Goal: Transaction & Acquisition: Book appointment/travel/reservation

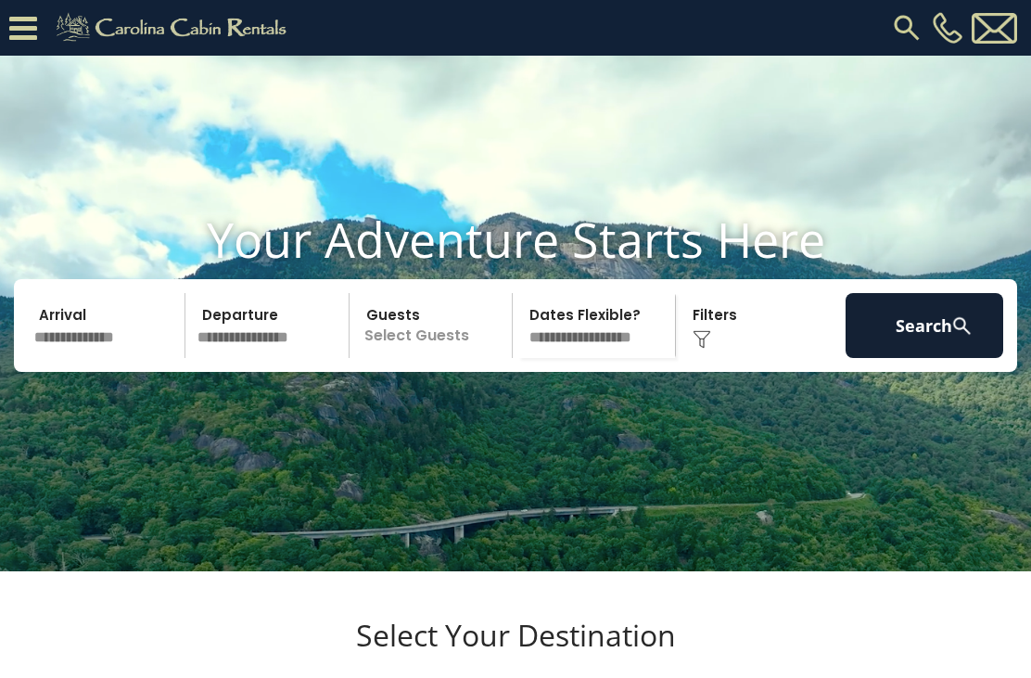
click at [99, 358] on input "text" at bounding box center [107, 325] width 158 height 65
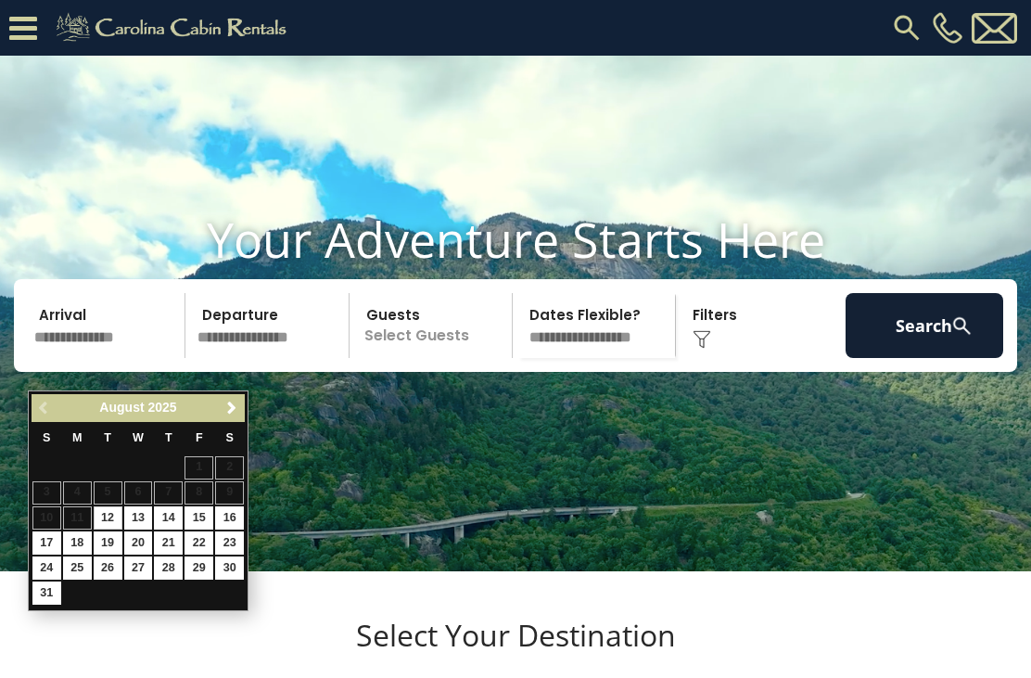
click at [145, 519] on link "13" at bounding box center [138, 517] width 29 height 23
type input "*******"
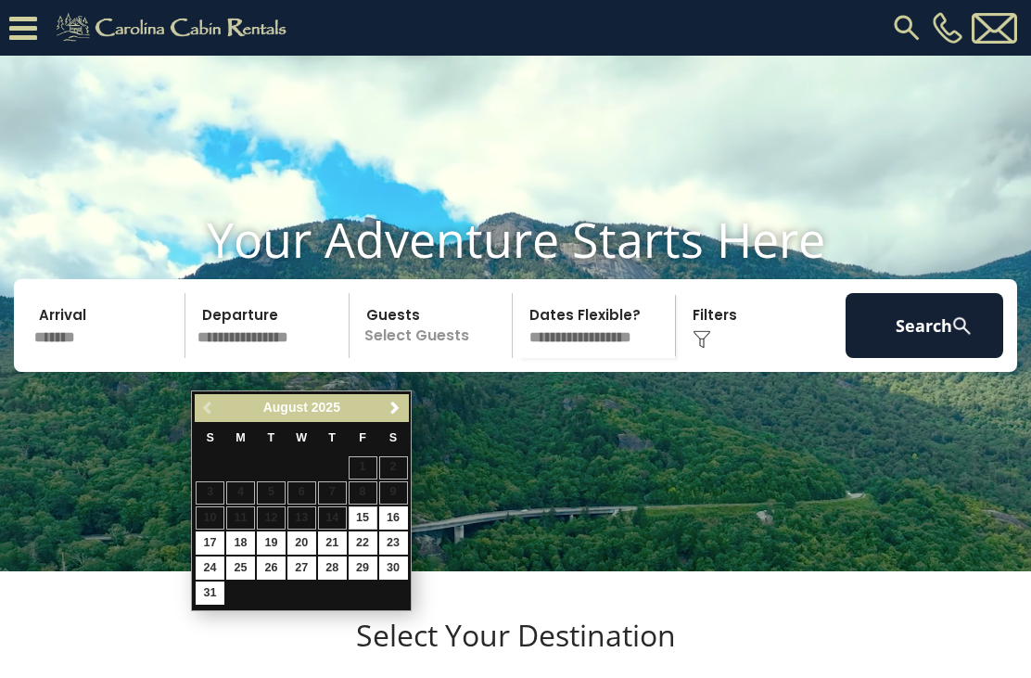
click at [400, 514] on link "16" at bounding box center [393, 517] width 29 height 23
type input "*******"
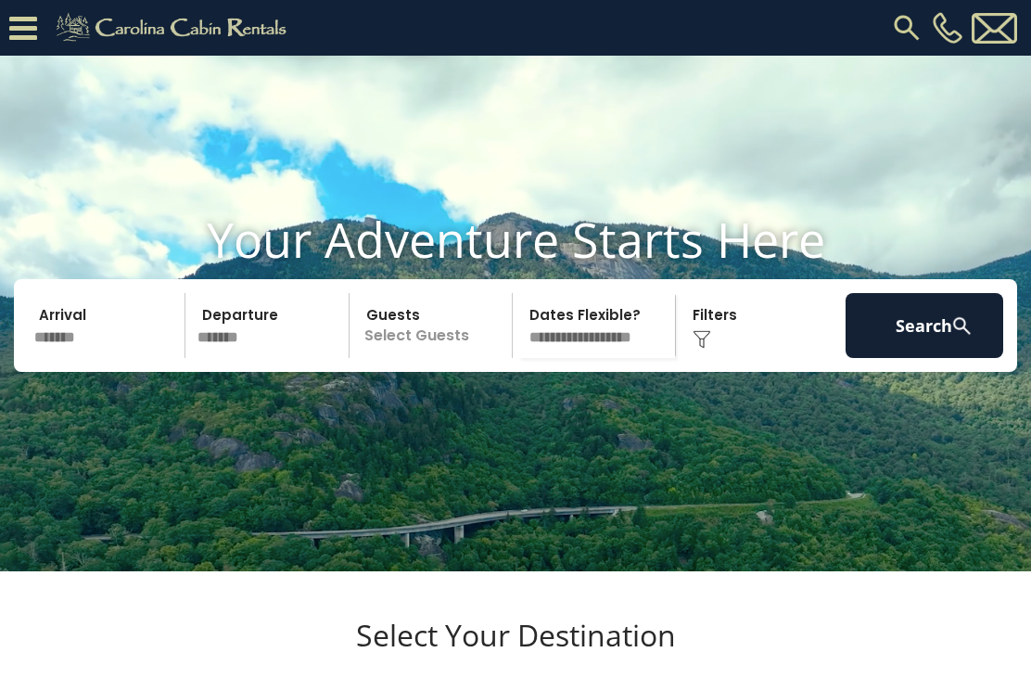
click at [441, 358] on p "Select Guests" at bounding box center [433, 325] width 157 height 65
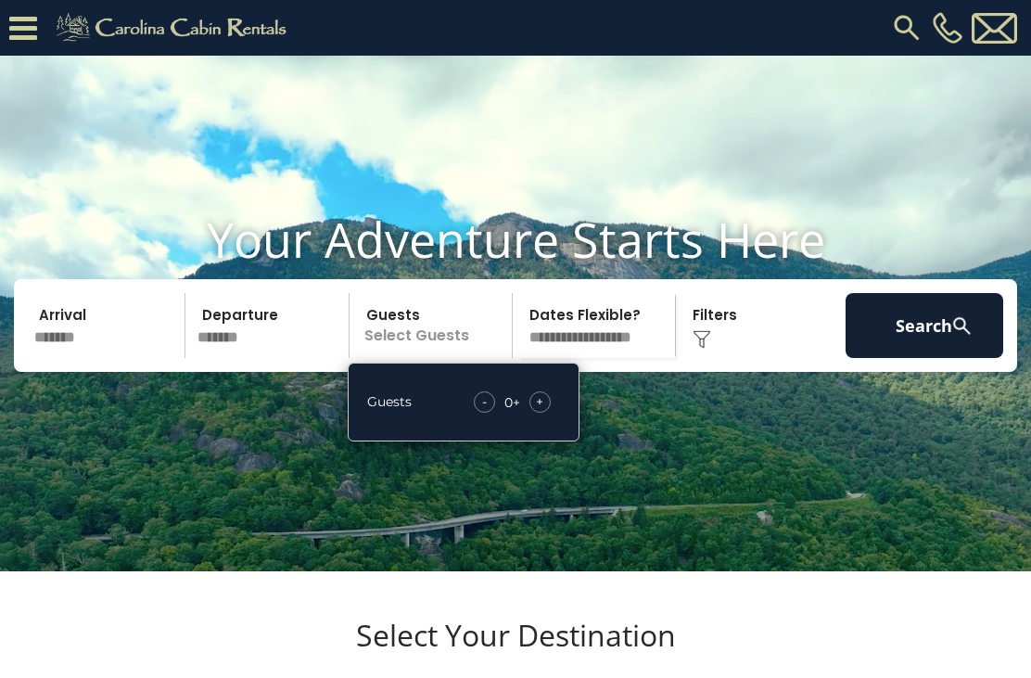
click at [539, 411] on span "+" at bounding box center [539, 401] width 7 height 19
click at [541, 411] on span "+" at bounding box center [539, 401] width 7 height 19
click at [542, 411] on span "+" at bounding box center [539, 401] width 7 height 19
click at [633, 358] on select "**********" at bounding box center [597, 325] width 157 height 65
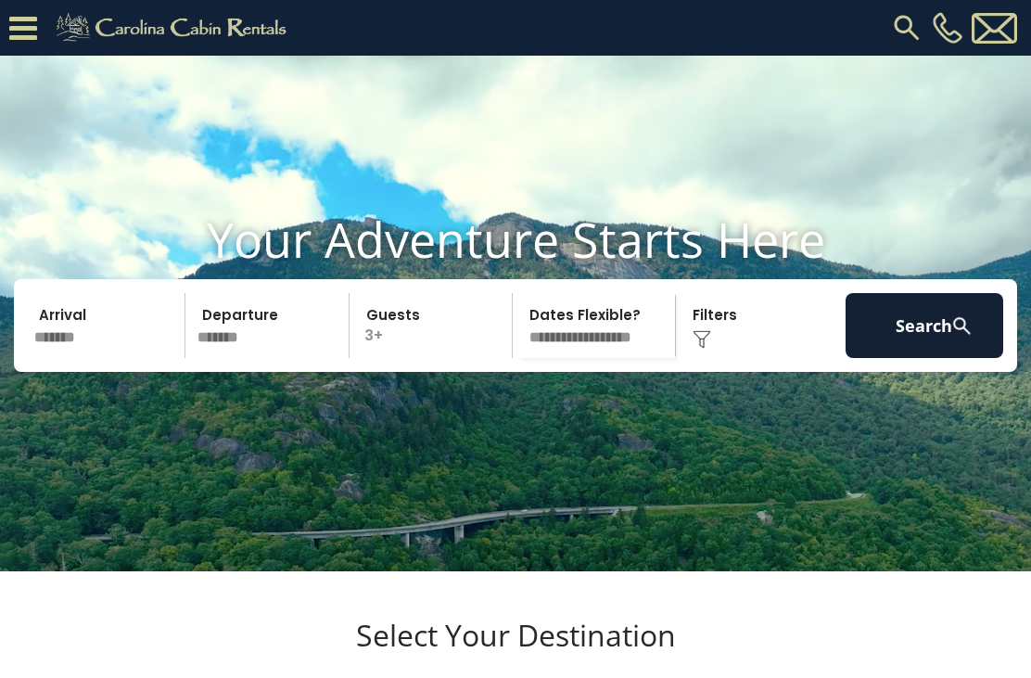
click at [711, 356] on div "Click to Choose" at bounding box center [761, 325] width 158 height 65
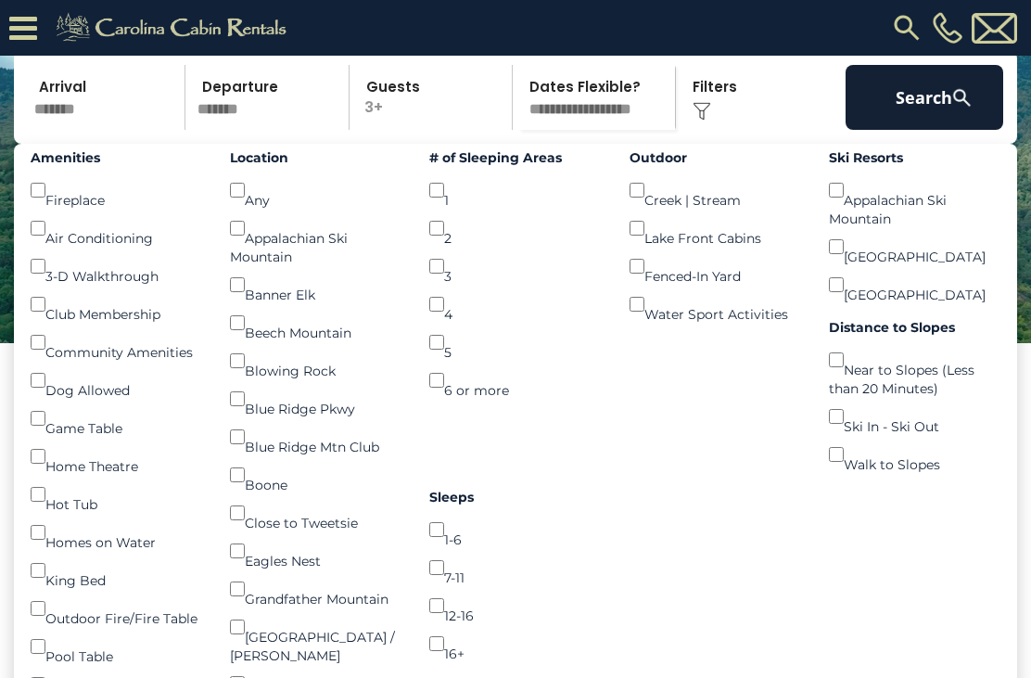
scroll to position [170, 0]
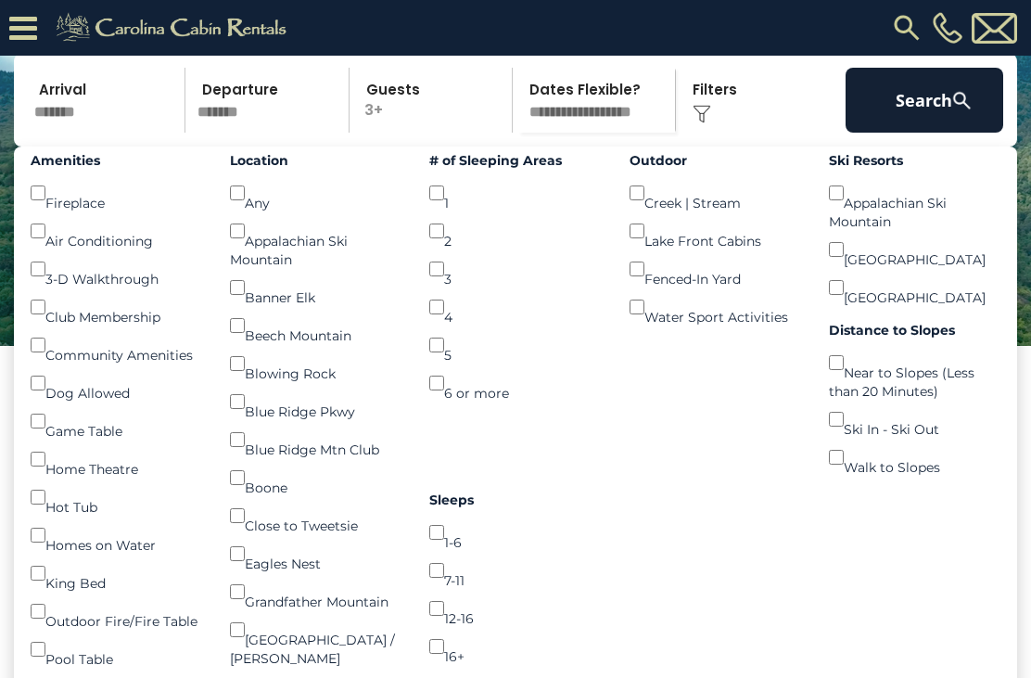
click at [917, 133] on button "Search" at bounding box center [925, 100] width 158 height 65
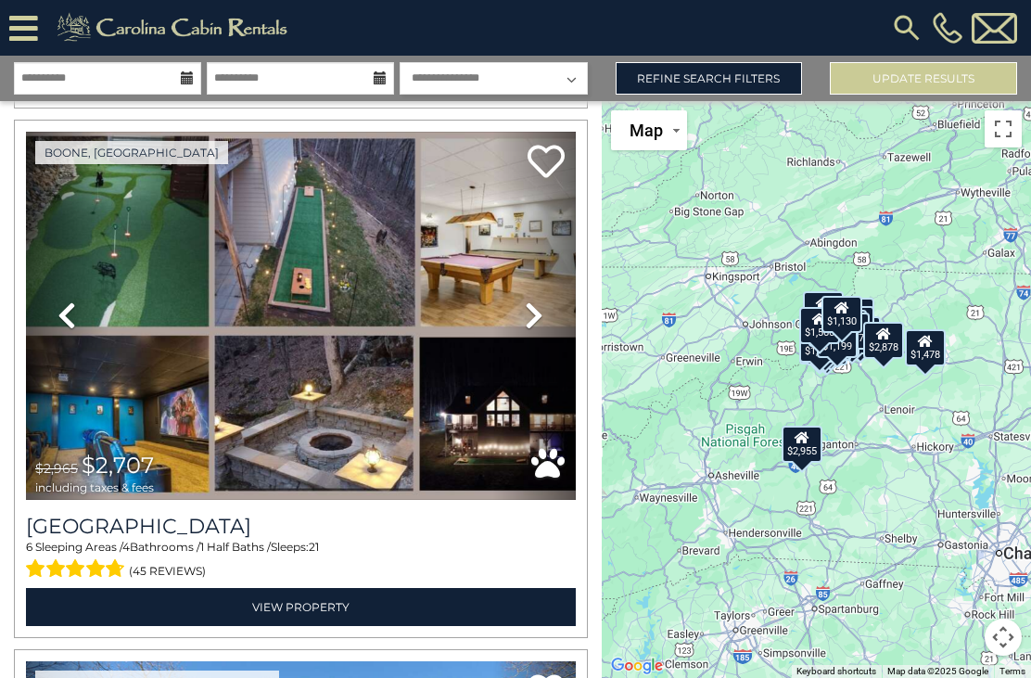
scroll to position [1103, 0]
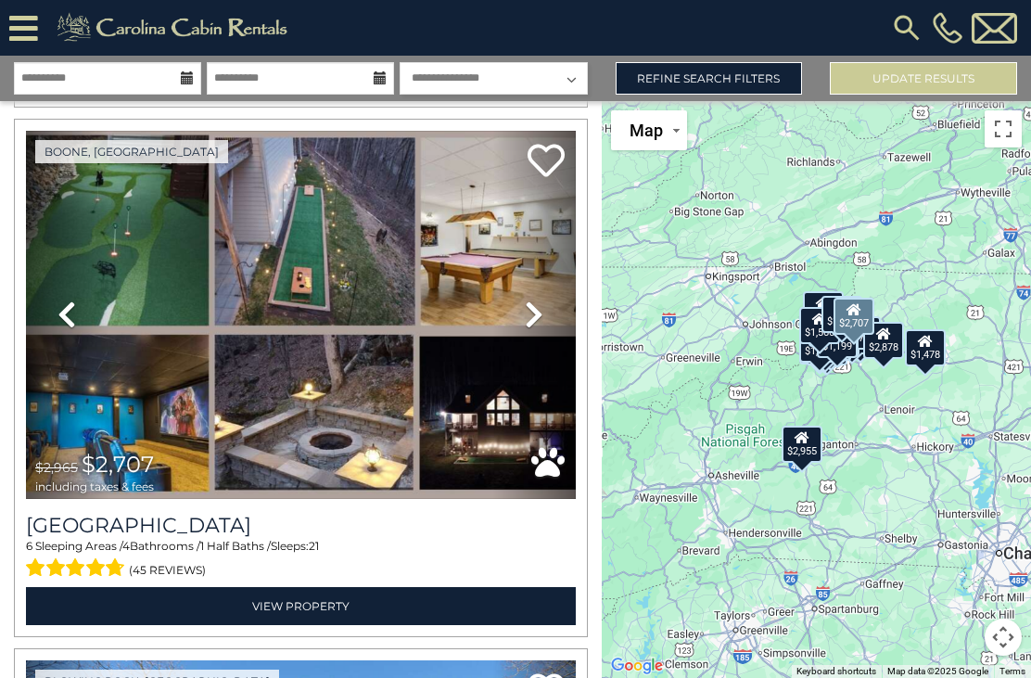
click at [132, 235] on img at bounding box center [301, 315] width 550 height 368
click at [324, 616] on link "View Property" at bounding box center [301, 606] width 550 height 38
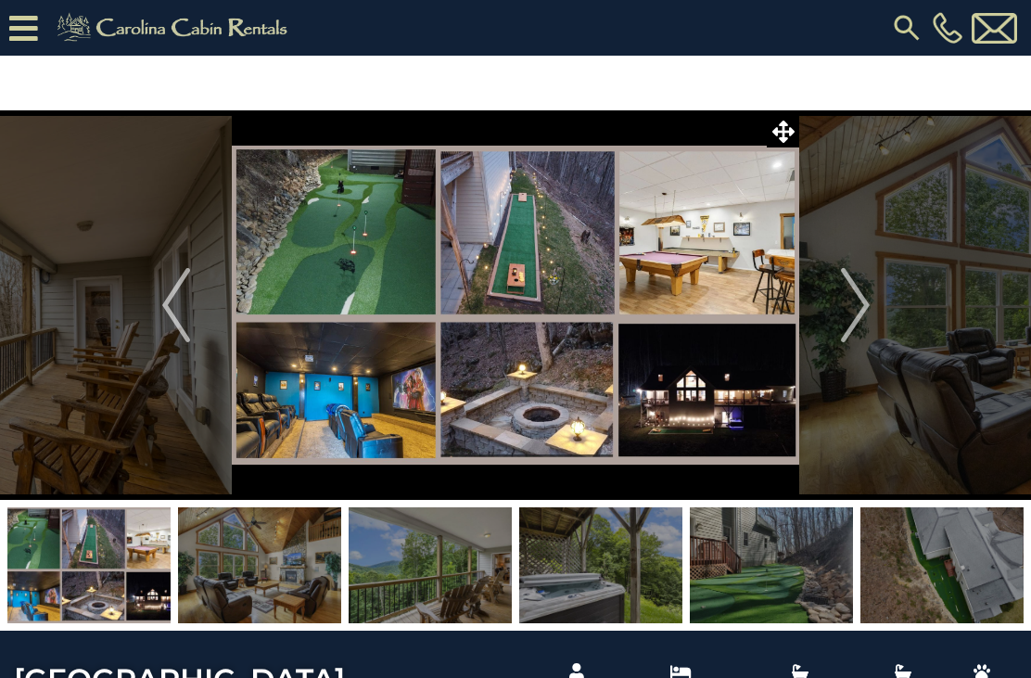
click at [378, 247] on img at bounding box center [516, 305] width 568 height 390
click at [865, 322] on img "Next" at bounding box center [855, 305] width 28 height 74
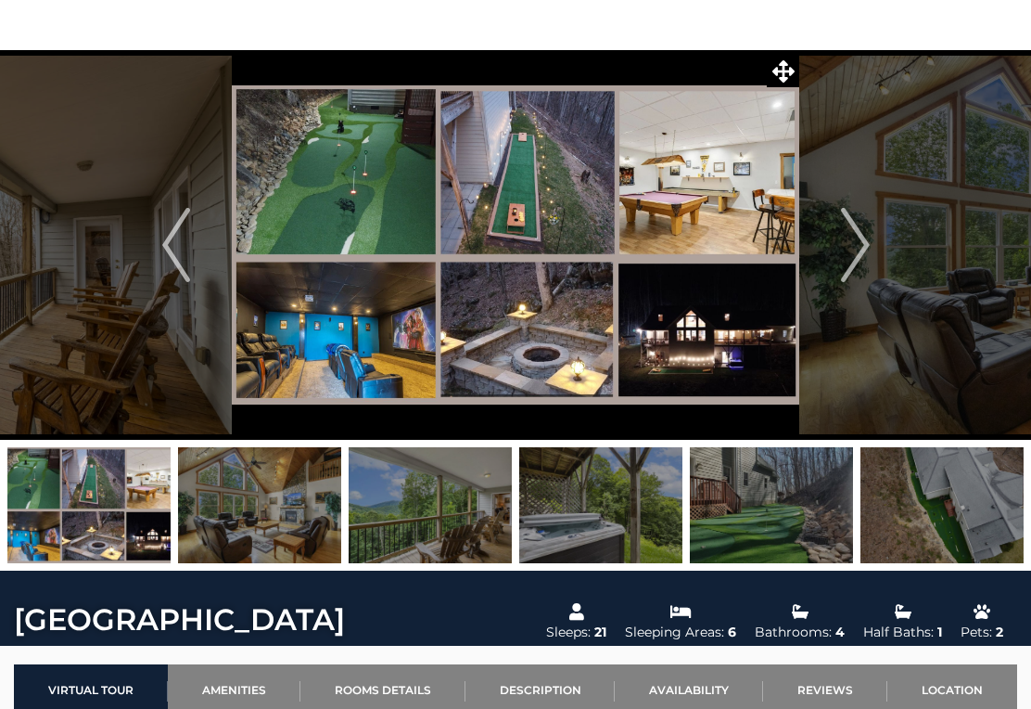
scroll to position [60, 0]
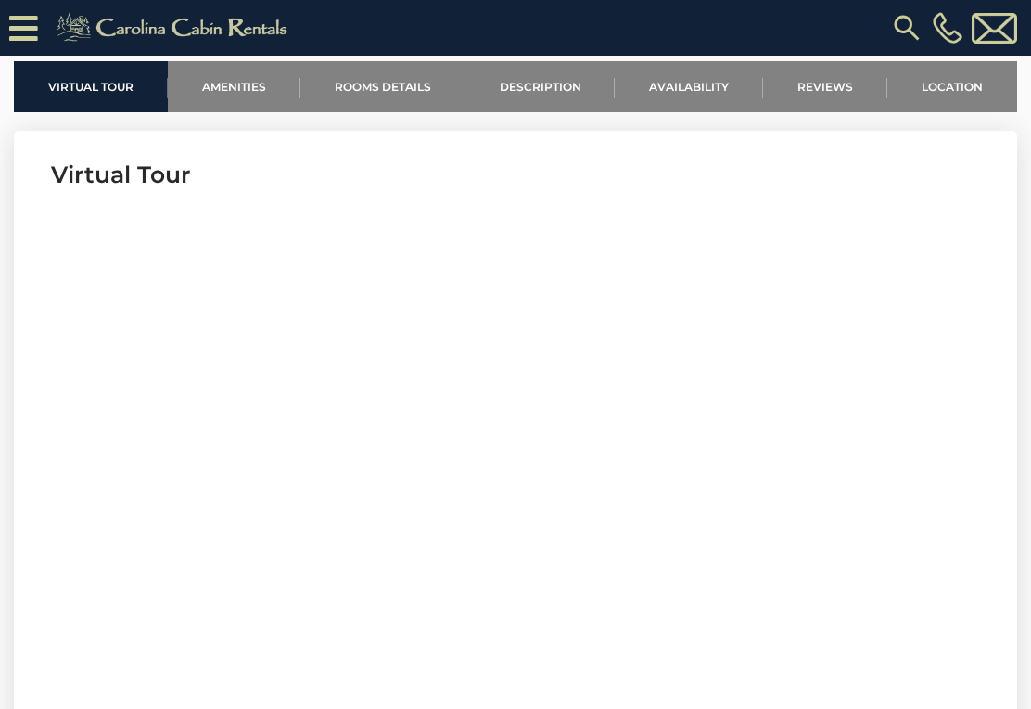
scroll to position [603, 0]
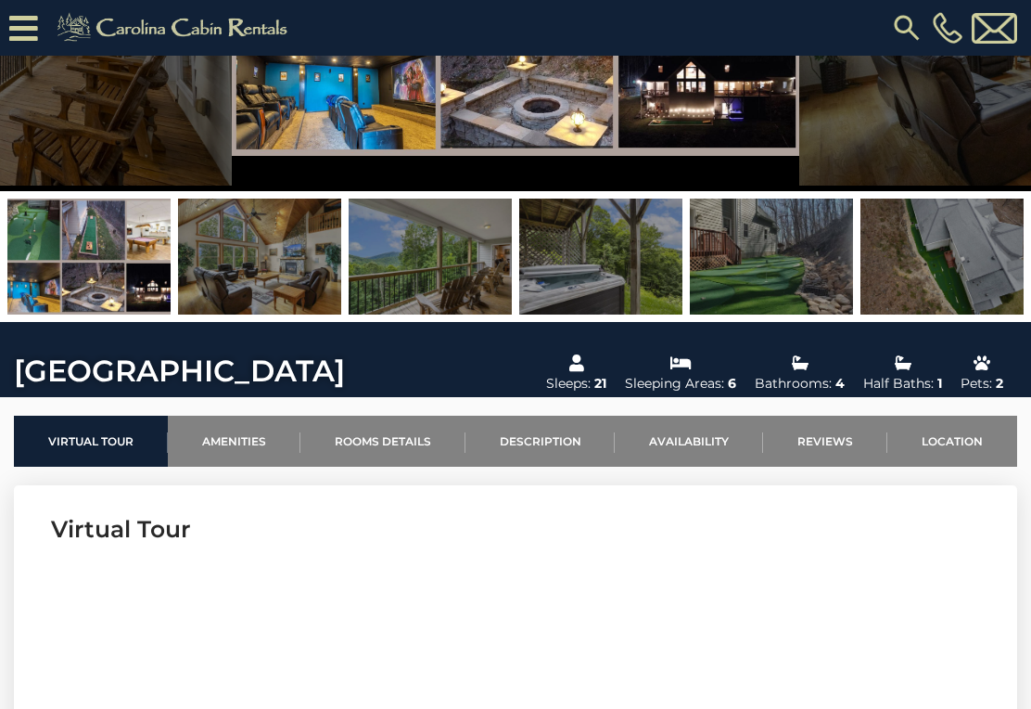
click at [237, 438] on link "Amenities" at bounding box center [234, 441] width 133 height 51
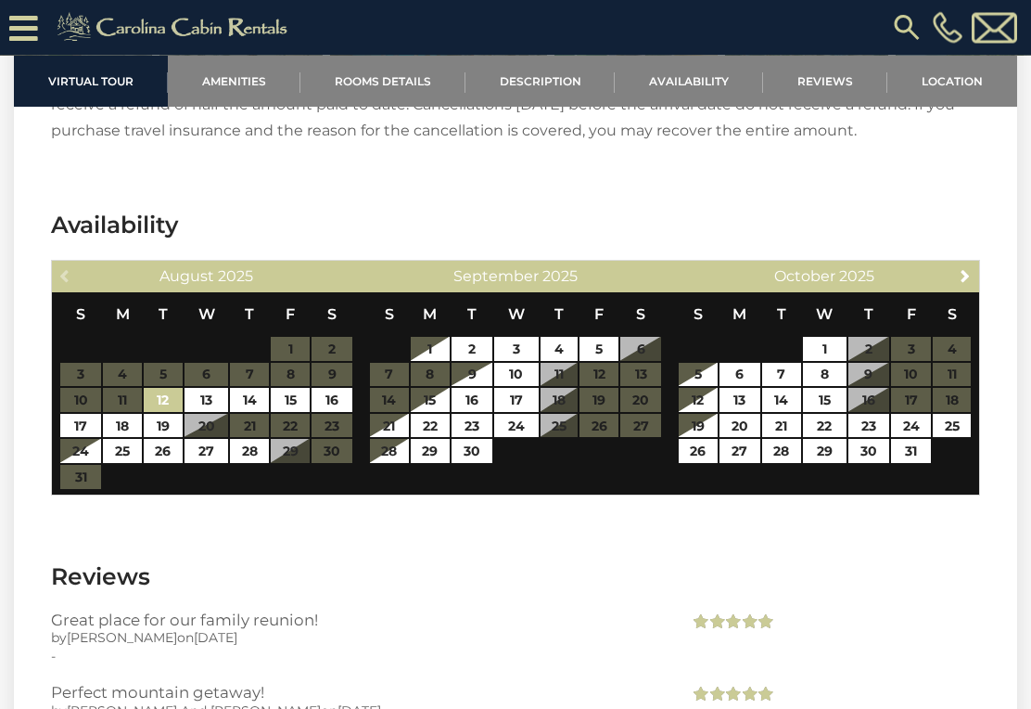
scroll to position [4650, 0]
click at [211, 402] on link "13" at bounding box center [207, 400] width 44 height 24
type input "**********"
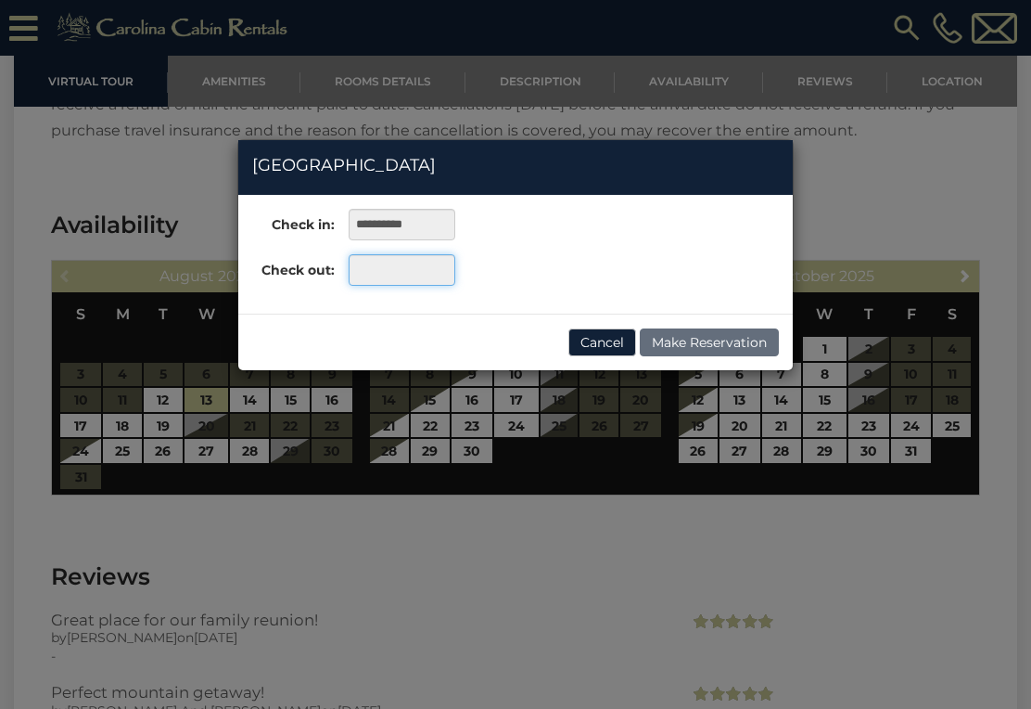
click at [413, 282] on input "text" at bounding box center [402, 270] width 107 height 32
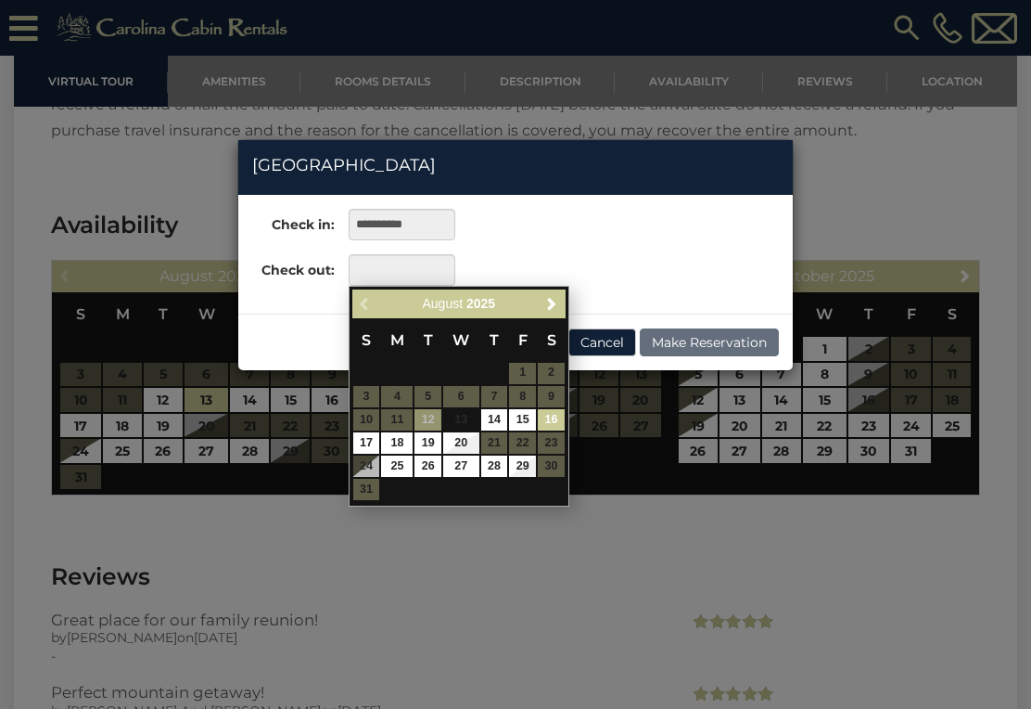
click at [555, 419] on link "16" at bounding box center [551, 419] width 27 height 21
type input "**********"
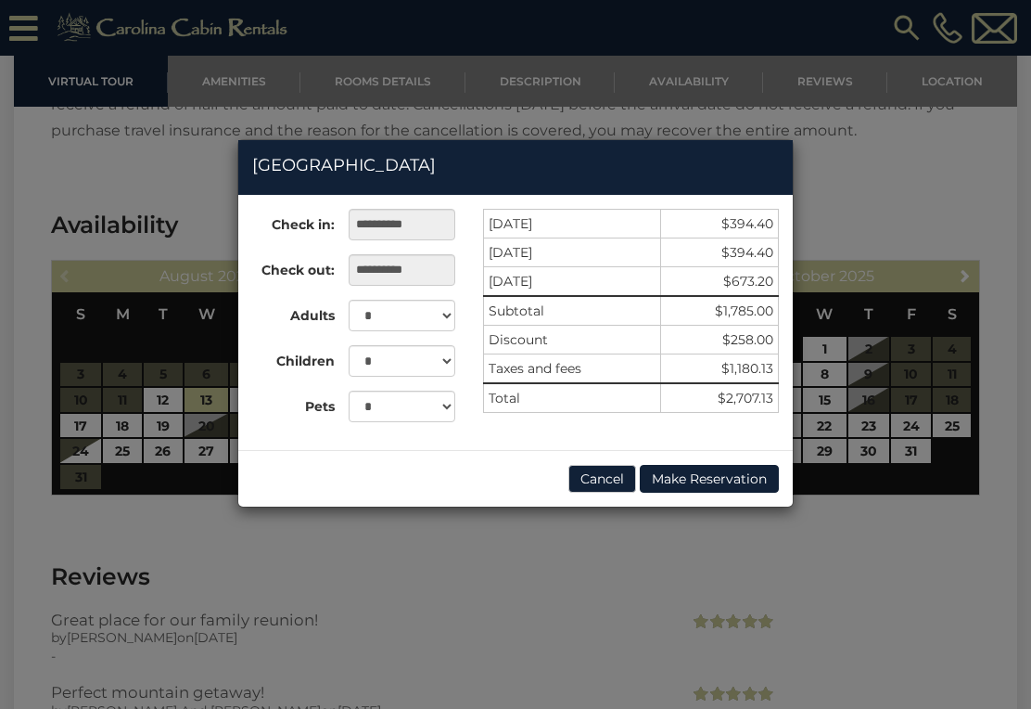
click at [594, 487] on button "Cancel" at bounding box center [603, 479] width 68 height 28
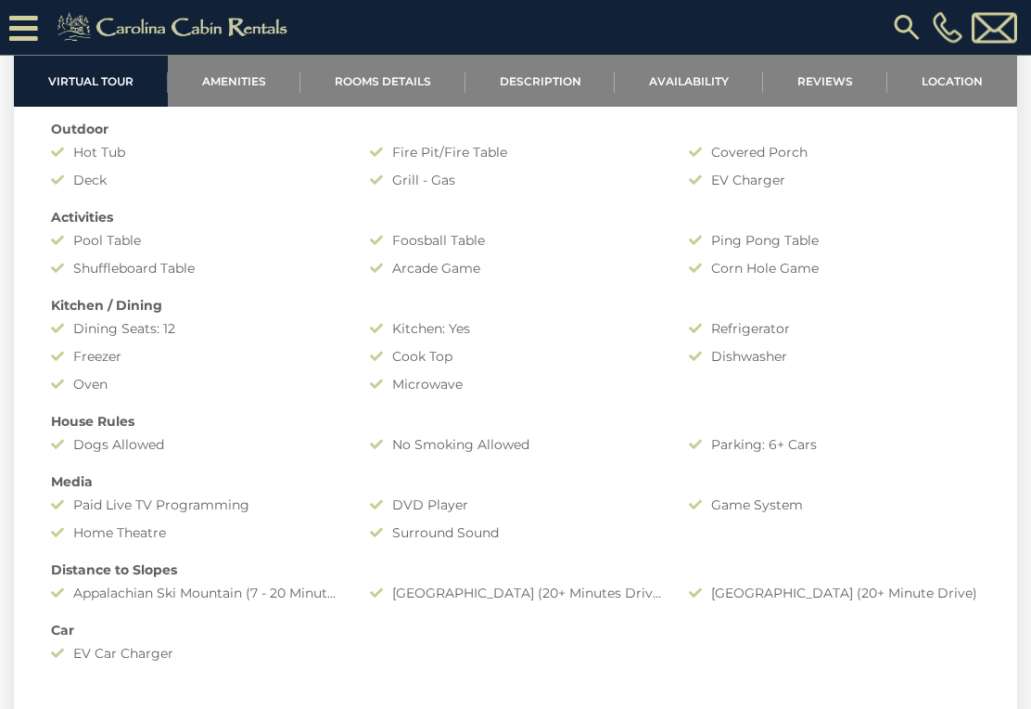
scroll to position [1866, 0]
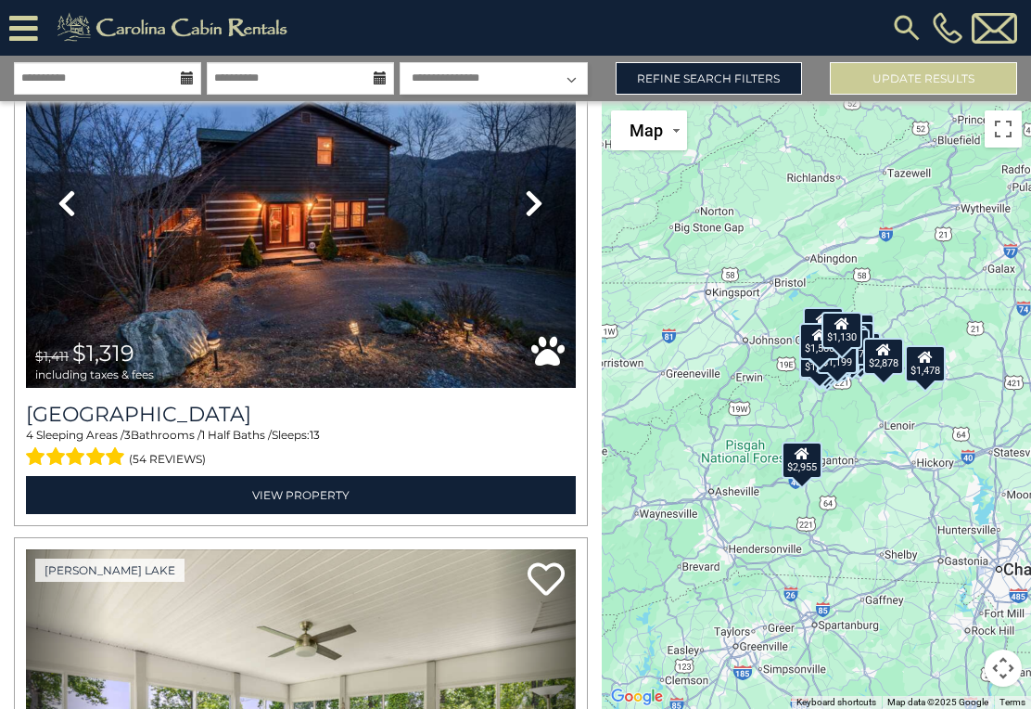
scroll to position [9542, 0]
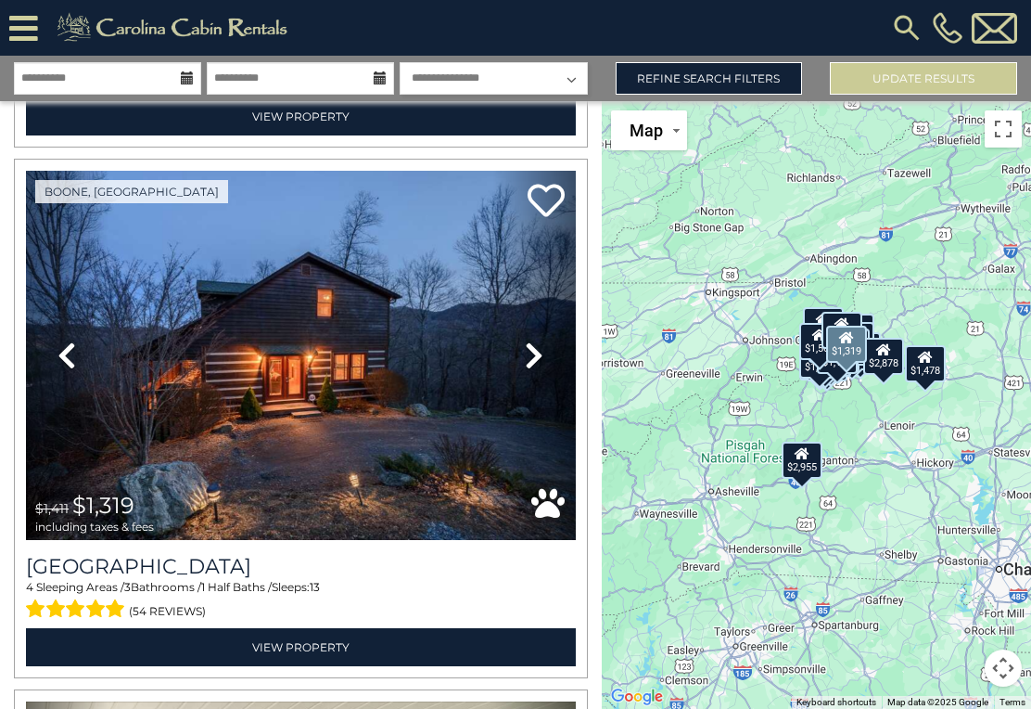
click at [405, 431] on img at bounding box center [301, 355] width 550 height 368
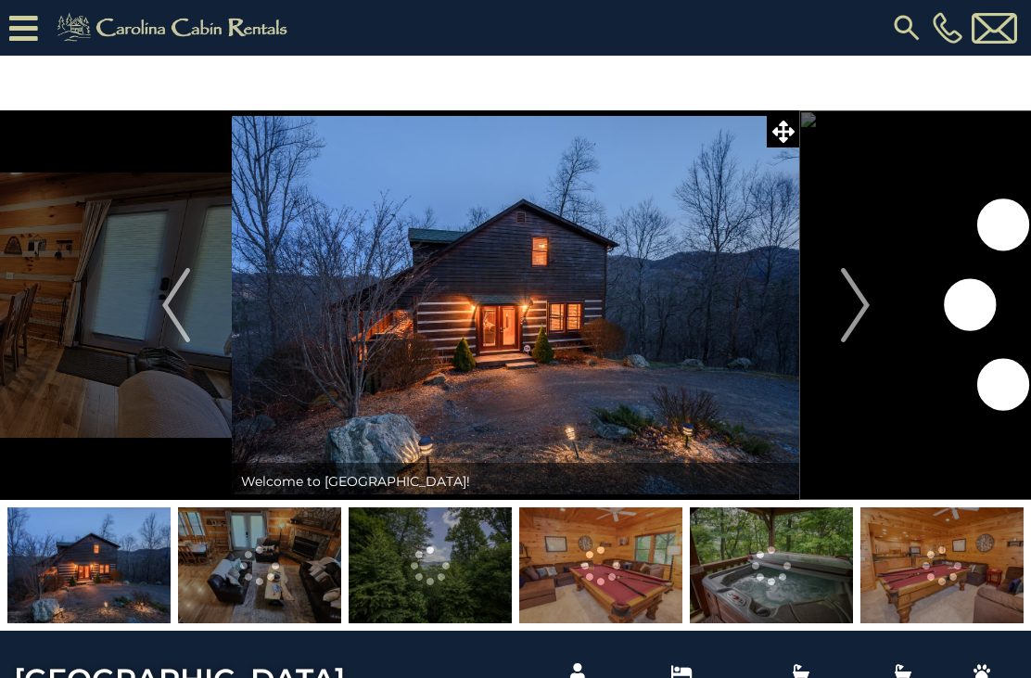
click at [863, 322] on img "Next" at bounding box center [855, 305] width 28 height 74
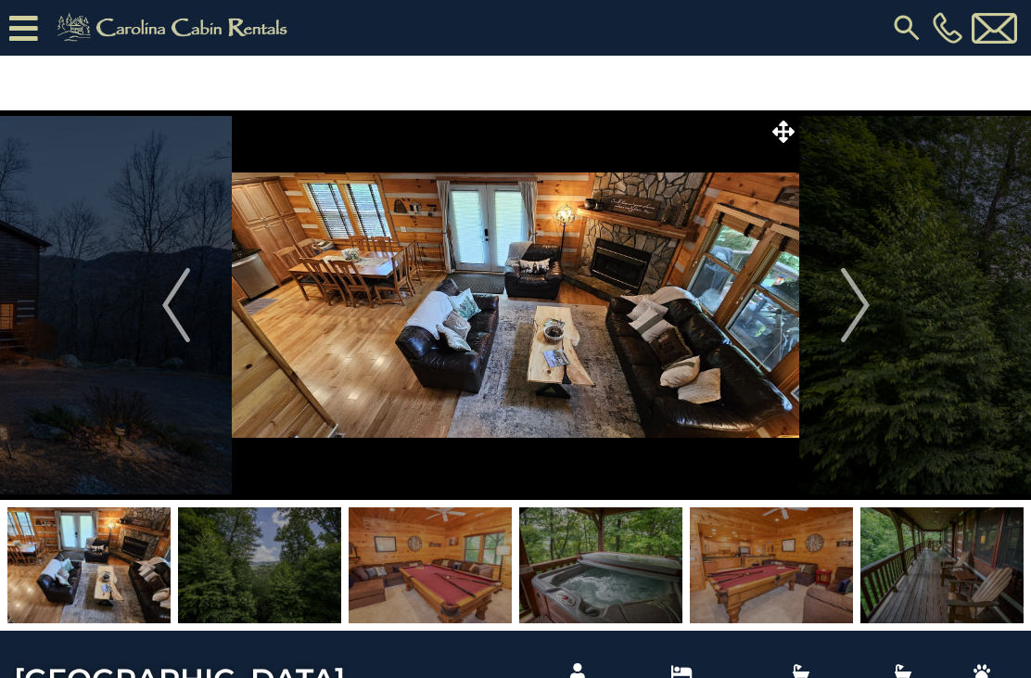
click at [864, 311] on img "Next" at bounding box center [855, 305] width 28 height 74
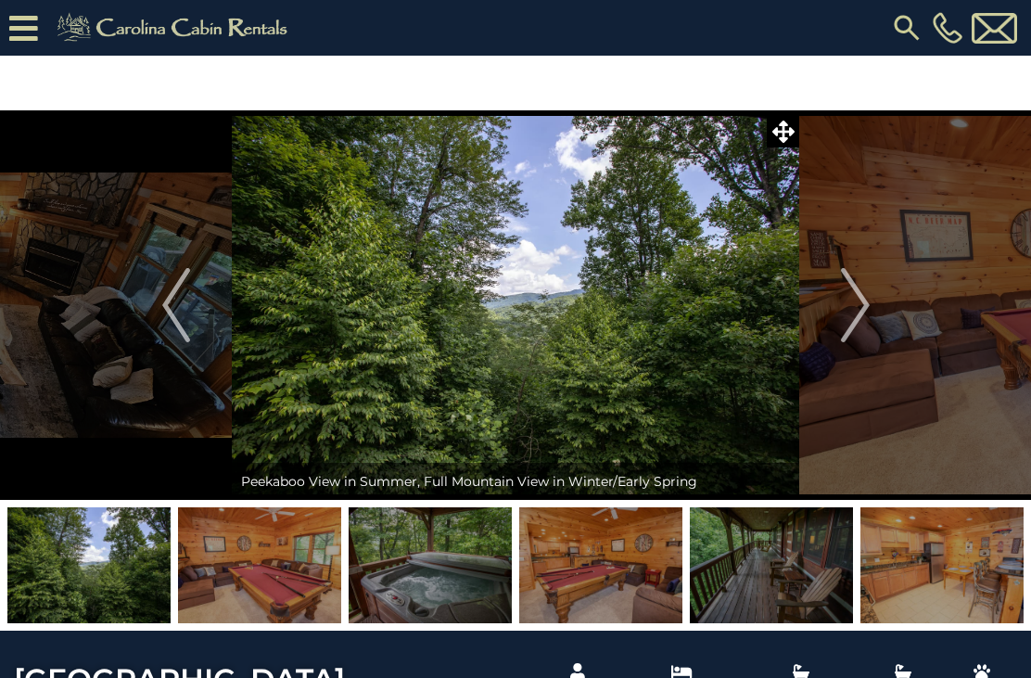
click at [863, 305] on img "Next" at bounding box center [855, 305] width 28 height 74
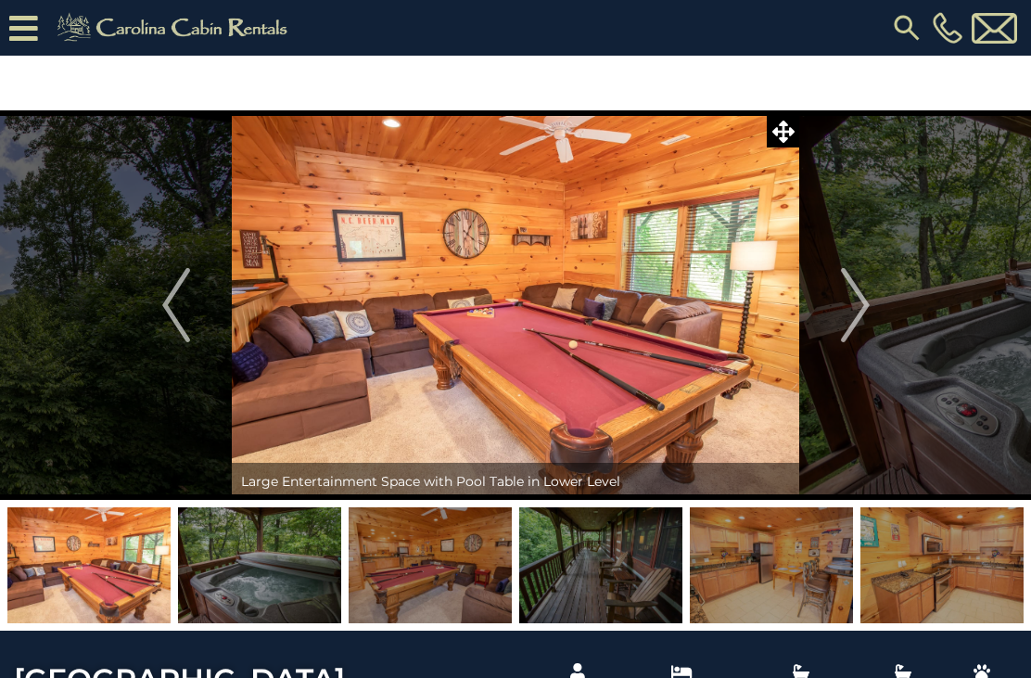
click at [841, 305] on img "Next" at bounding box center [855, 305] width 28 height 74
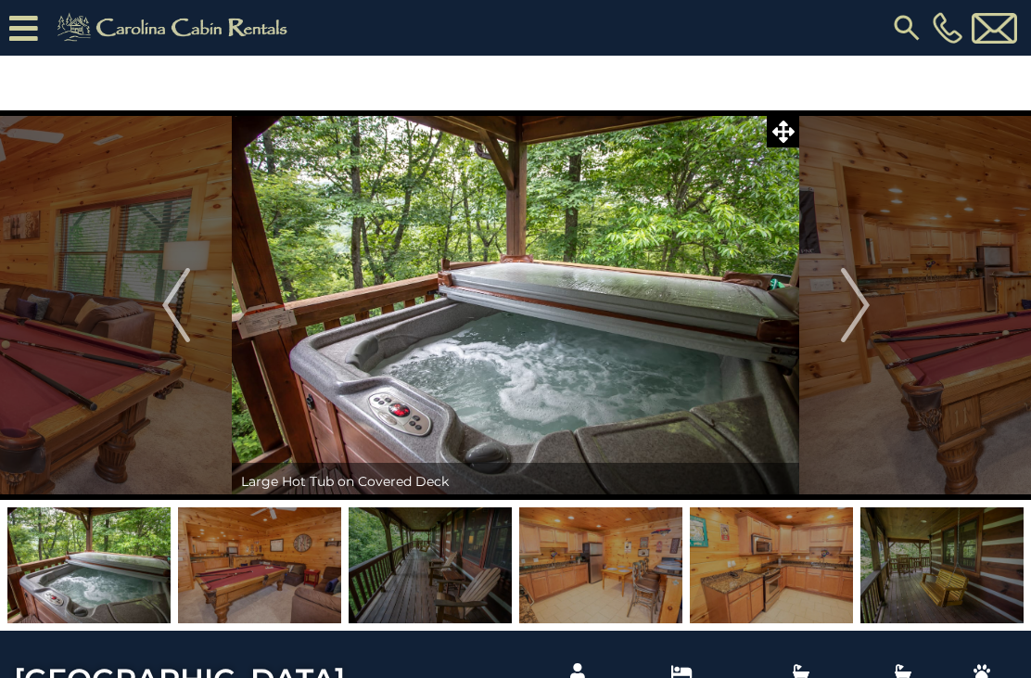
click at [852, 301] on img "Next" at bounding box center [855, 305] width 28 height 74
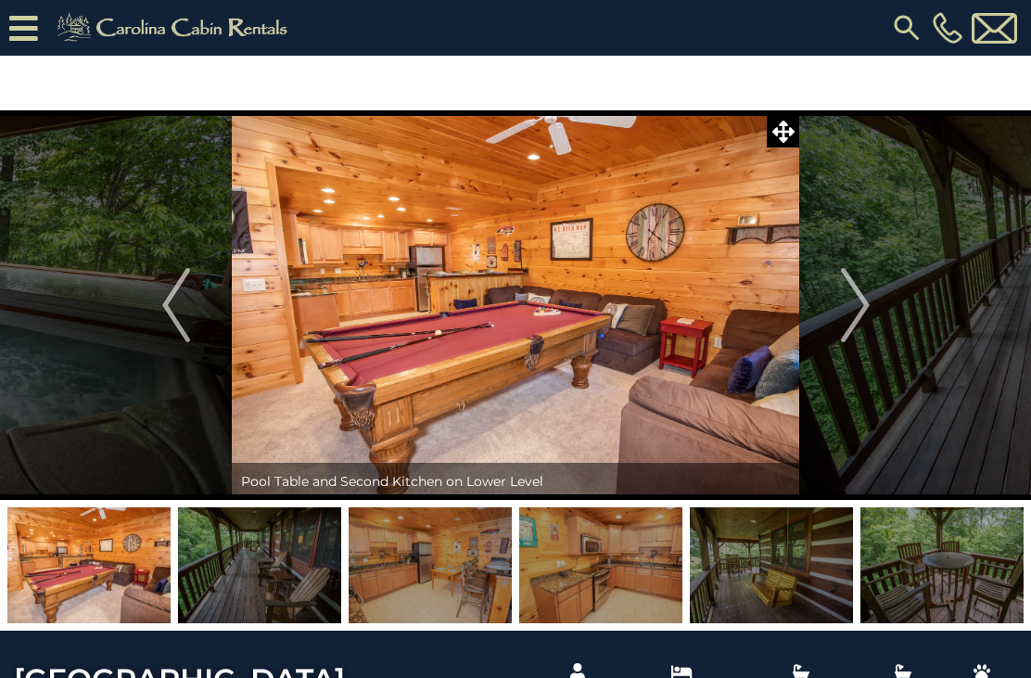
click at [842, 301] on img "Next" at bounding box center [855, 305] width 28 height 74
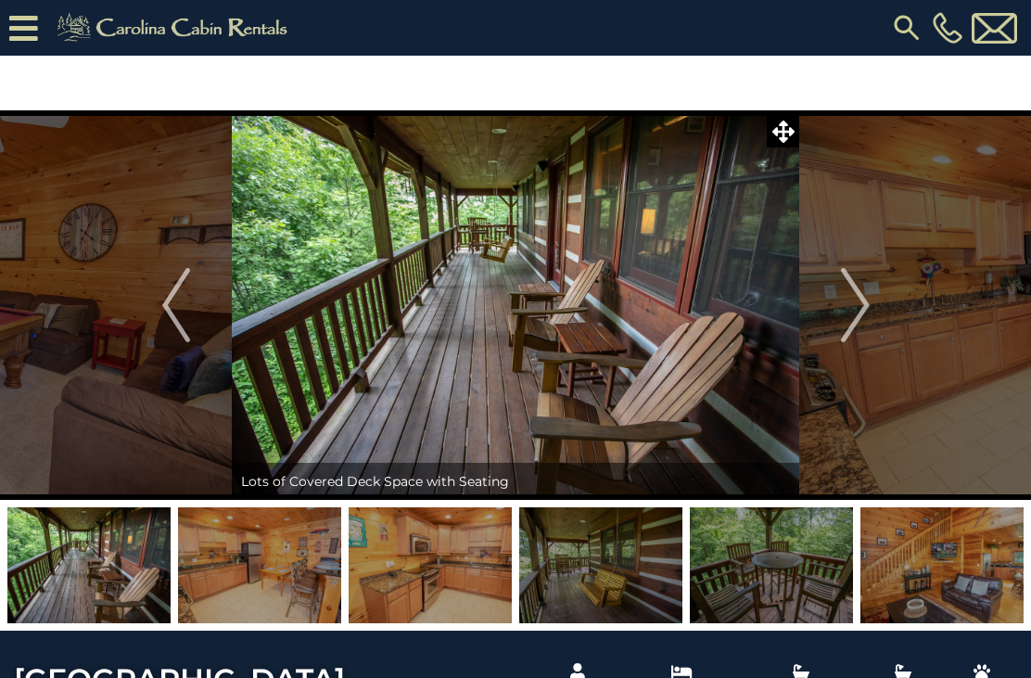
click at [860, 307] on img "Next" at bounding box center [855, 305] width 28 height 74
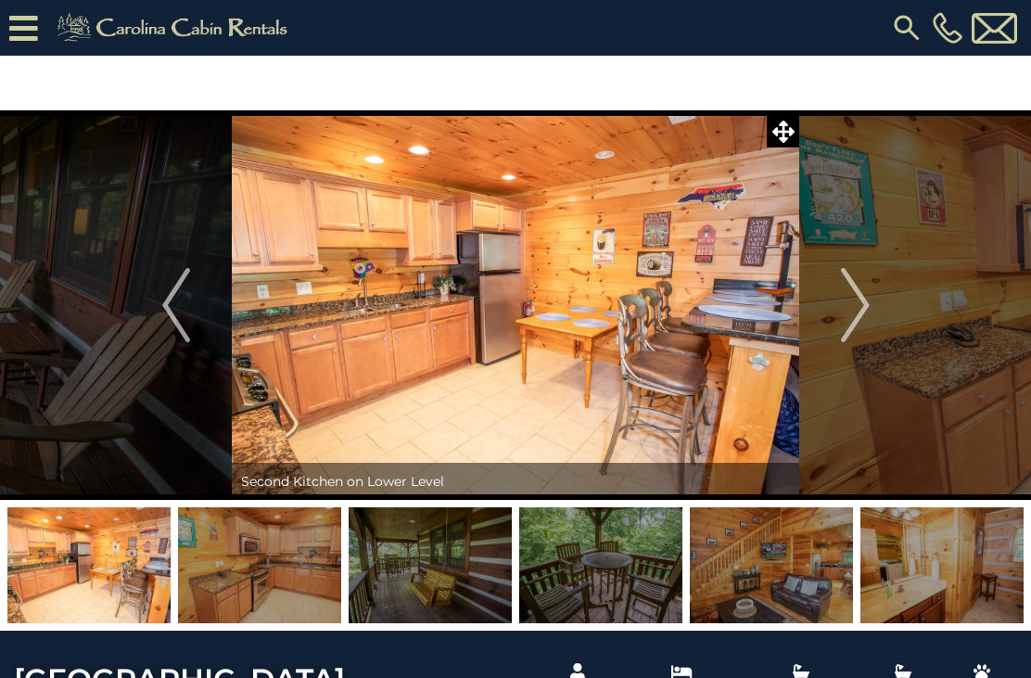
click at [858, 304] on img "Next" at bounding box center [855, 305] width 28 height 74
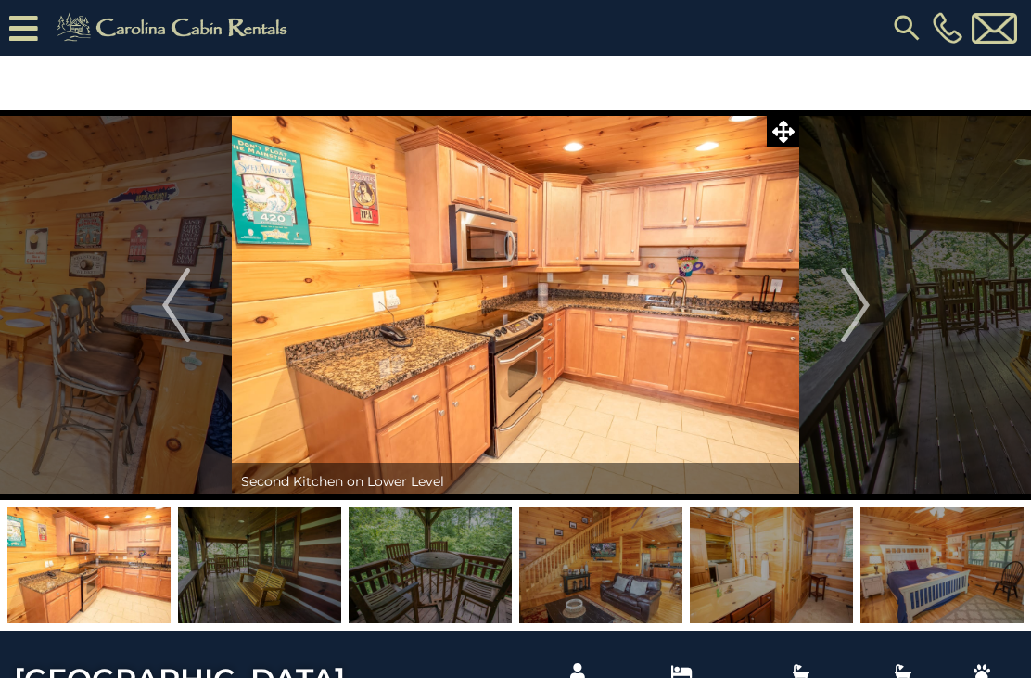
click at [863, 302] on img "Next" at bounding box center [855, 305] width 28 height 74
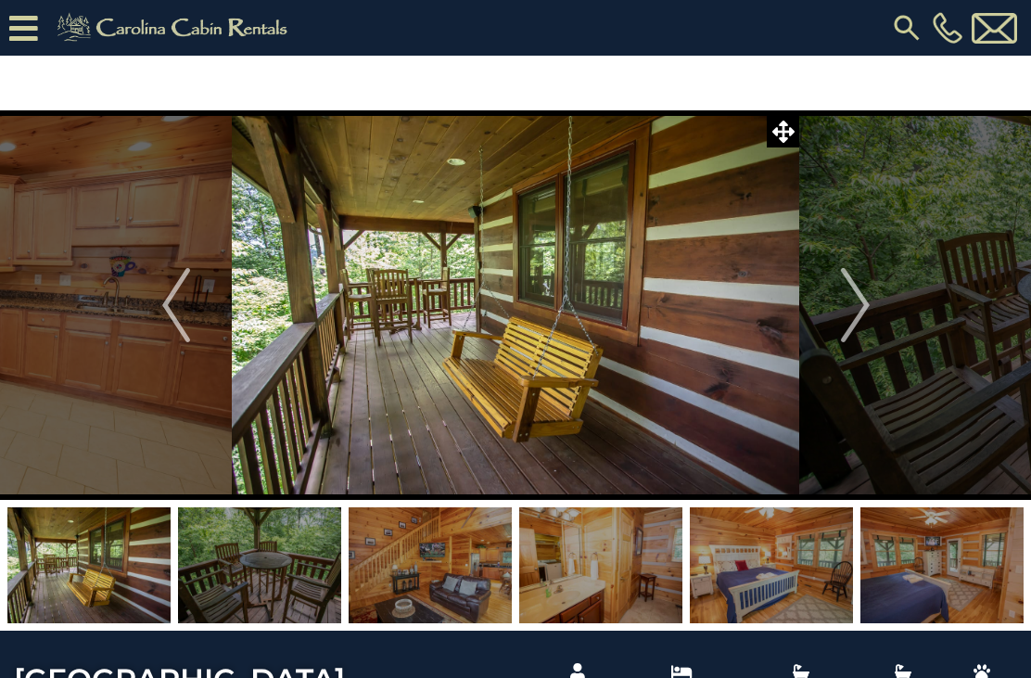
click at [863, 309] on img "Next" at bounding box center [855, 305] width 28 height 74
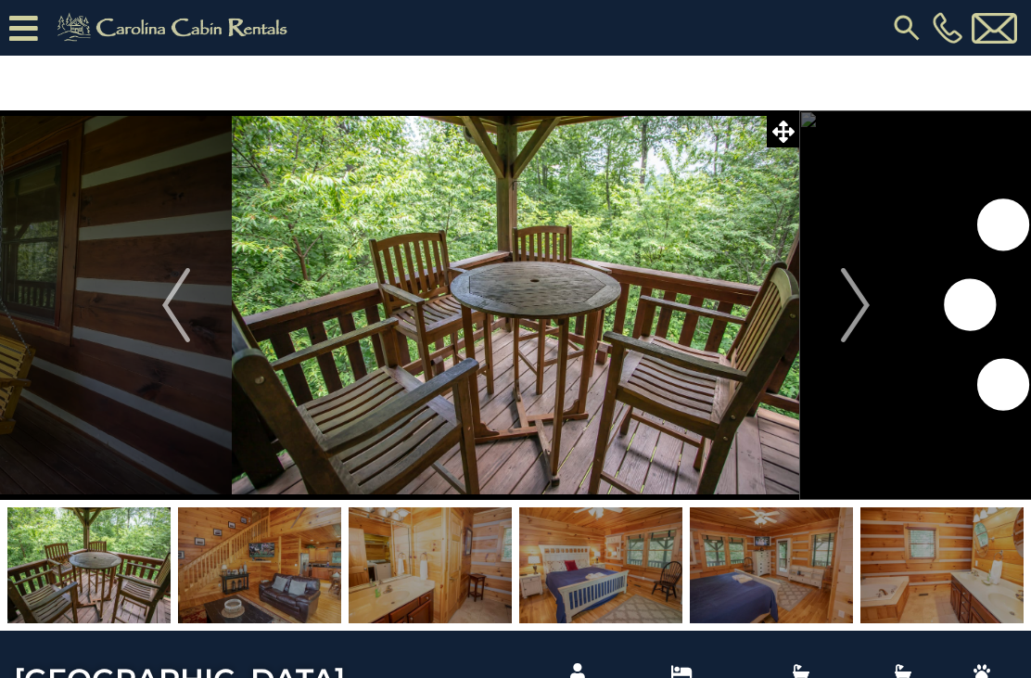
click at [863, 307] on img "Next" at bounding box center [855, 305] width 28 height 74
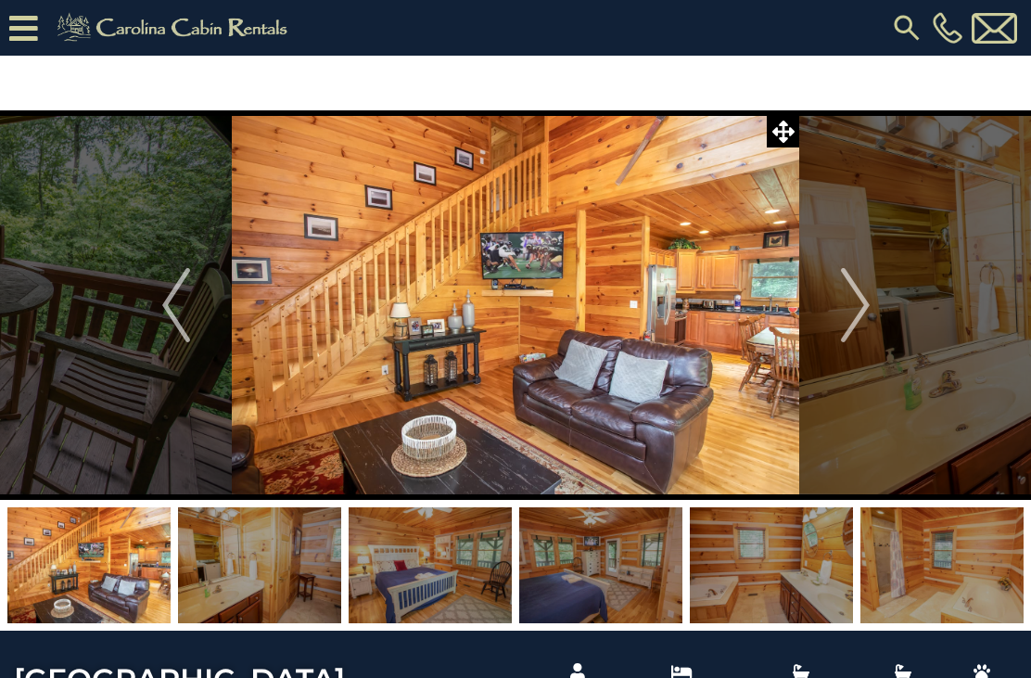
click at [864, 314] on img "Next" at bounding box center [855, 305] width 28 height 74
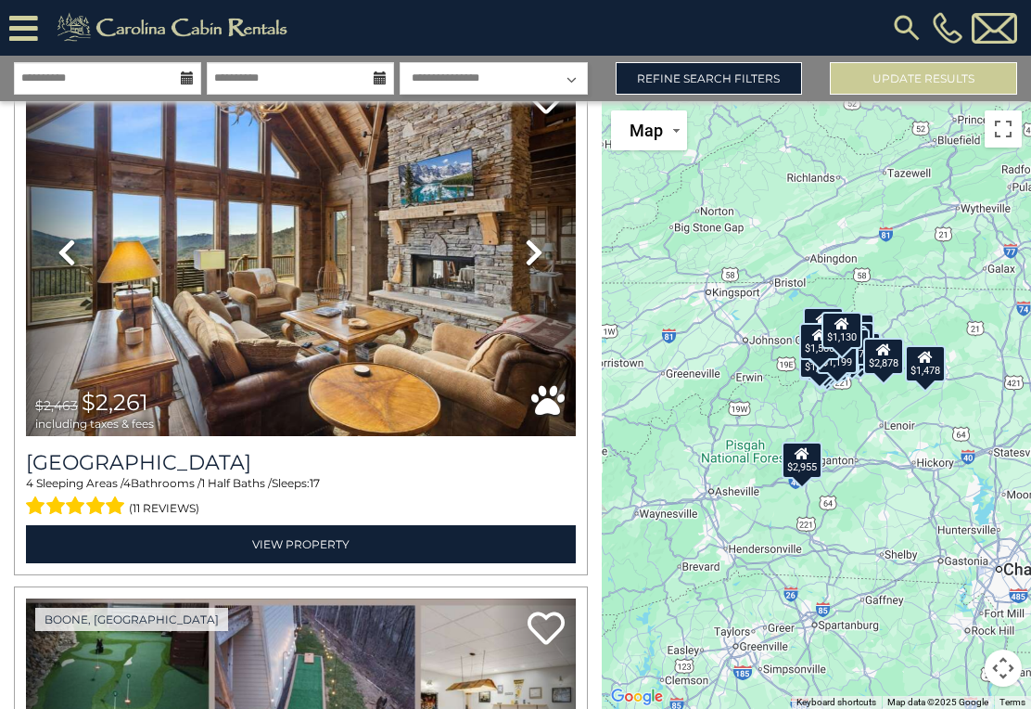
scroll to position [615, 0]
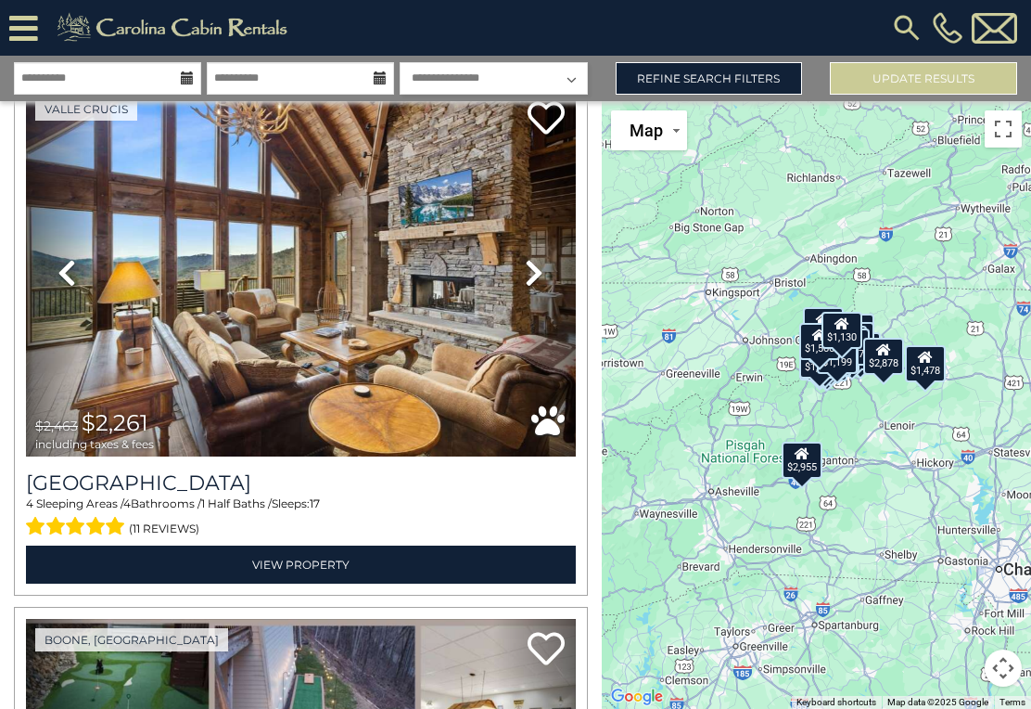
click at [386, 327] on img at bounding box center [301, 272] width 550 height 368
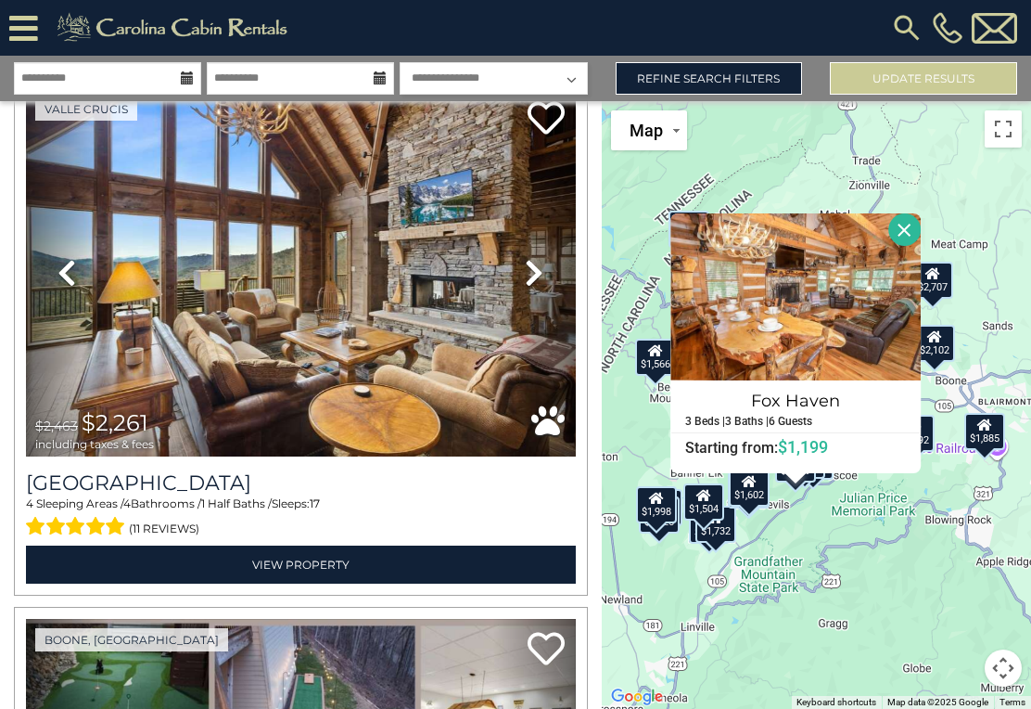
click at [355, 314] on img at bounding box center [301, 272] width 550 height 368
click at [913, 246] on button "Close" at bounding box center [905, 229] width 32 height 32
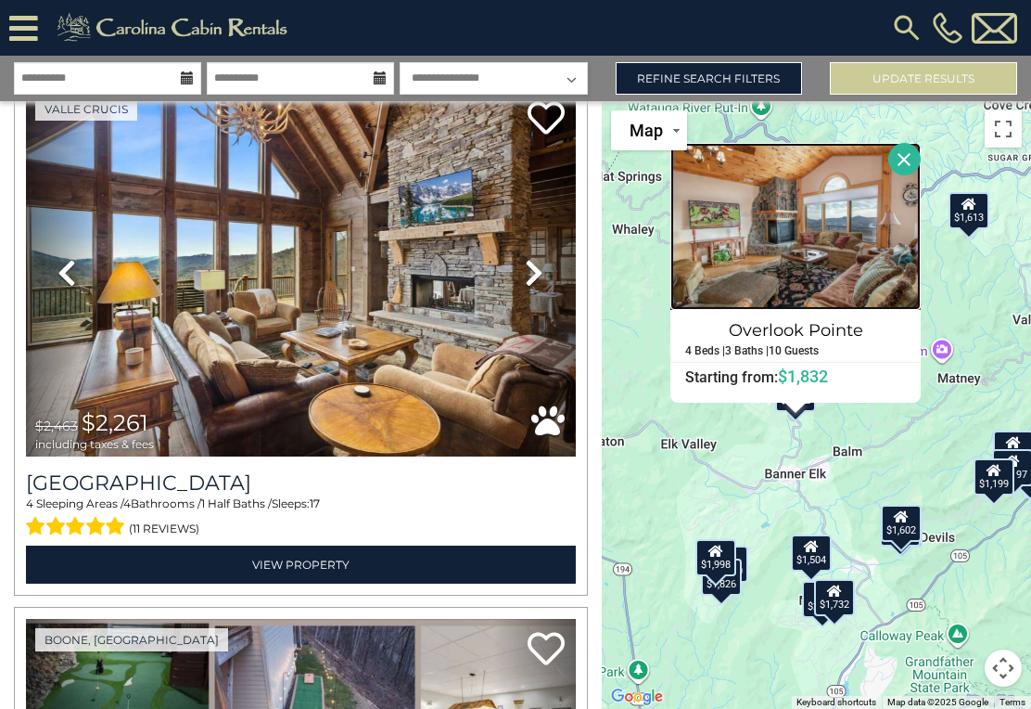
click at [811, 248] on img at bounding box center [796, 226] width 250 height 167
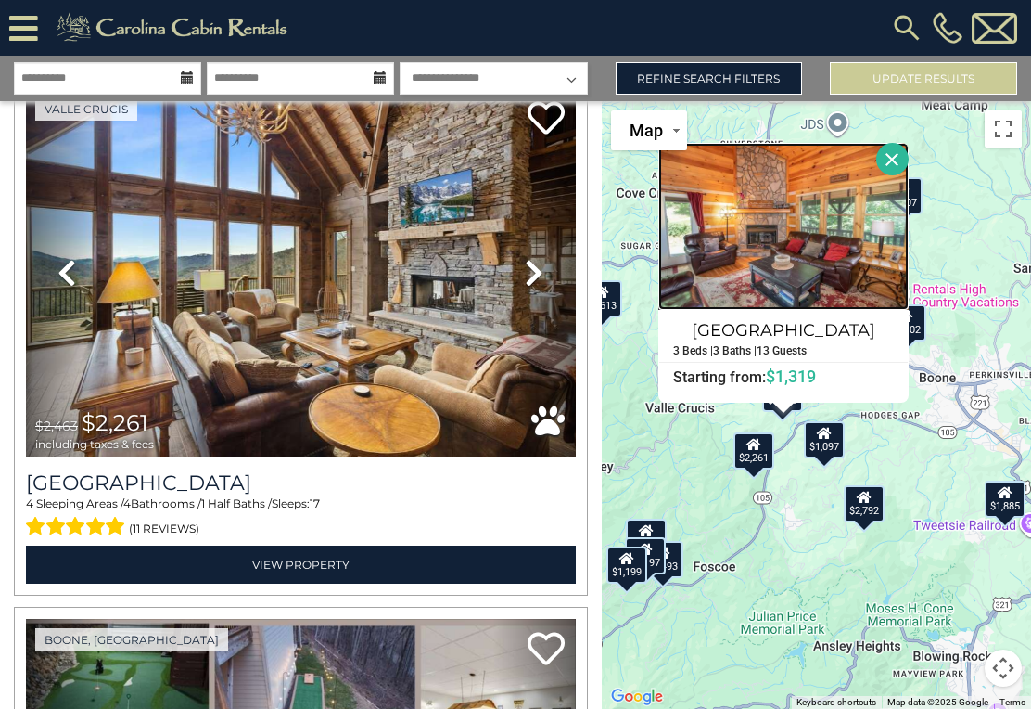
click at [827, 255] on img at bounding box center [784, 226] width 250 height 167
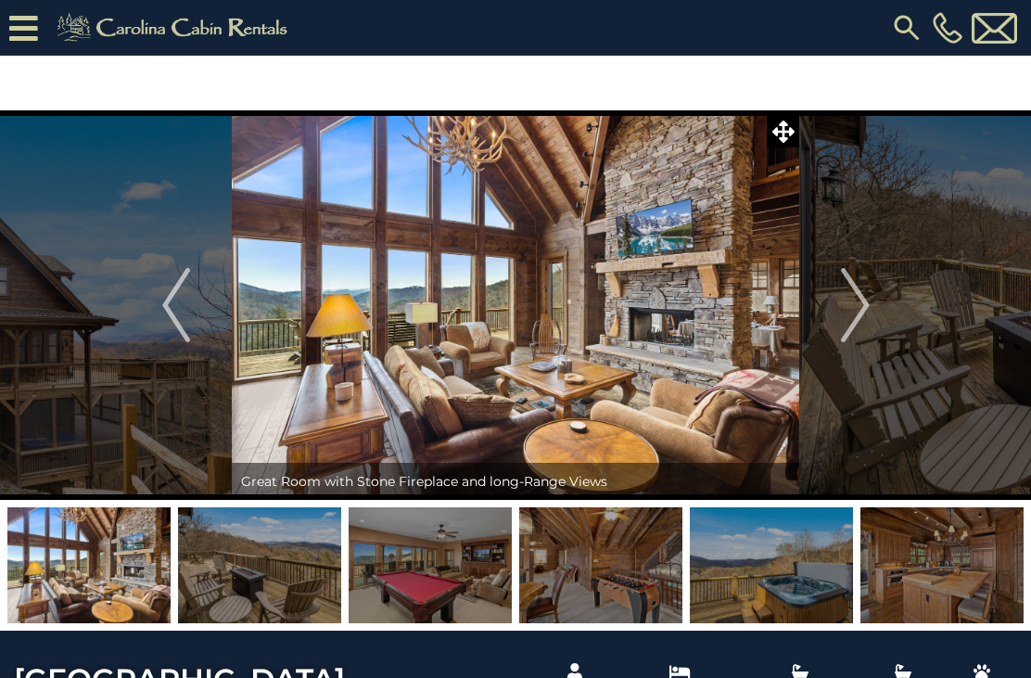
click at [849, 319] on img "Next" at bounding box center [855, 305] width 28 height 74
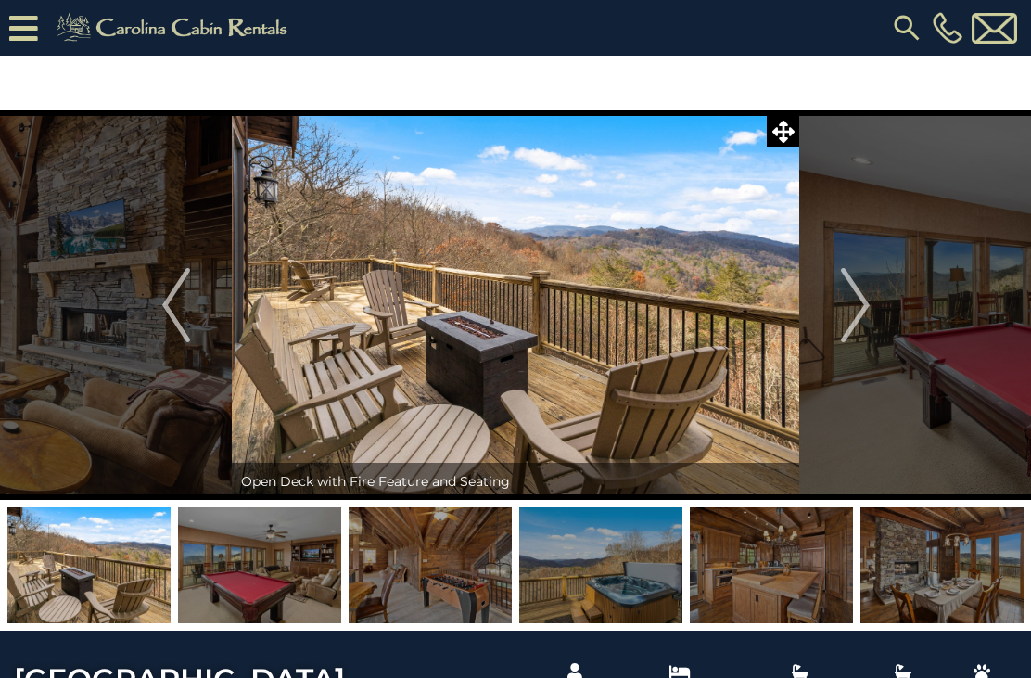
click at [864, 321] on img "Next" at bounding box center [855, 305] width 28 height 74
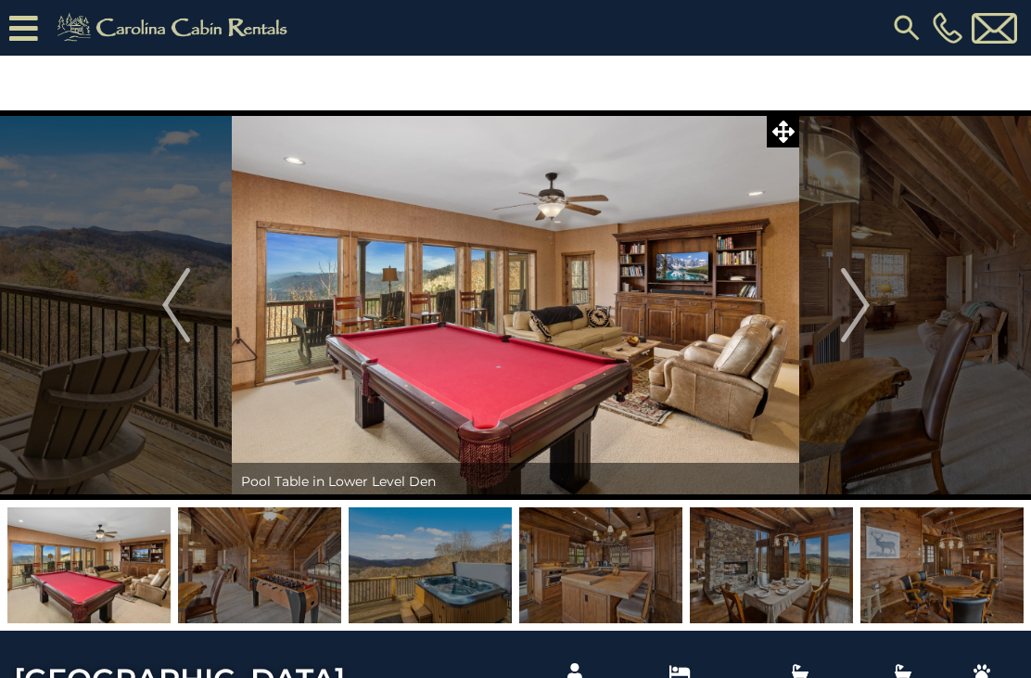
click at [174, 313] on img "Previous" at bounding box center [176, 305] width 28 height 74
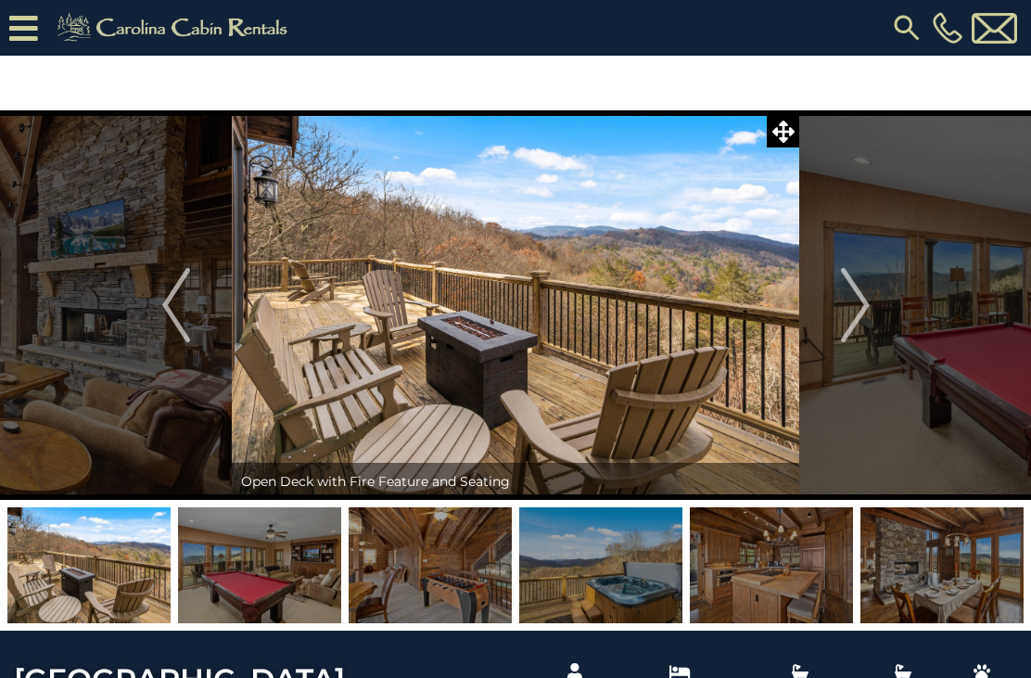
click at [849, 301] on img "Next" at bounding box center [855, 305] width 28 height 74
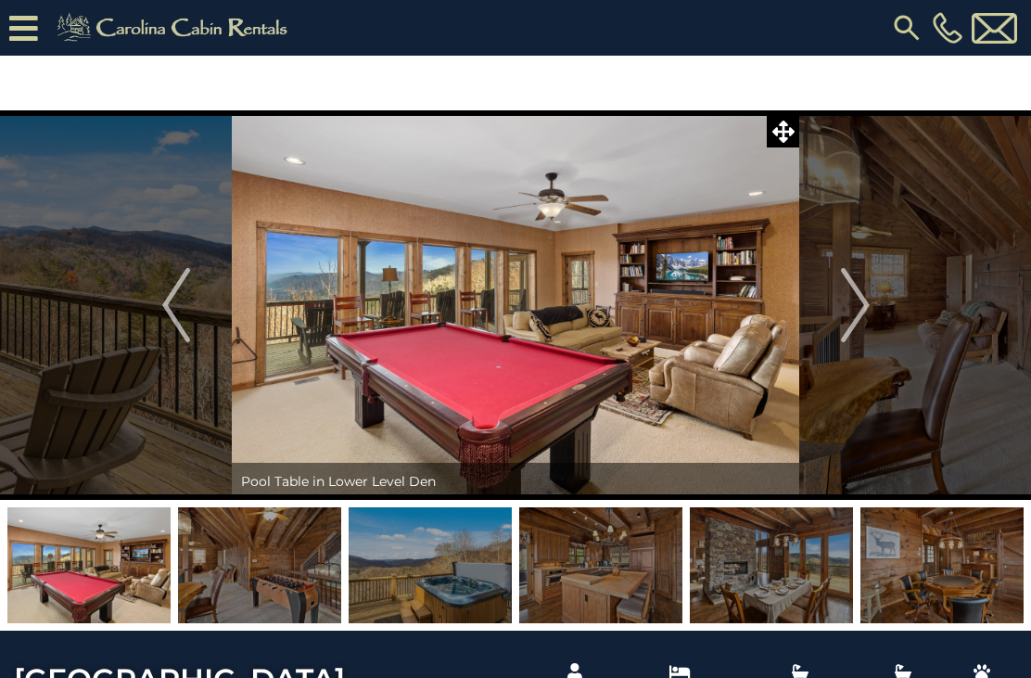
click at [845, 312] on img "Next" at bounding box center [855, 305] width 28 height 74
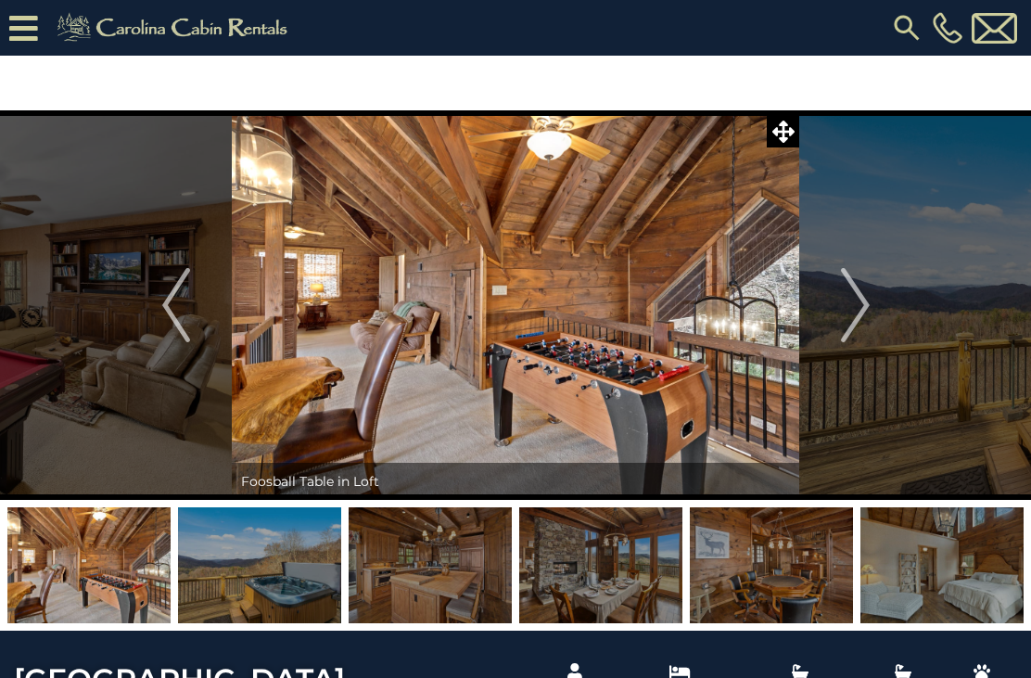
click at [843, 301] on img "Next" at bounding box center [855, 305] width 28 height 74
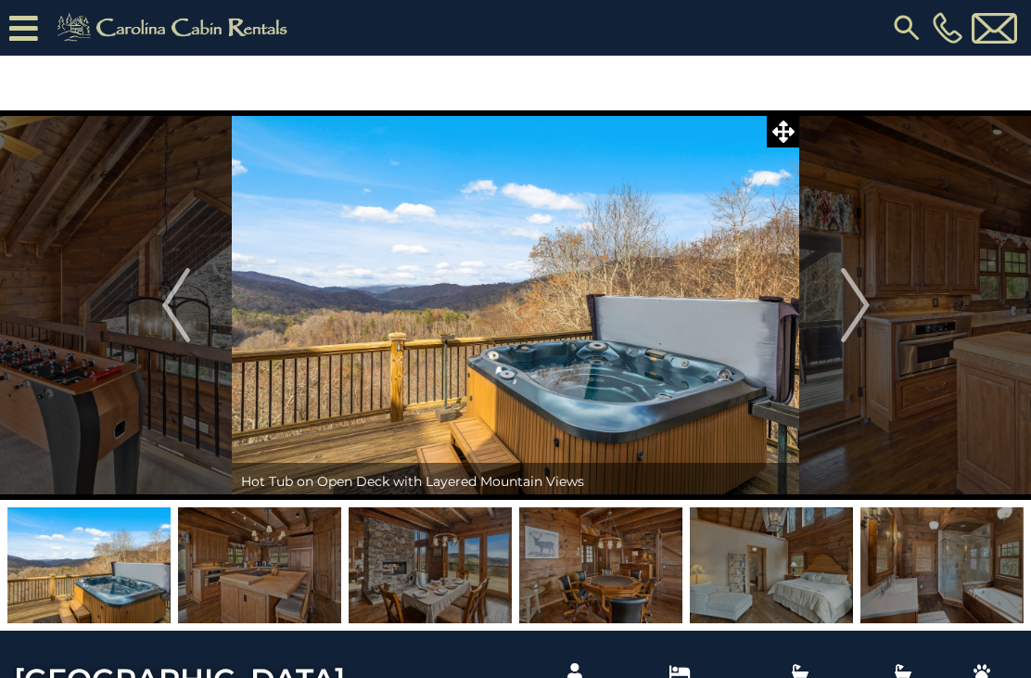
click at [848, 299] on img "Next" at bounding box center [855, 305] width 28 height 74
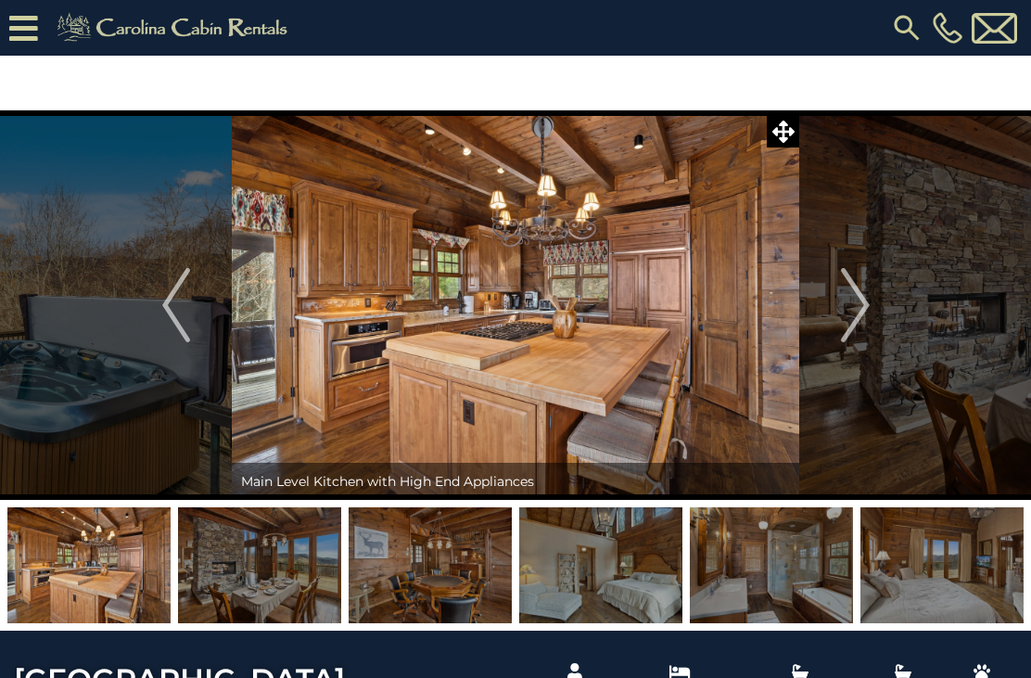
click at [859, 292] on img "Next" at bounding box center [855, 305] width 28 height 74
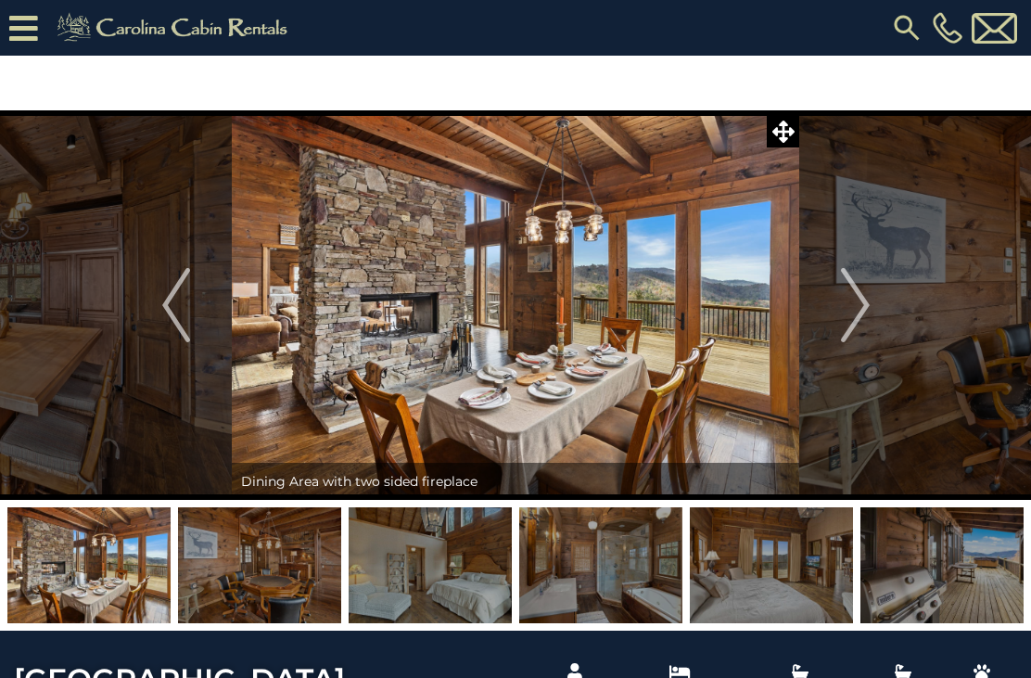
click at [866, 313] on img "Next" at bounding box center [855, 305] width 28 height 74
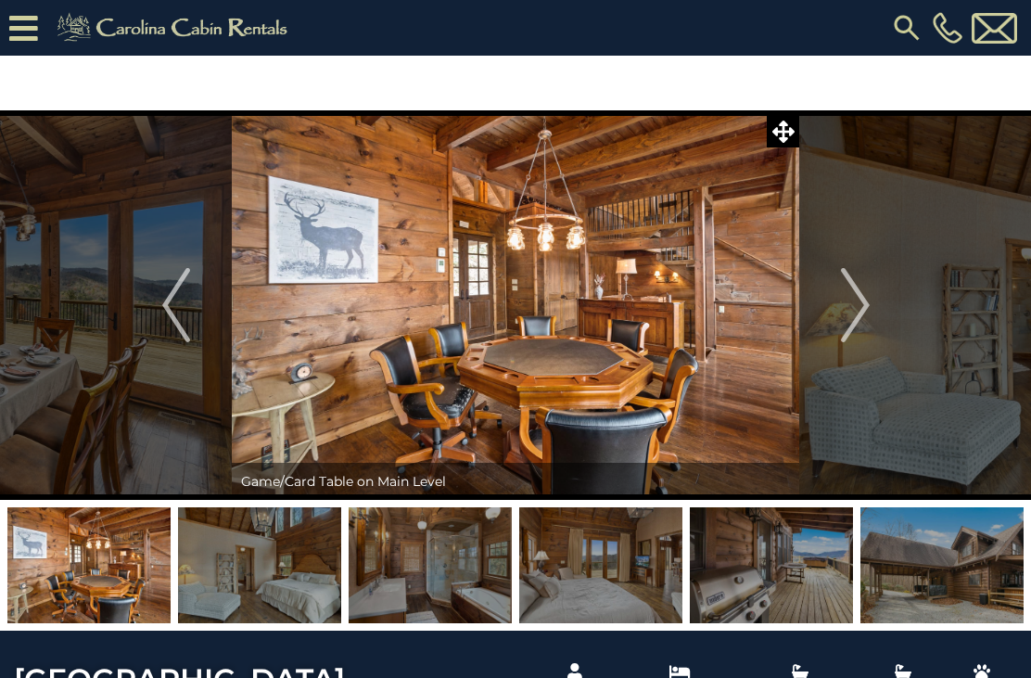
click at [855, 310] on img "Next" at bounding box center [855, 305] width 28 height 74
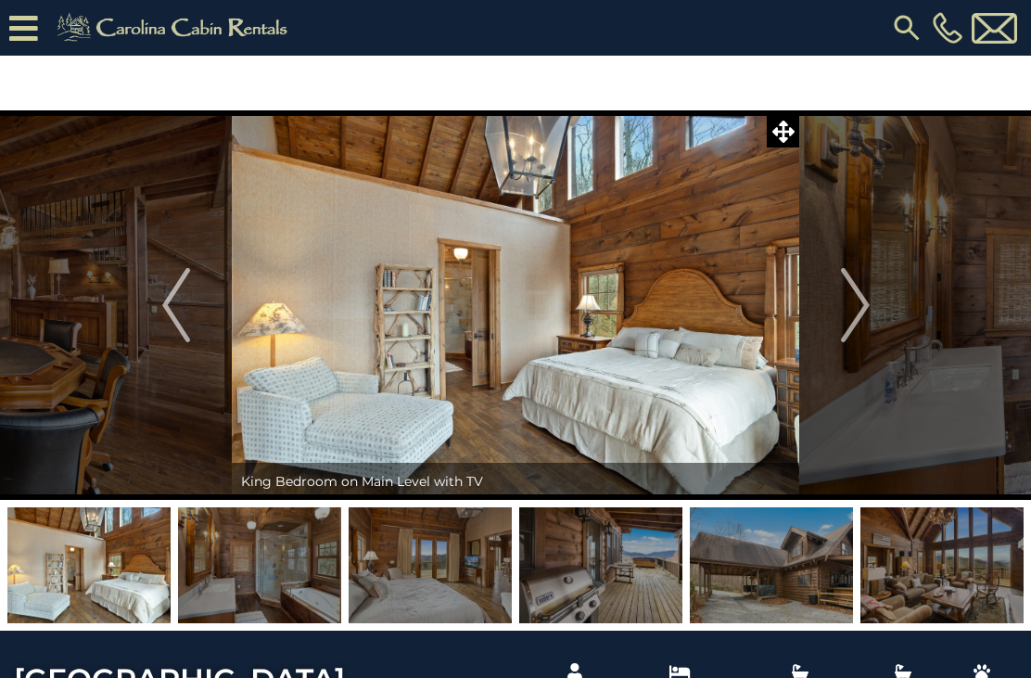
click at [863, 310] on img "Next" at bounding box center [855, 305] width 28 height 74
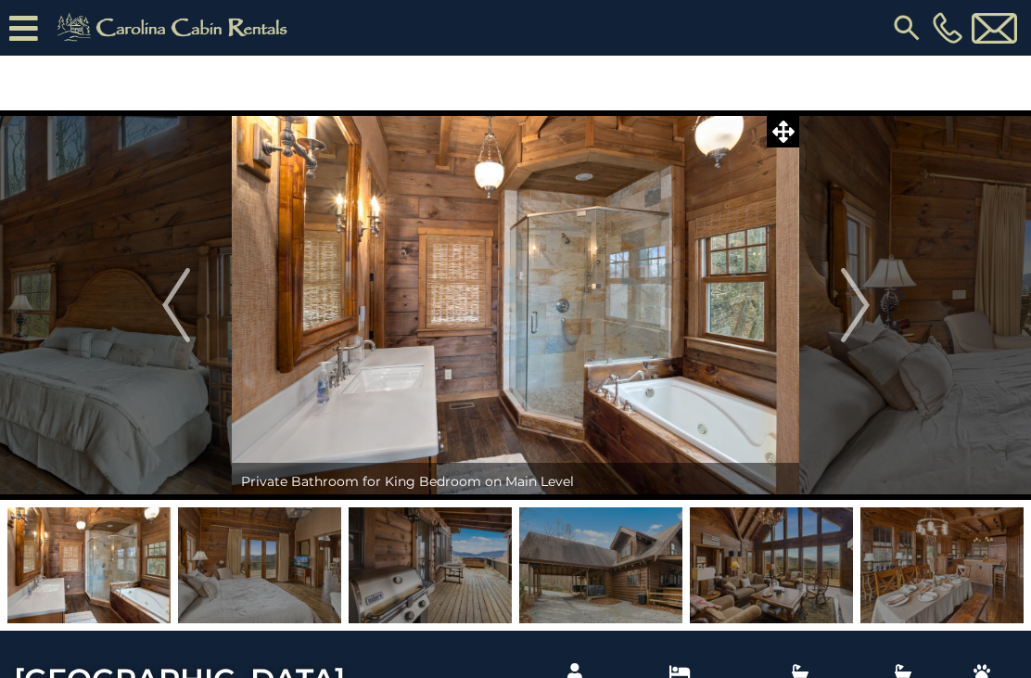
click at [873, 307] on button "Next" at bounding box center [856, 305] width 112 height 390
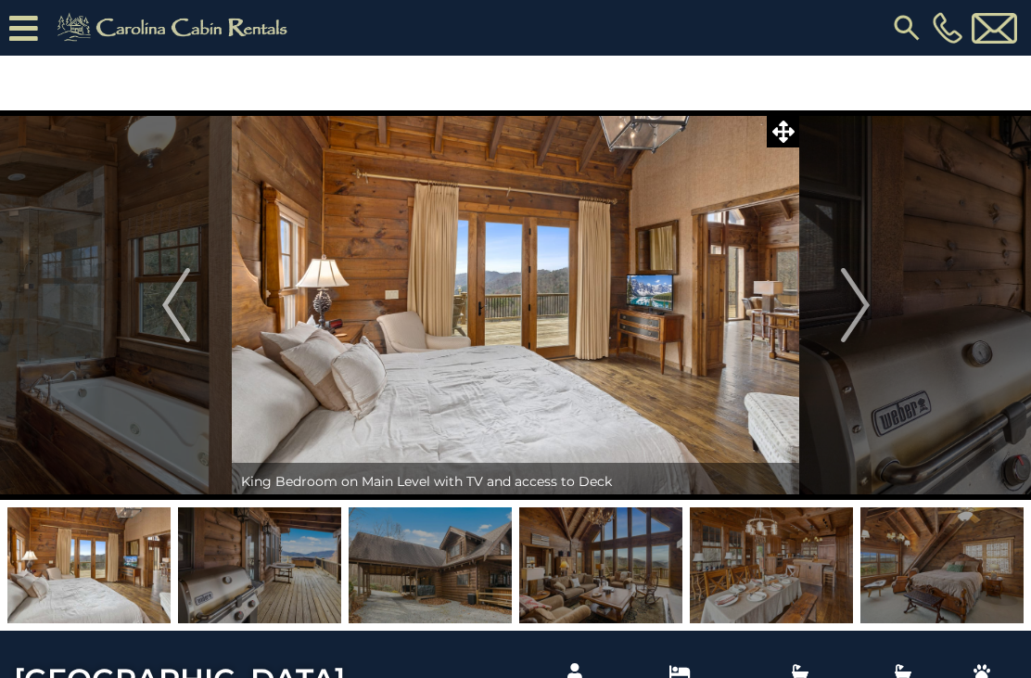
click at [172, 302] on img "Previous" at bounding box center [176, 305] width 28 height 74
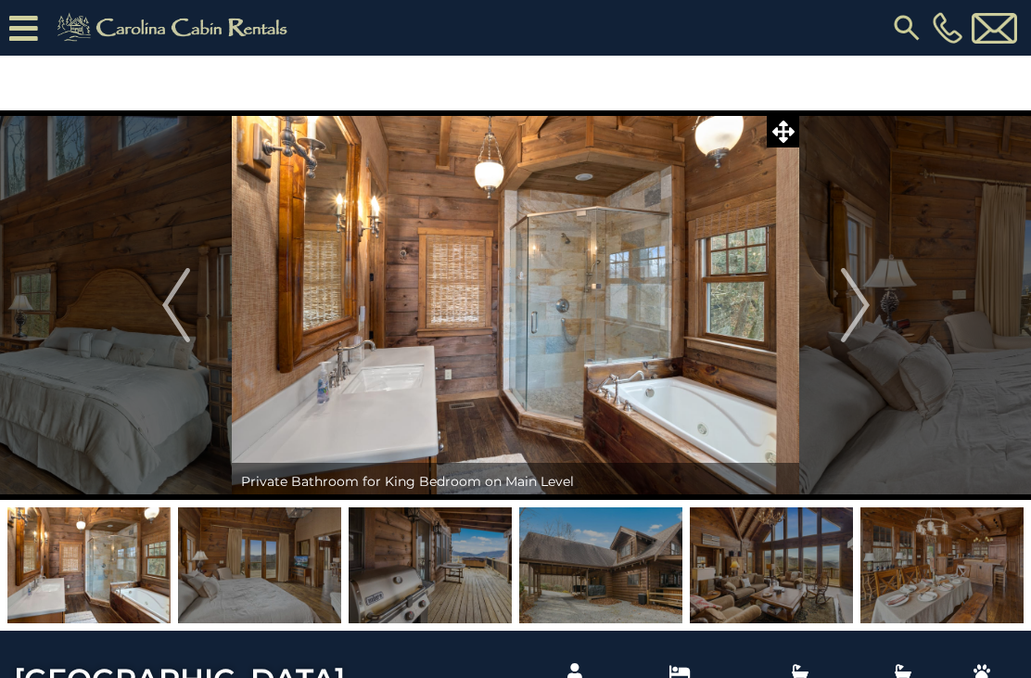
click at [867, 296] on img "Next" at bounding box center [855, 305] width 28 height 74
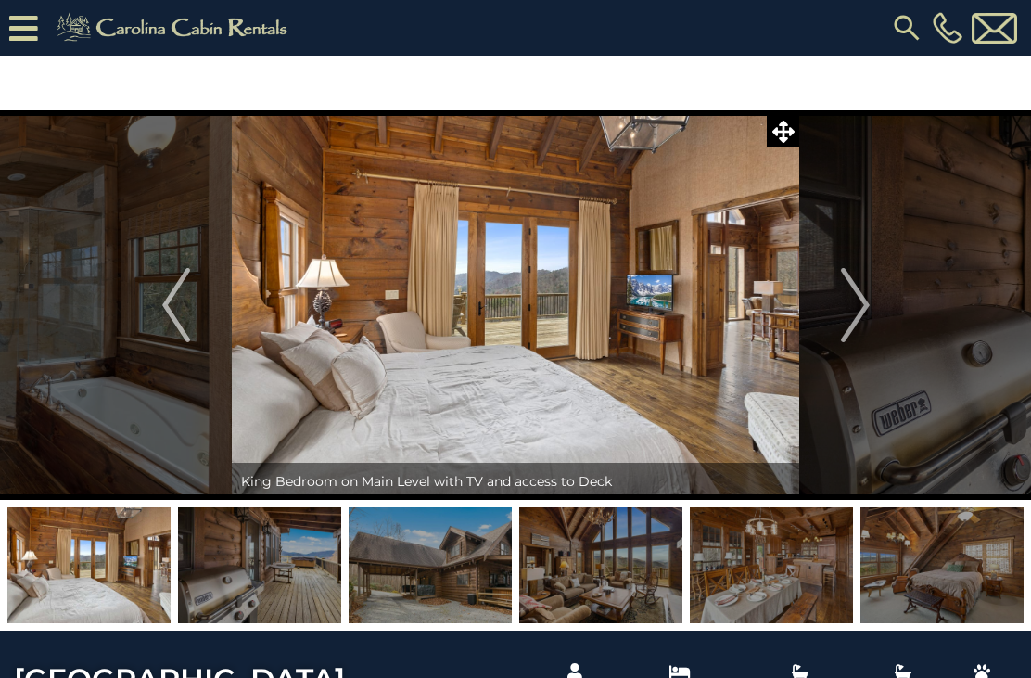
click at [877, 310] on button "Next" at bounding box center [856, 305] width 112 height 390
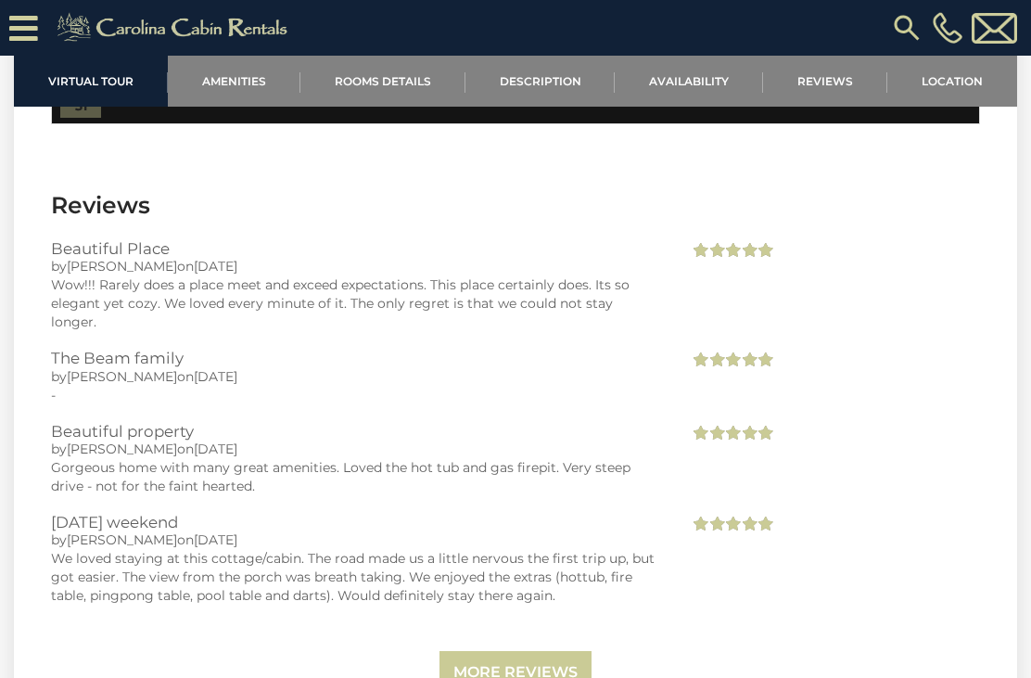
scroll to position [3848, 0]
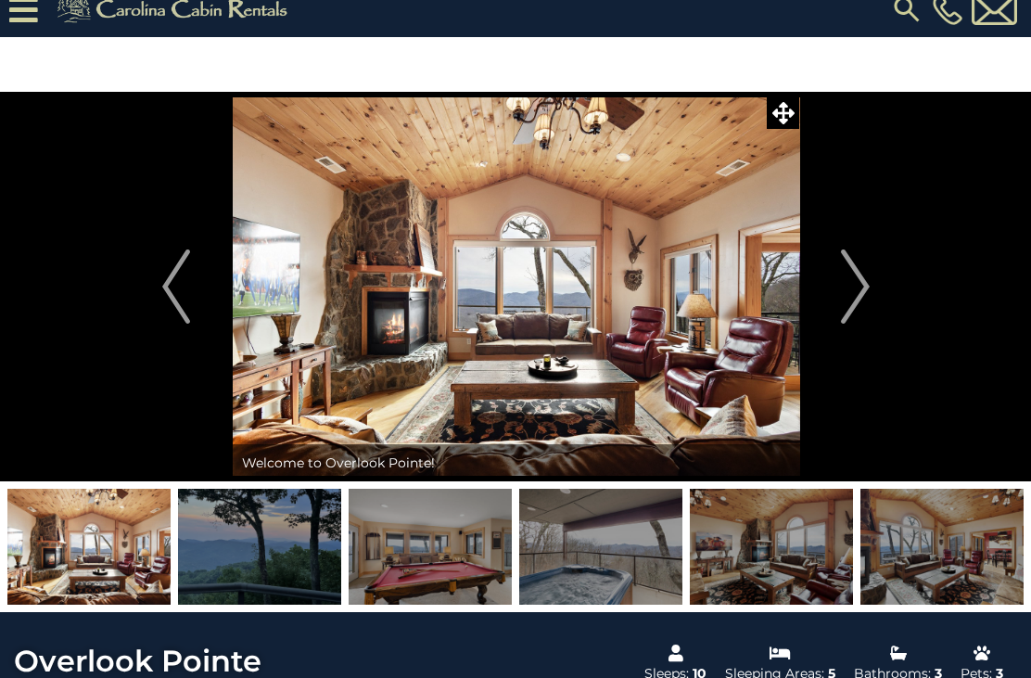
scroll to position [22, 0]
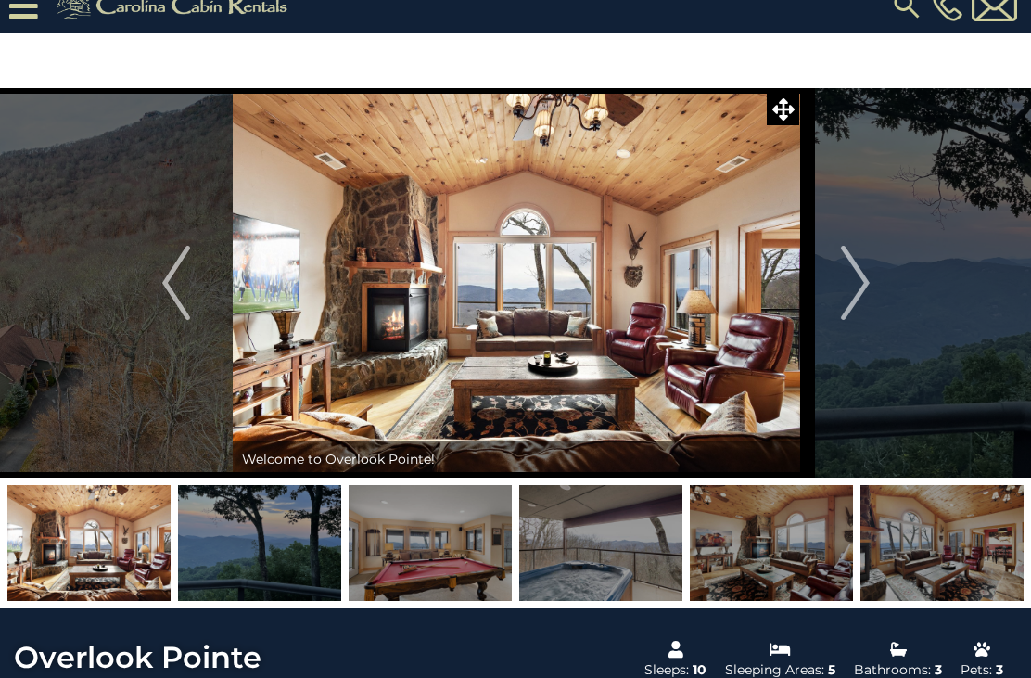
click at [636, 372] on img at bounding box center [517, 283] width 568 height 390
click at [289, 541] on img at bounding box center [259, 543] width 163 height 116
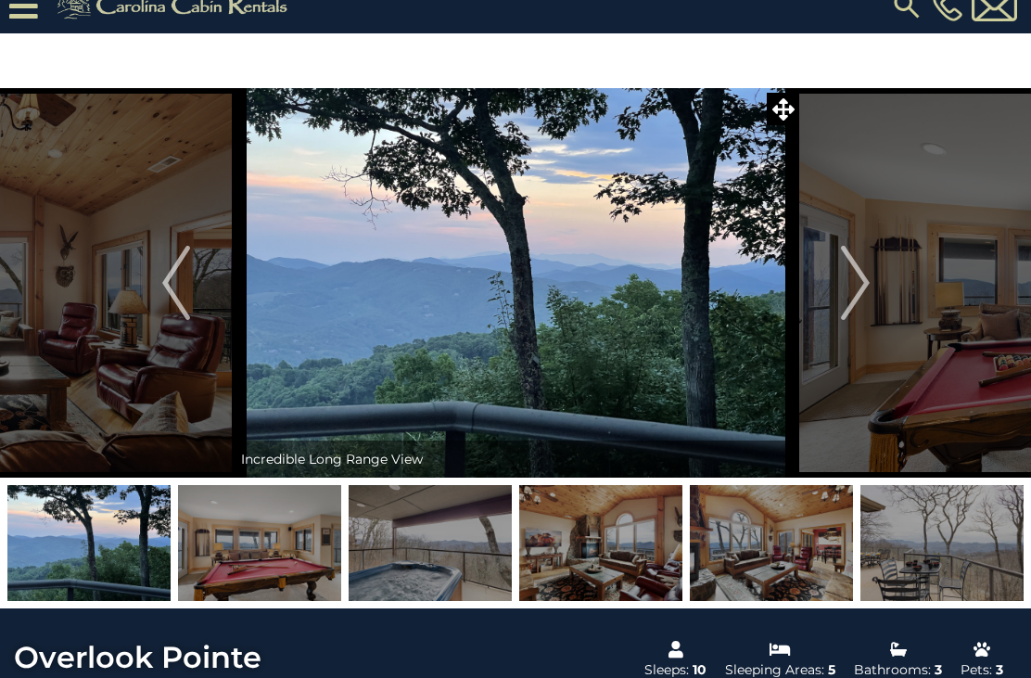
click at [857, 260] on img "Next" at bounding box center [855, 283] width 28 height 74
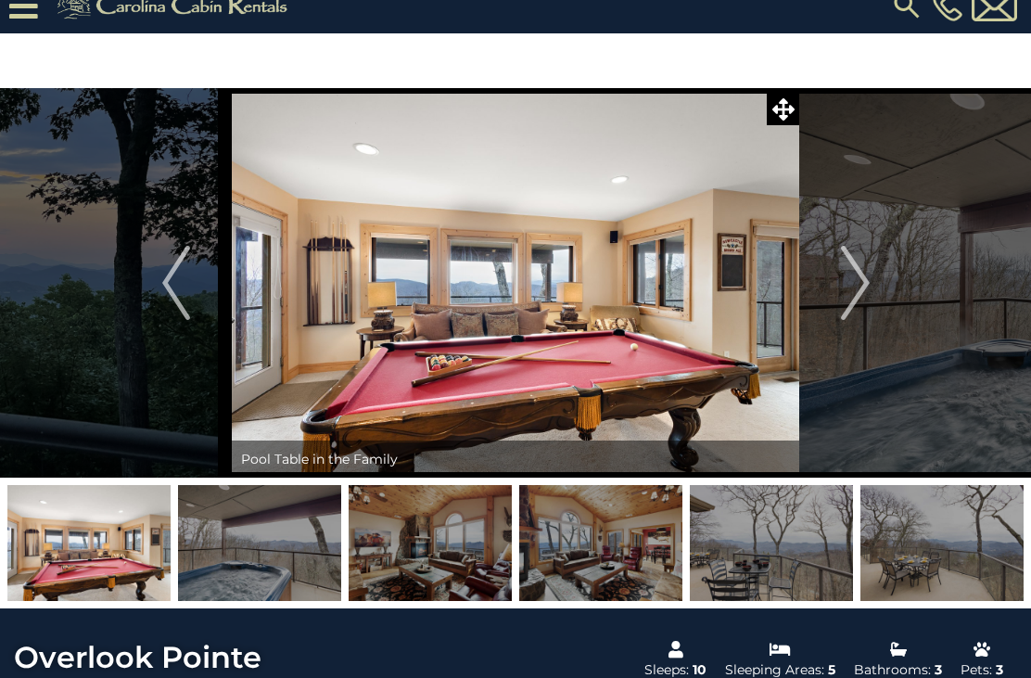
click at [847, 288] on img "Next" at bounding box center [855, 283] width 28 height 74
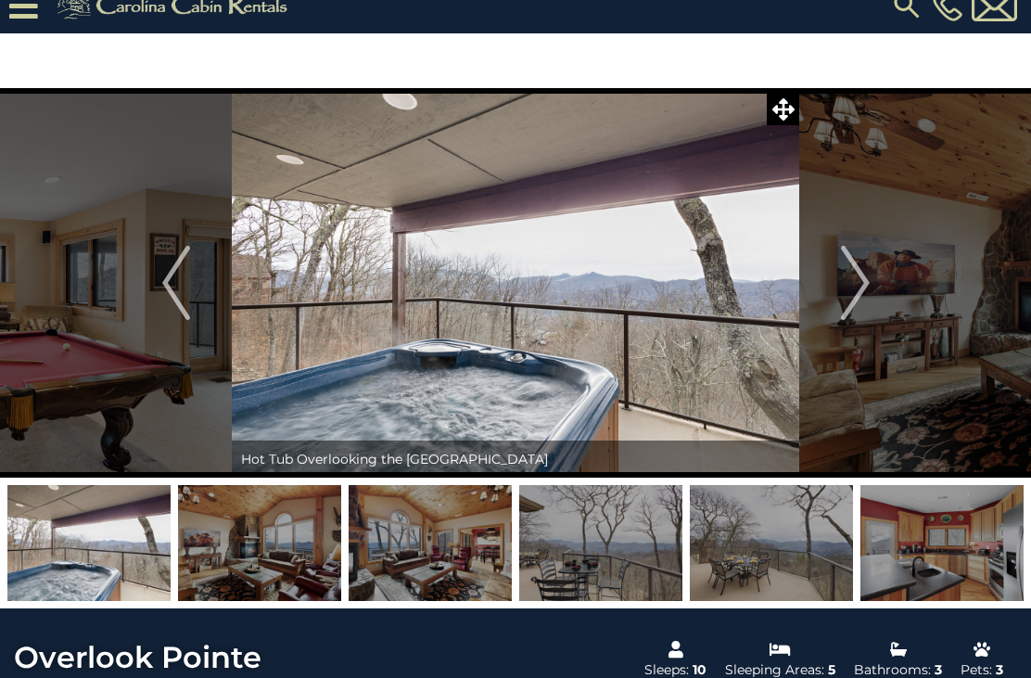
click at [860, 274] on img "Next" at bounding box center [855, 283] width 28 height 74
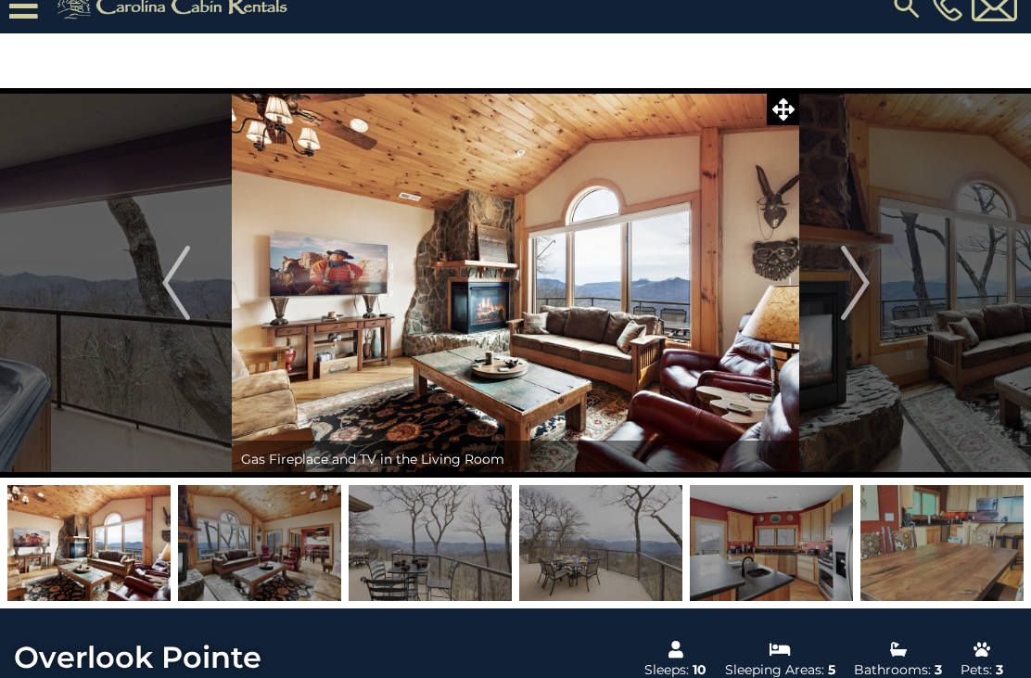
click at [855, 274] on img "Next" at bounding box center [855, 283] width 28 height 74
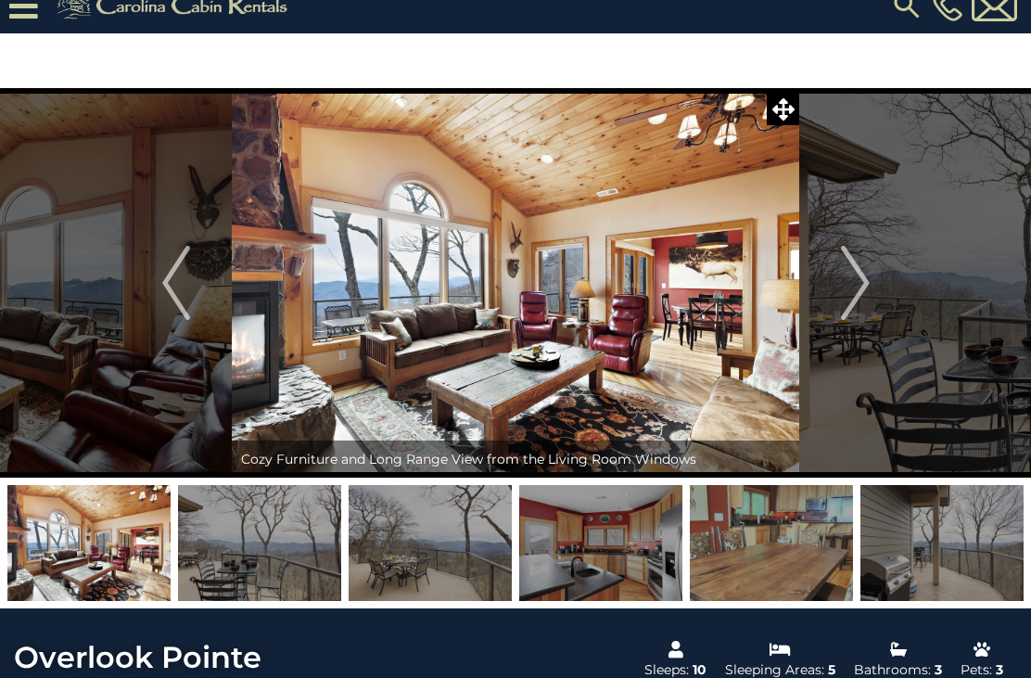
click at [871, 274] on button "Next" at bounding box center [856, 283] width 112 height 390
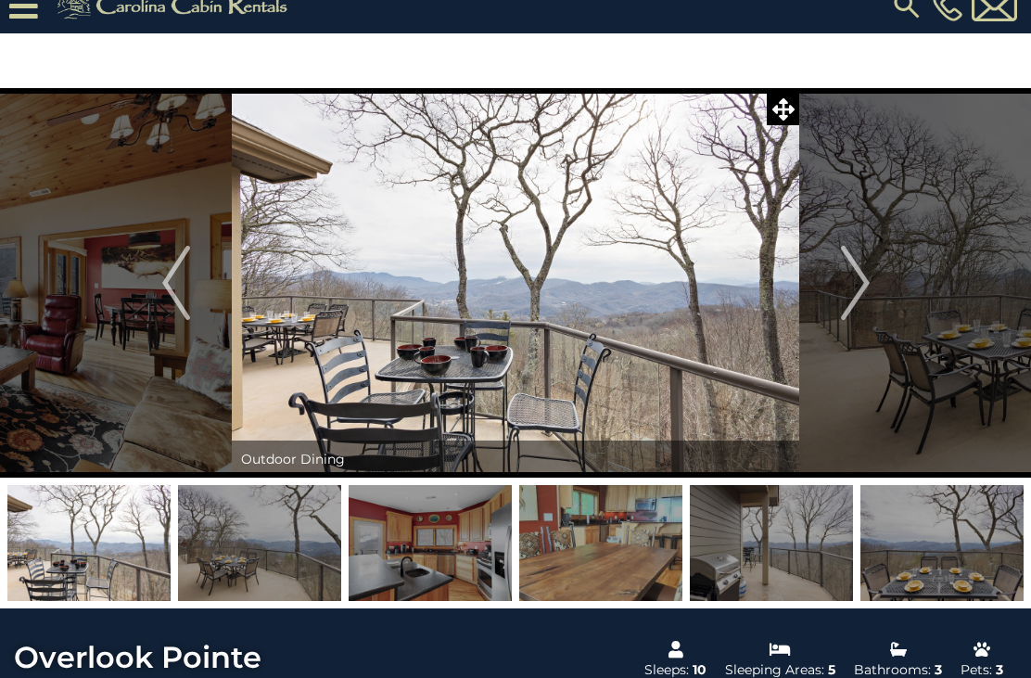
click at [845, 282] on img "Next" at bounding box center [855, 283] width 28 height 74
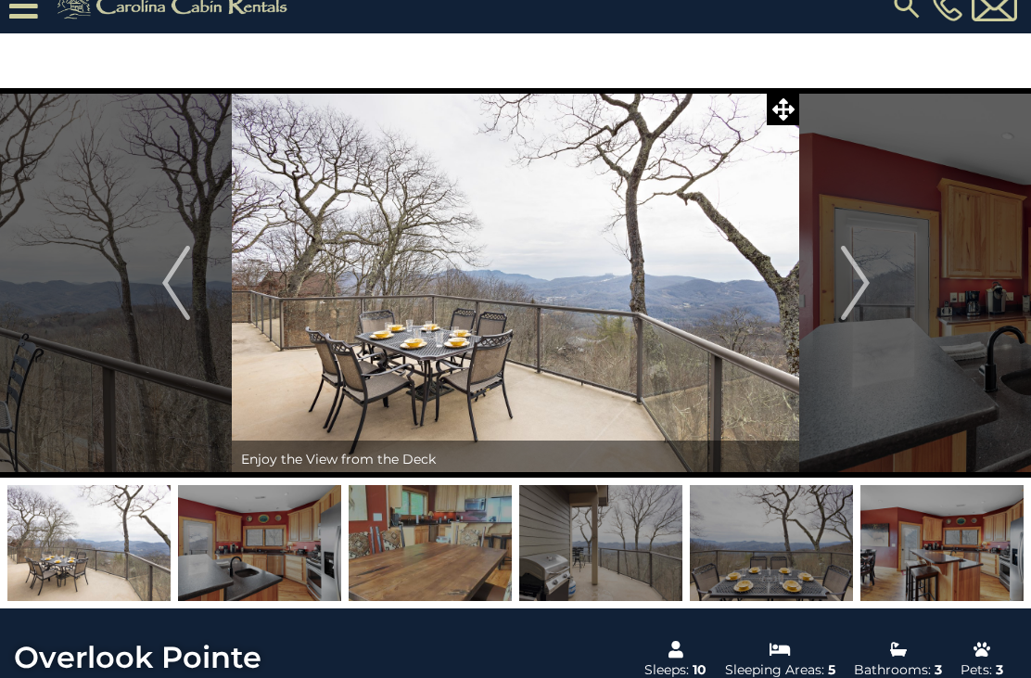
click at [856, 281] on img "Next" at bounding box center [855, 283] width 28 height 74
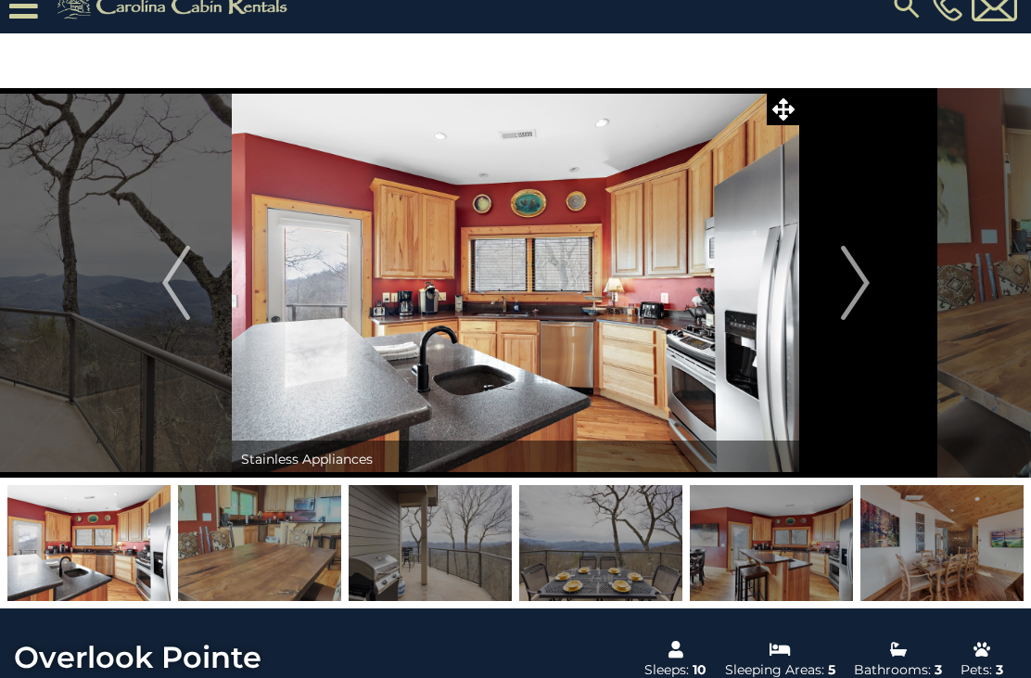
click at [862, 275] on img "Next" at bounding box center [855, 283] width 28 height 74
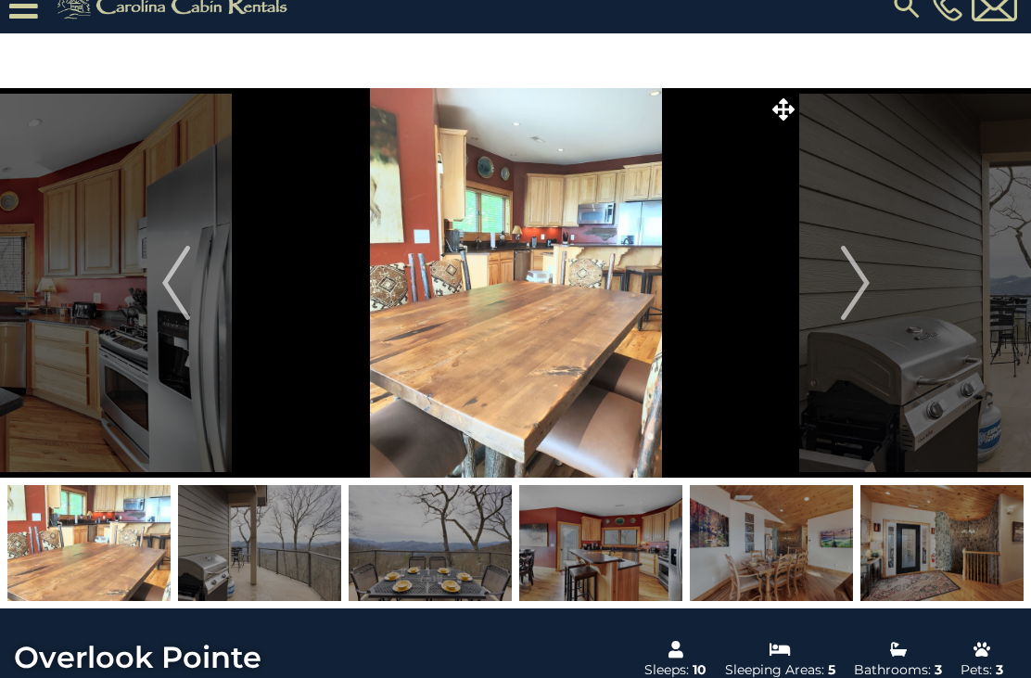
click at [864, 276] on img "Next" at bounding box center [855, 283] width 28 height 74
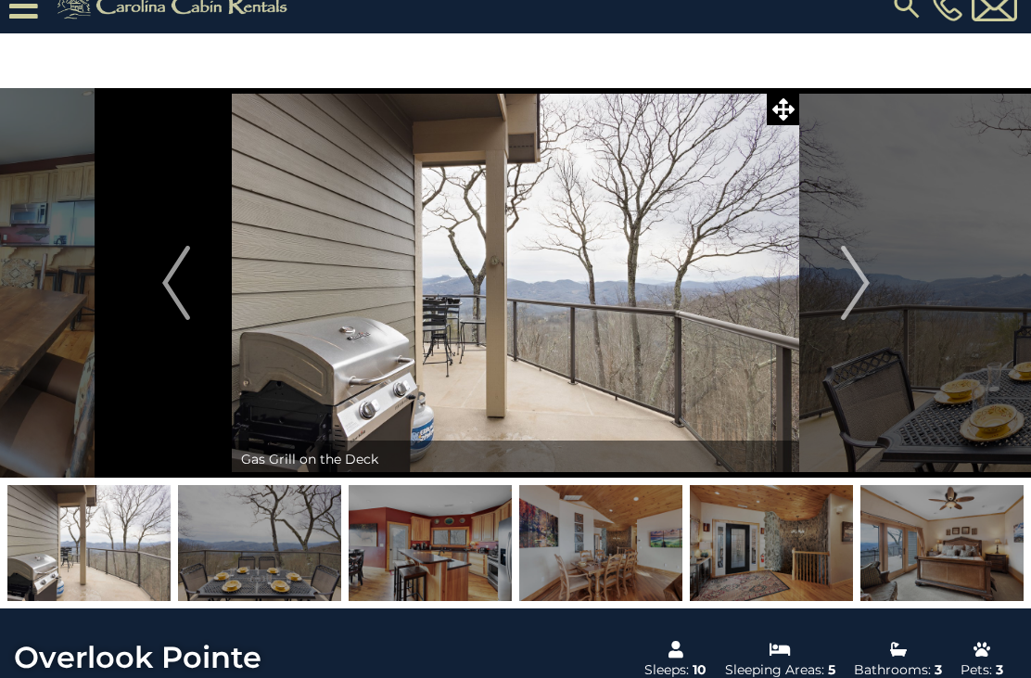
click at [865, 279] on img "Next" at bounding box center [855, 283] width 28 height 74
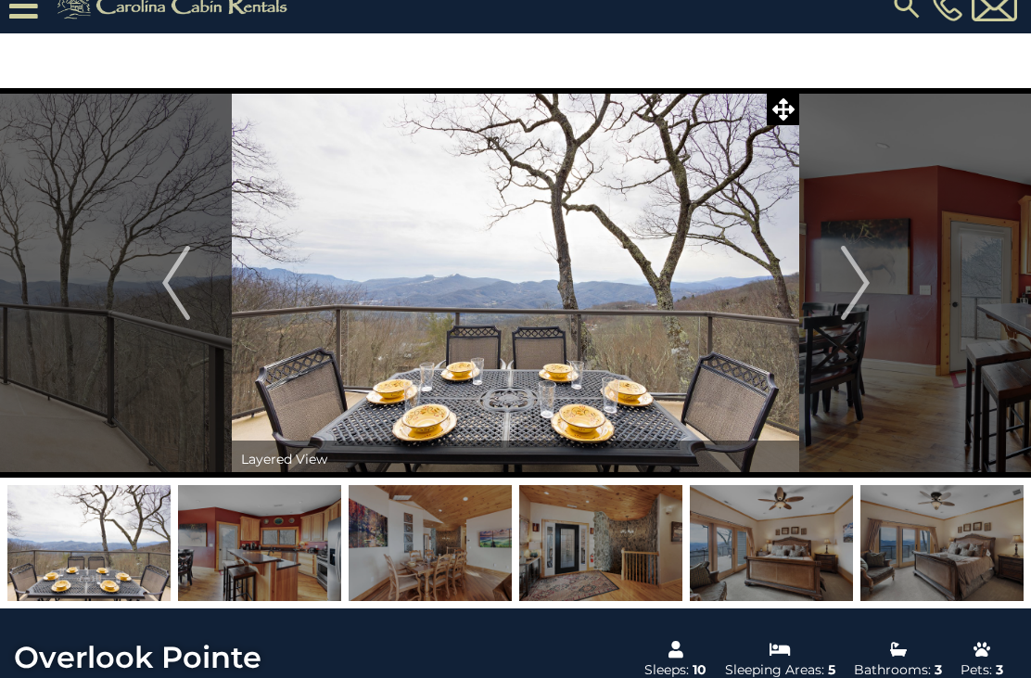
click at [857, 294] on img "Next" at bounding box center [855, 283] width 28 height 74
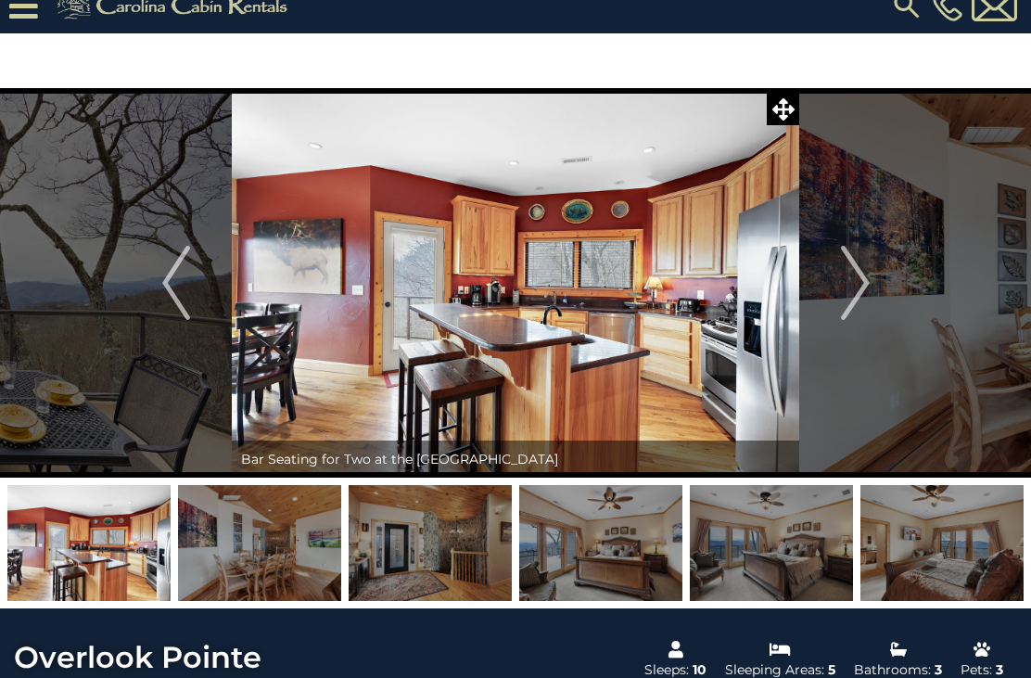
click at [861, 287] on img "Next" at bounding box center [855, 283] width 28 height 74
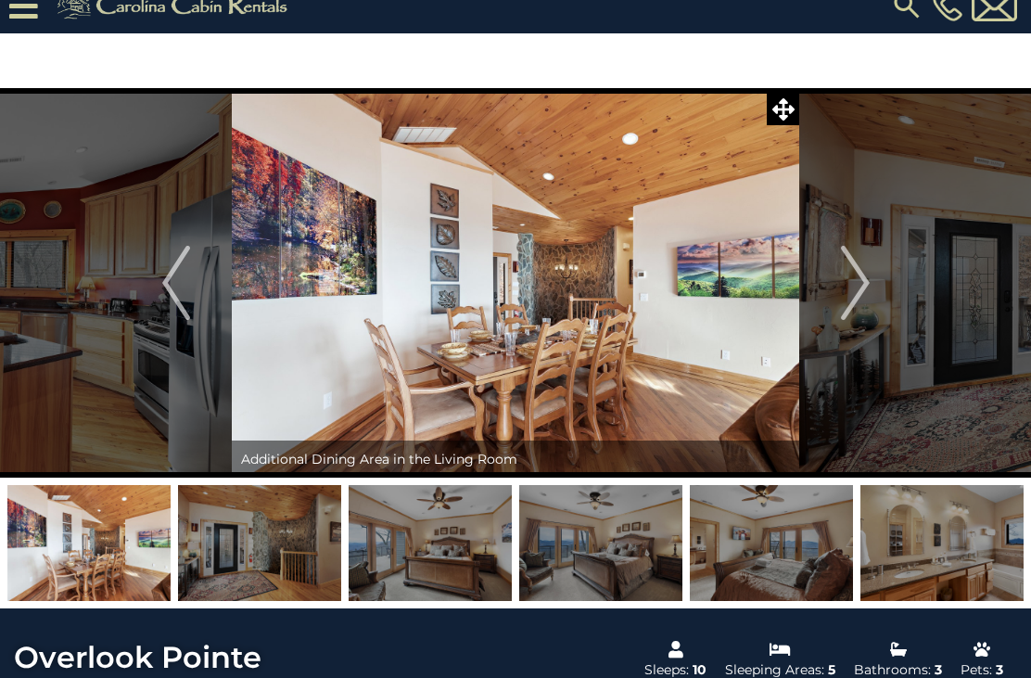
click at [862, 291] on img "Next" at bounding box center [855, 283] width 28 height 74
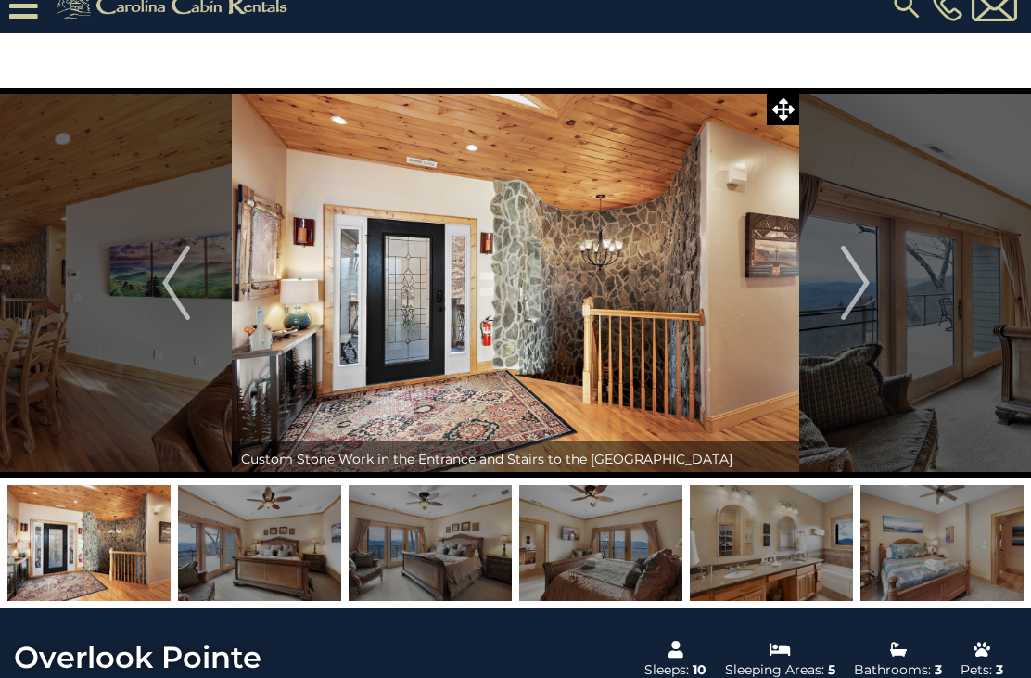
click at [865, 285] on img "Next" at bounding box center [855, 283] width 28 height 74
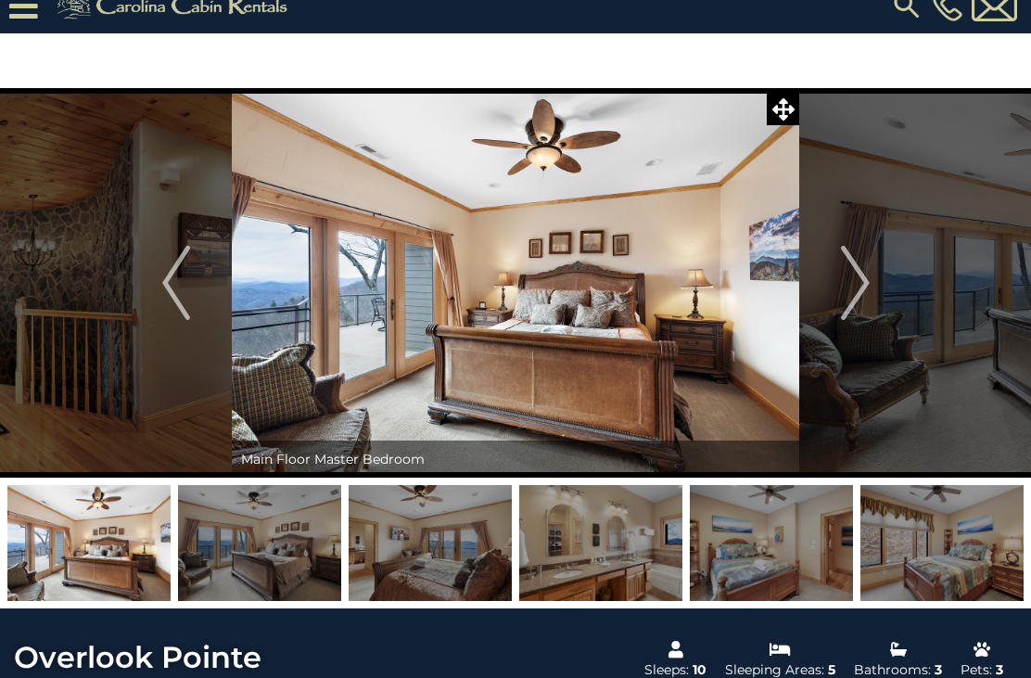
click at [865, 285] on img "Next" at bounding box center [855, 283] width 28 height 74
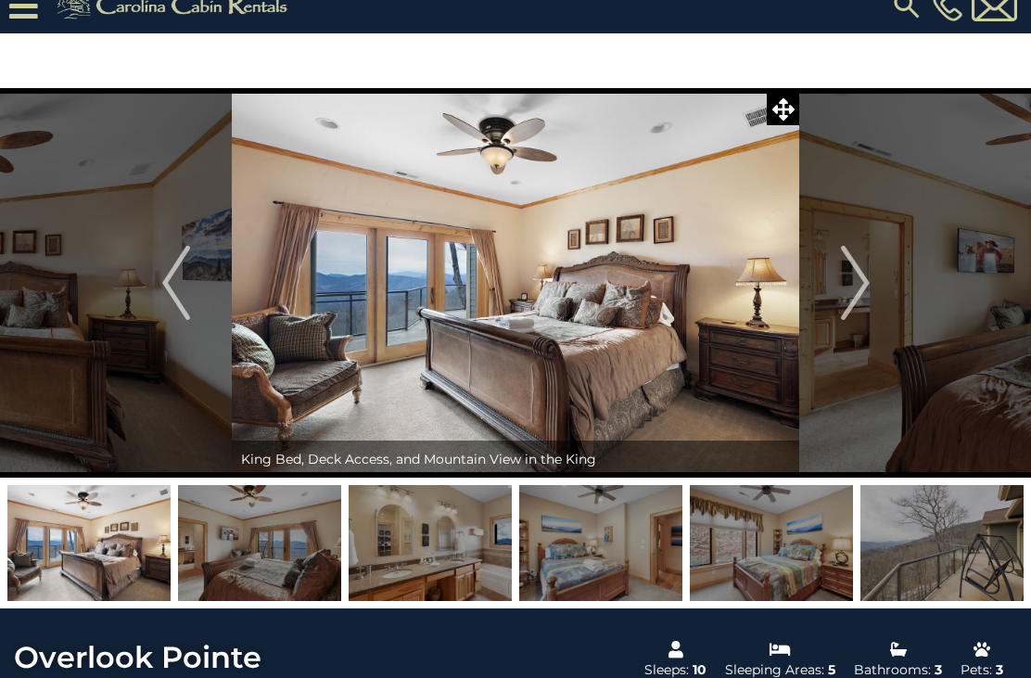
click at [866, 287] on img "Next" at bounding box center [855, 283] width 28 height 74
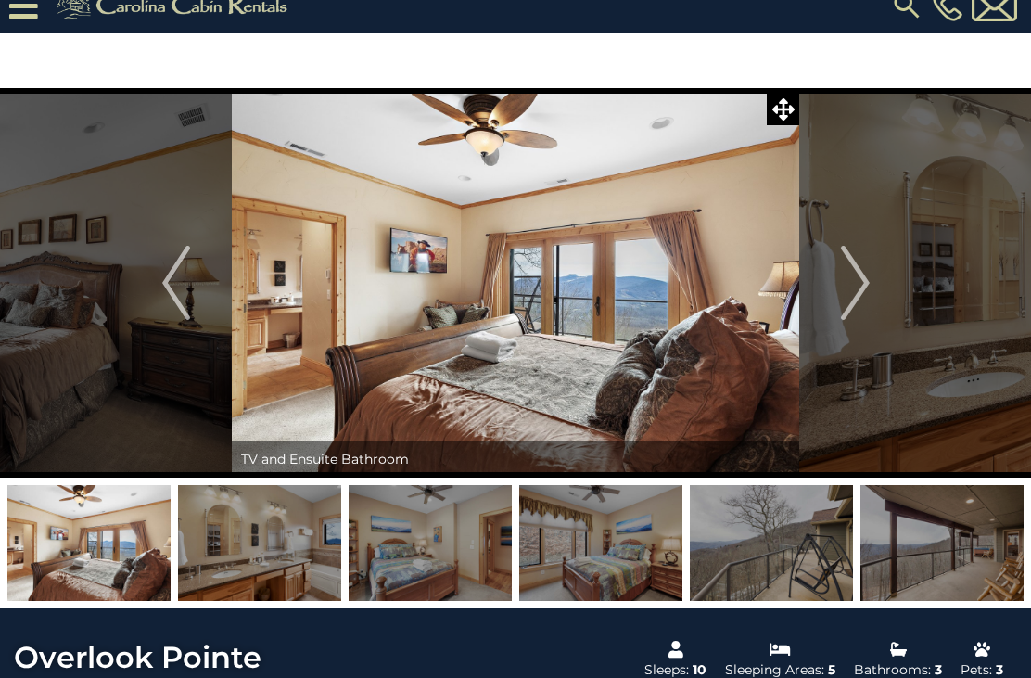
click at [869, 276] on img "Next" at bounding box center [855, 283] width 28 height 74
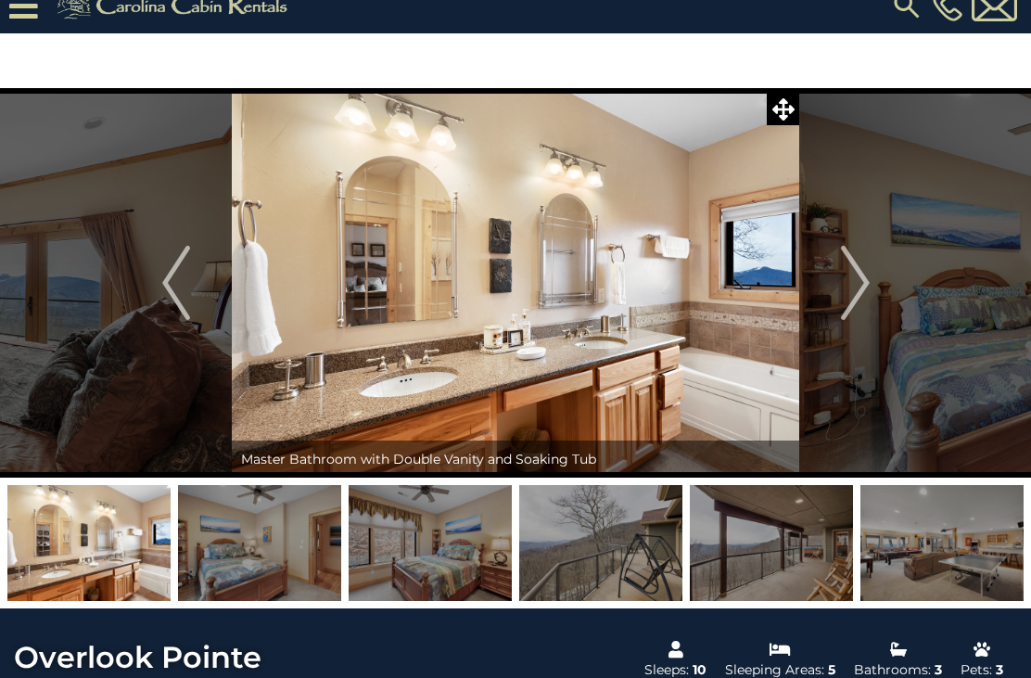
click at [866, 278] on img "Next" at bounding box center [855, 283] width 28 height 74
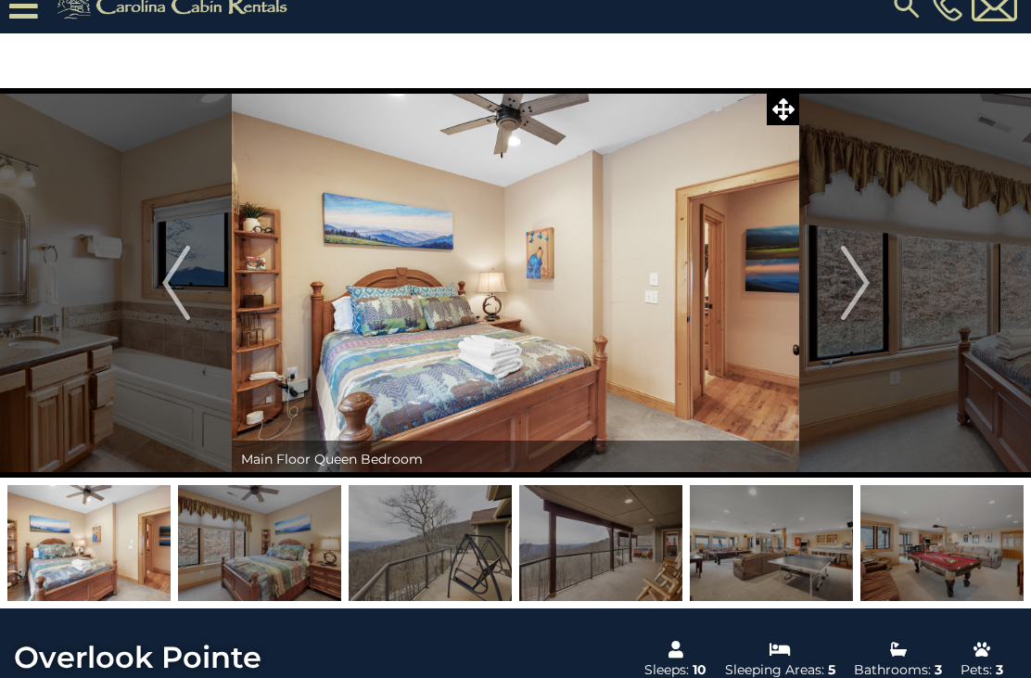
click at [871, 274] on button "Next" at bounding box center [856, 283] width 112 height 390
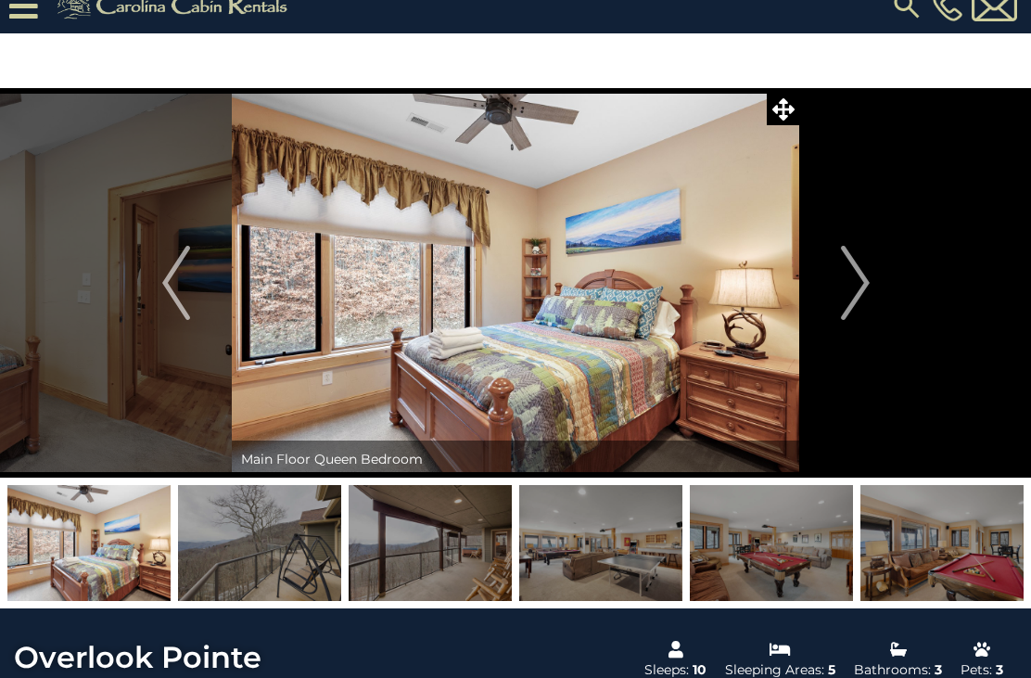
click at [867, 279] on img "Next" at bounding box center [855, 283] width 28 height 74
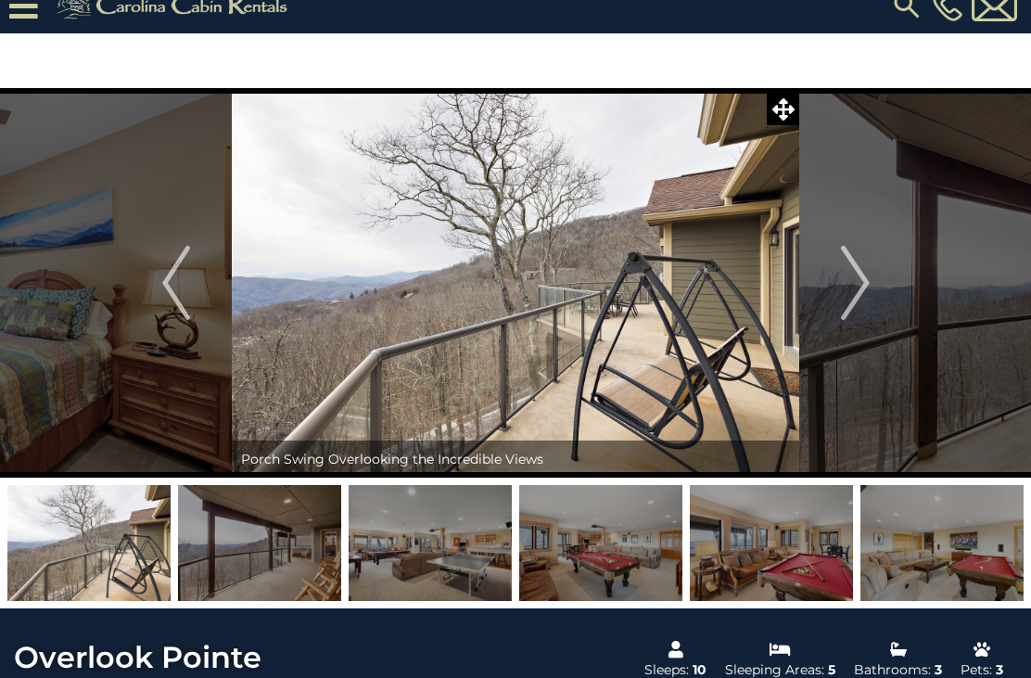
click at [869, 280] on img "Next" at bounding box center [855, 283] width 28 height 74
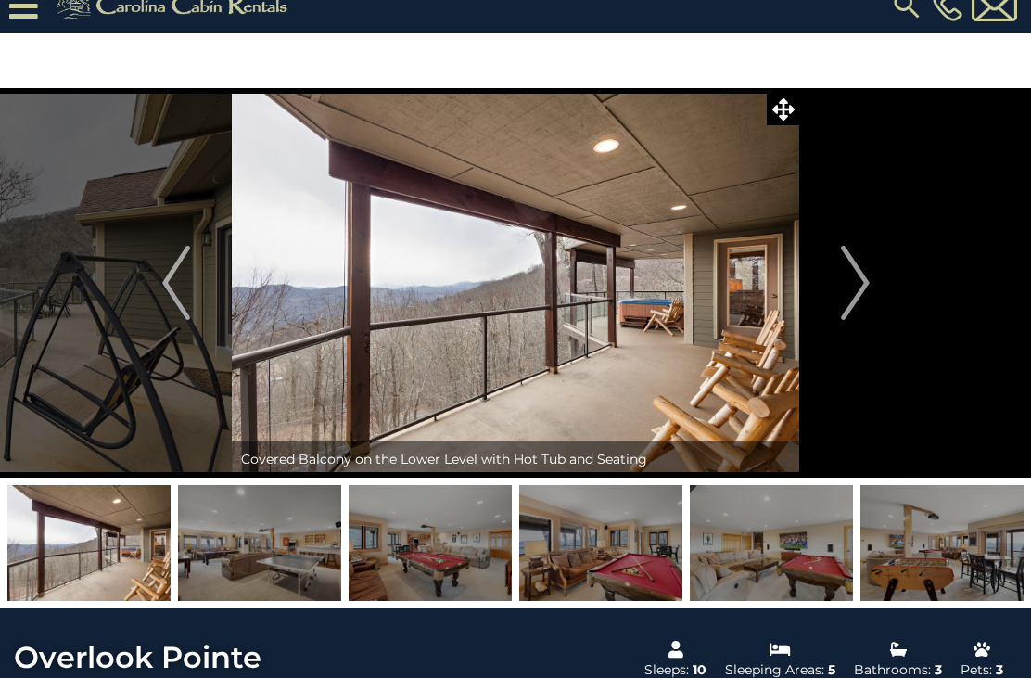
click at [874, 280] on button "Next" at bounding box center [856, 283] width 112 height 390
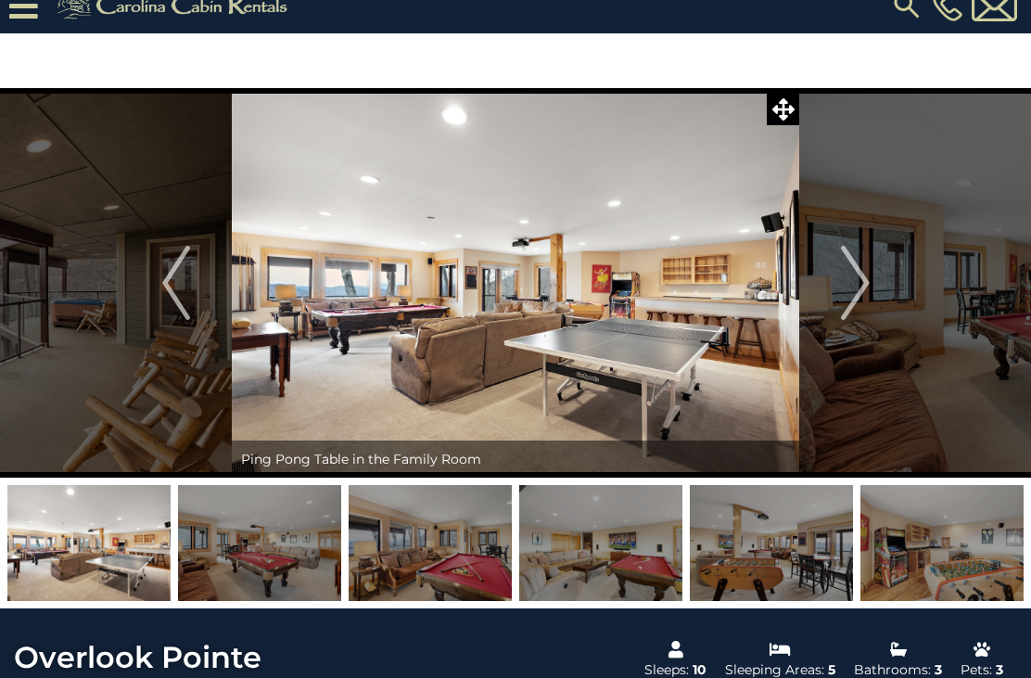
click at [863, 292] on img "Next" at bounding box center [855, 283] width 28 height 74
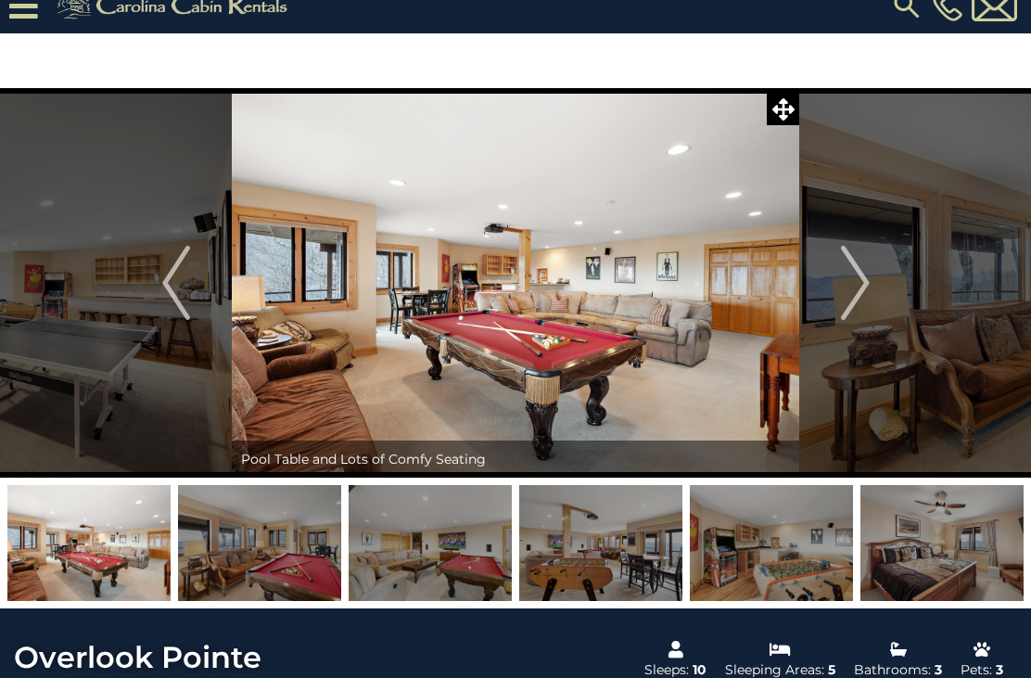
click at [875, 281] on button "Next" at bounding box center [856, 283] width 112 height 390
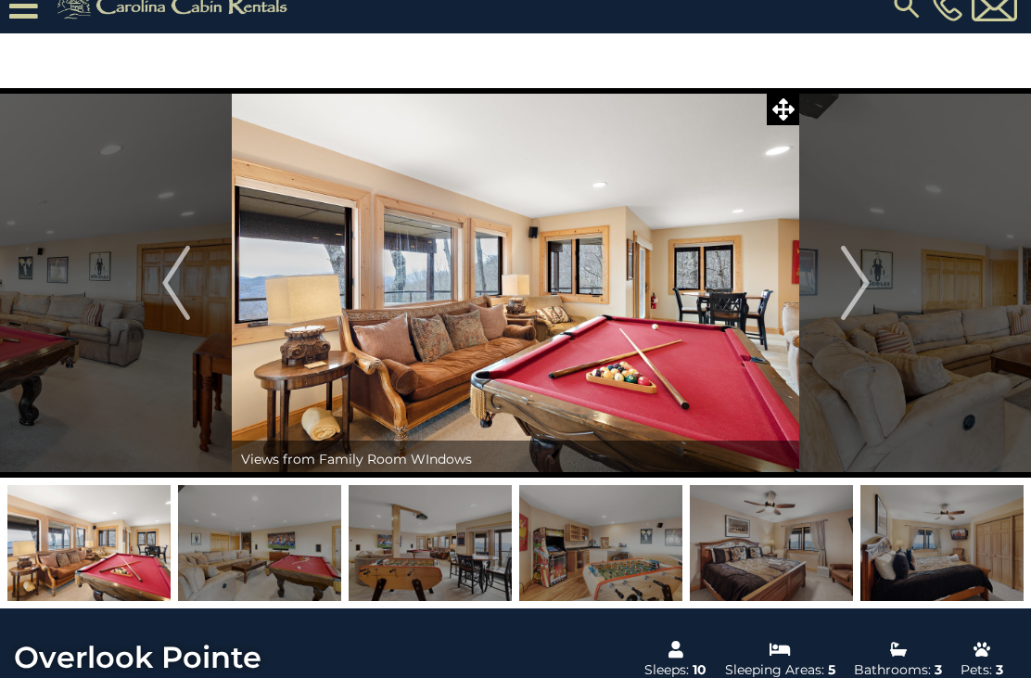
click at [872, 267] on button "Next" at bounding box center [856, 283] width 112 height 390
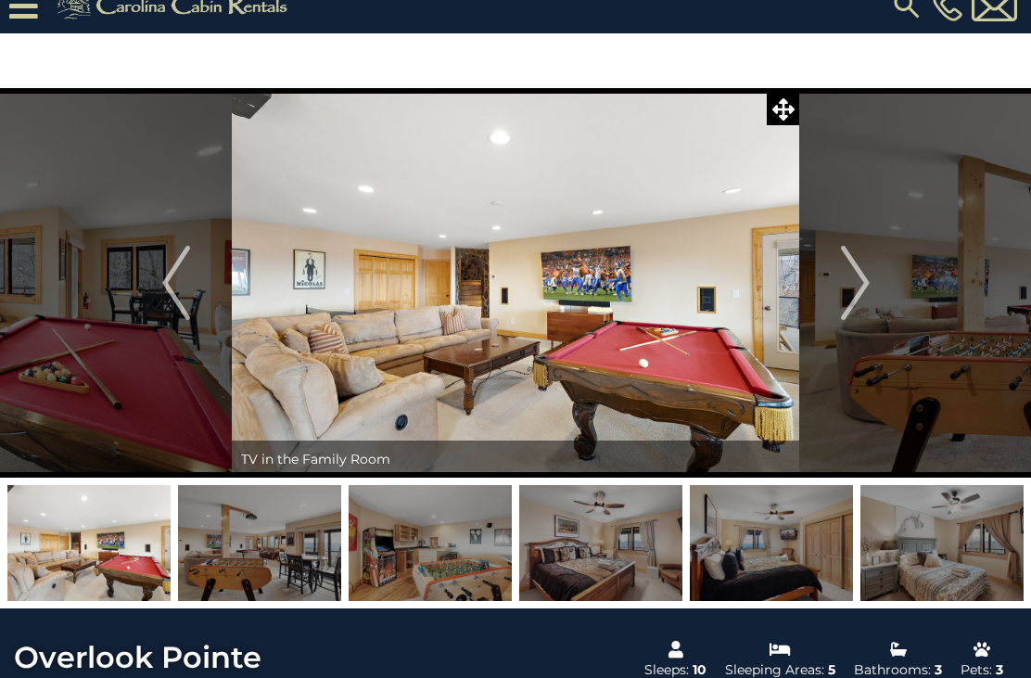
click at [864, 270] on img "Next" at bounding box center [855, 283] width 28 height 74
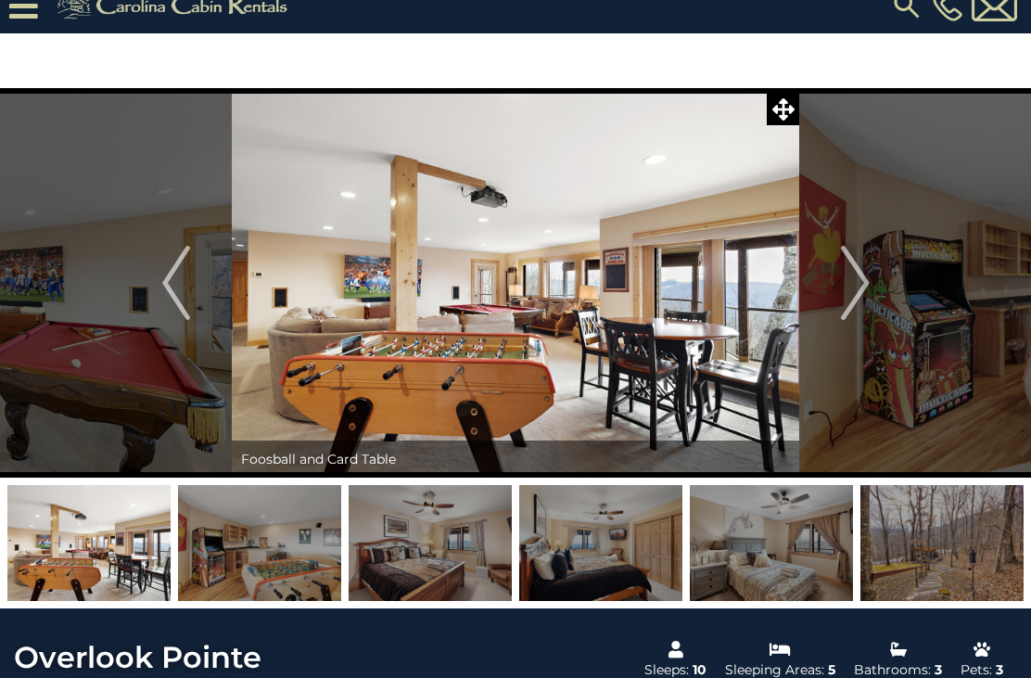
click at [862, 277] on img "Next" at bounding box center [855, 283] width 28 height 74
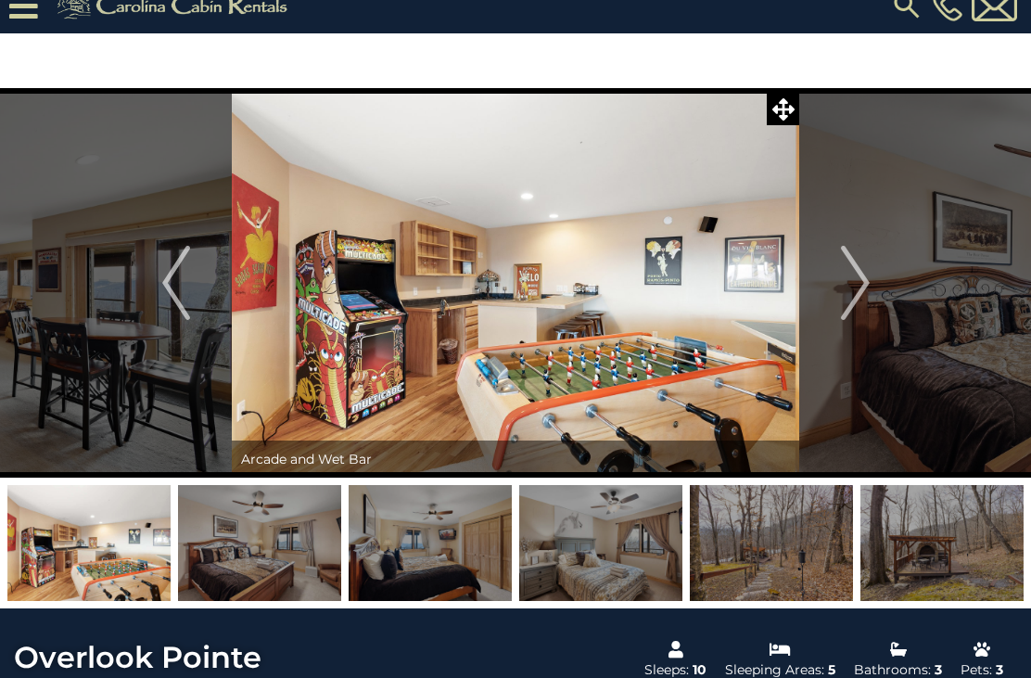
click at [854, 275] on img "Next" at bounding box center [855, 283] width 28 height 74
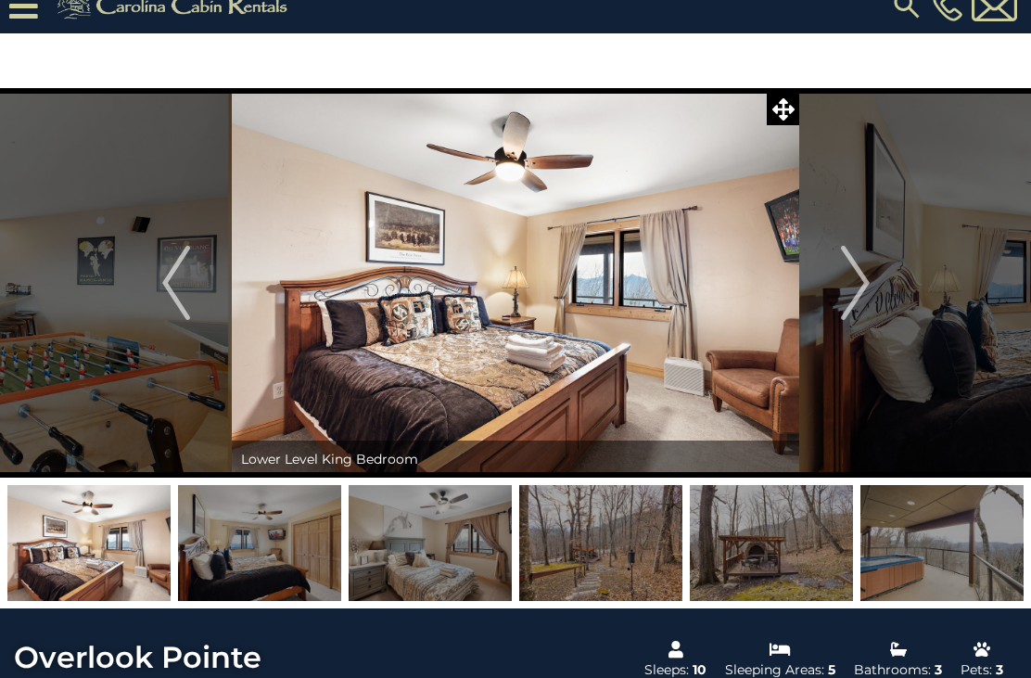
click at [852, 275] on img "Next" at bounding box center [855, 283] width 28 height 74
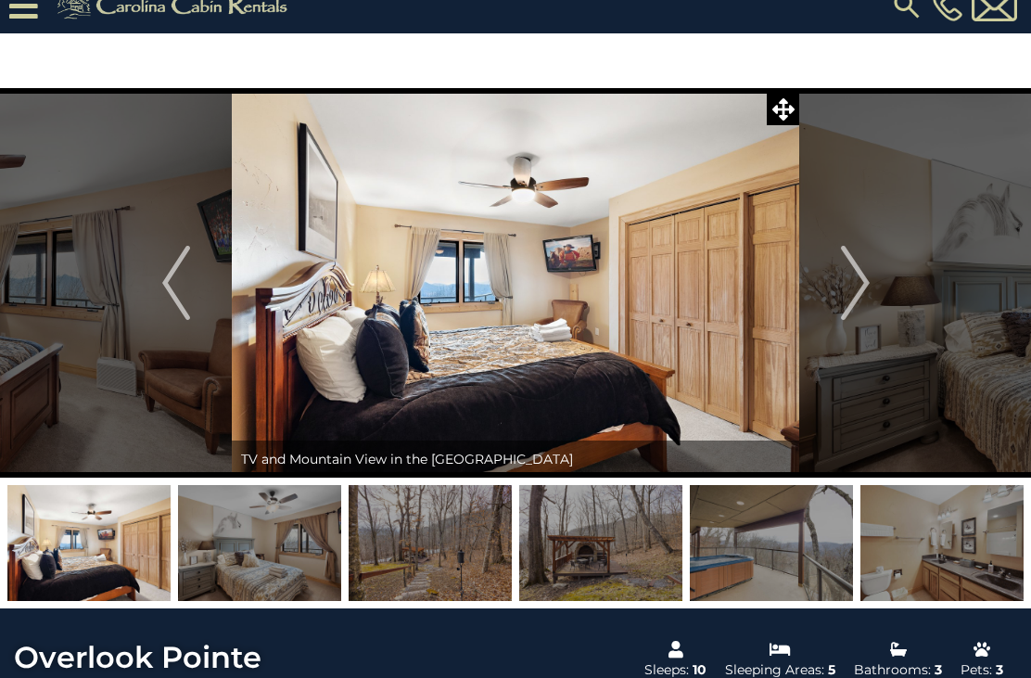
click at [855, 296] on img "Next" at bounding box center [855, 283] width 28 height 74
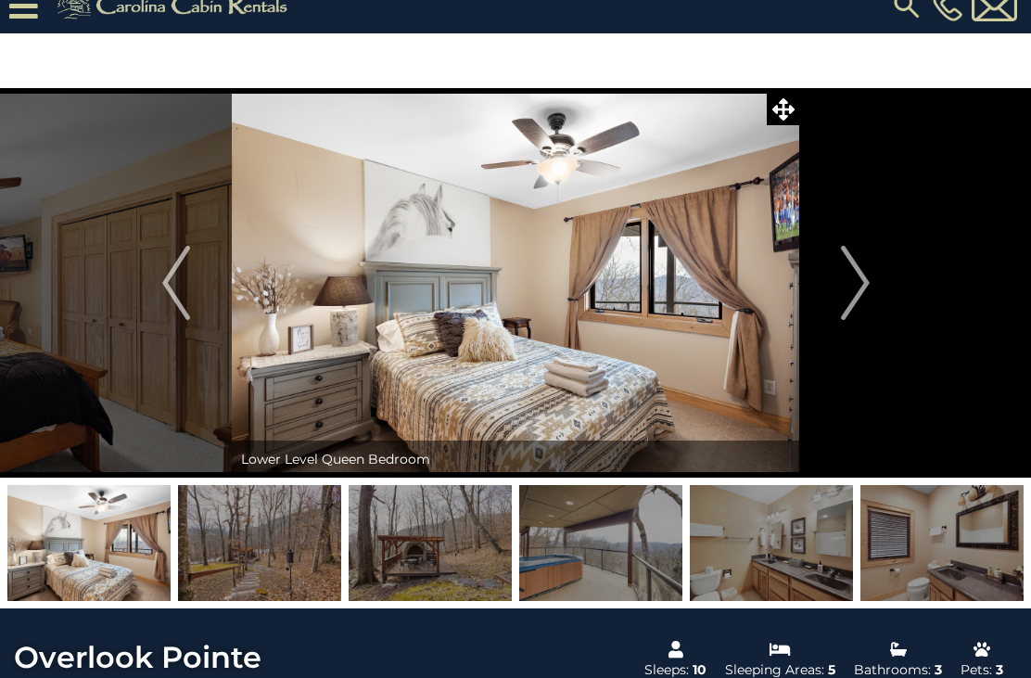
click at [868, 272] on img "Next" at bounding box center [855, 283] width 28 height 74
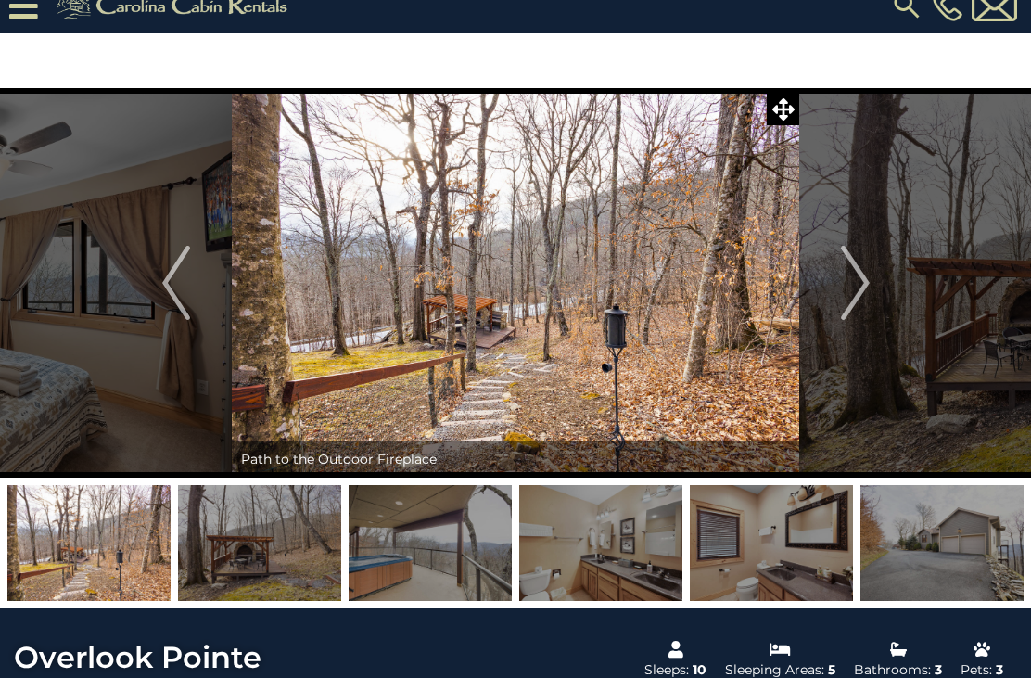
click at [863, 279] on img "Next" at bounding box center [855, 283] width 28 height 74
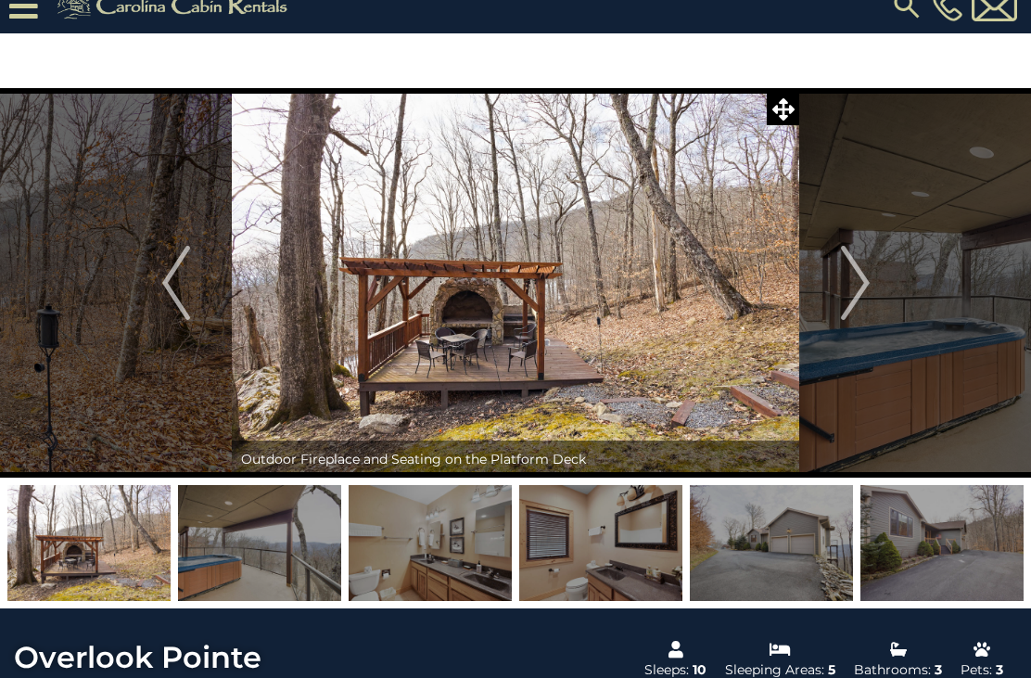
click at [191, 290] on button "Previous" at bounding box center [176, 283] width 112 height 390
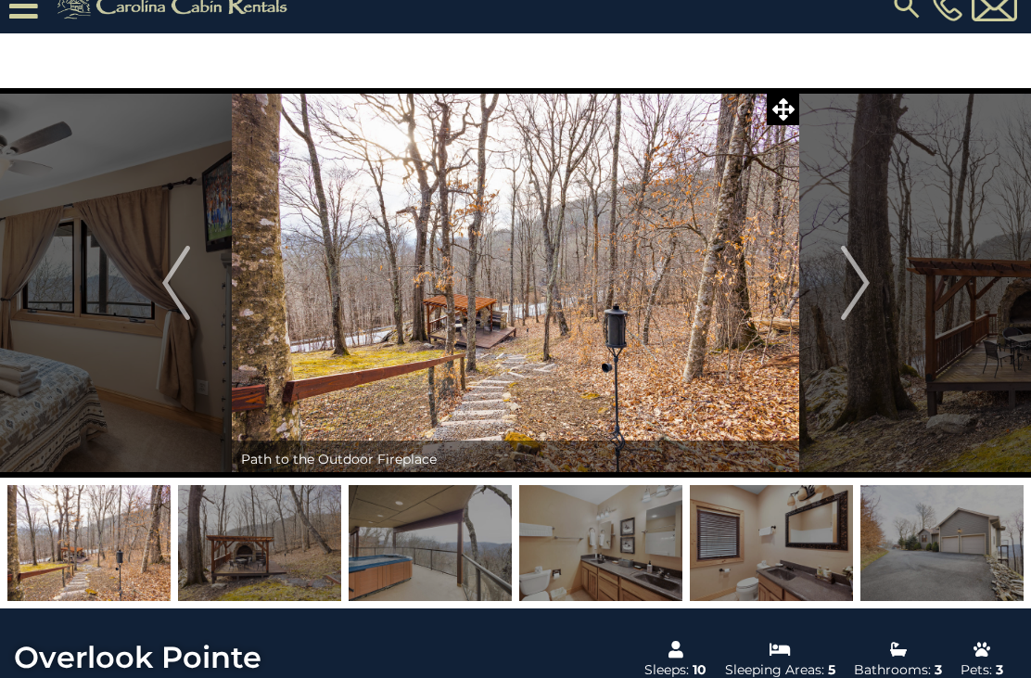
click at [844, 287] on img "Next" at bounding box center [855, 283] width 28 height 74
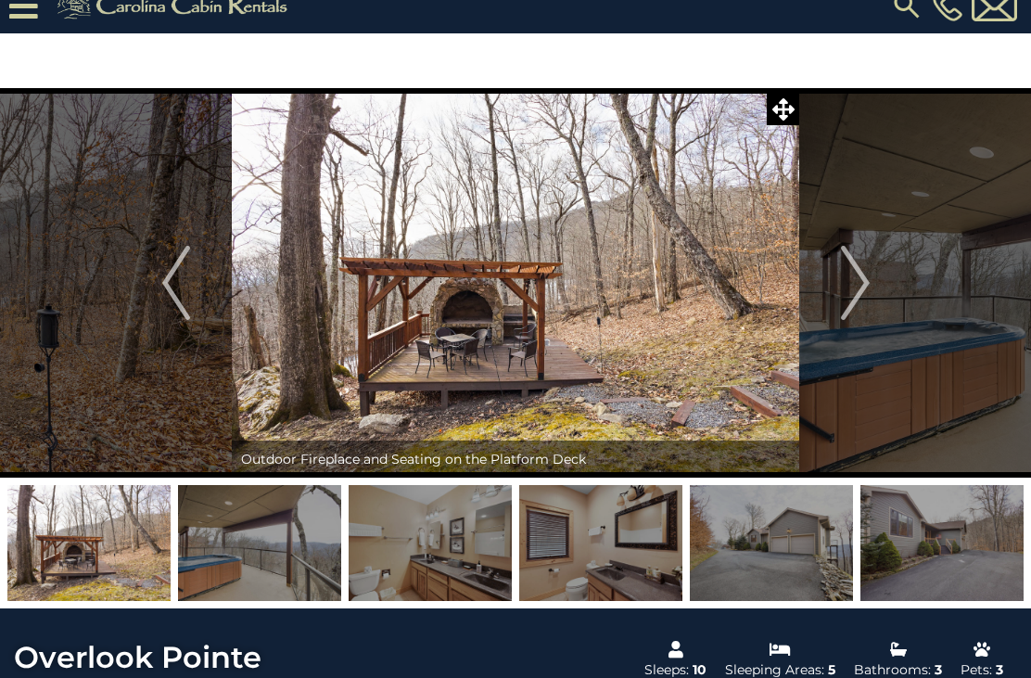
click at [490, 348] on img at bounding box center [516, 283] width 568 height 390
click at [859, 268] on img "Next" at bounding box center [855, 283] width 28 height 74
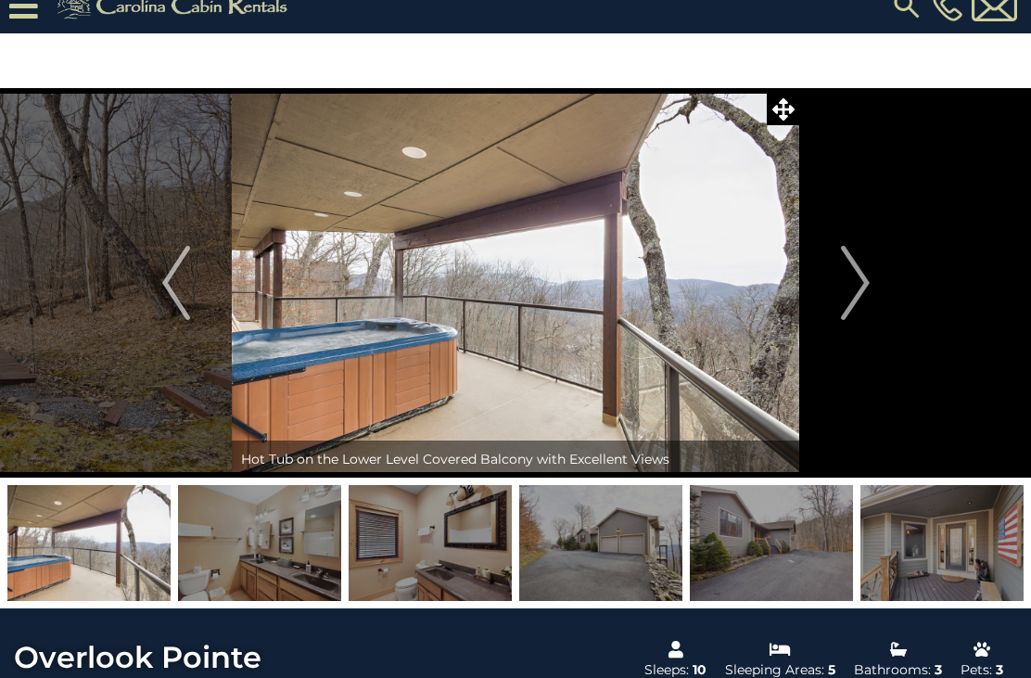
click at [860, 263] on img "Next" at bounding box center [855, 283] width 28 height 74
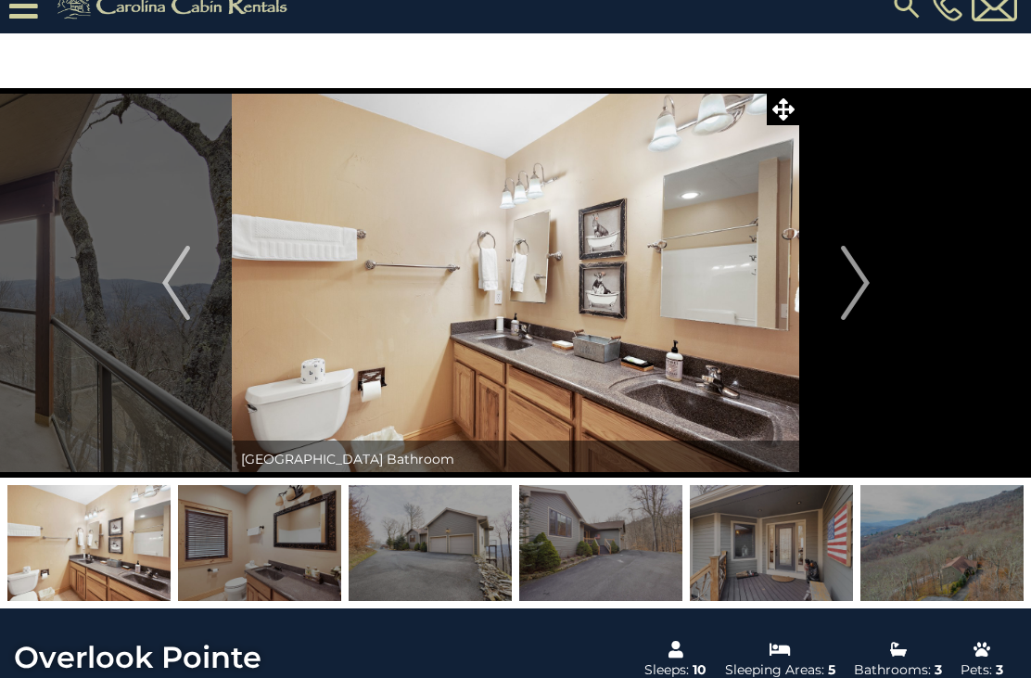
click at [864, 260] on img "Next" at bounding box center [855, 283] width 28 height 74
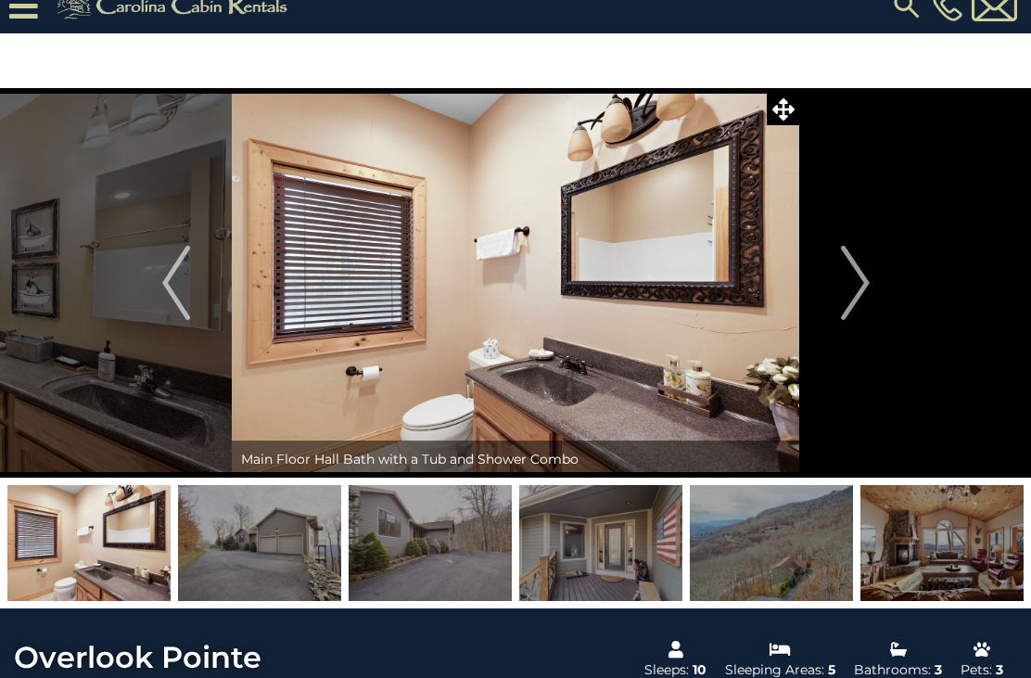
click at [864, 255] on img "Next" at bounding box center [855, 283] width 28 height 74
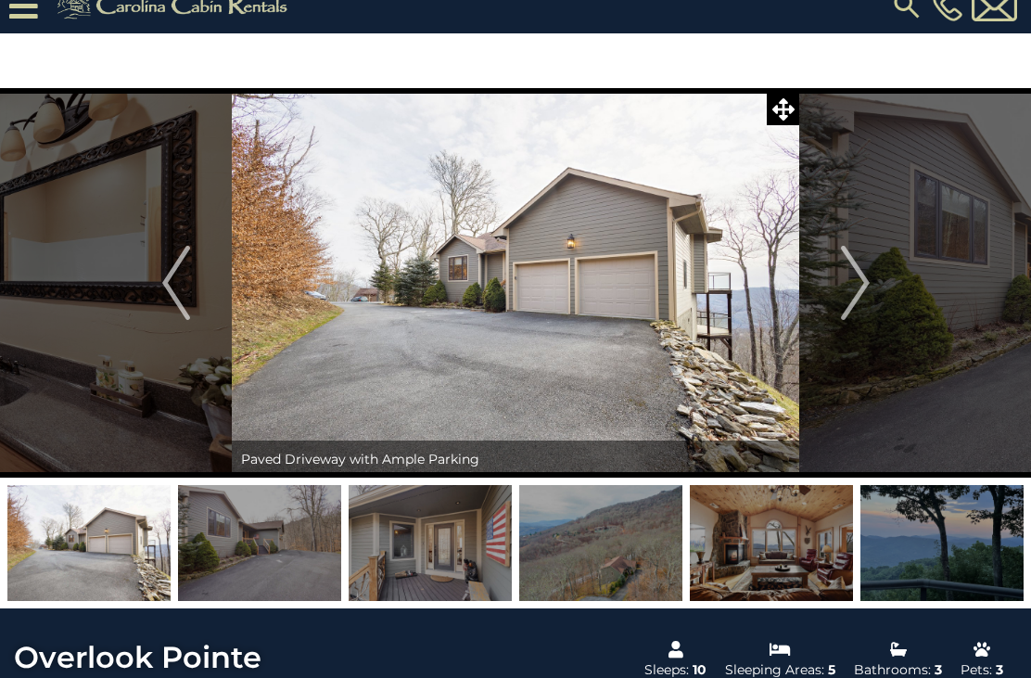
click at [874, 282] on button "Next" at bounding box center [856, 283] width 112 height 390
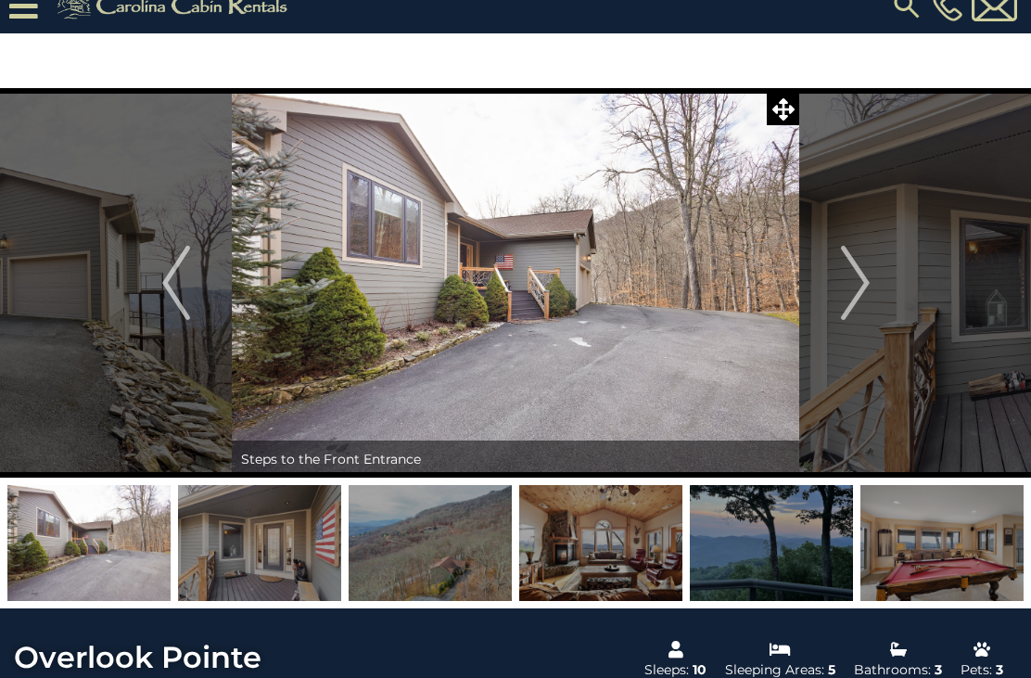
click at [873, 283] on button "Next" at bounding box center [856, 283] width 112 height 390
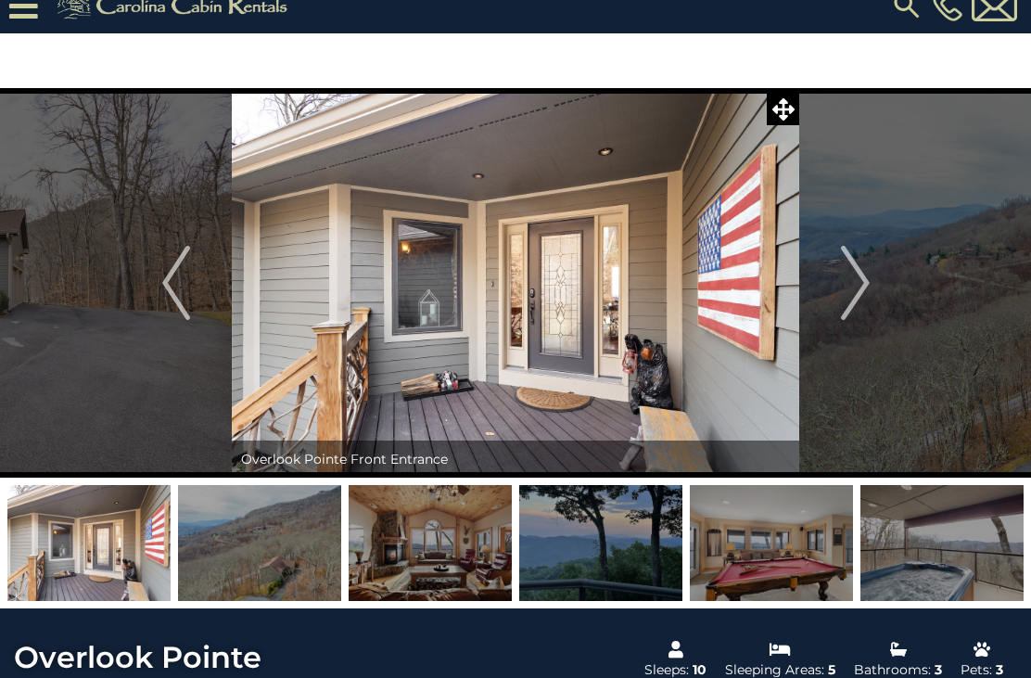
click at [878, 275] on button "Next" at bounding box center [856, 283] width 112 height 390
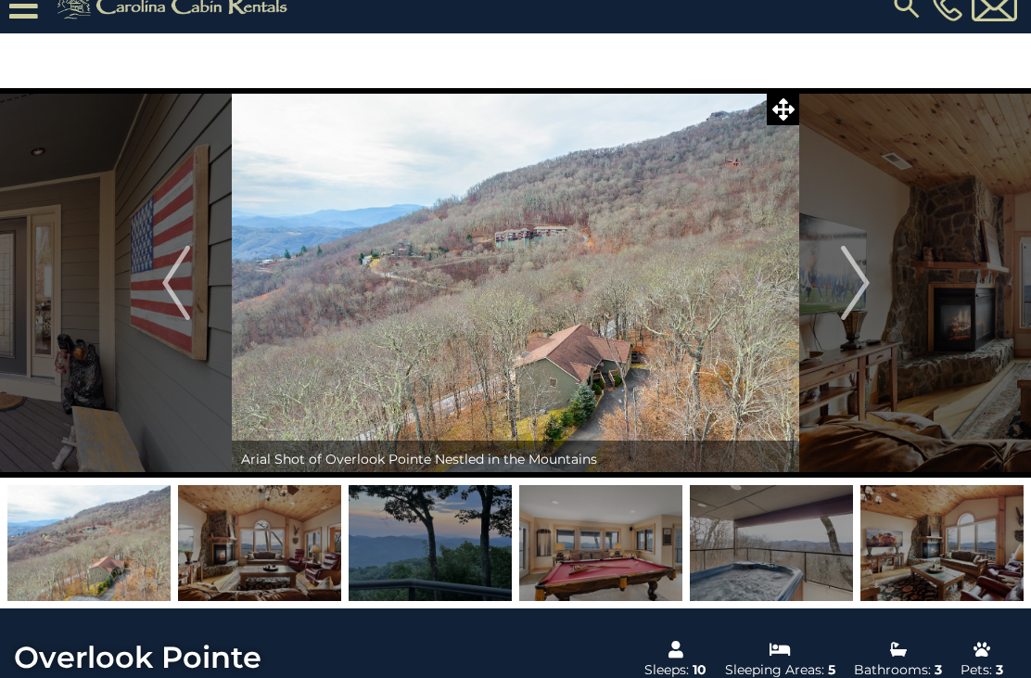
click at [879, 281] on button "Next" at bounding box center [856, 283] width 112 height 390
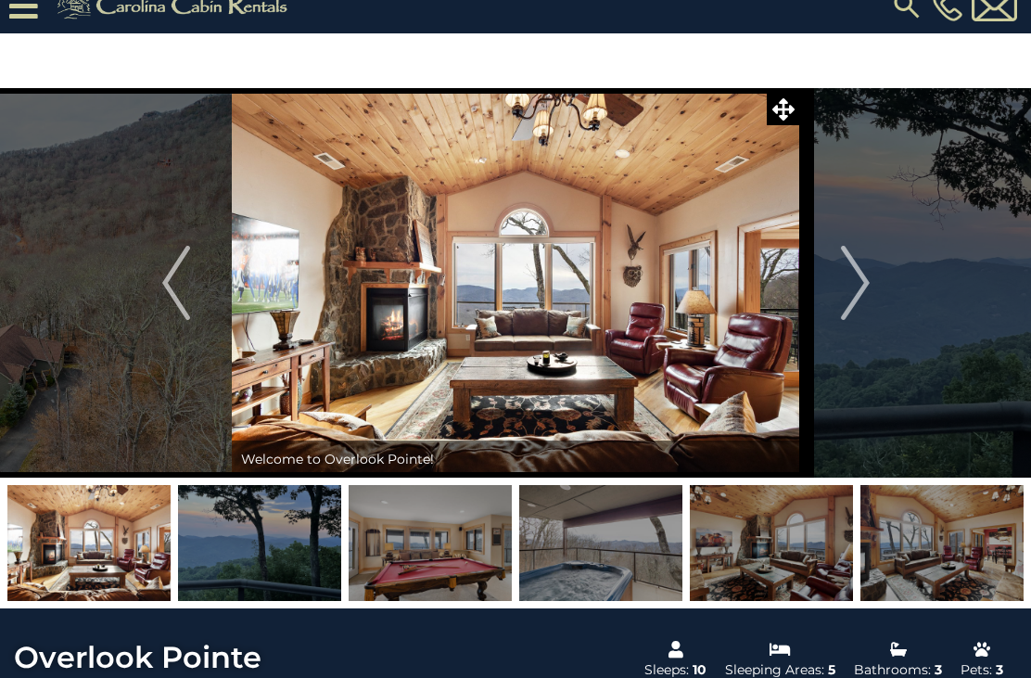
click at [872, 291] on button "Next" at bounding box center [856, 283] width 112 height 390
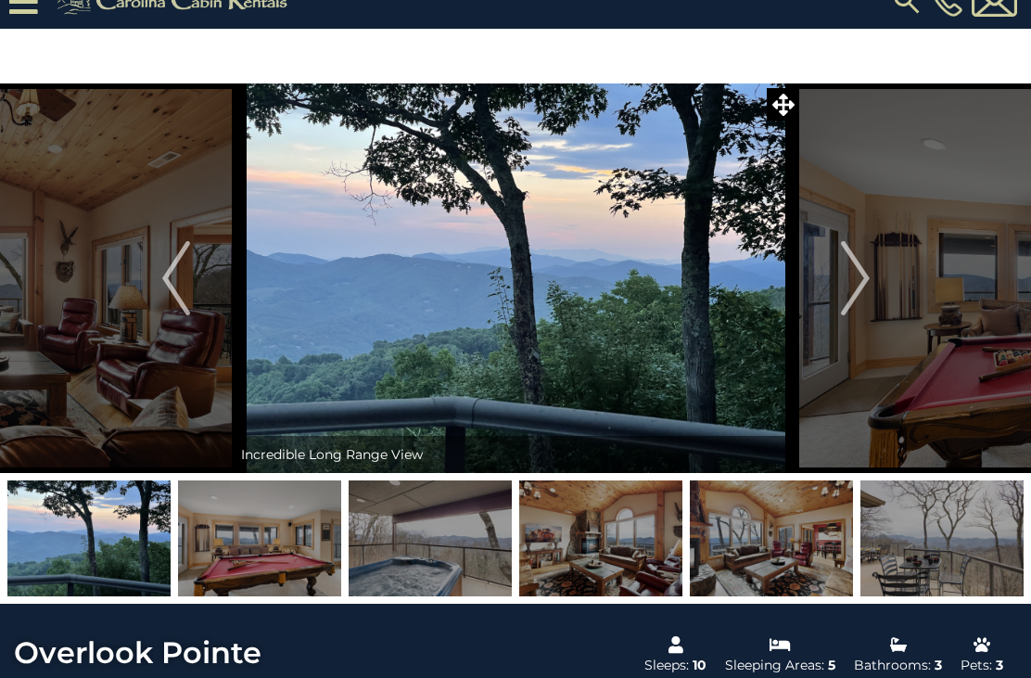
scroll to position [0, 0]
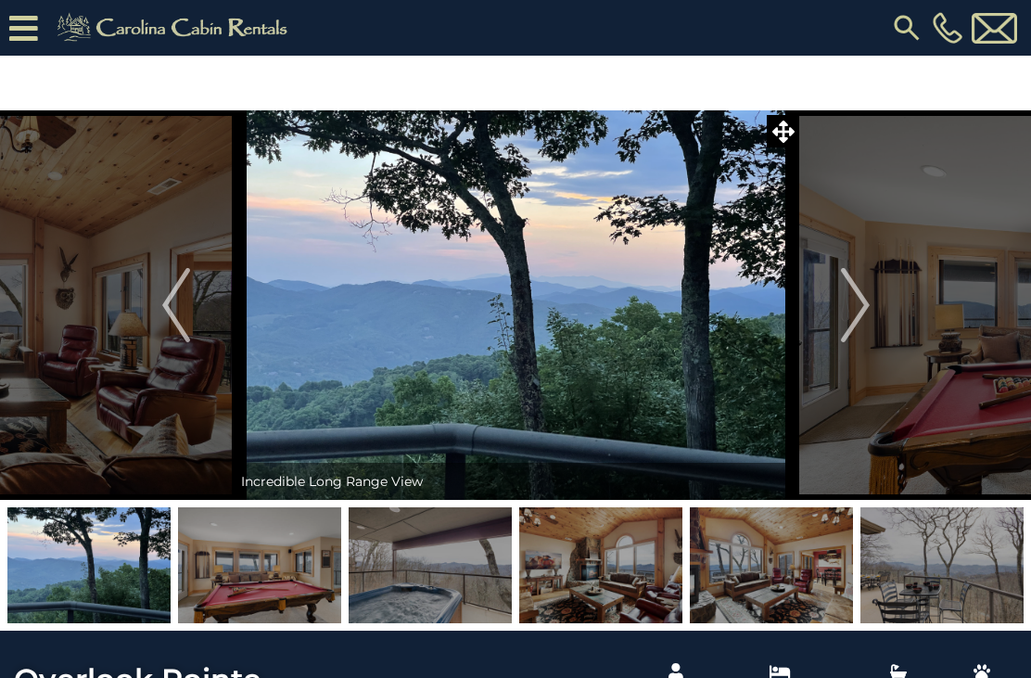
click at [852, 325] on img "Next" at bounding box center [855, 305] width 28 height 74
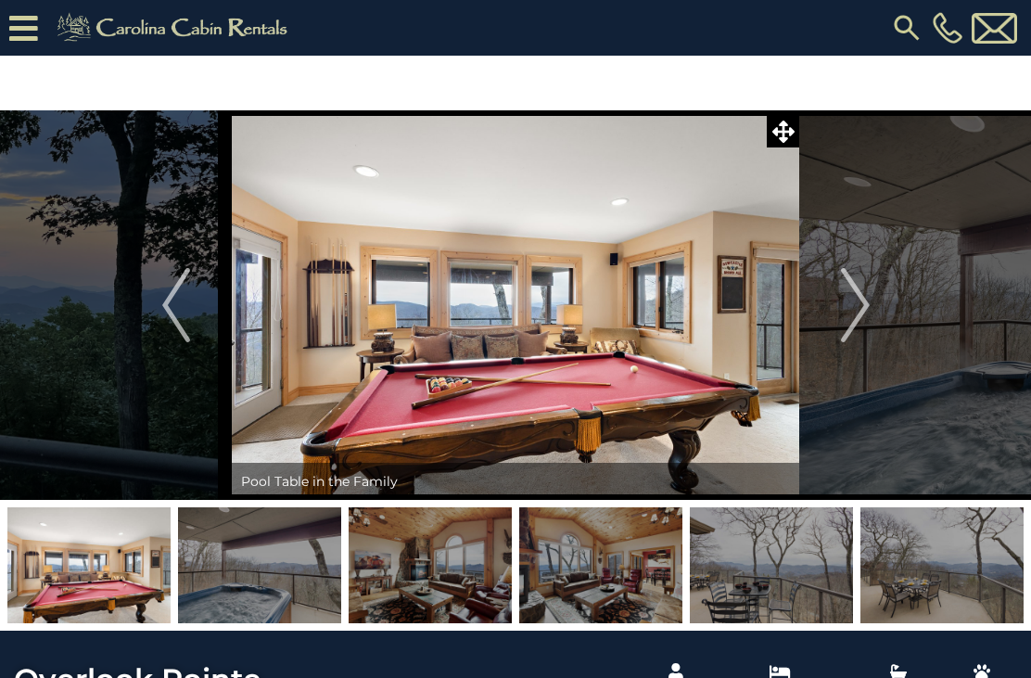
click at [851, 314] on img "Next" at bounding box center [855, 305] width 28 height 74
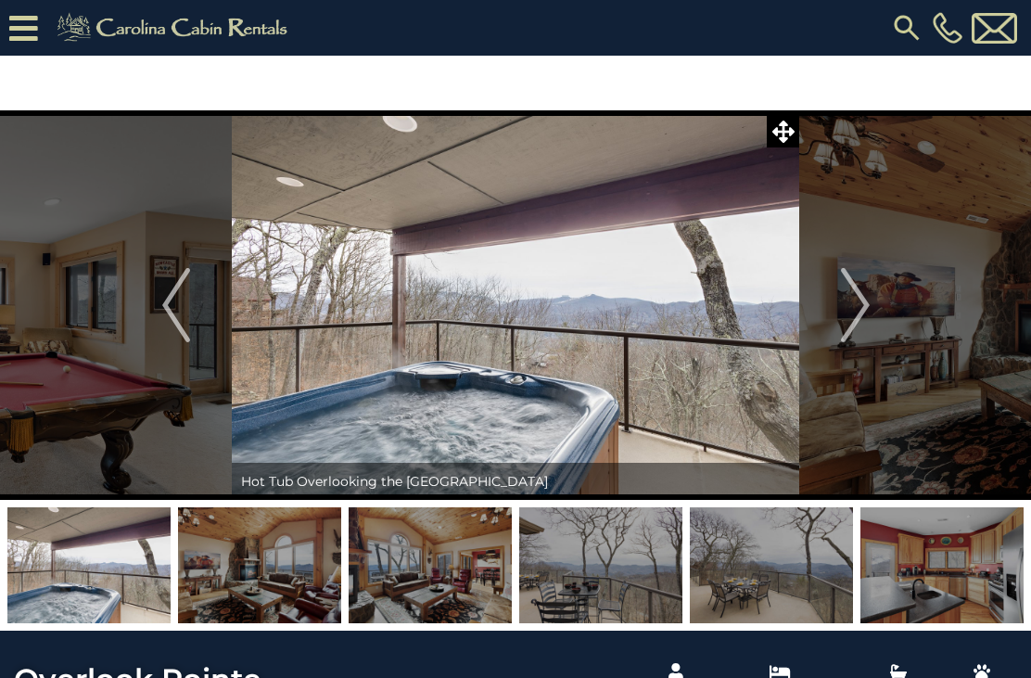
click at [858, 323] on img "Next" at bounding box center [855, 305] width 28 height 74
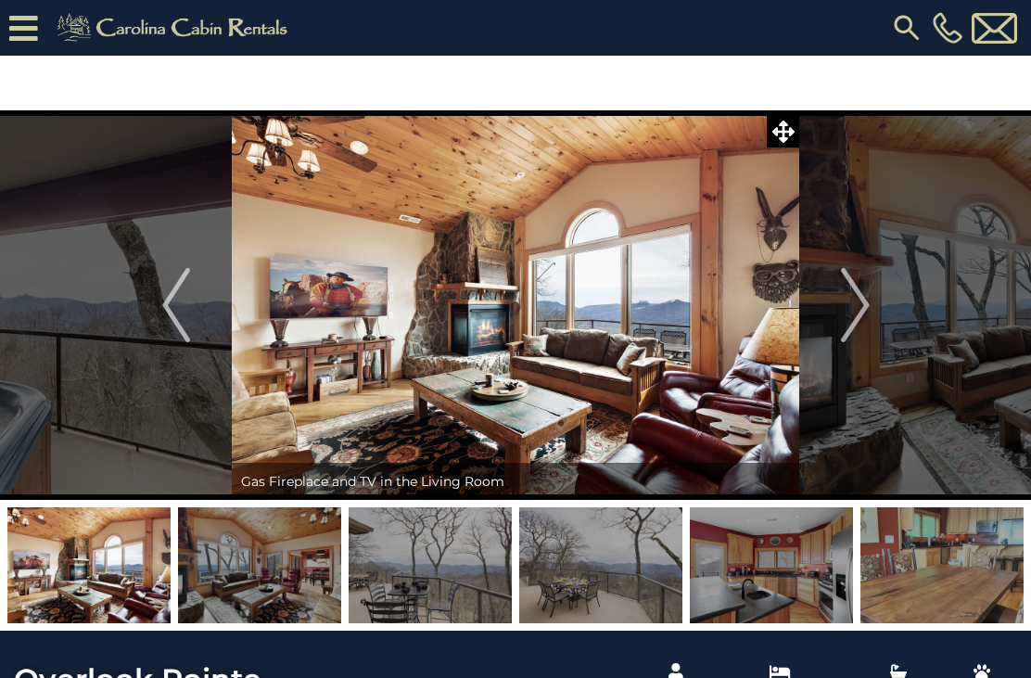
click at [858, 316] on img "Next" at bounding box center [855, 305] width 28 height 74
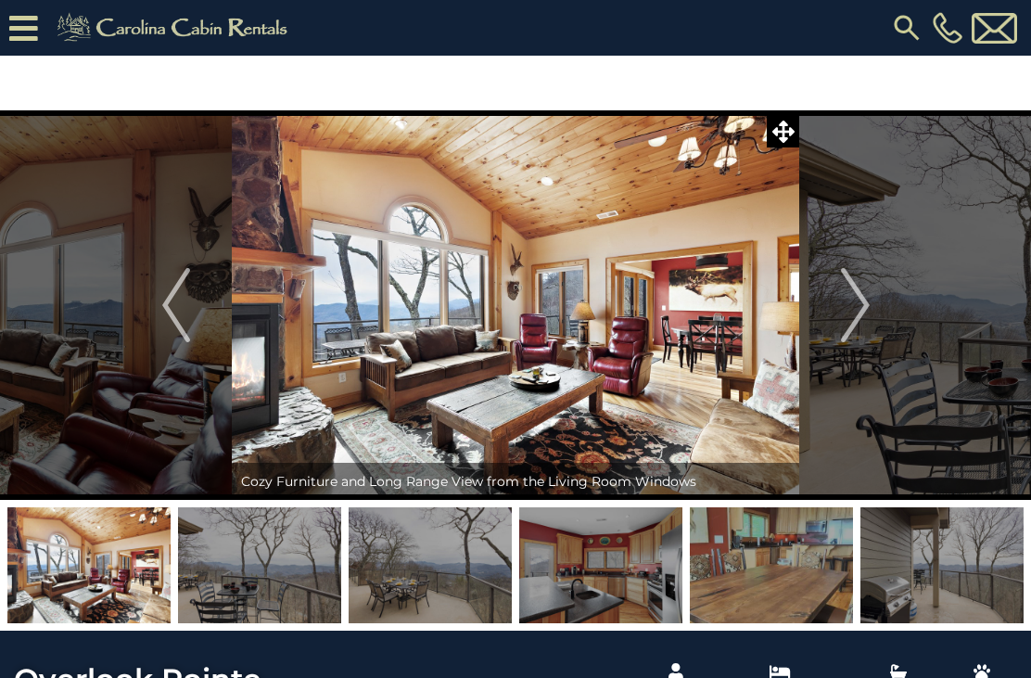
click at [865, 310] on img "Next" at bounding box center [855, 305] width 28 height 74
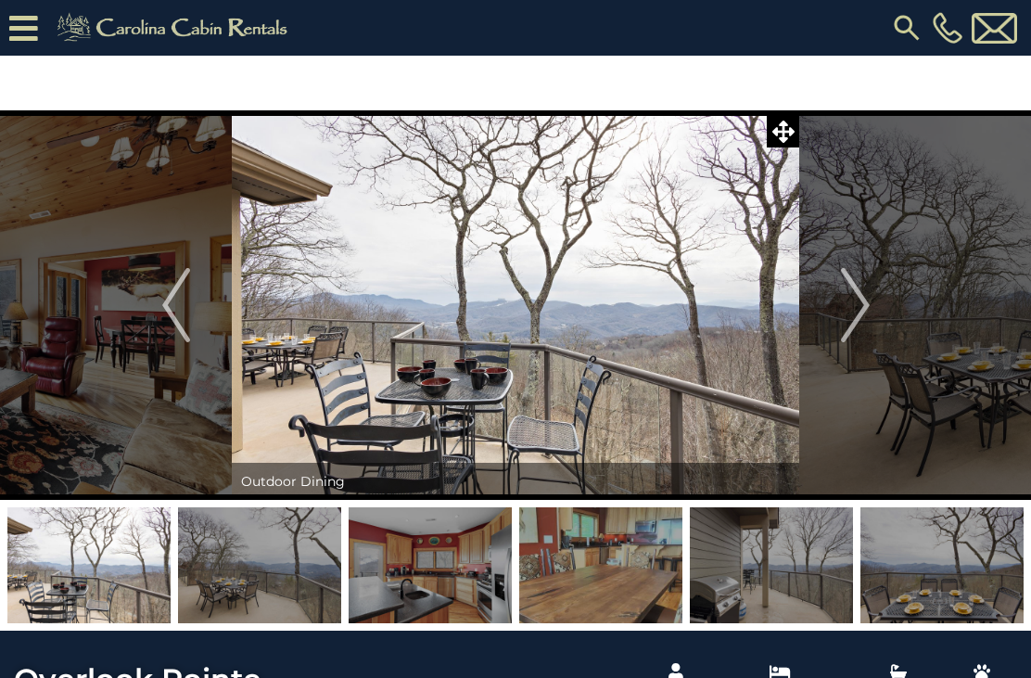
click at [863, 315] on img "Next" at bounding box center [855, 305] width 28 height 74
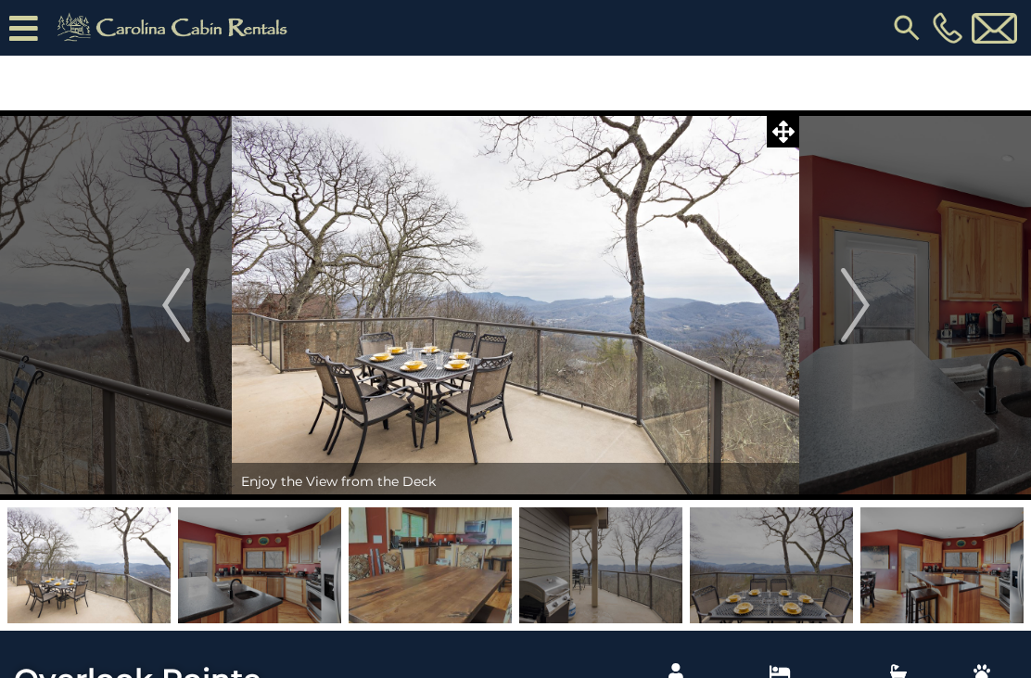
click at [859, 319] on img "Next" at bounding box center [855, 305] width 28 height 74
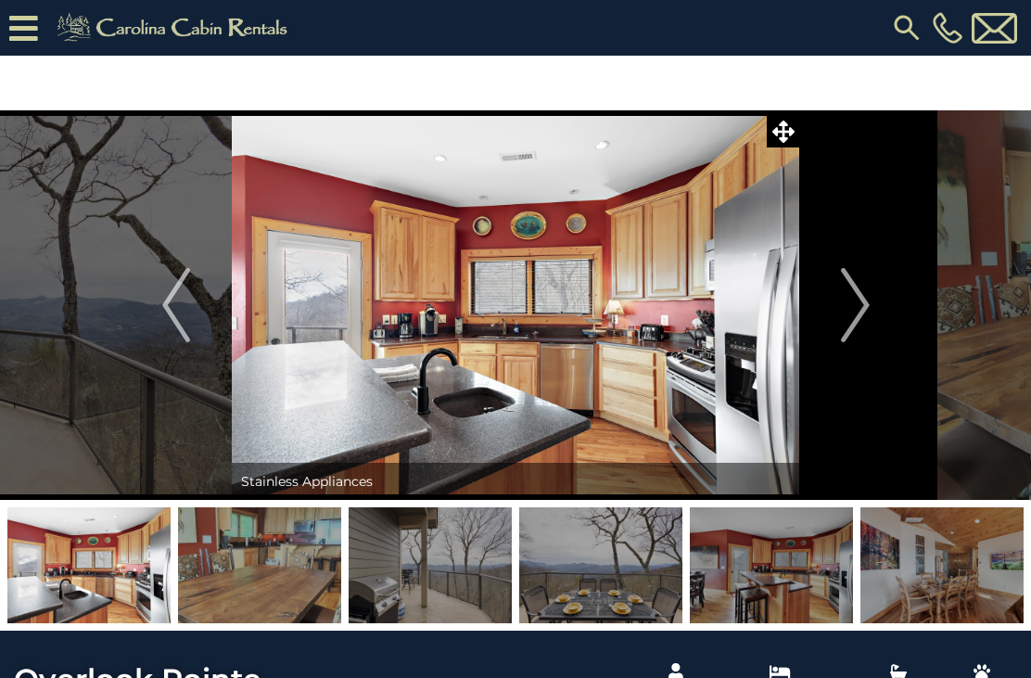
click at [853, 324] on img "Next" at bounding box center [855, 305] width 28 height 74
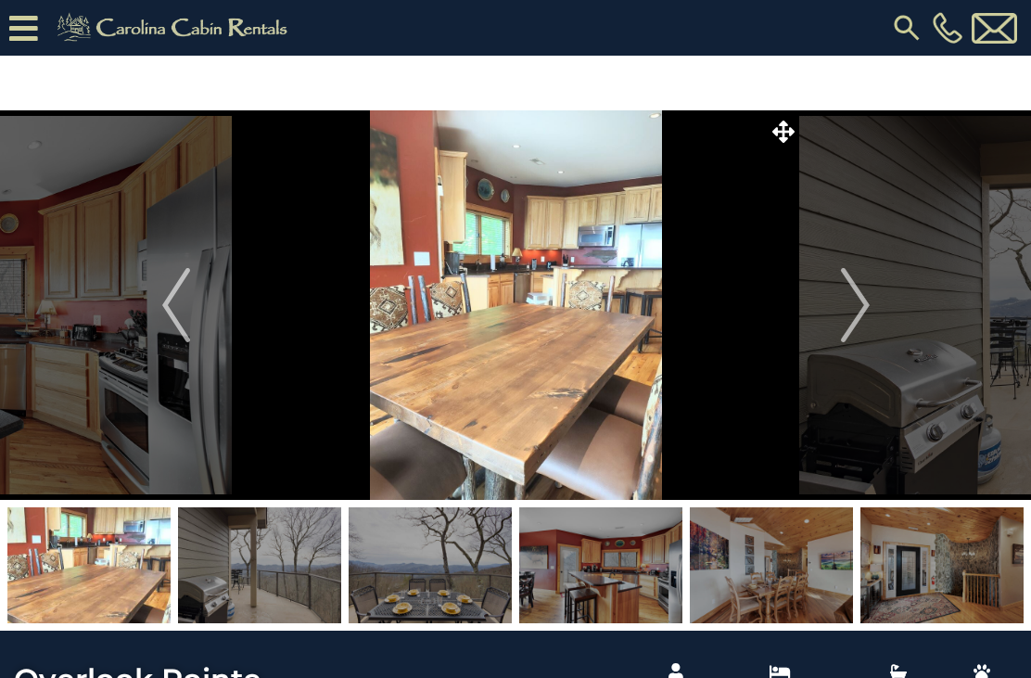
click at [855, 316] on img "Next" at bounding box center [855, 305] width 28 height 74
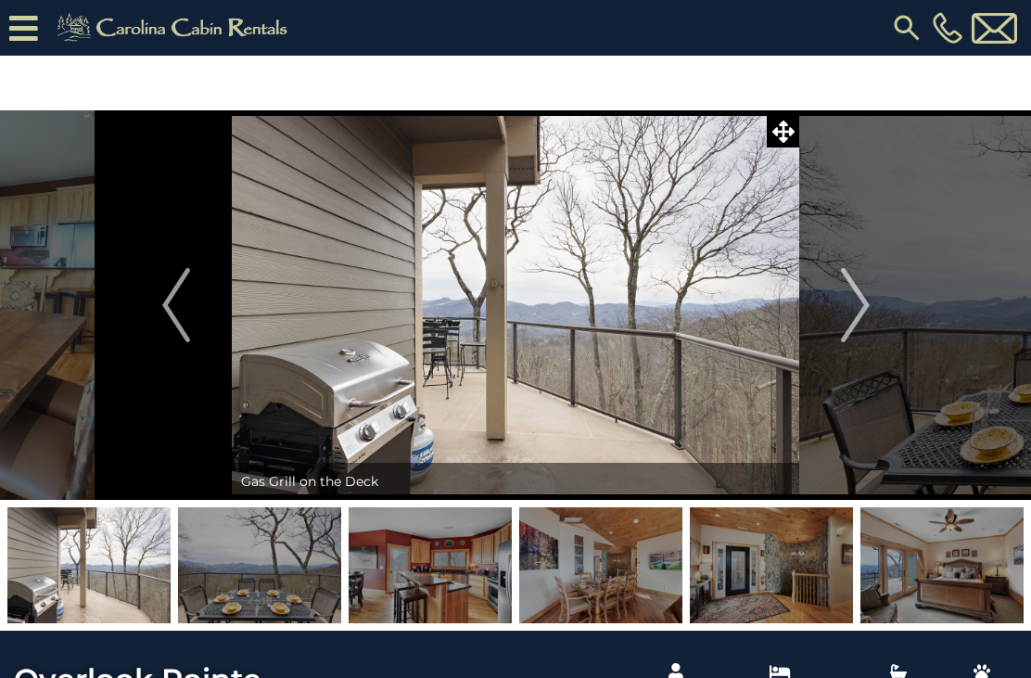
click at [859, 317] on img "Next" at bounding box center [855, 305] width 28 height 74
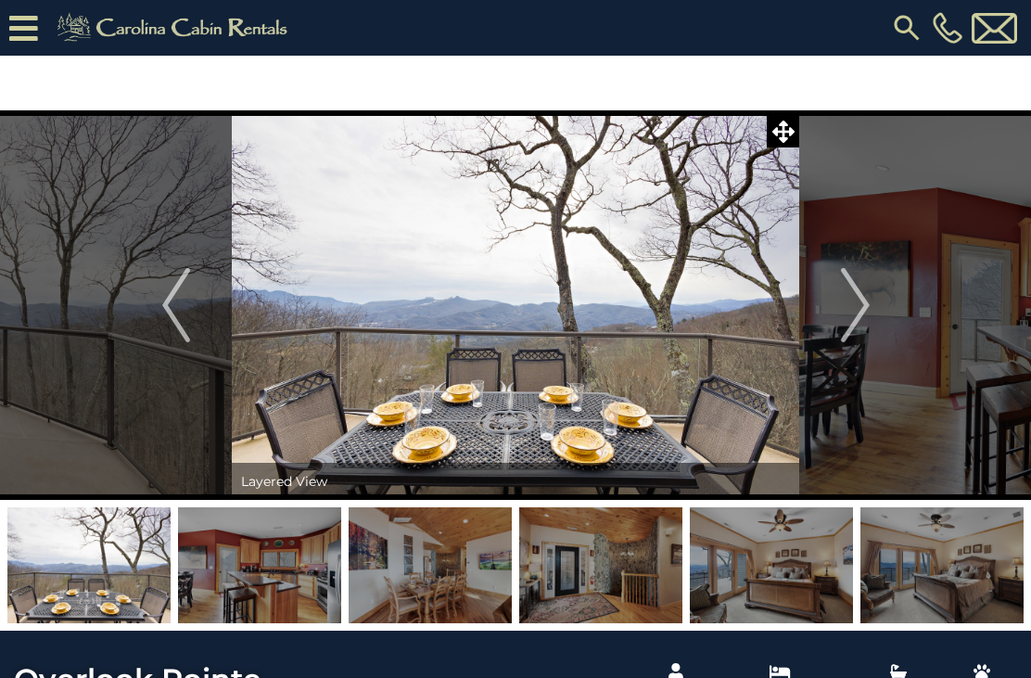
click at [851, 323] on img "Next" at bounding box center [855, 305] width 28 height 74
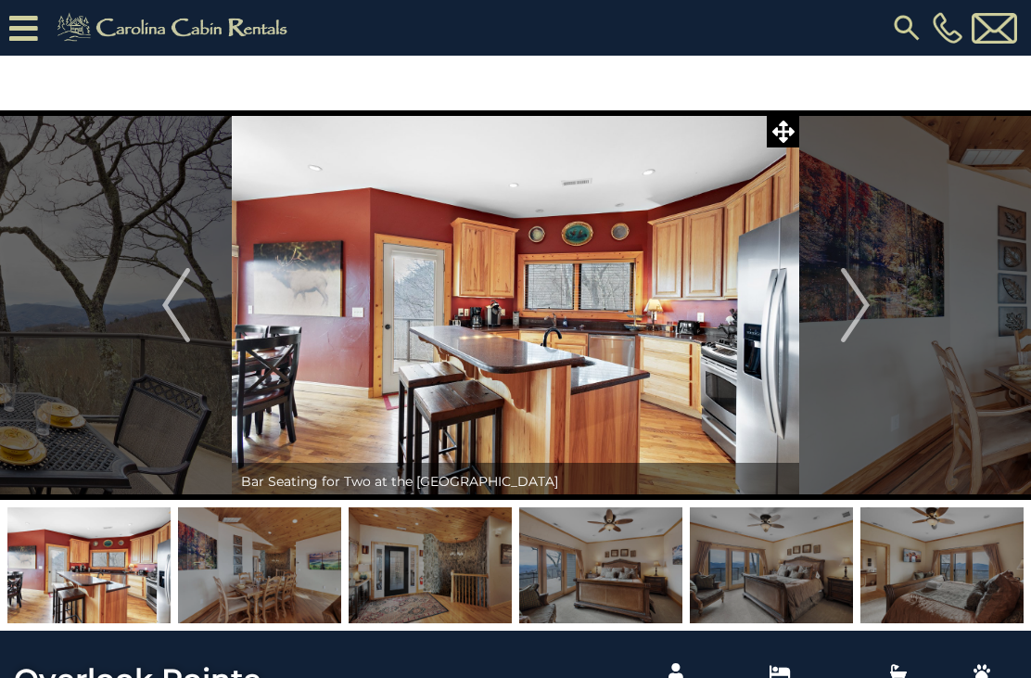
click at [862, 313] on img "Next" at bounding box center [855, 305] width 28 height 74
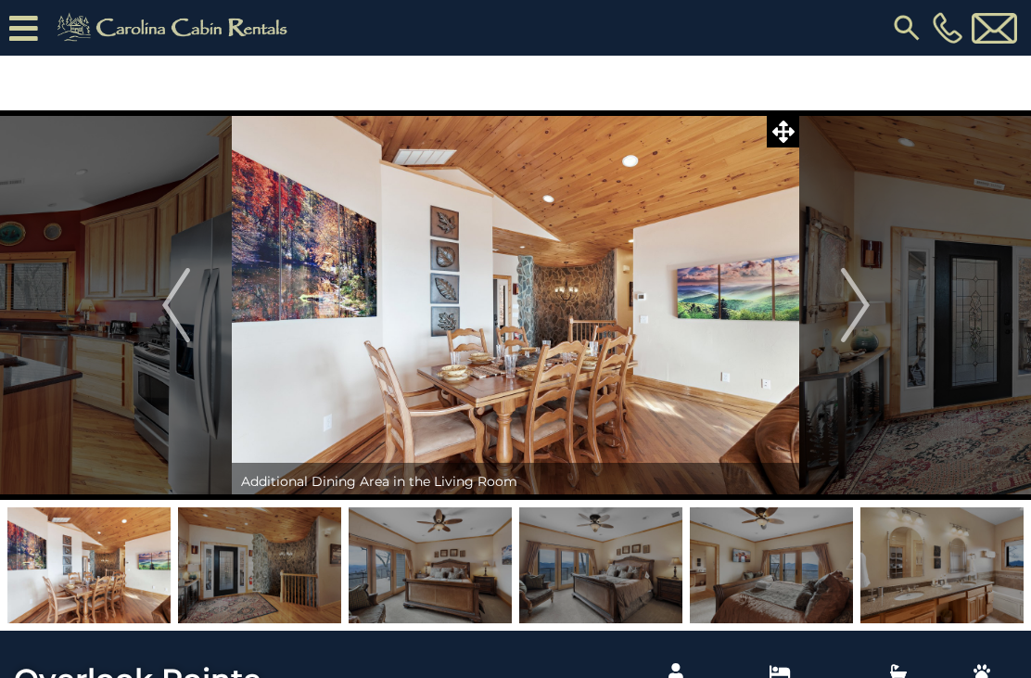
click at [857, 314] on img "Next" at bounding box center [855, 305] width 28 height 74
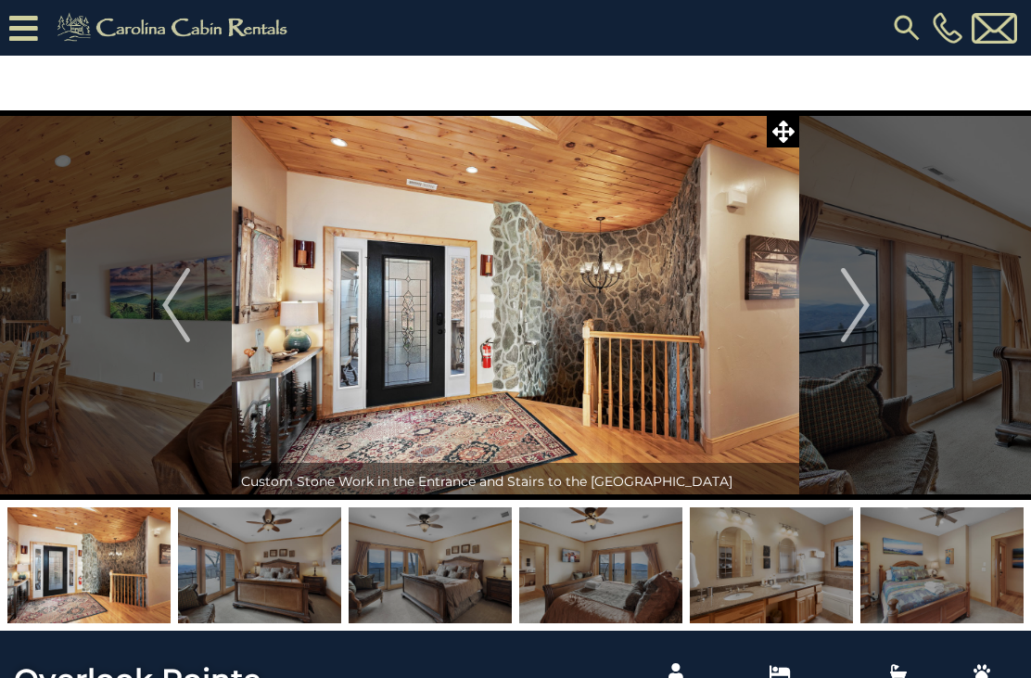
click at [860, 311] on img "Next" at bounding box center [855, 305] width 28 height 74
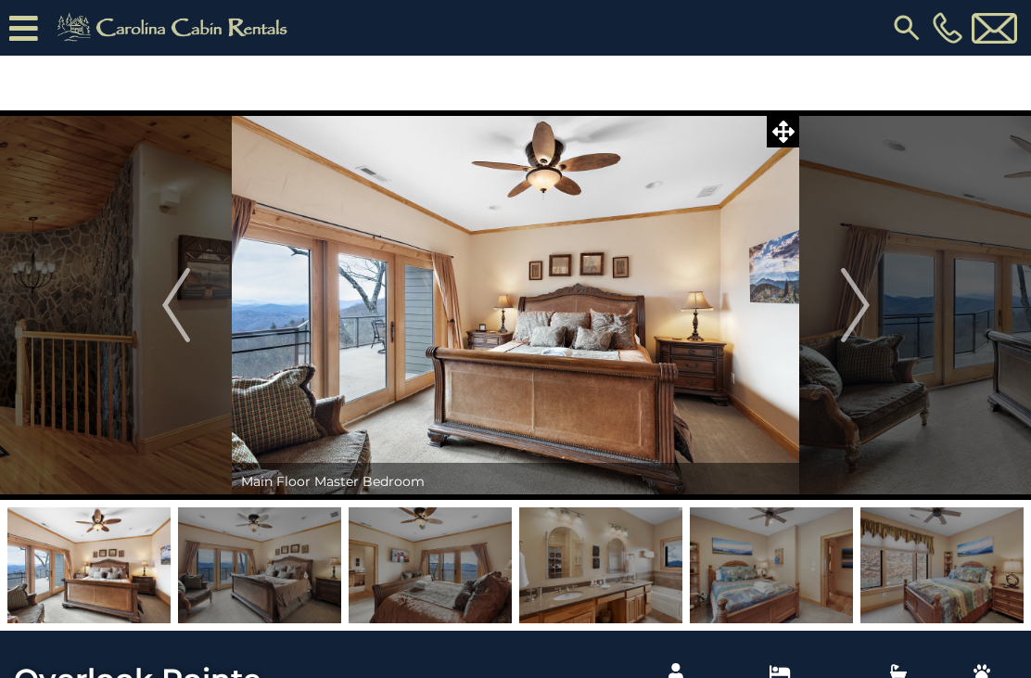
click at [859, 316] on img "Next" at bounding box center [855, 305] width 28 height 74
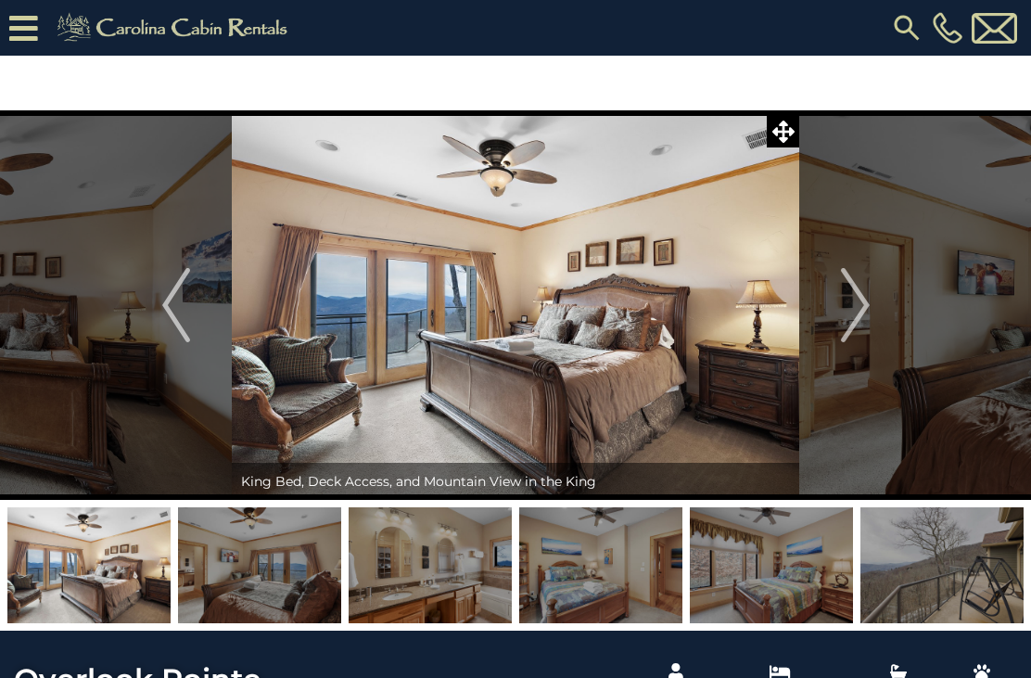
click at [855, 313] on img "Next" at bounding box center [855, 305] width 28 height 74
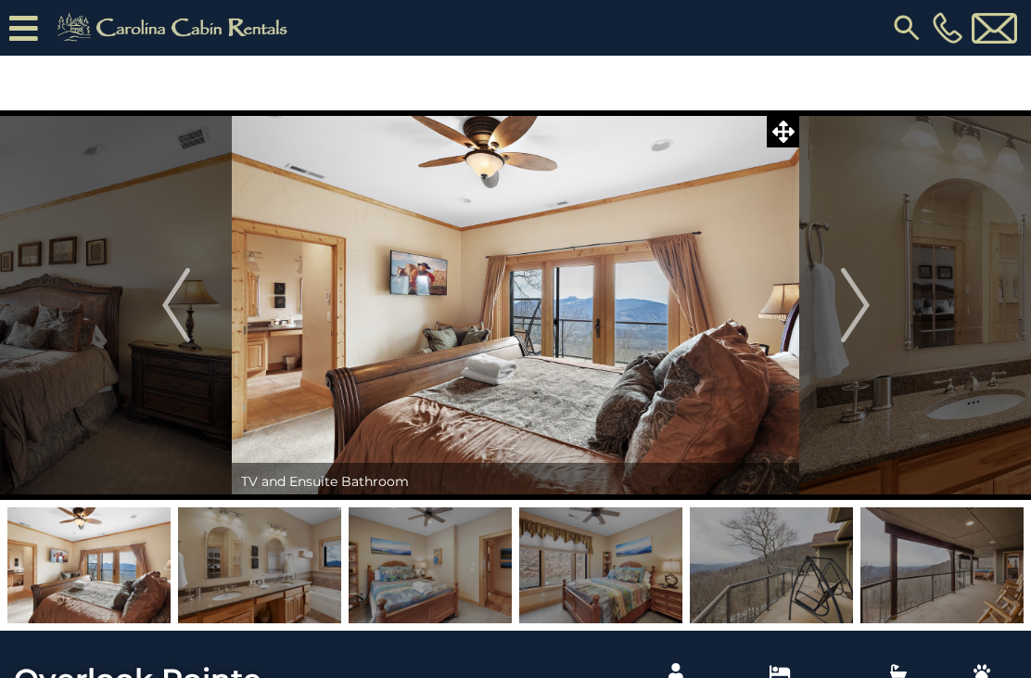
click at [862, 315] on img "Next" at bounding box center [855, 305] width 28 height 74
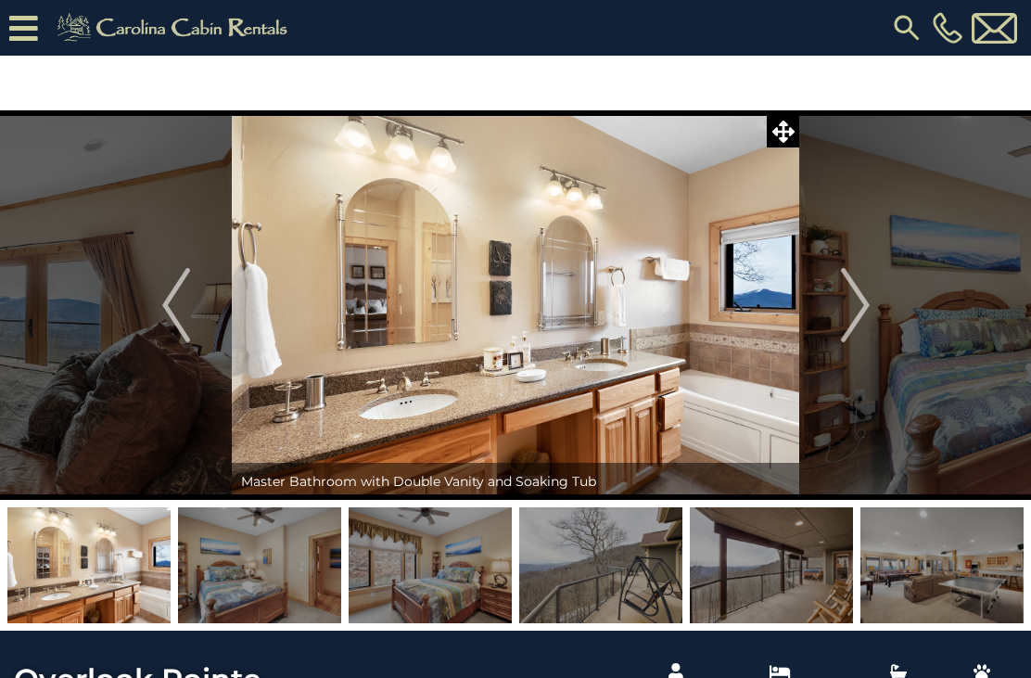
click at [864, 314] on img "Next" at bounding box center [855, 305] width 28 height 74
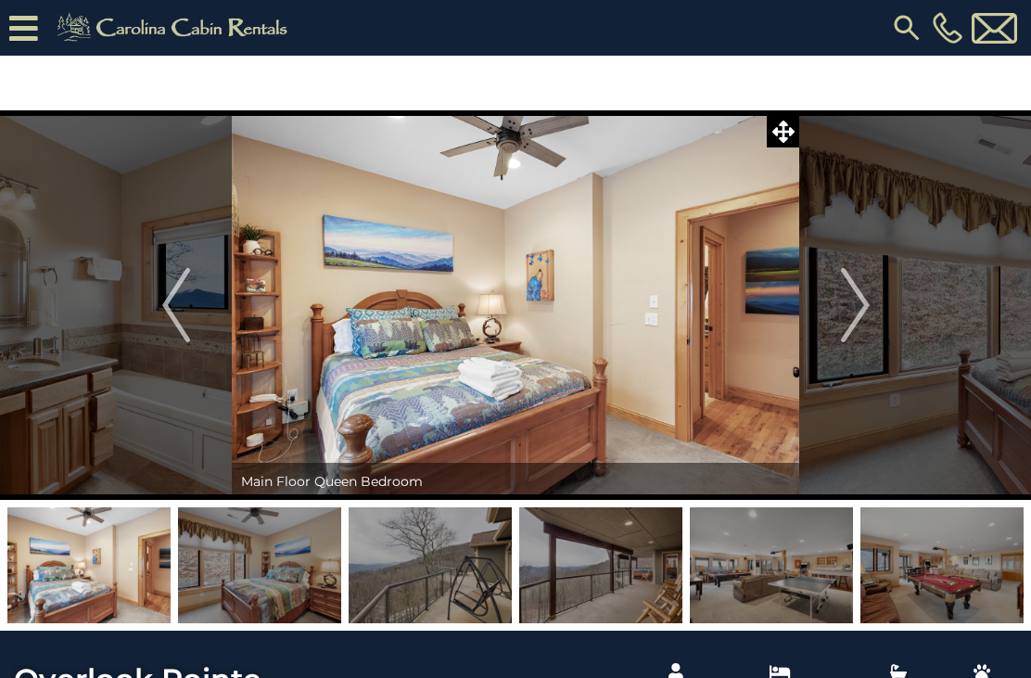
click at [858, 323] on img "Next" at bounding box center [855, 305] width 28 height 74
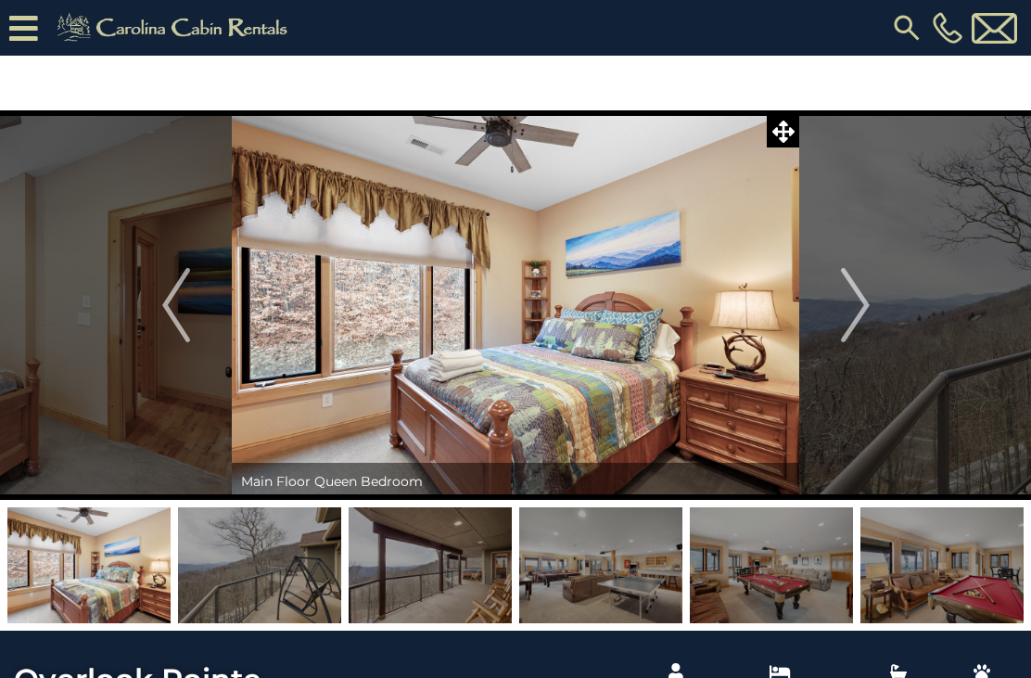
click at [182, 314] on img "Previous" at bounding box center [176, 305] width 28 height 74
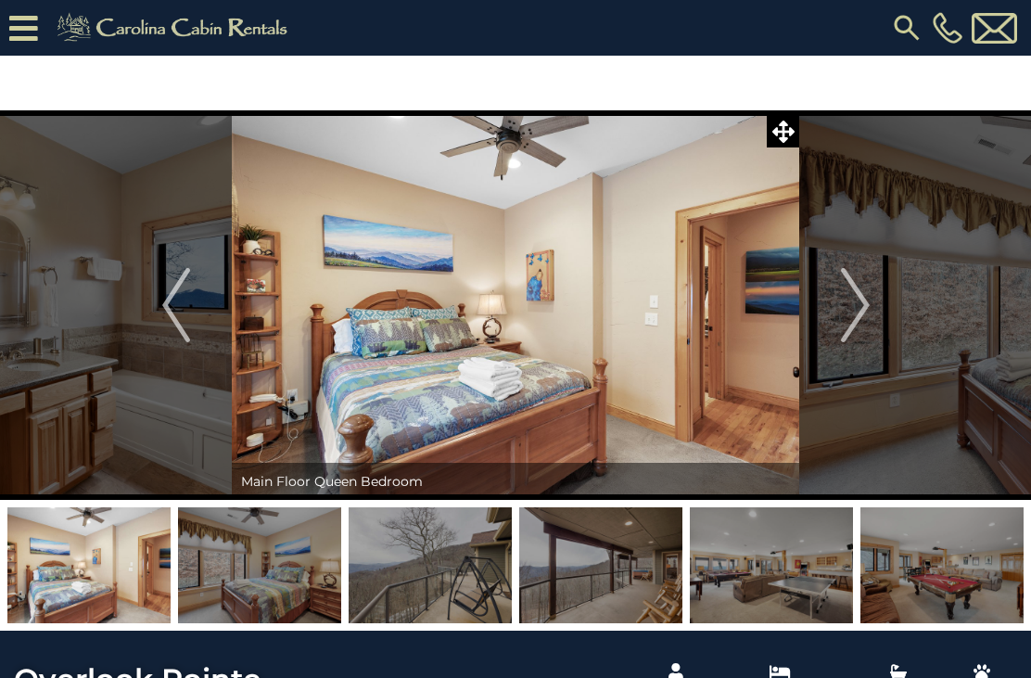
click at [862, 314] on img "Next" at bounding box center [855, 305] width 28 height 74
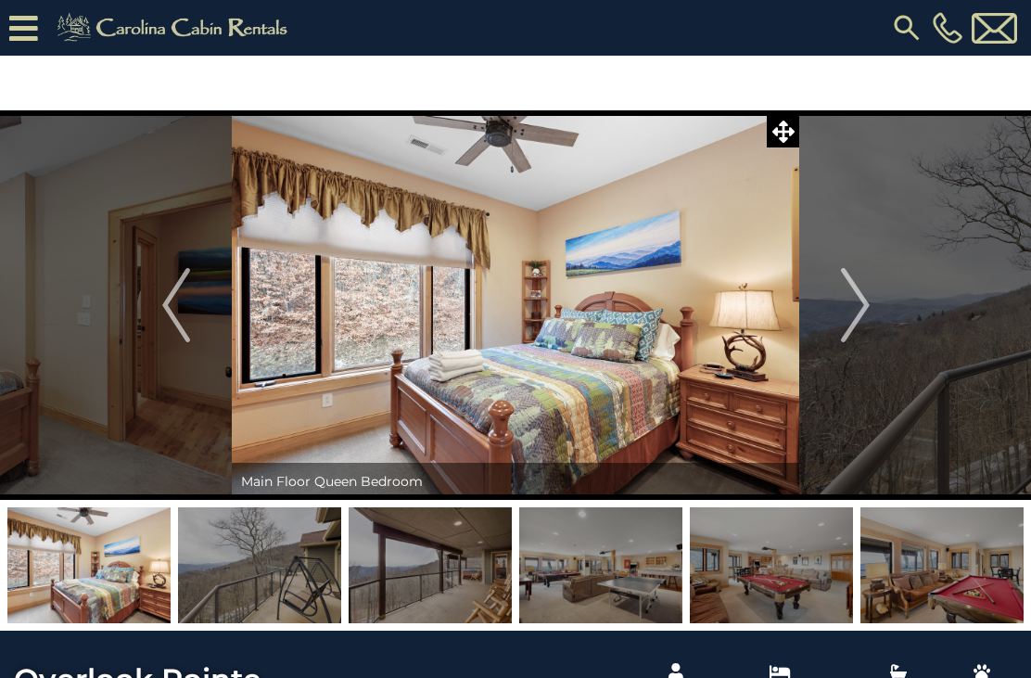
click at [862, 314] on img "Next" at bounding box center [855, 305] width 28 height 74
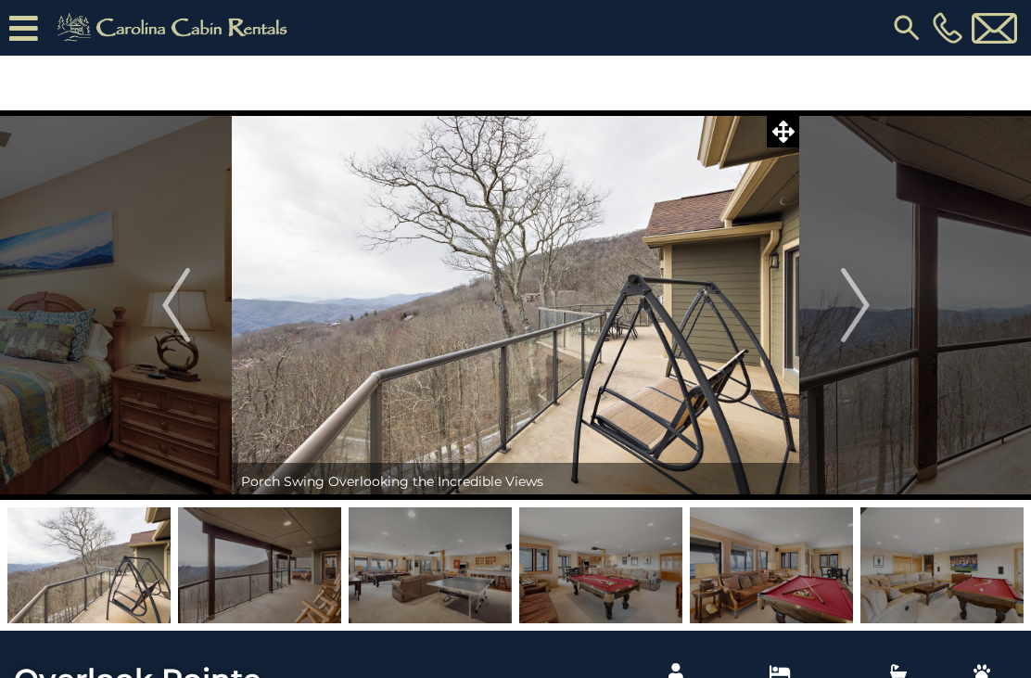
click at [865, 315] on img "Next" at bounding box center [855, 305] width 28 height 74
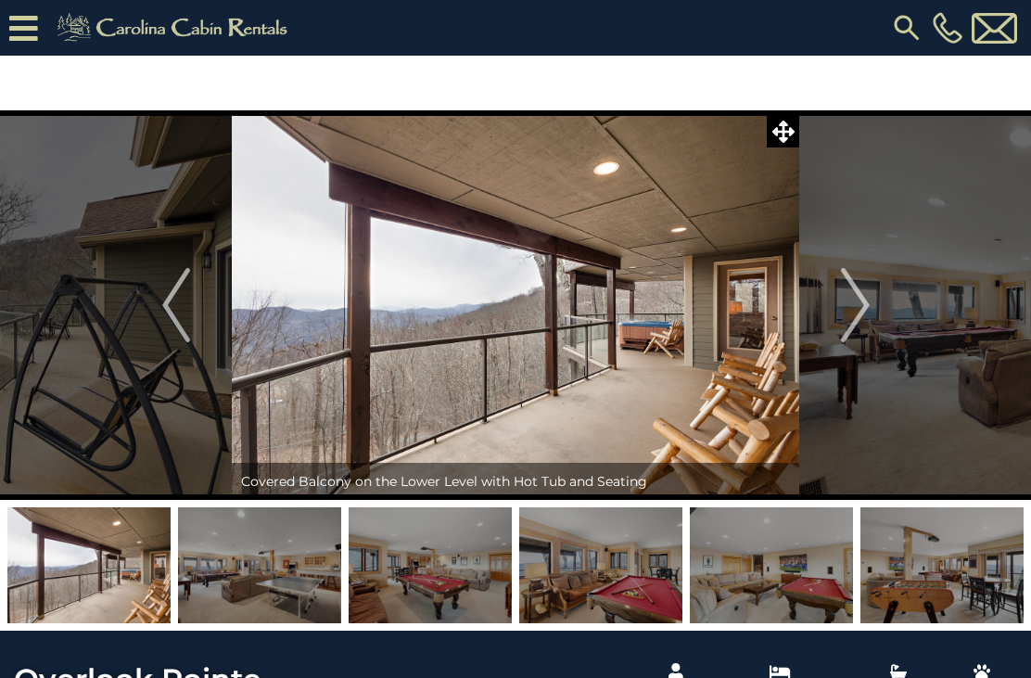
click at [864, 316] on img "Next" at bounding box center [855, 305] width 28 height 74
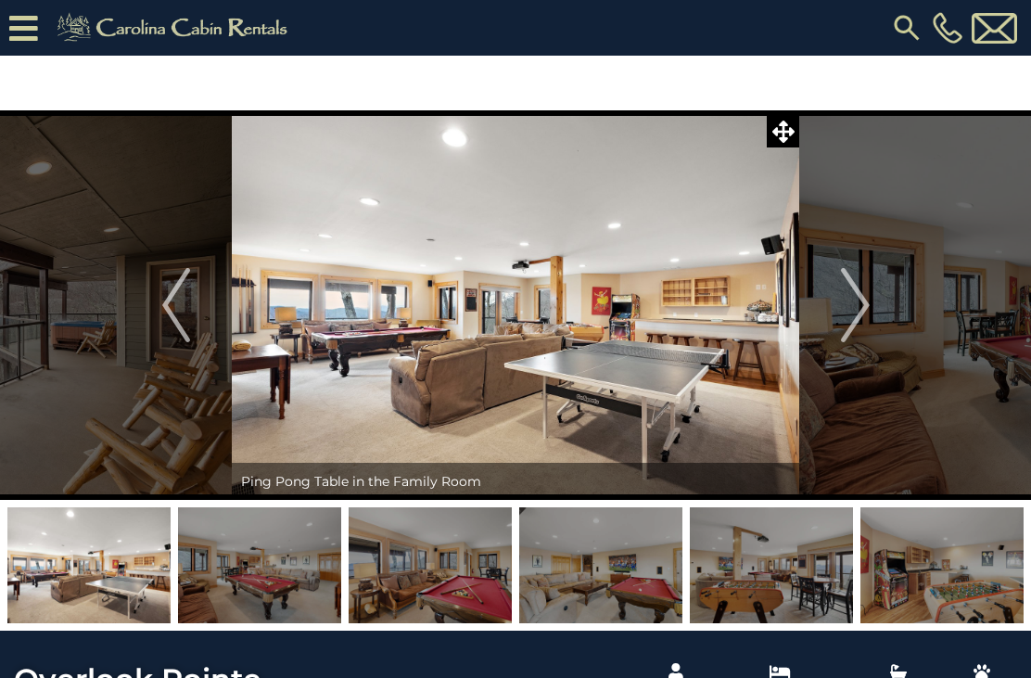
click at [858, 316] on img "Next" at bounding box center [855, 305] width 28 height 74
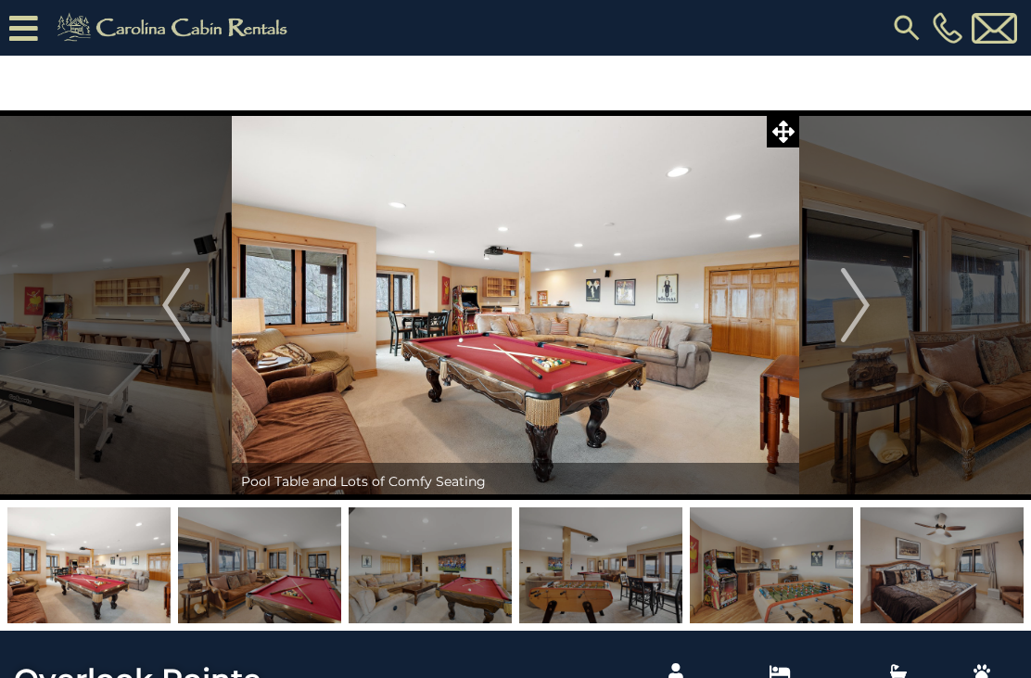
click at [860, 315] on img "Next" at bounding box center [855, 305] width 28 height 74
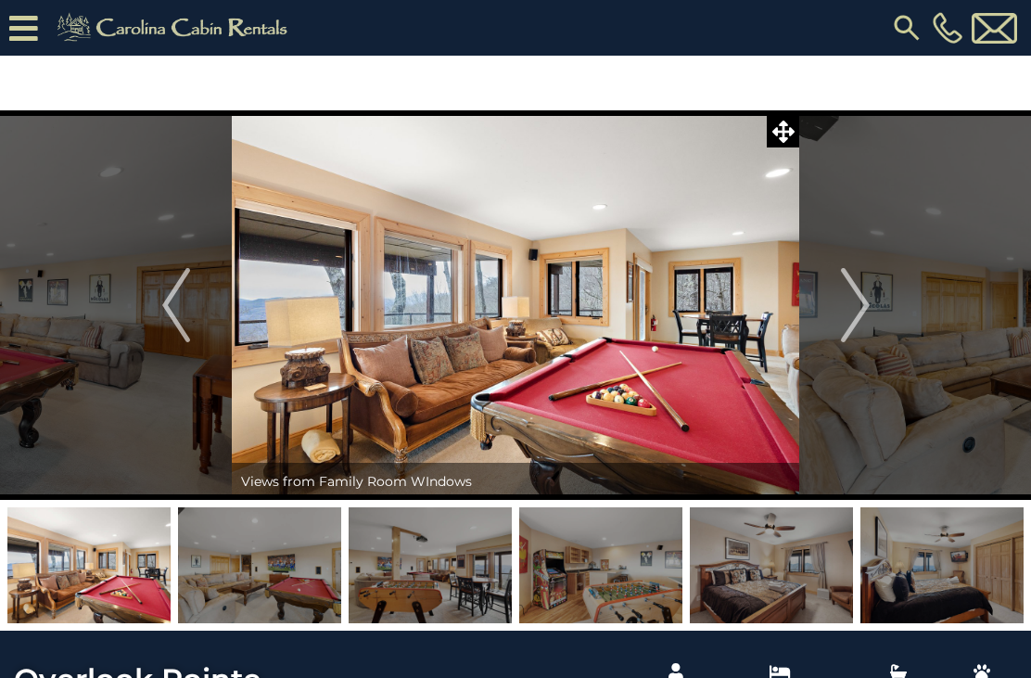
click at [866, 317] on img "Next" at bounding box center [855, 305] width 28 height 74
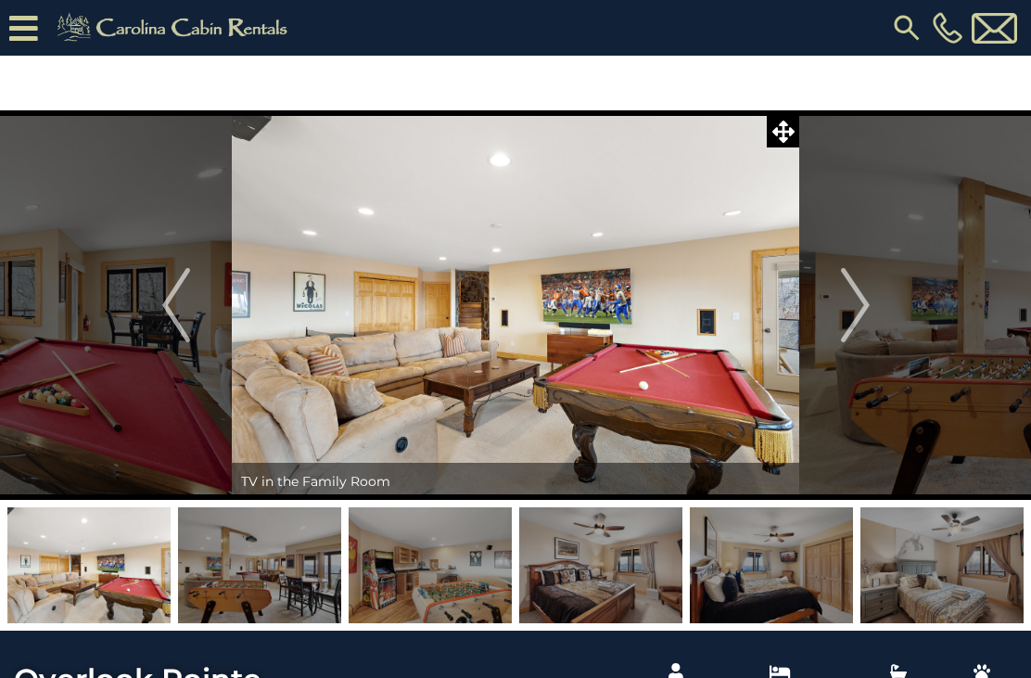
click at [860, 314] on img "Next" at bounding box center [855, 305] width 28 height 74
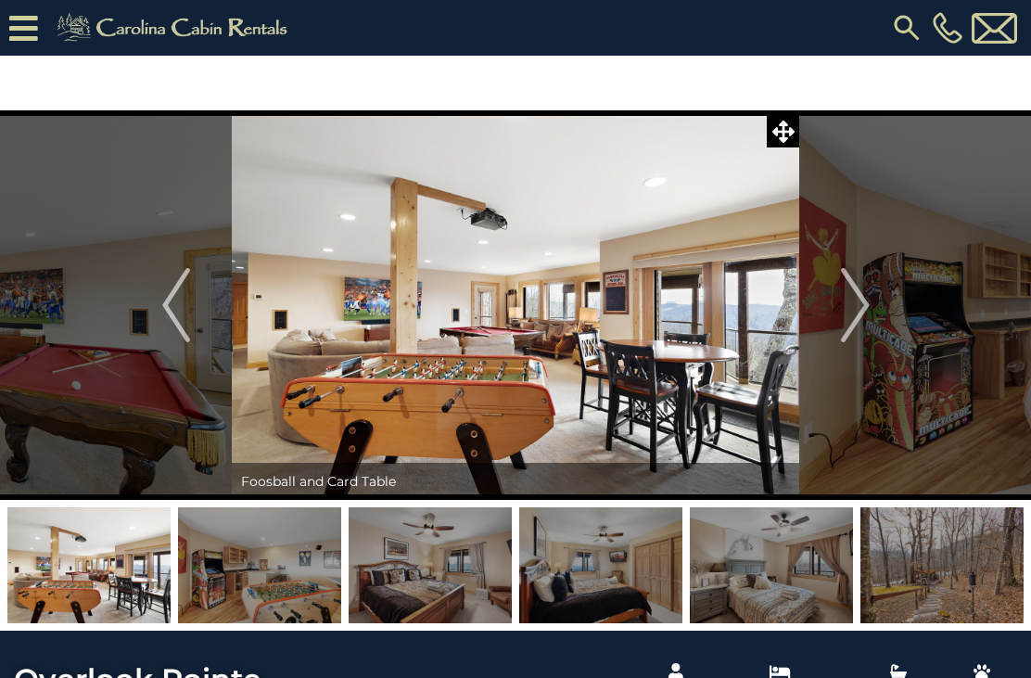
click at [851, 313] on img "Next" at bounding box center [855, 305] width 28 height 74
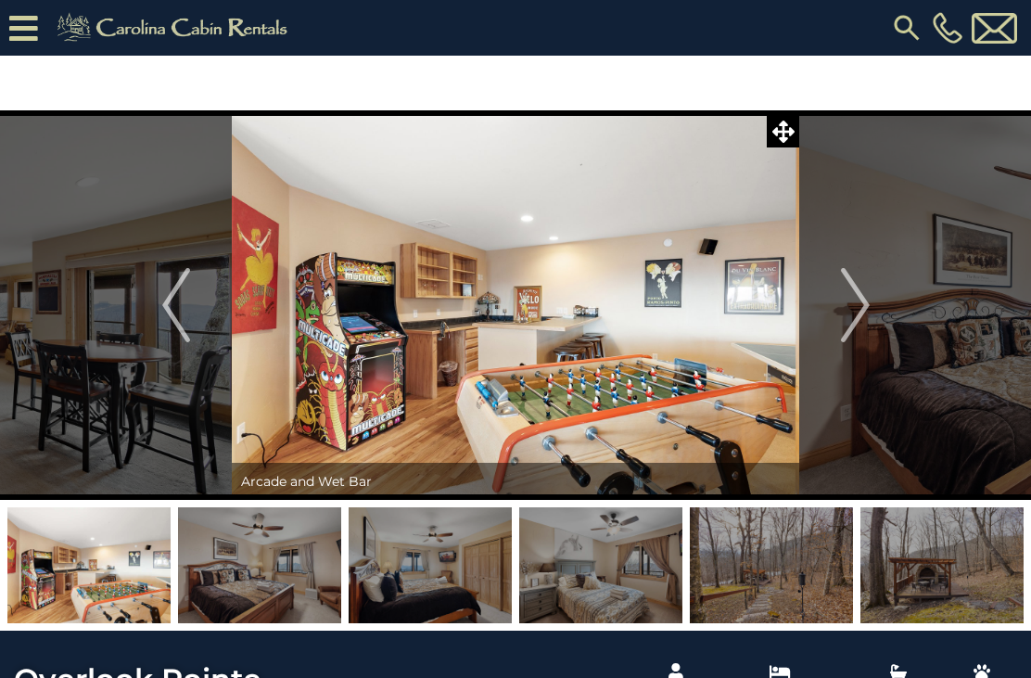
click at [842, 315] on img "Next" at bounding box center [855, 305] width 28 height 74
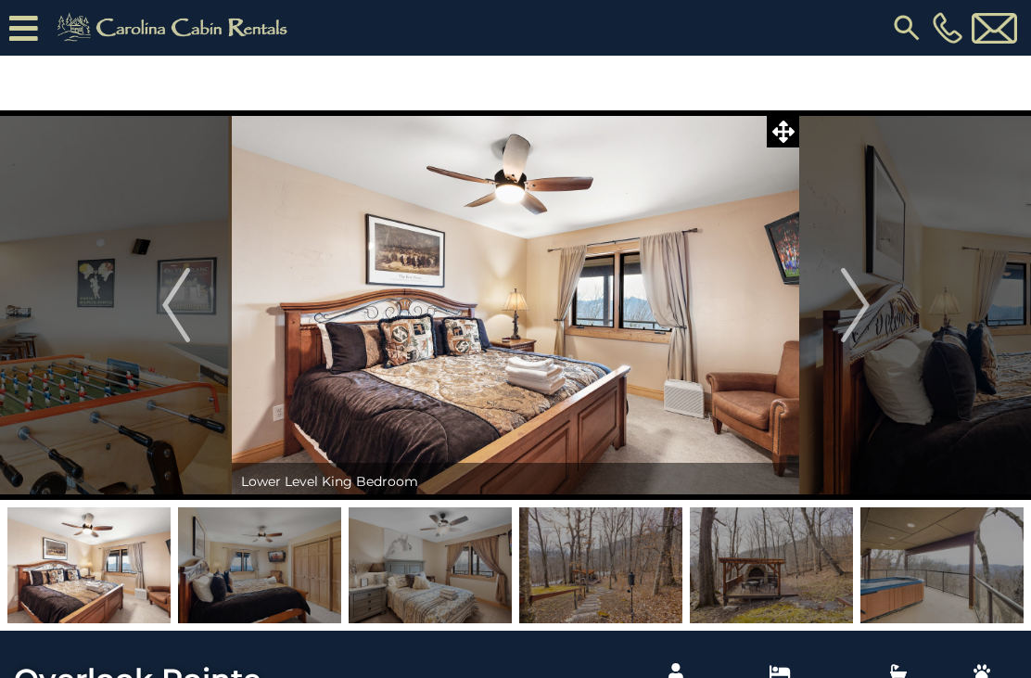
click at [849, 333] on img "Next" at bounding box center [855, 305] width 28 height 74
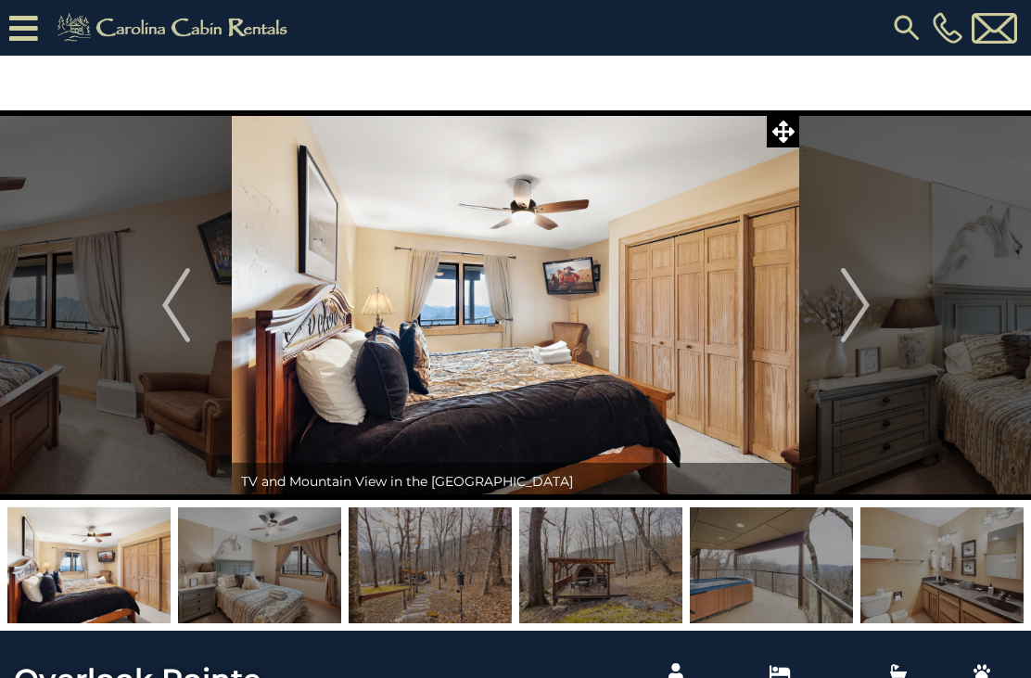
click at [847, 325] on img "Next" at bounding box center [855, 305] width 28 height 74
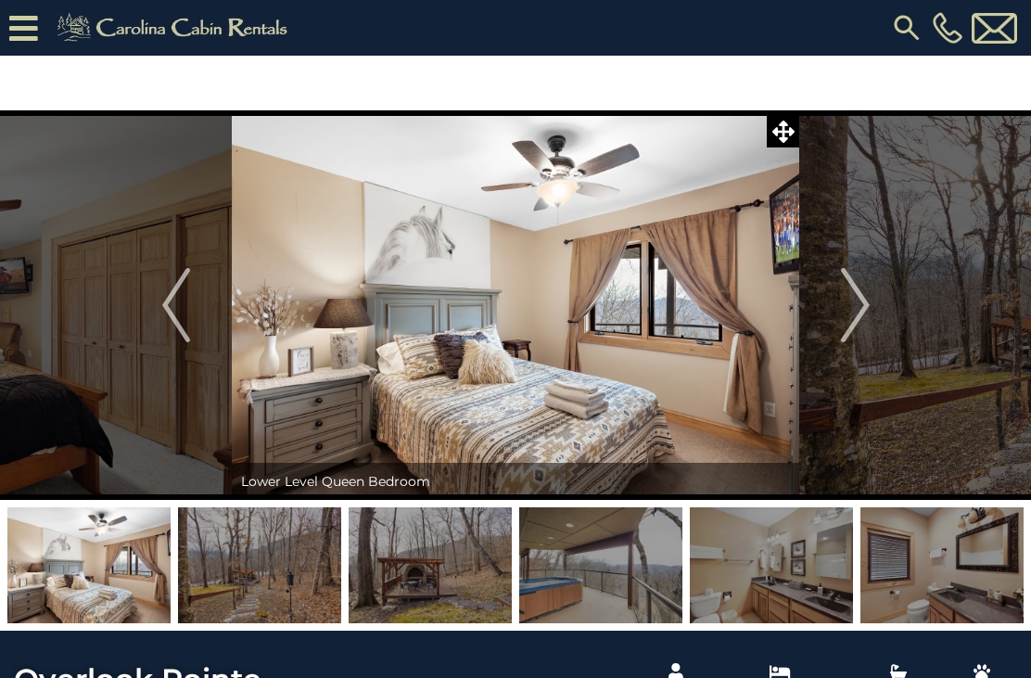
click at [850, 312] on img "Next" at bounding box center [855, 305] width 28 height 74
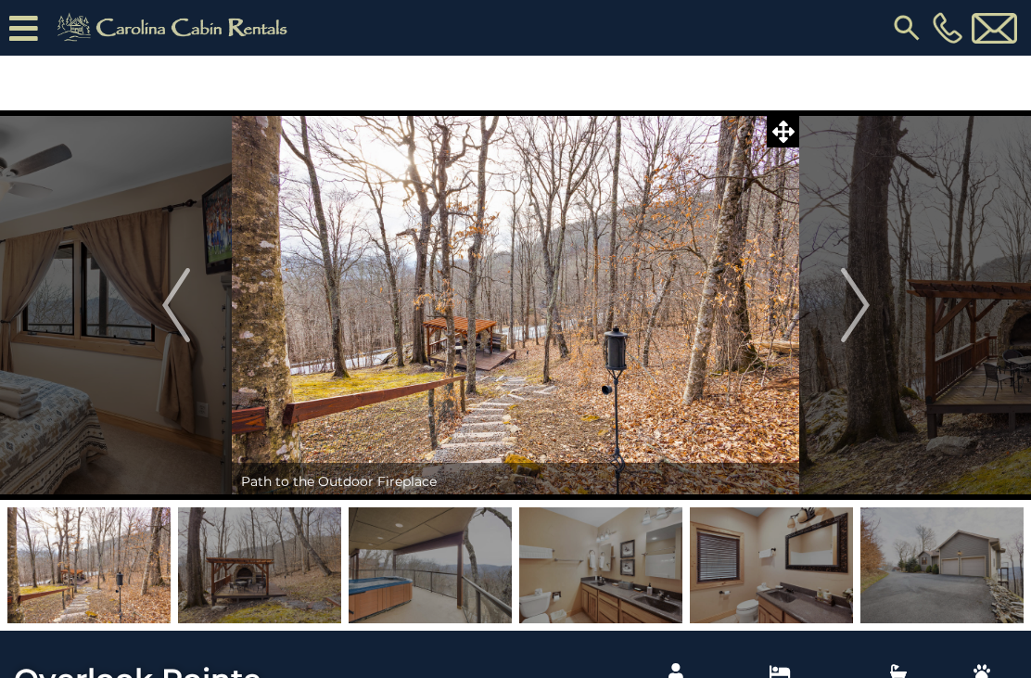
click at [851, 320] on img "Next" at bounding box center [855, 305] width 28 height 74
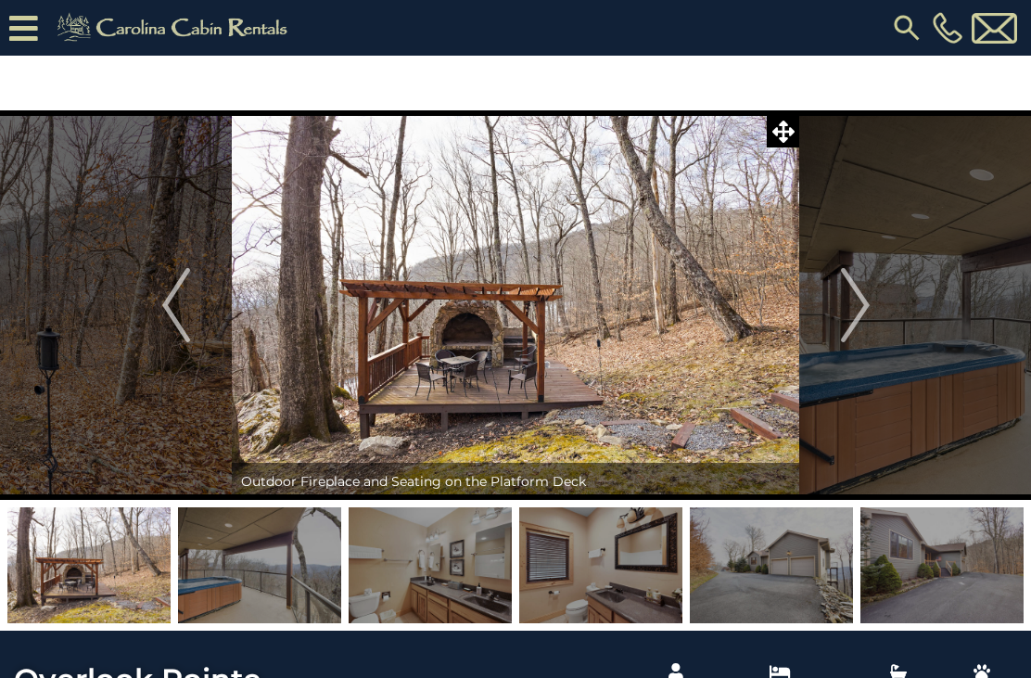
click at [855, 307] on img "Next" at bounding box center [855, 305] width 28 height 74
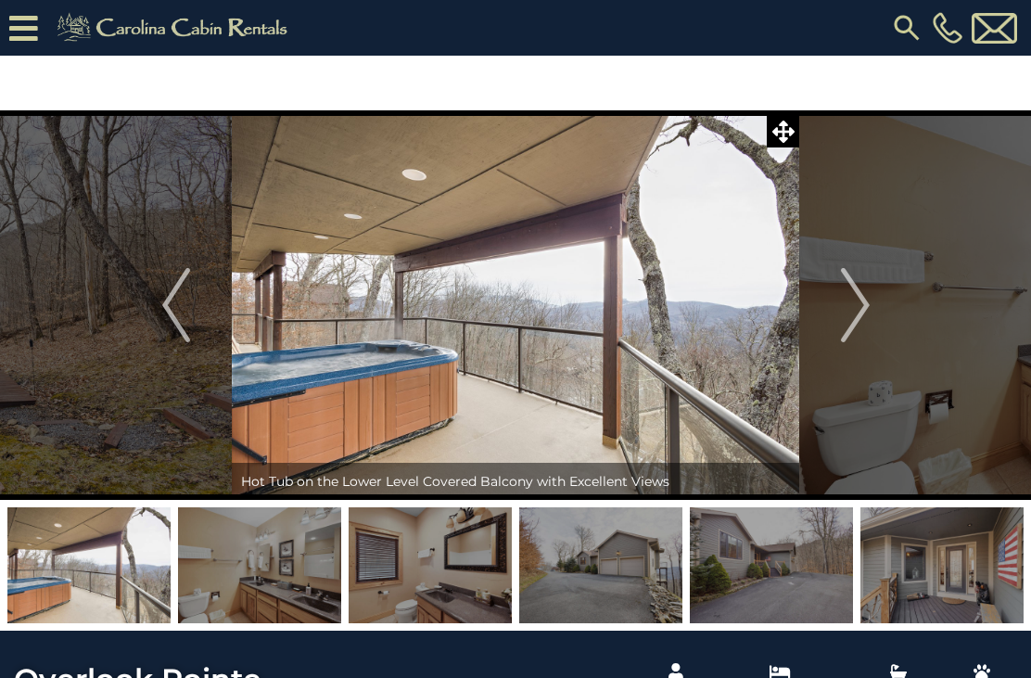
click at [846, 317] on img "Next" at bounding box center [855, 305] width 28 height 74
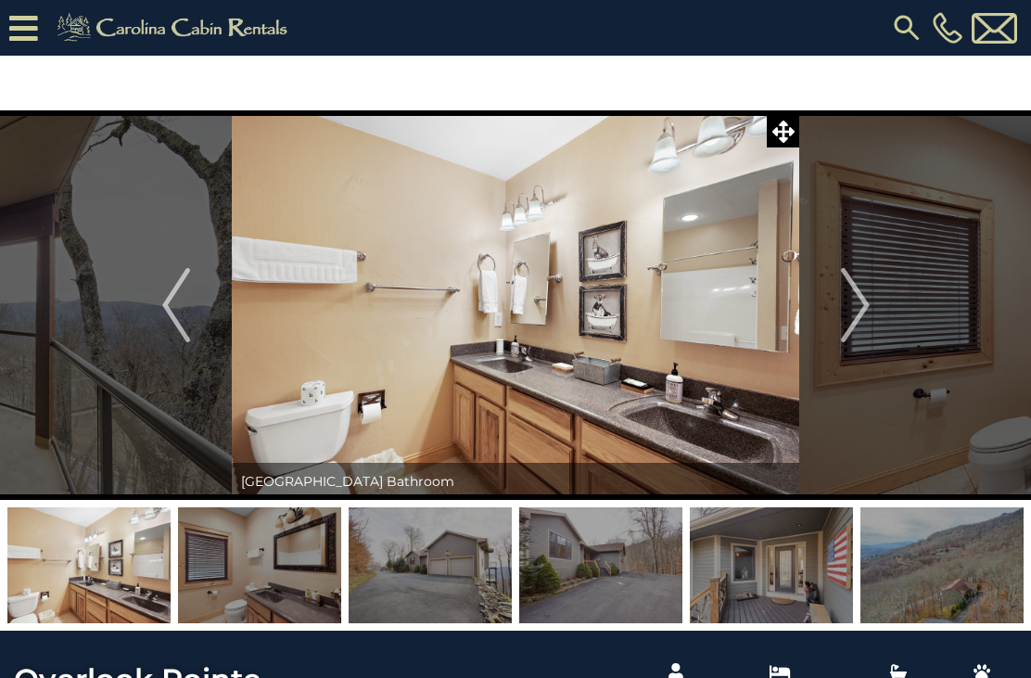
click at [844, 317] on img "Next" at bounding box center [855, 305] width 28 height 74
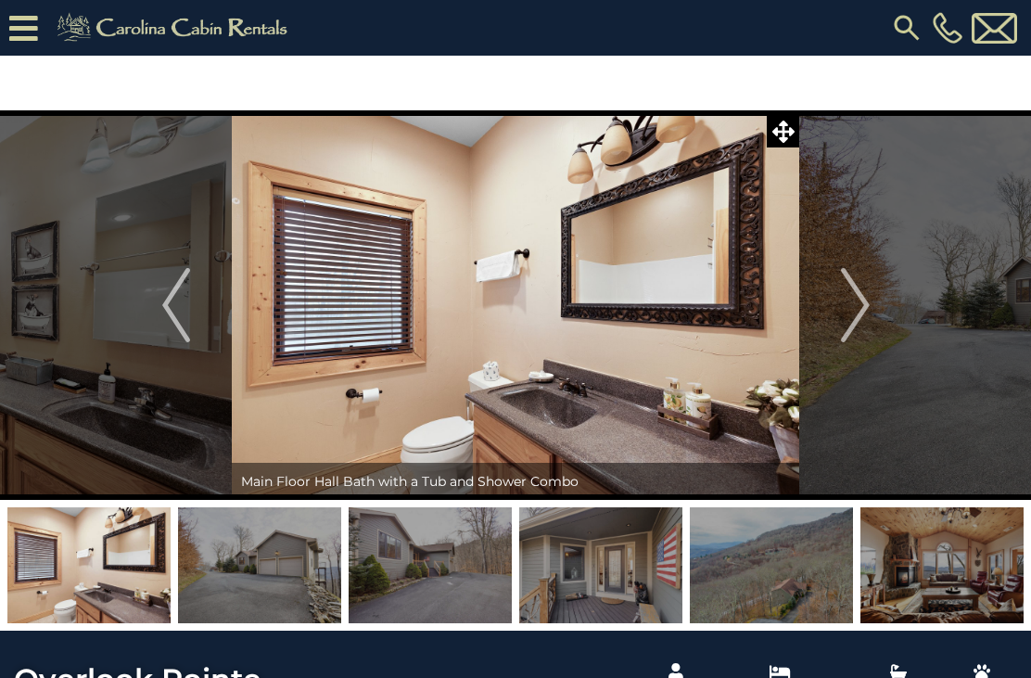
click at [165, 308] on img "Previous" at bounding box center [176, 305] width 28 height 74
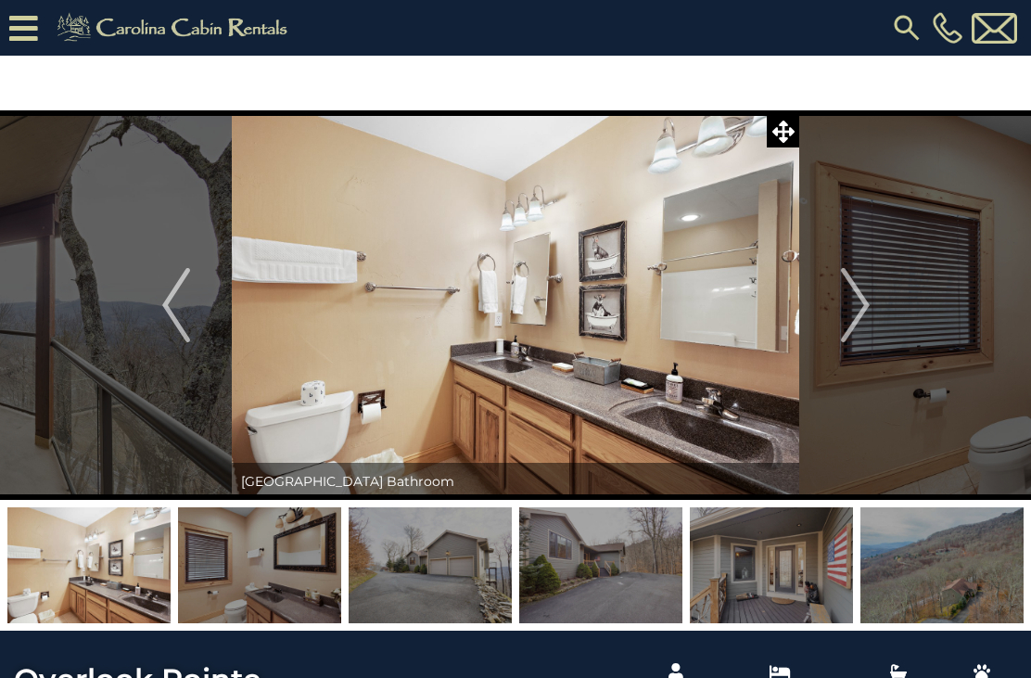
click at [859, 311] on img "Next" at bounding box center [855, 305] width 28 height 74
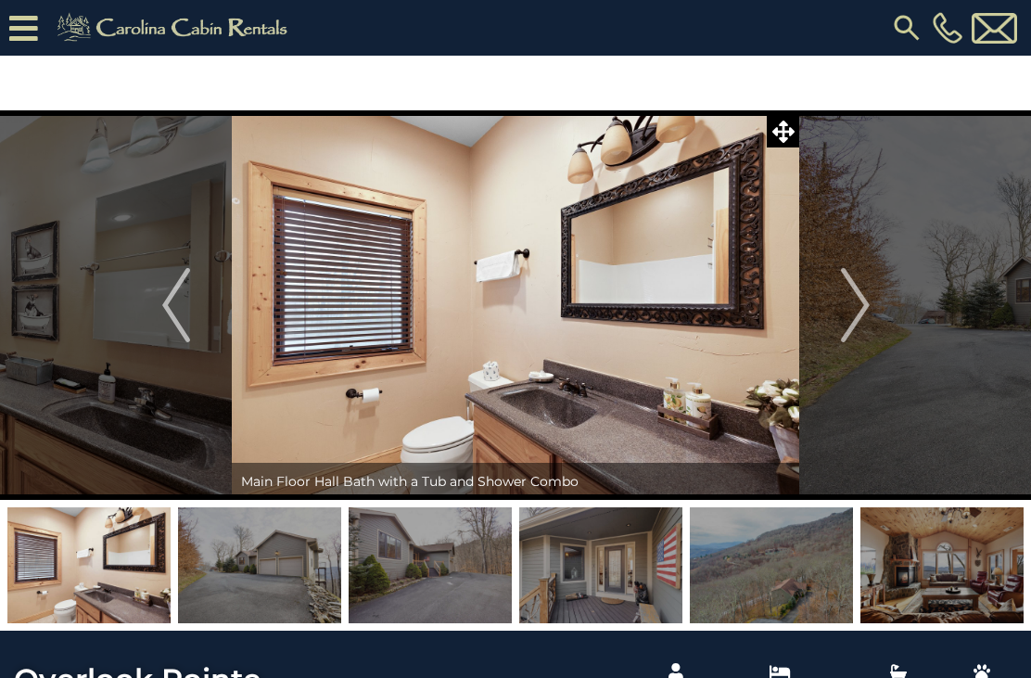
click at [858, 310] on img "Next" at bounding box center [855, 305] width 28 height 74
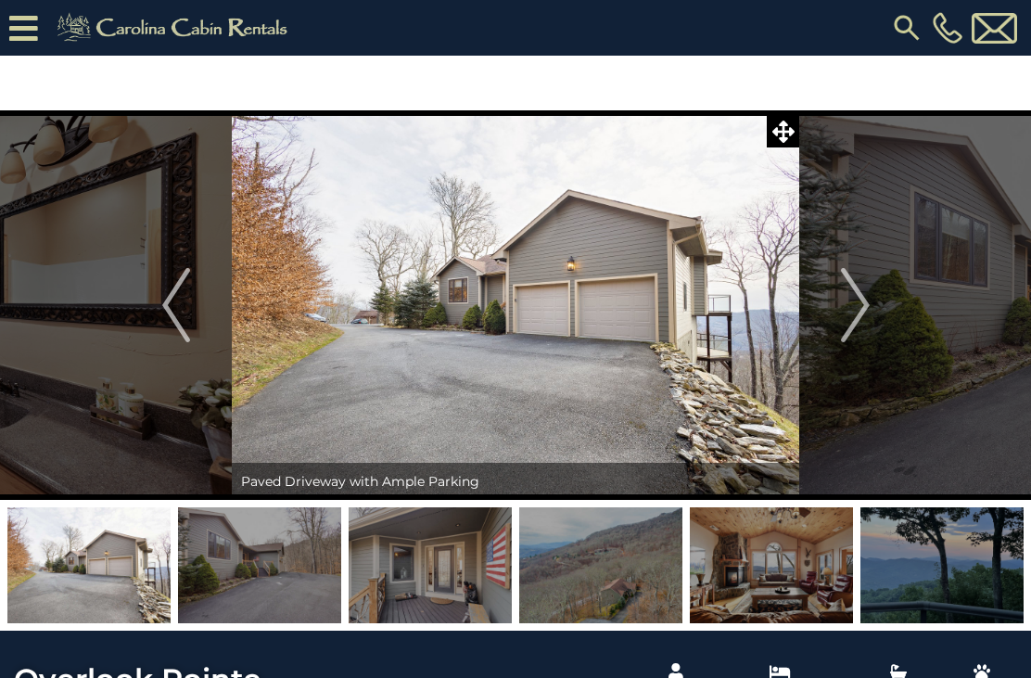
click at [408, 373] on img at bounding box center [516, 305] width 568 height 390
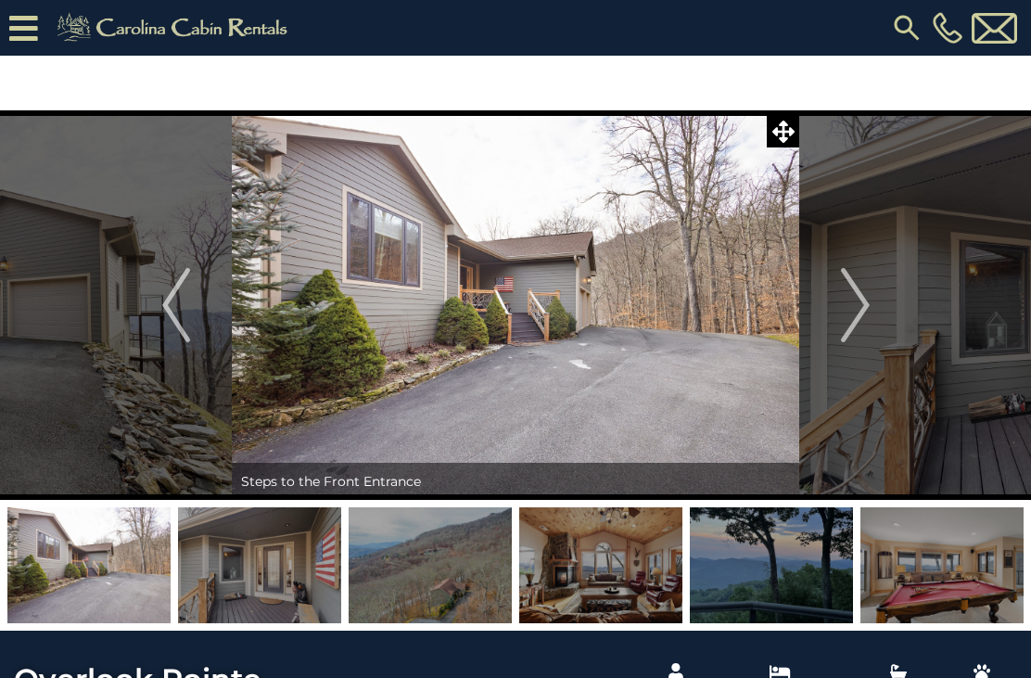
click at [863, 318] on img "Next" at bounding box center [855, 305] width 28 height 74
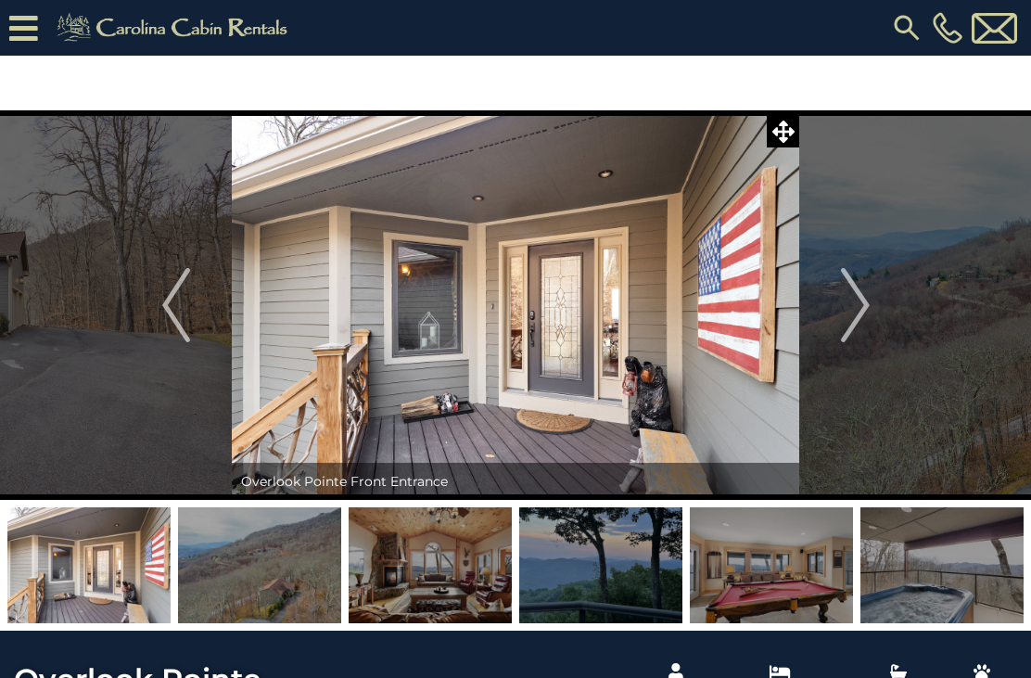
click at [860, 303] on img "Next" at bounding box center [855, 305] width 28 height 74
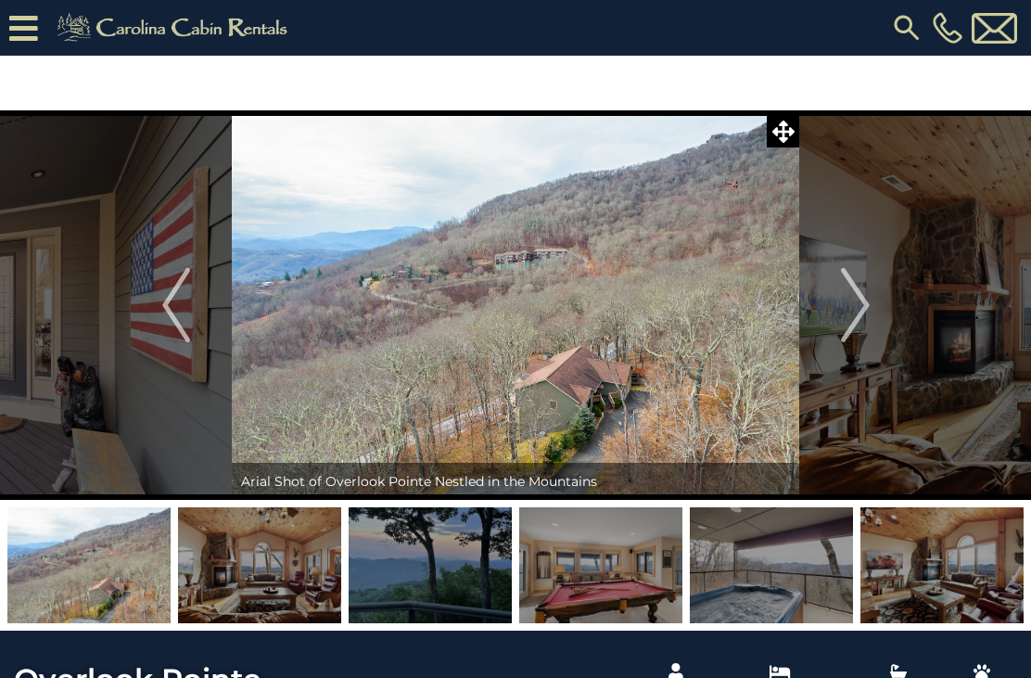
click at [567, 321] on img at bounding box center [516, 305] width 568 height 390
click at [855, 317] on img "Next" at bounding box center [855, 305] width 28 height 74
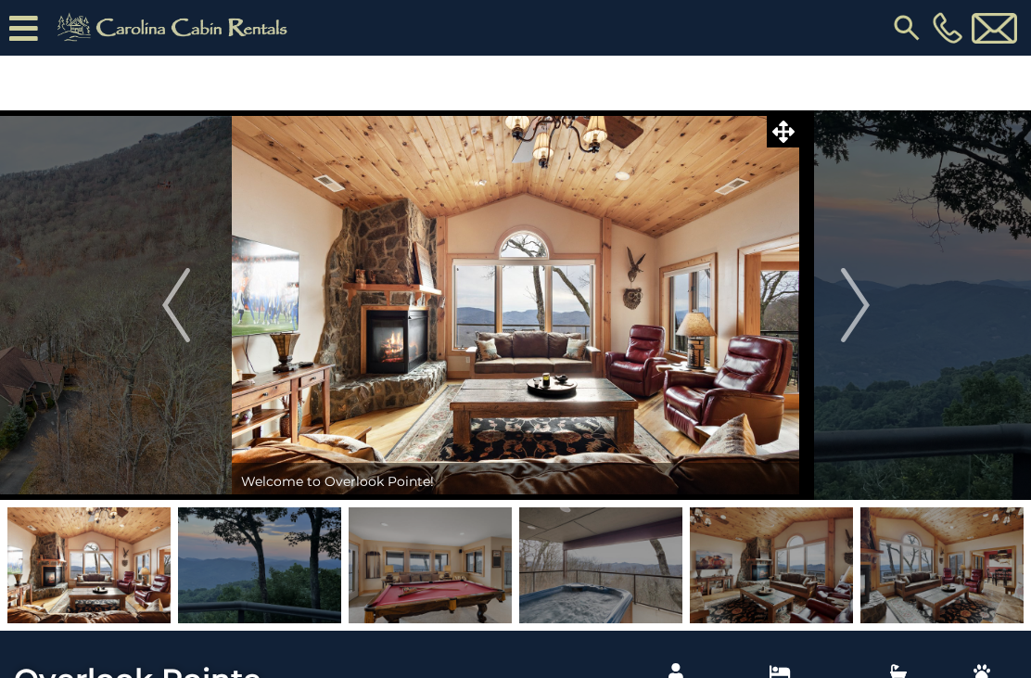
click at [858, 307] on img "Next" at bounding box center [855, 305] width 28 height 74
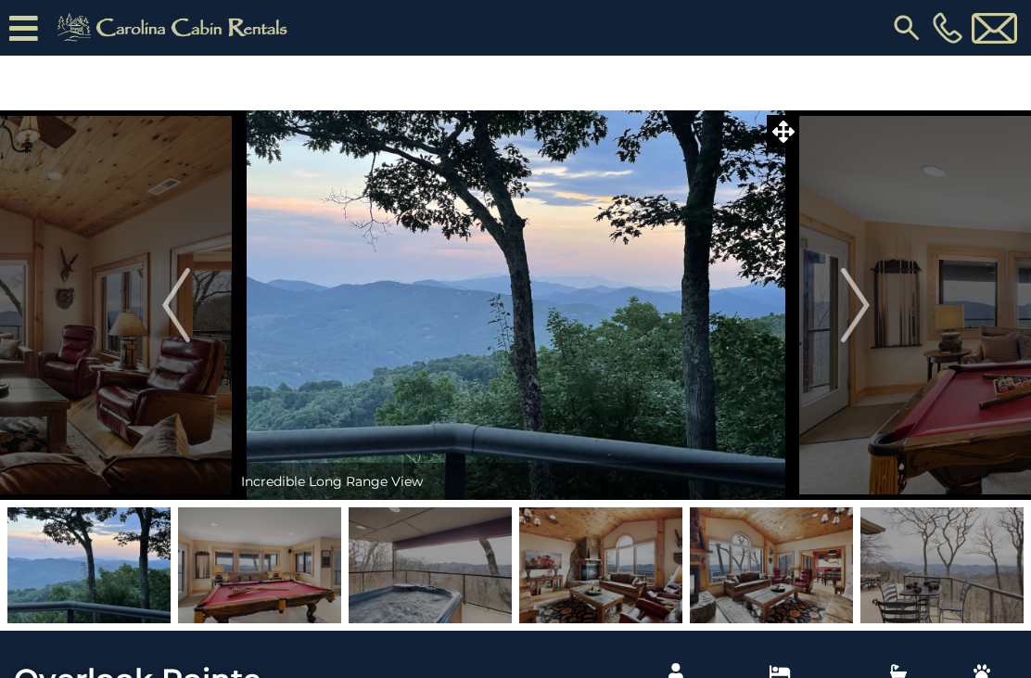
click at [856, 307] on img "Next" at bounding box center [855, 305] width 28 height 74
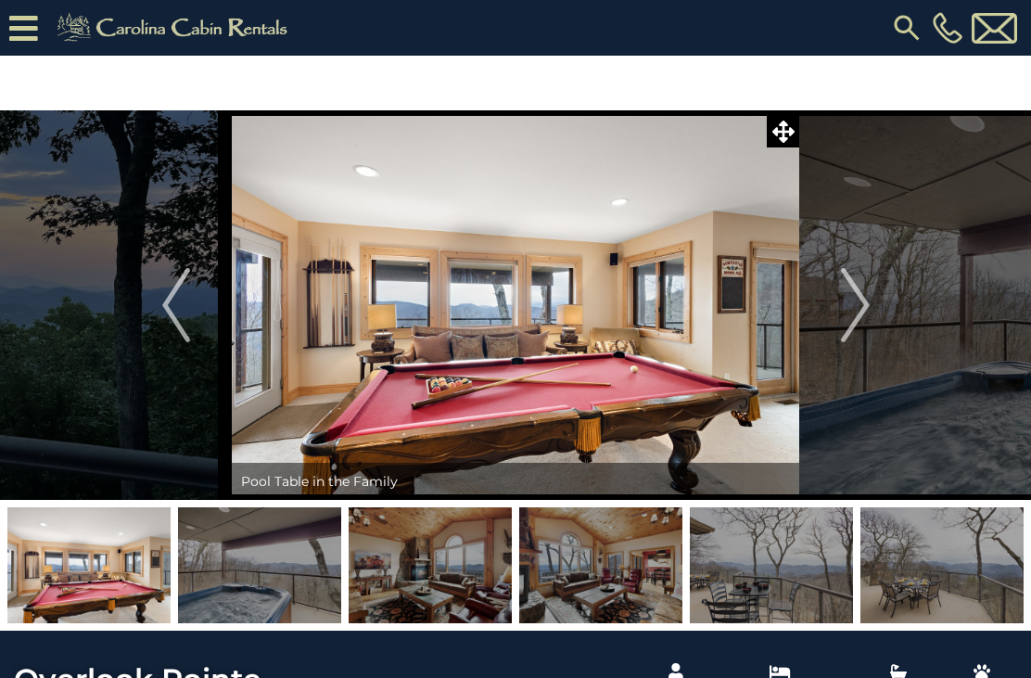
click at [862, 309] on img "Next" at bounding box center [855, 305] width 28 height 74
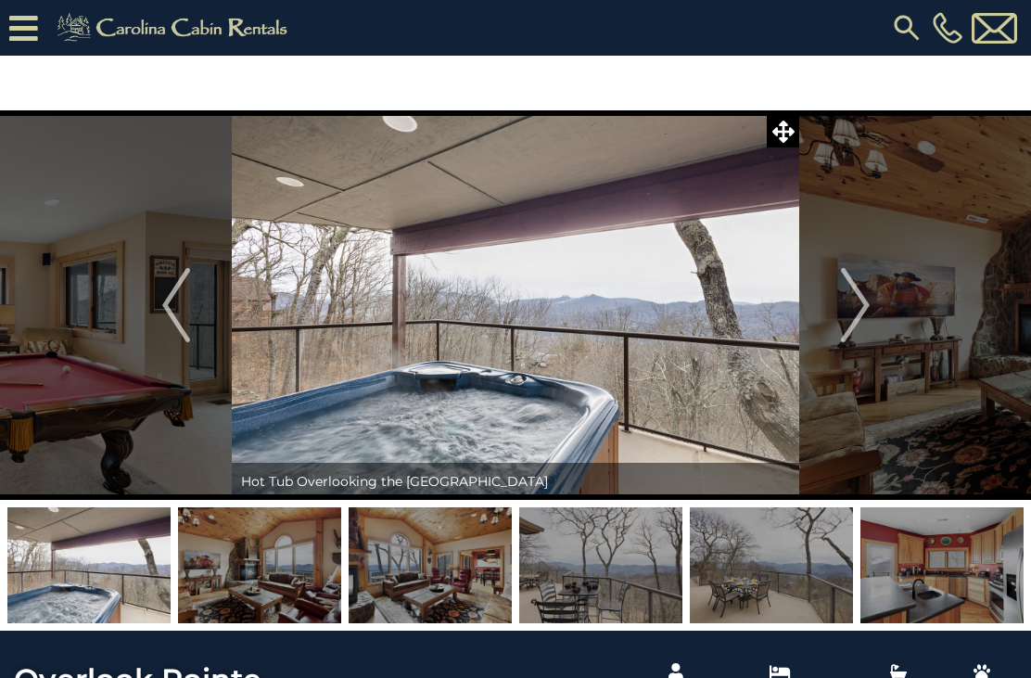
click at [855, 311] on img "Next" at bounding box center [855, 305] width 28 height 74
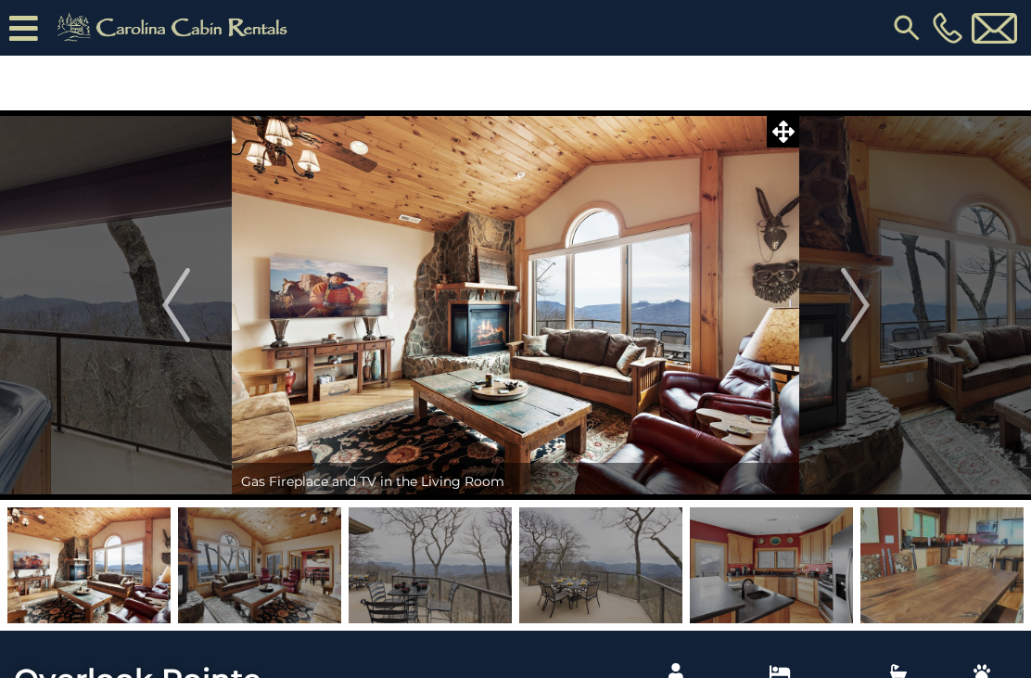
click at [860, 314] on img "Next" at bounding box center [855, 305] width 28 height 74
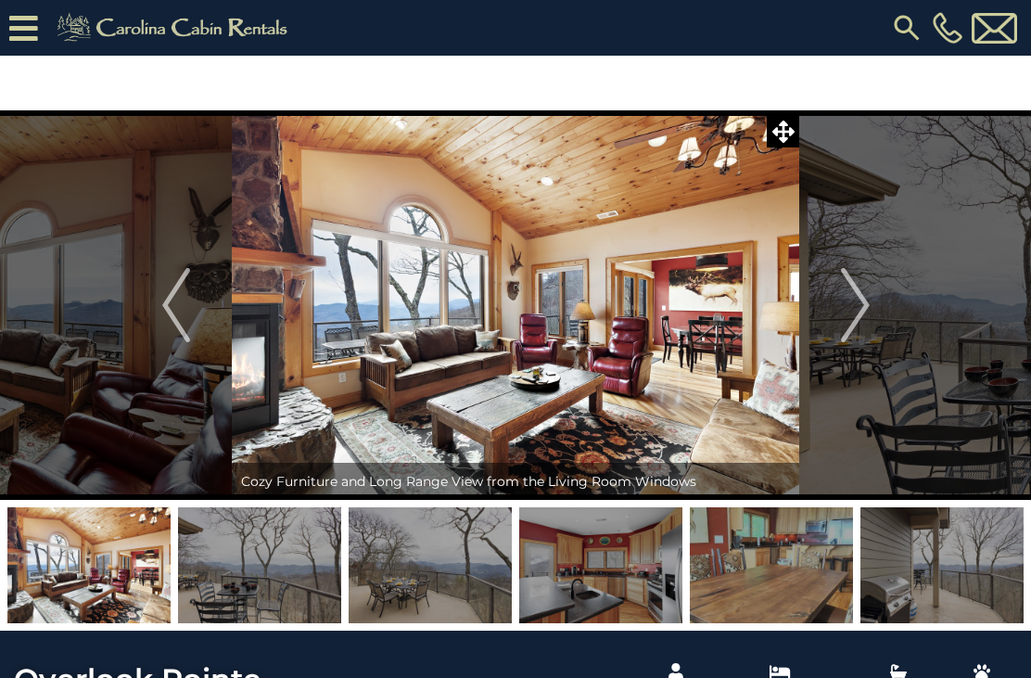
click at [863, 310] on img "Next" at bounding box center [855, 305] width 28 height 74
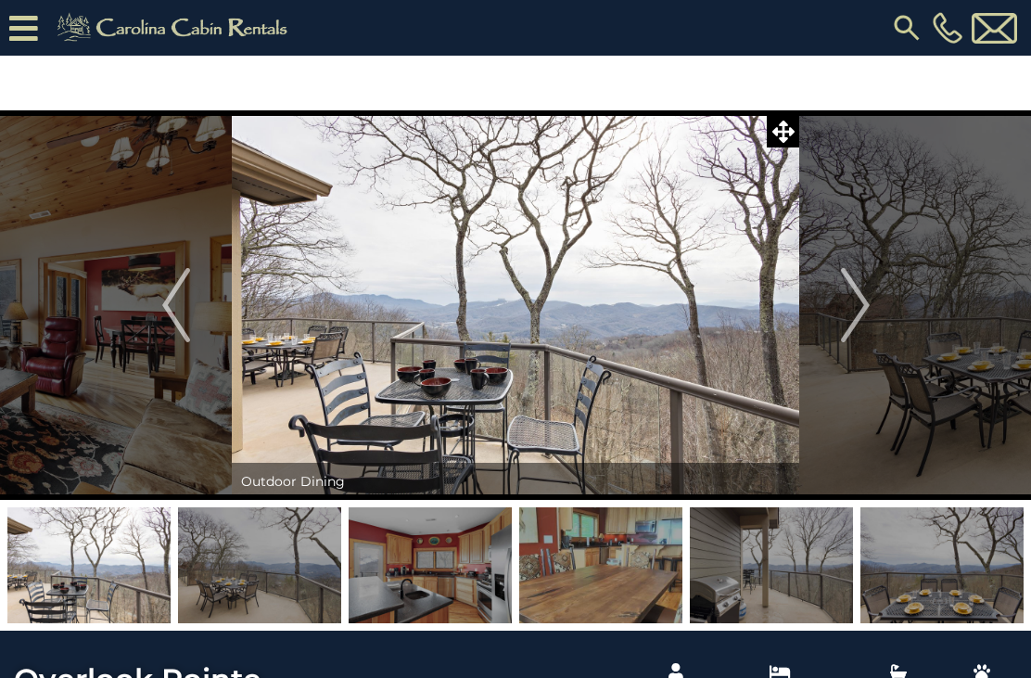
click at [868, 309] on img "Next" at bounding box center [855, 305] width 28 height 74
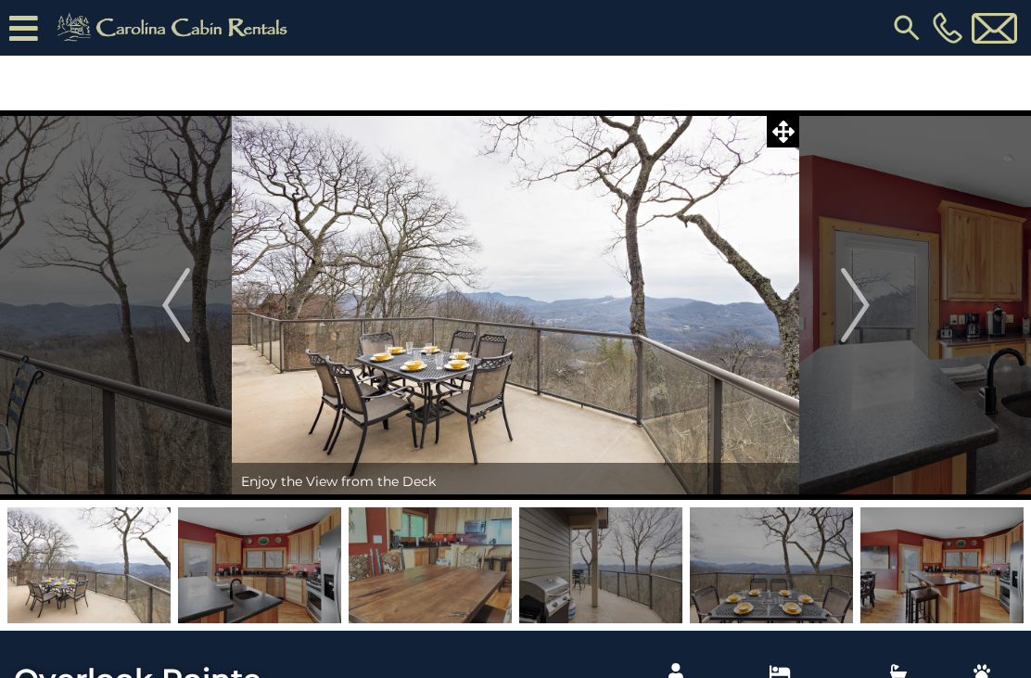
click at [867, 310] on img "Next" at bounding box center [855, 305] width 28 height 74
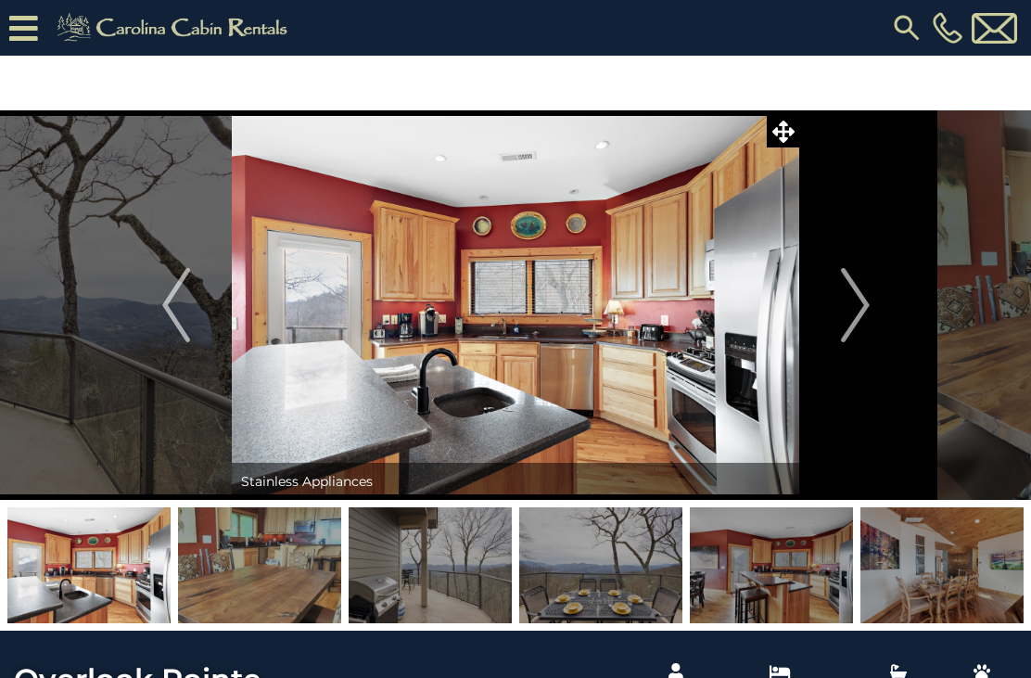
click at [861, 307] on img "Next" at bounding box center [855, 305] width 28 height 74
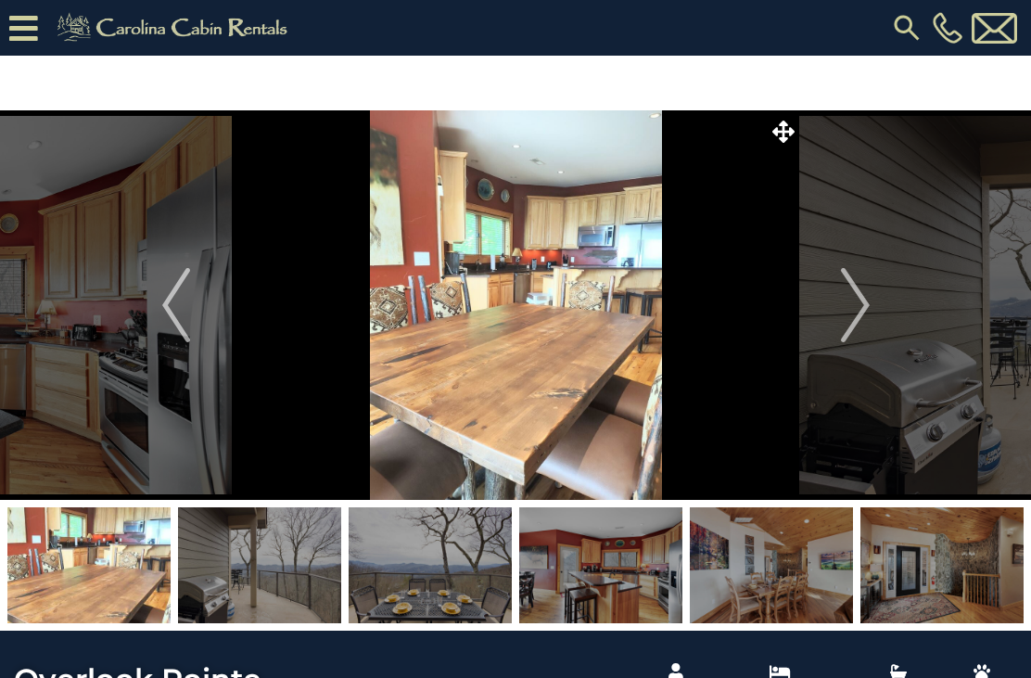
click at [860, 309] on img "Next" at bounding box center [855, 305] width 28 height 74
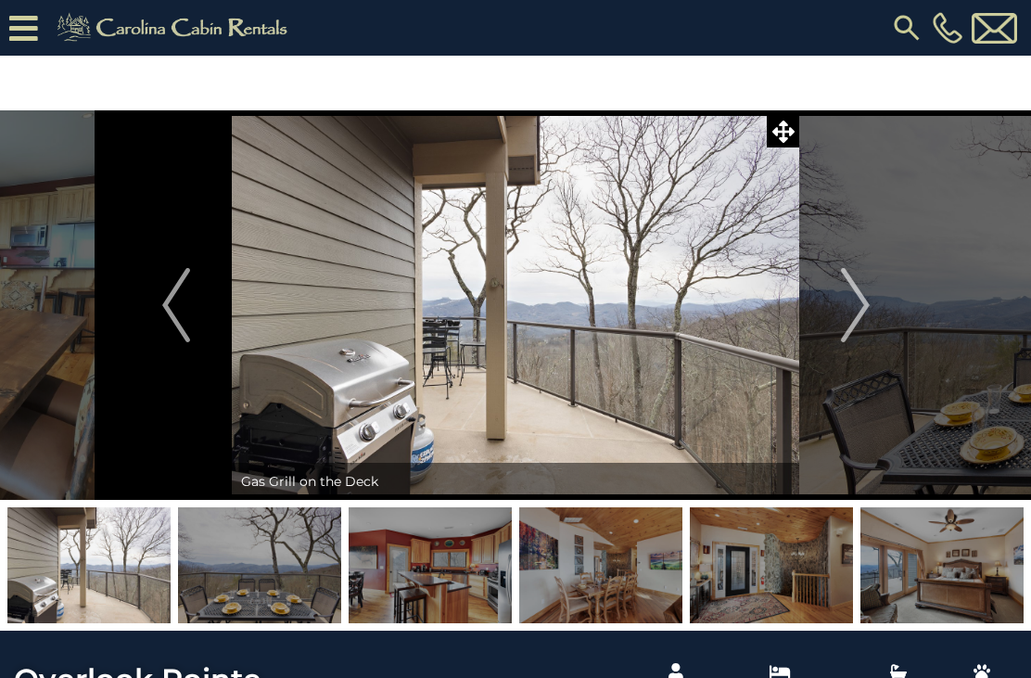
click at [860, 314] on img "Next" at bounding box center [855, 305] width 28 height 74
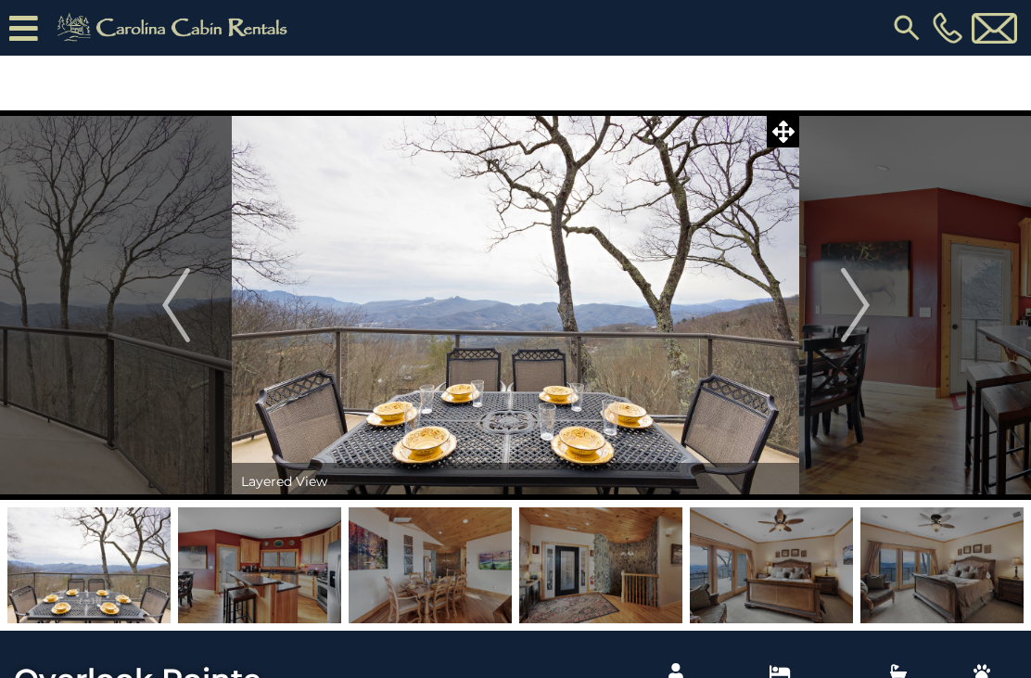
click at [850, 312] on img "Next" at bounding box center [855, 305] width 28 height 74
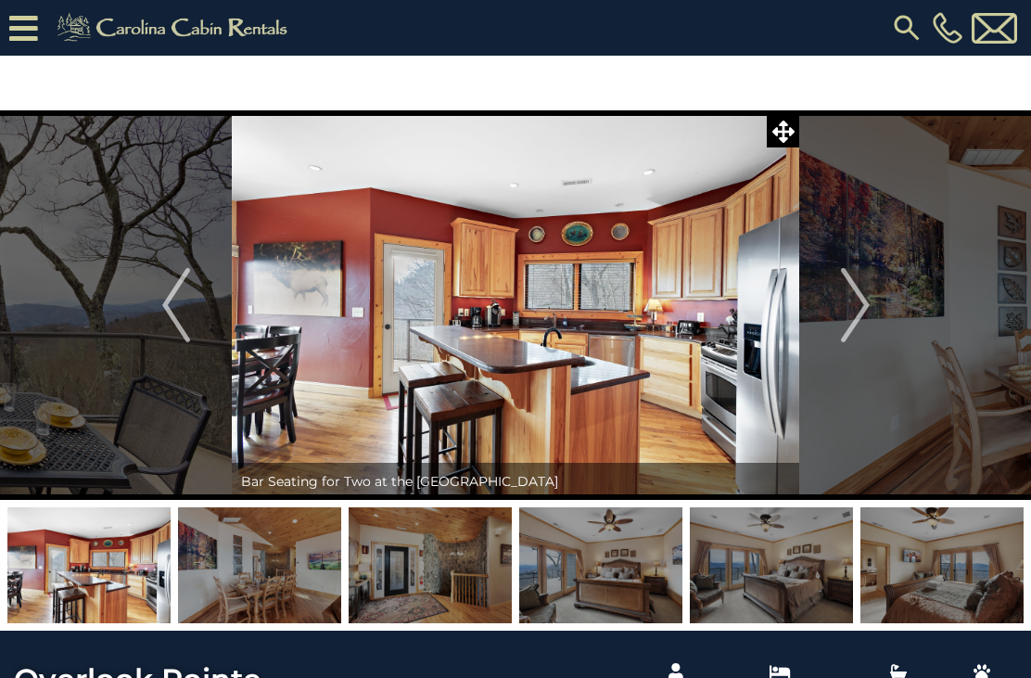
click at [858, 311] on img "Next" at bounding box center [855, 305] width 28 height 74
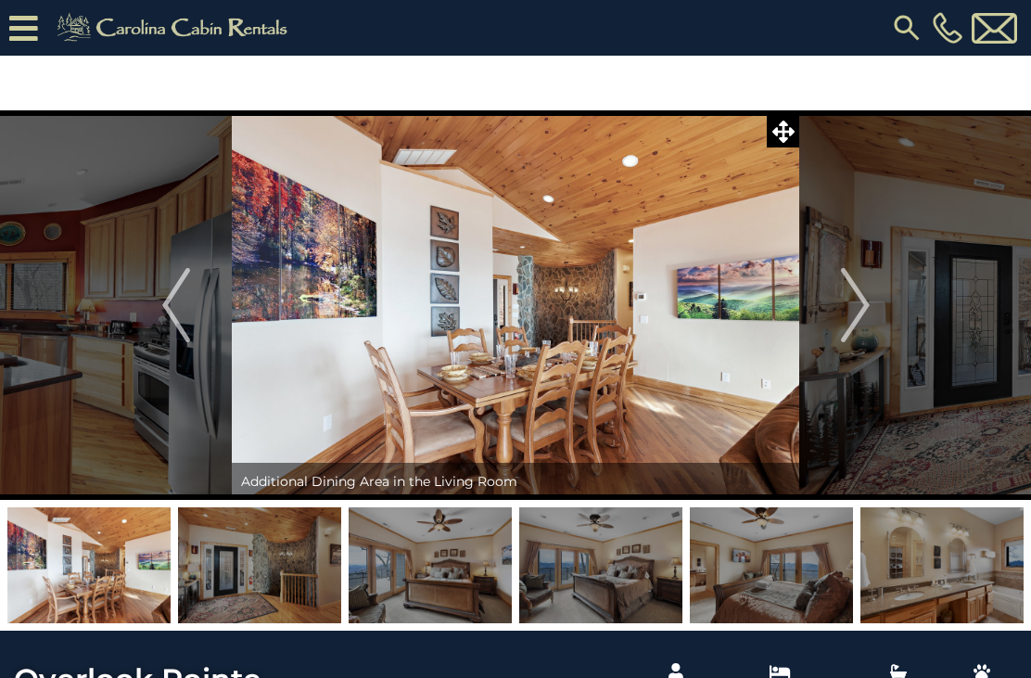
click at [857, 313] on img "Next" at bounding box center [855, 305] width 28 height 74
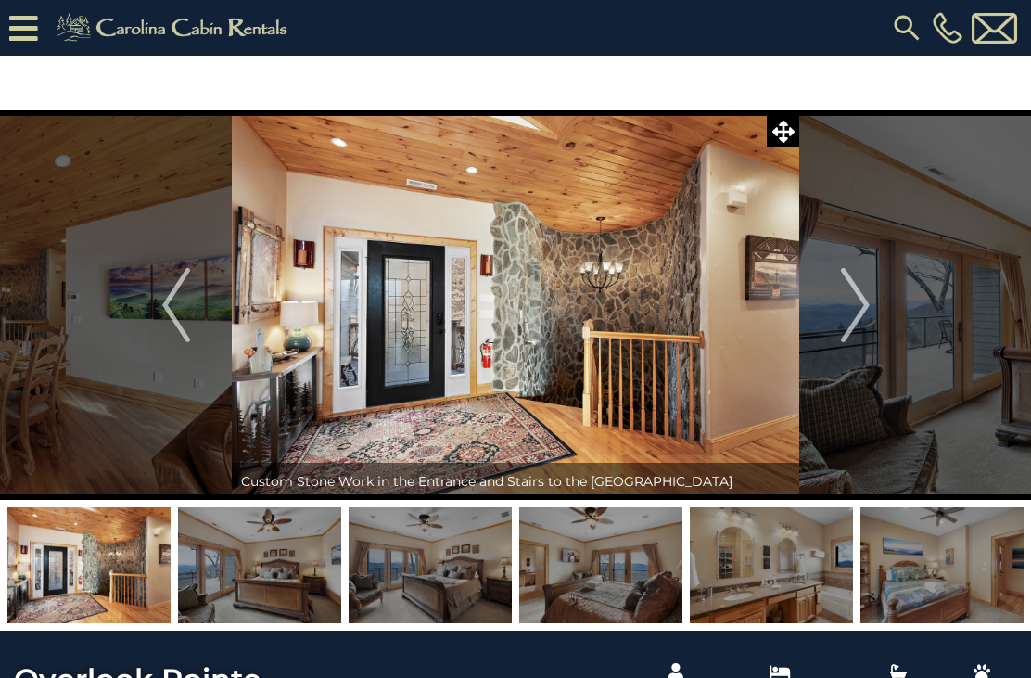
click at [864, 315] on img "Next" at bounding box center [855, 305] width 28 height 74
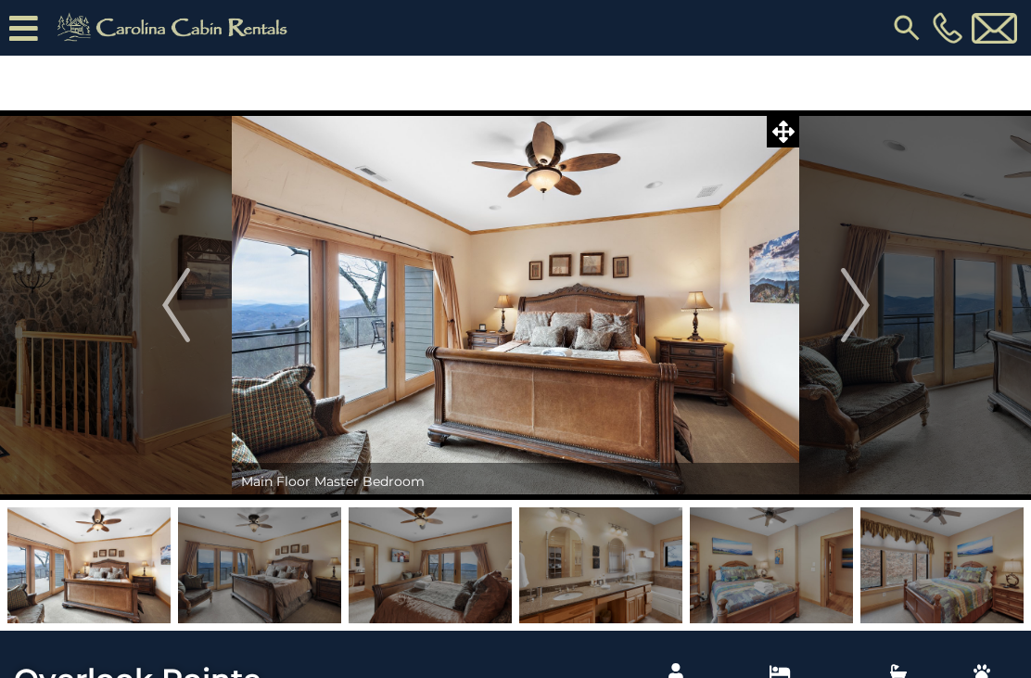
click at [863, 305] on img "Next" at bounding box center [855, 305] width 28 height 74
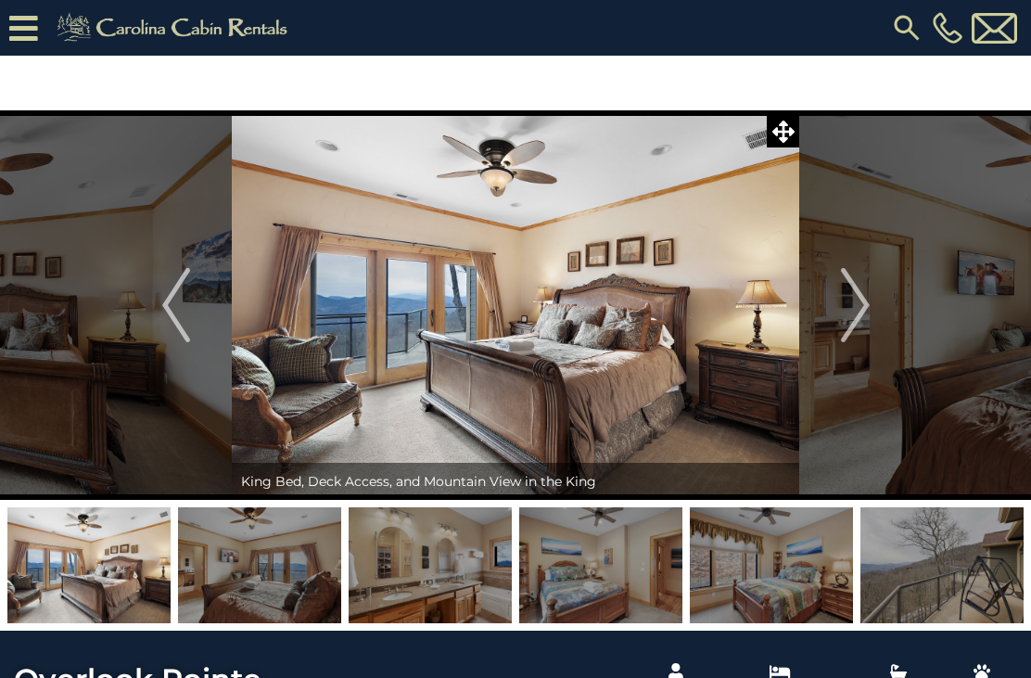
click at [864, 321] on img "Next" at bounding box center [855, 305] width 28 height 74
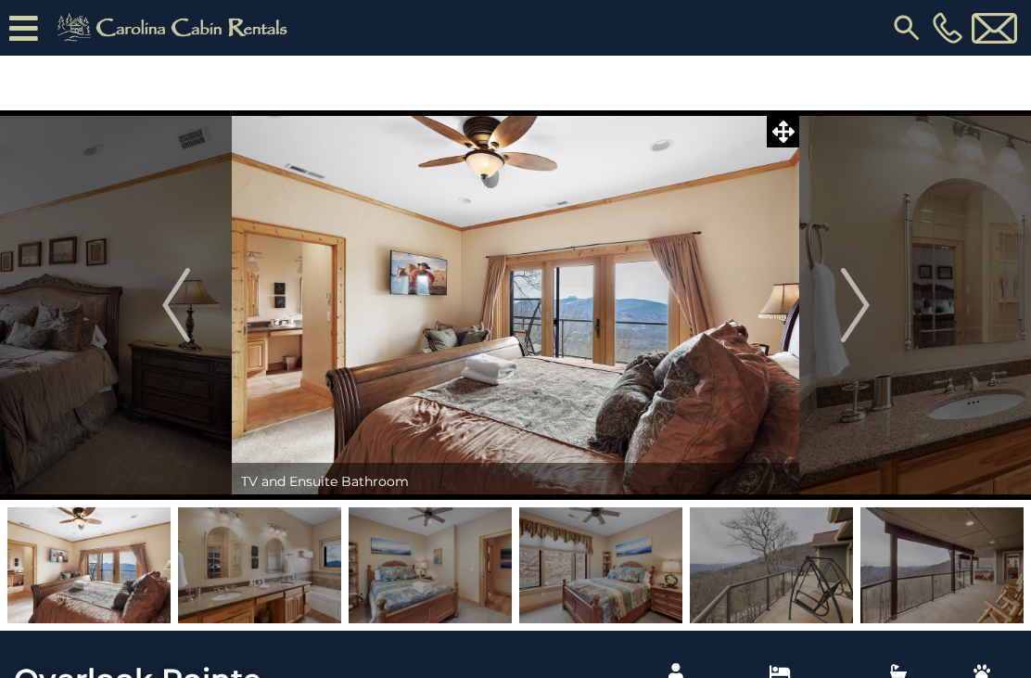
click at [866, 316] on img "Next" at bounding box center [855, 305] width 28 height 74
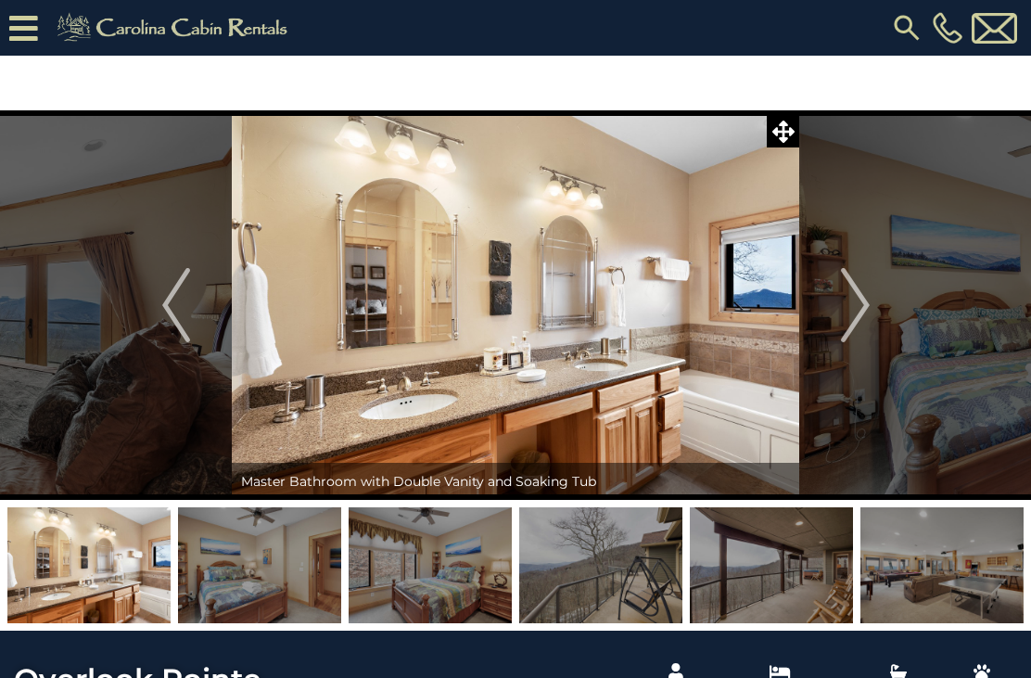
click at [864, 320] on img "Next" at bounding box center [855, 305] width 28 height 74
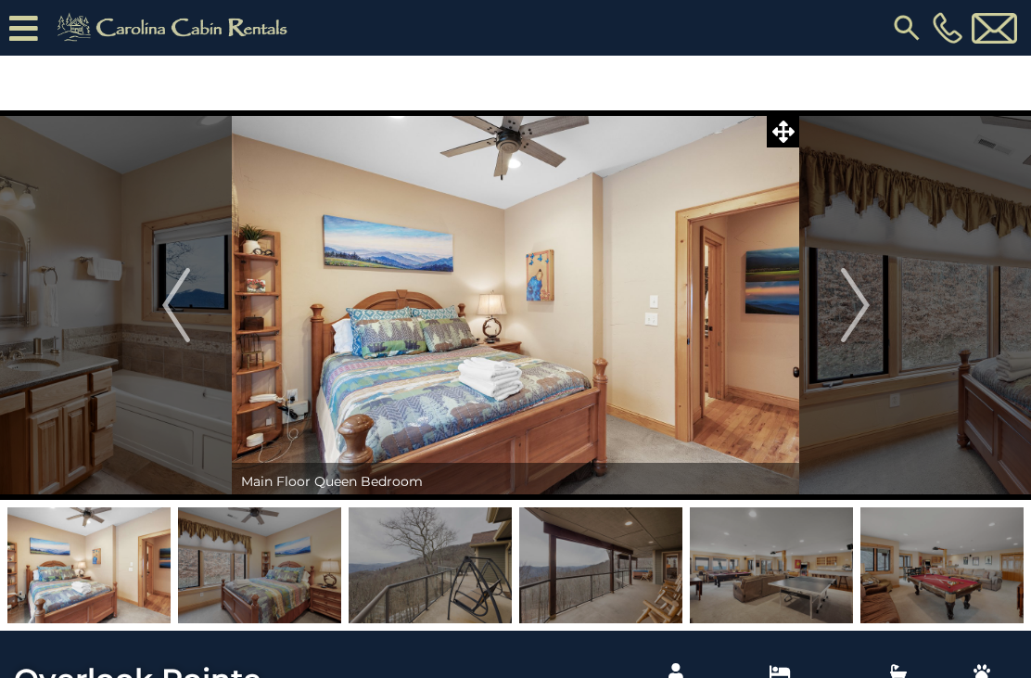
click at [187, 316] on img "Previous" at bounding box center [176, 305] width 28 height 74
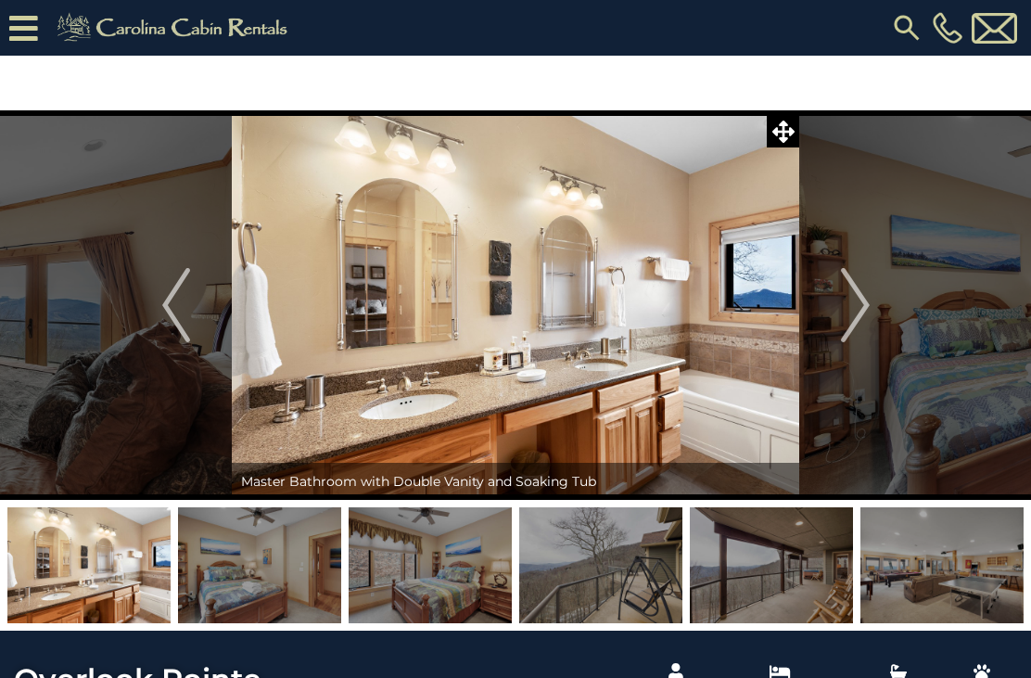
click at [849, 320] on img "Next" at bounding box center [855, 305] width 28 height 74
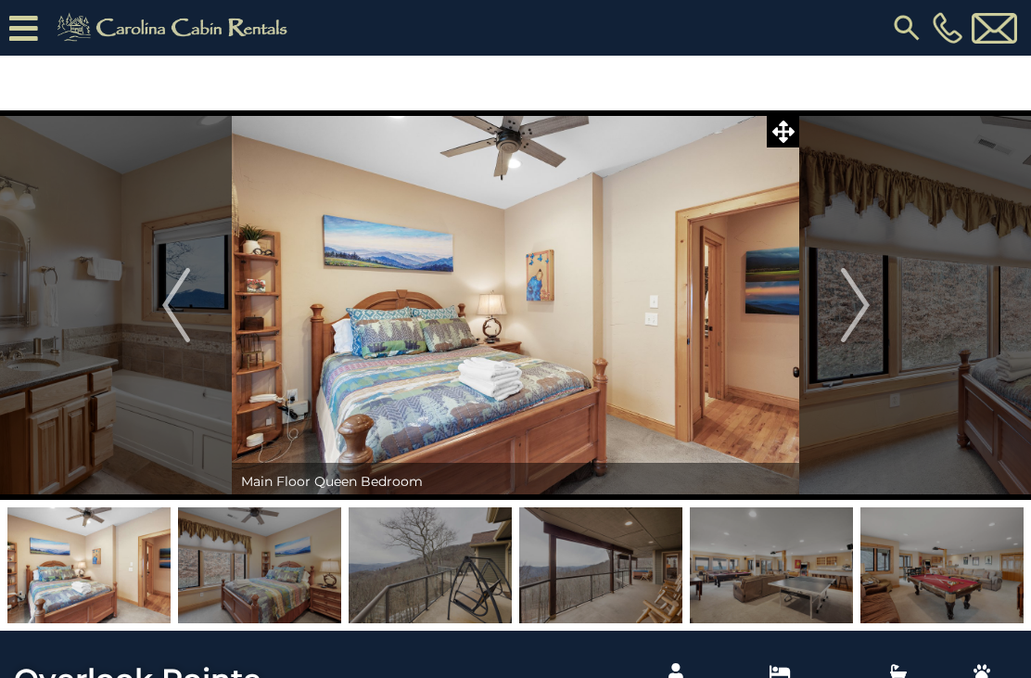
click at [844, 310] on img "Next" at bounding box center [855, 305] width 28 height 74
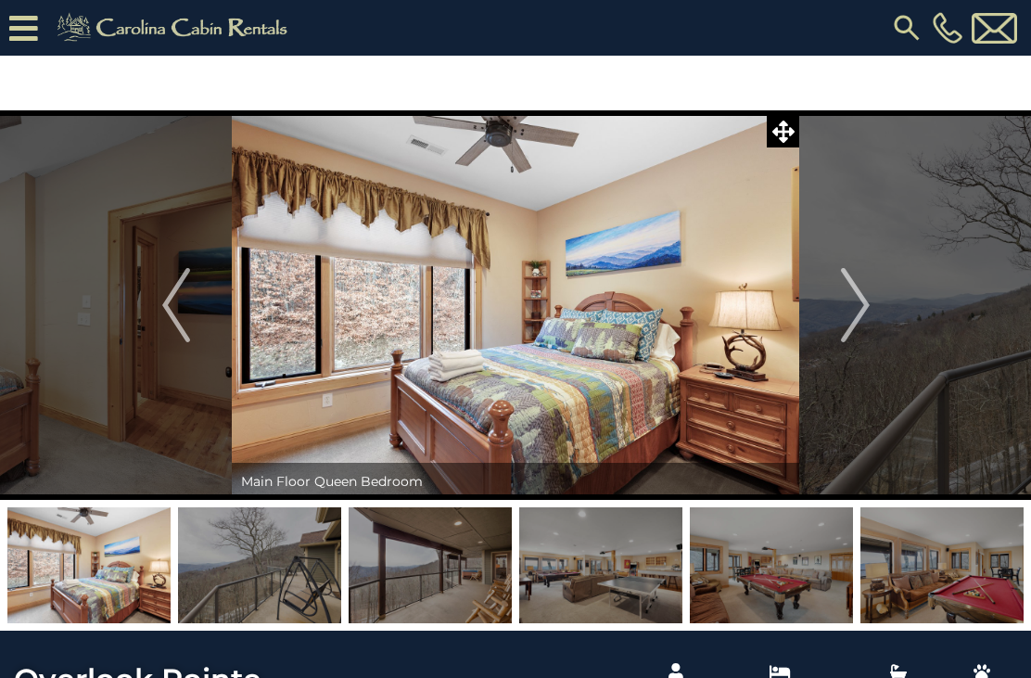
click at [861, 309] on img "Next" at bounding box center [855, 305] width 28 height 74
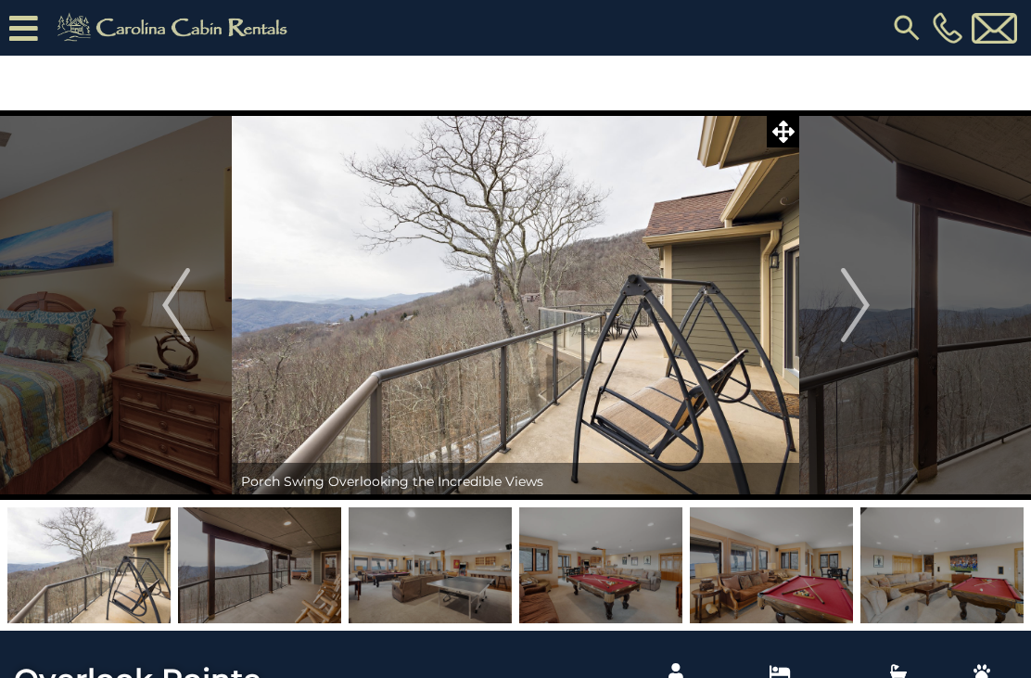
click at [852, 305] on img "Next" at bounding box center [855, 305] width 28 height 74
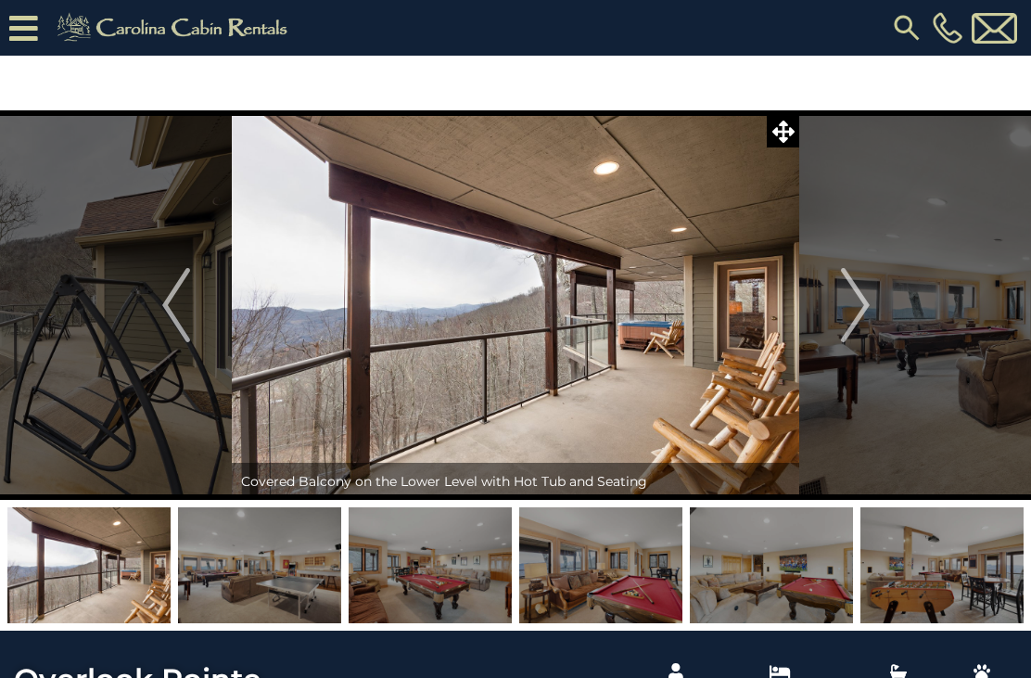
click at [854, 313] on img "Next" at bounding box center [855, 305] width 28 height 74
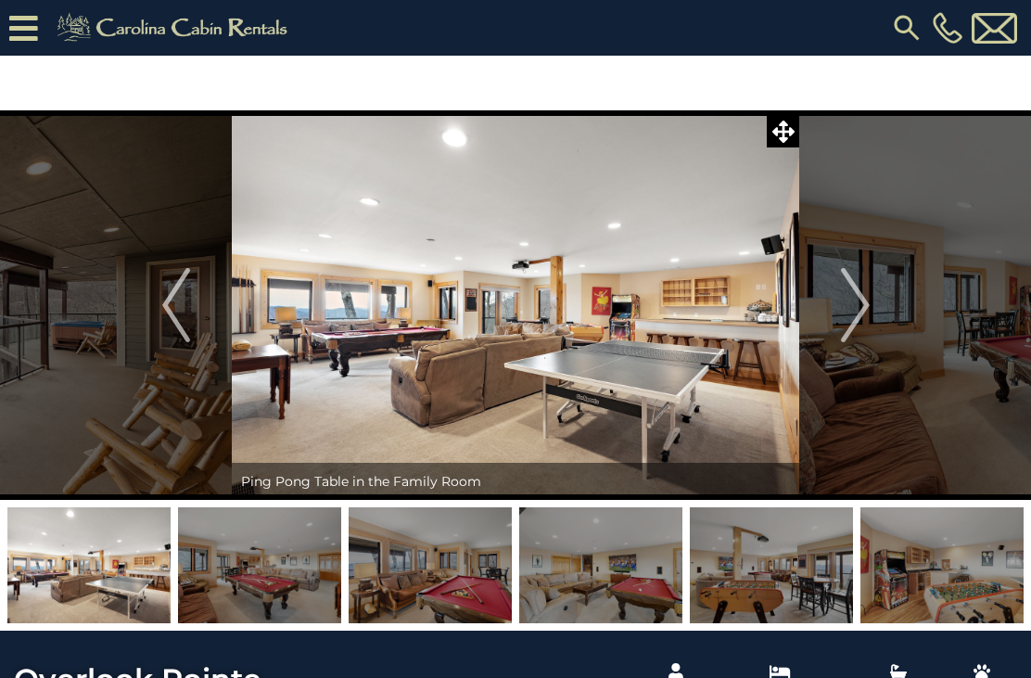
click at [863, 307] on img "Next" at bounding box center [855, 305] width 28 height 74
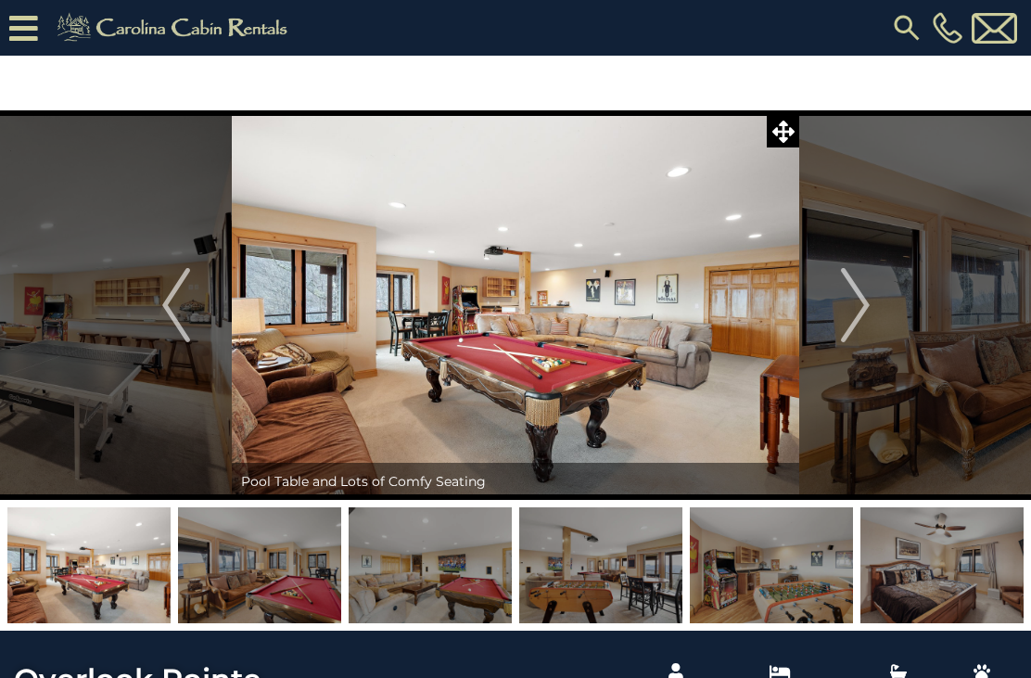
click at [848, 314] on img "Next" at bounding box center [855, 305] width 28 height 74
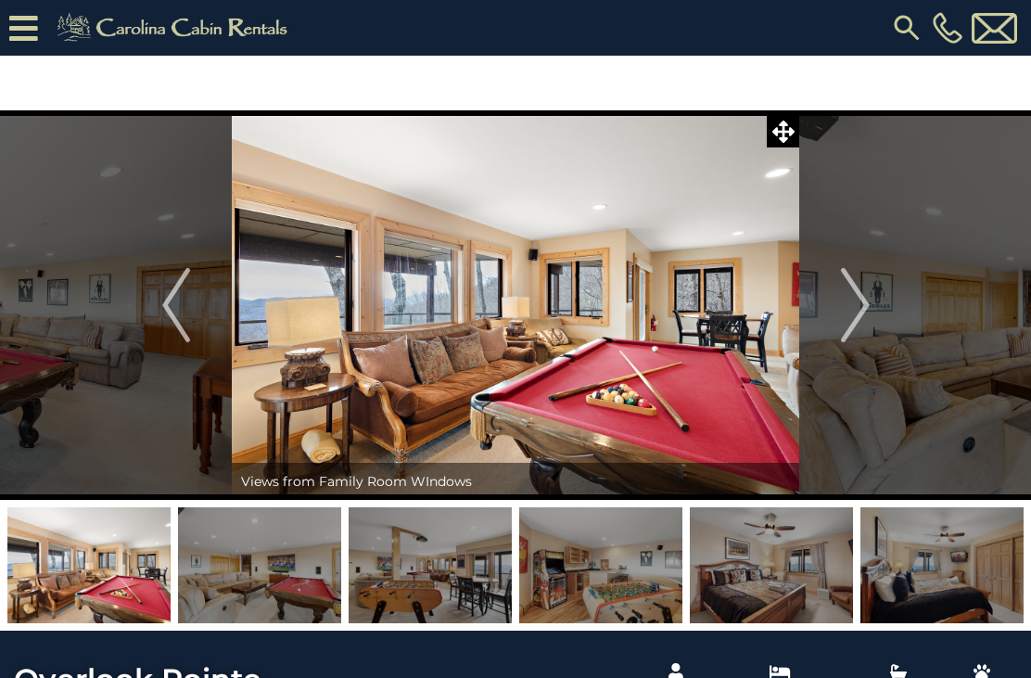
click at [852, 301] on img "Next" at bounding box center [855, 305] width 28 height 74
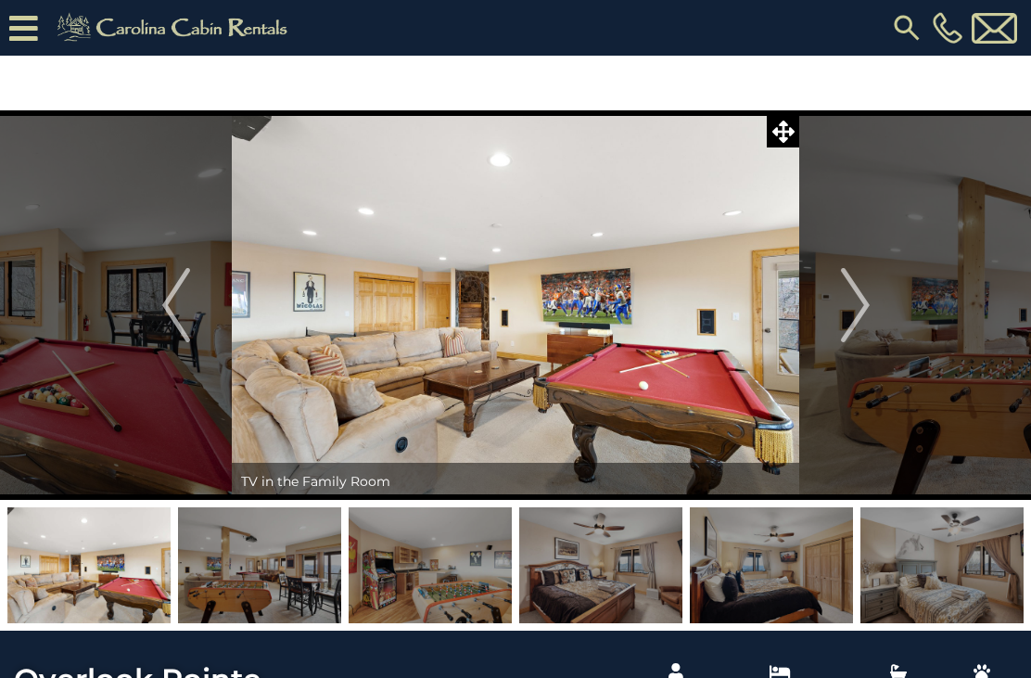
click at [852, 312] on img "Next" at bounding box center [855, 305] width 28 height 74
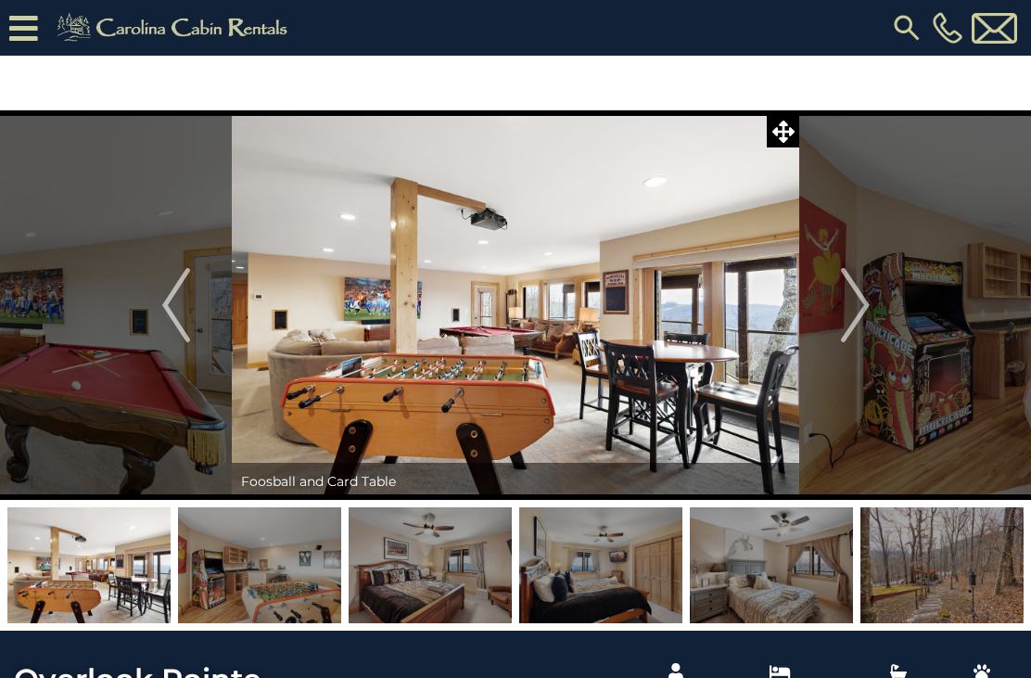
click at [853, 302] on img "Next" at bounding box center [855, 305] width 28 height 74
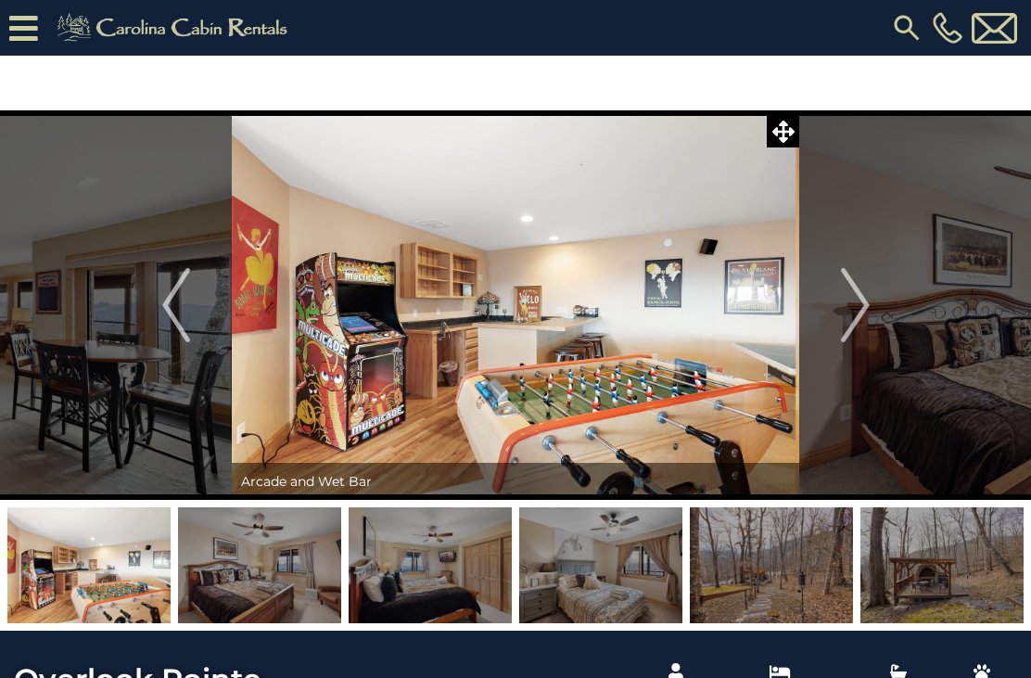
click at [849, 302] on img "Next" at bounding box center [855, 305] width 28 height 74
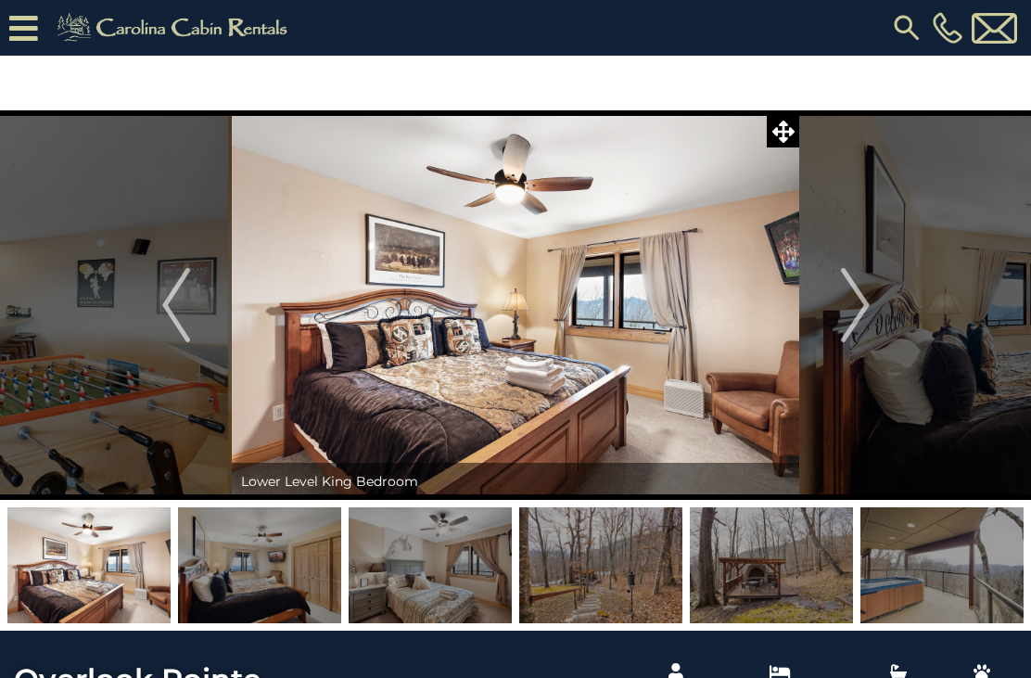
click at [860, 307] on img "Next" at bounding box center [855, 305] width 28 height 74
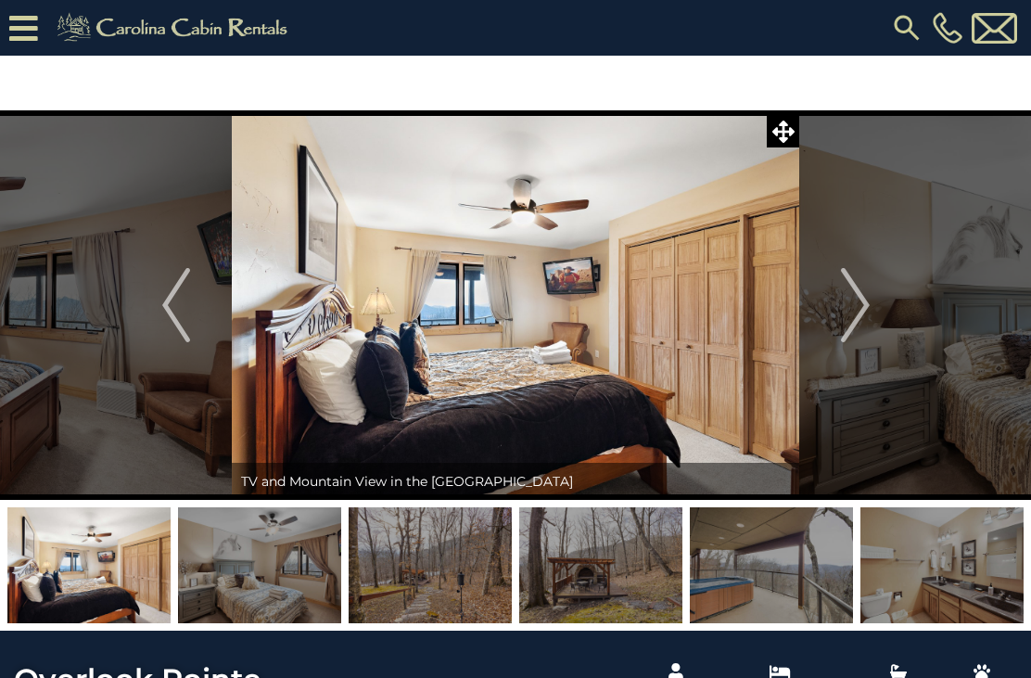
click at [865, 313] on img "Next" at bounding box center [855, 305] width 28 height 74
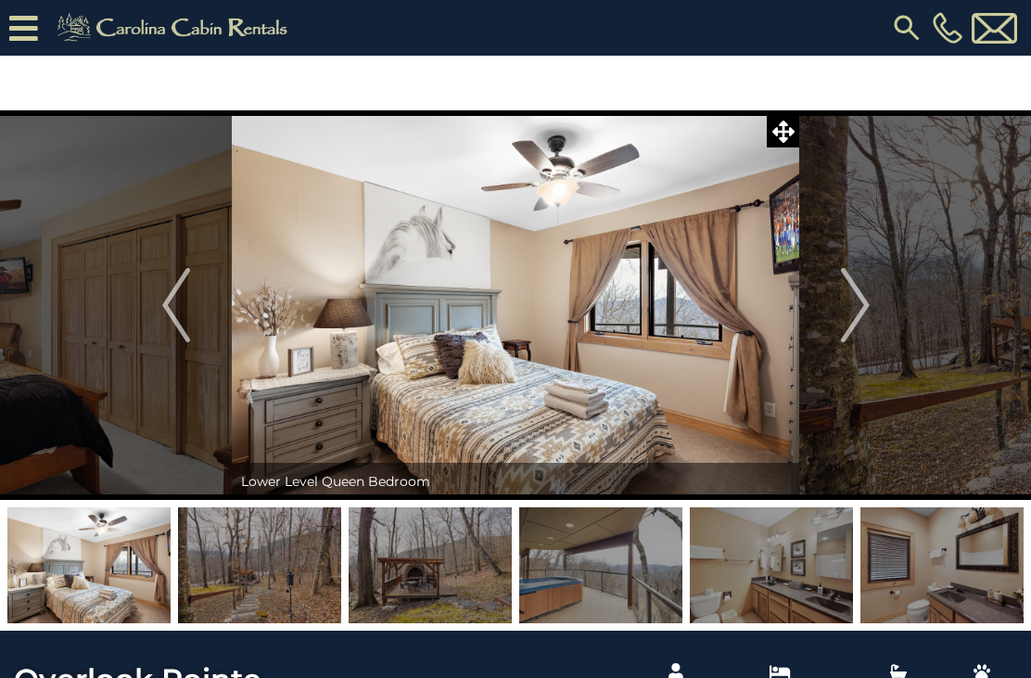
click at [852, 323] on img "Next" at bounding box center [855, 305] width 28 height 74
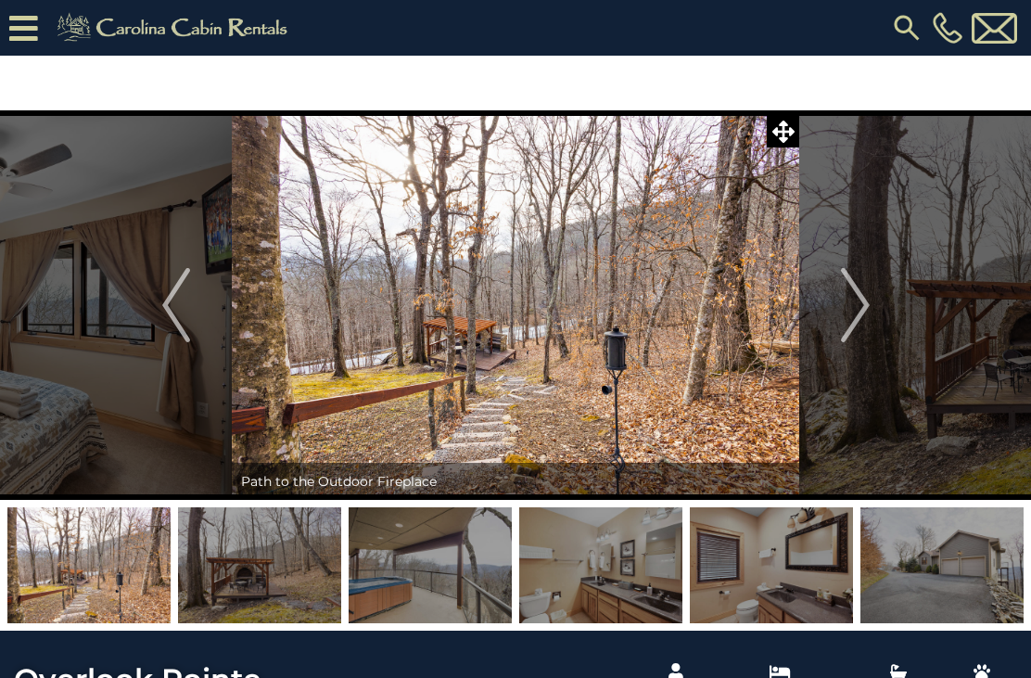
click at [858, 315] on img "Next" at bounding box center [855, 305] width 28 height 74
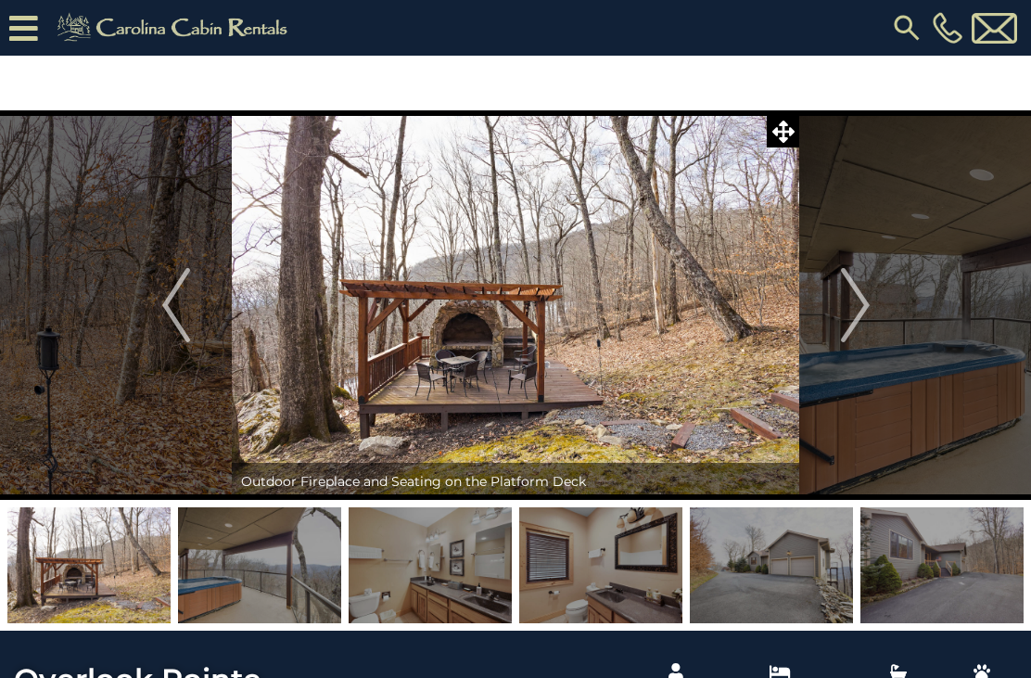
click at [861, 310] on img "Next" at bounding box center [855, 305] width 28 height 74
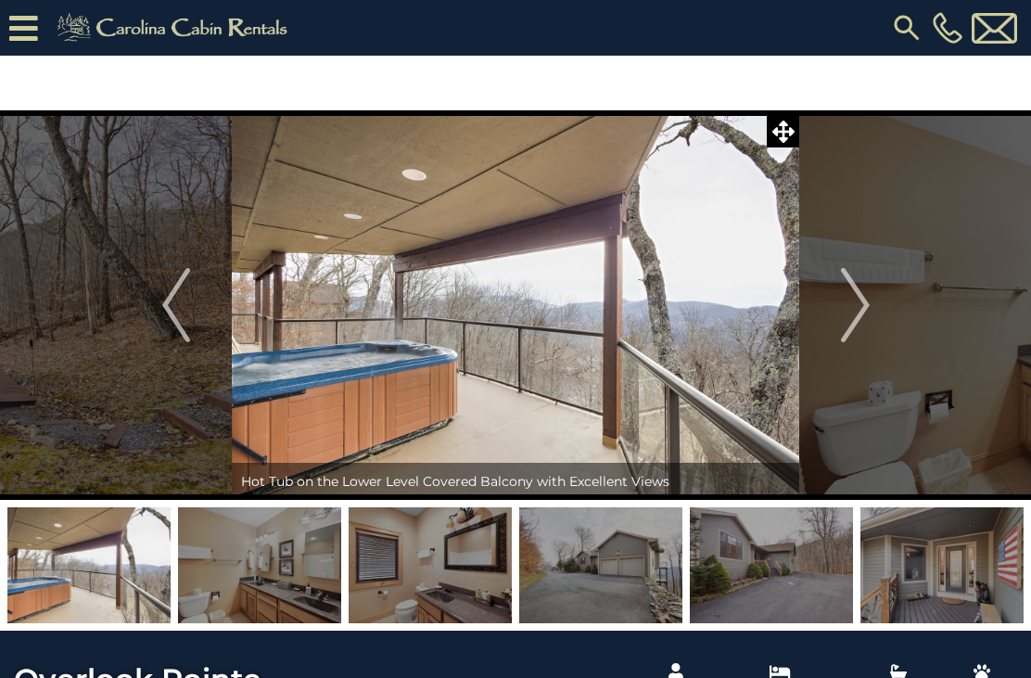
click at [841, 321] on img "Next" at bounding box center [855, 305] width 28 height 74
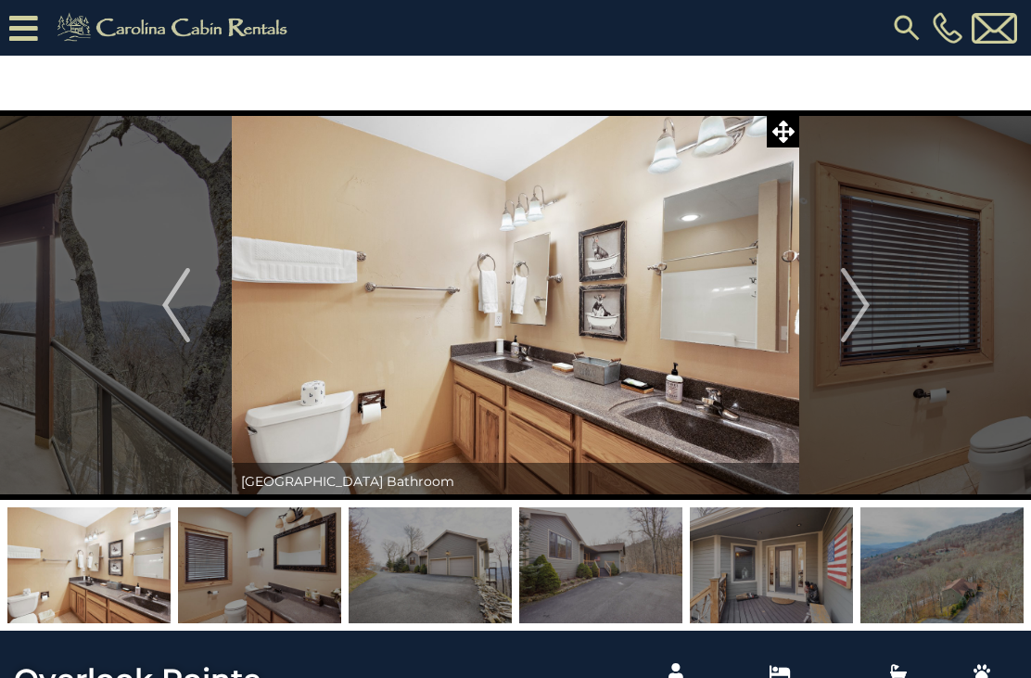
click at [851, 314] on img "Next" at bounding box center [855, 305] width 28 height 74
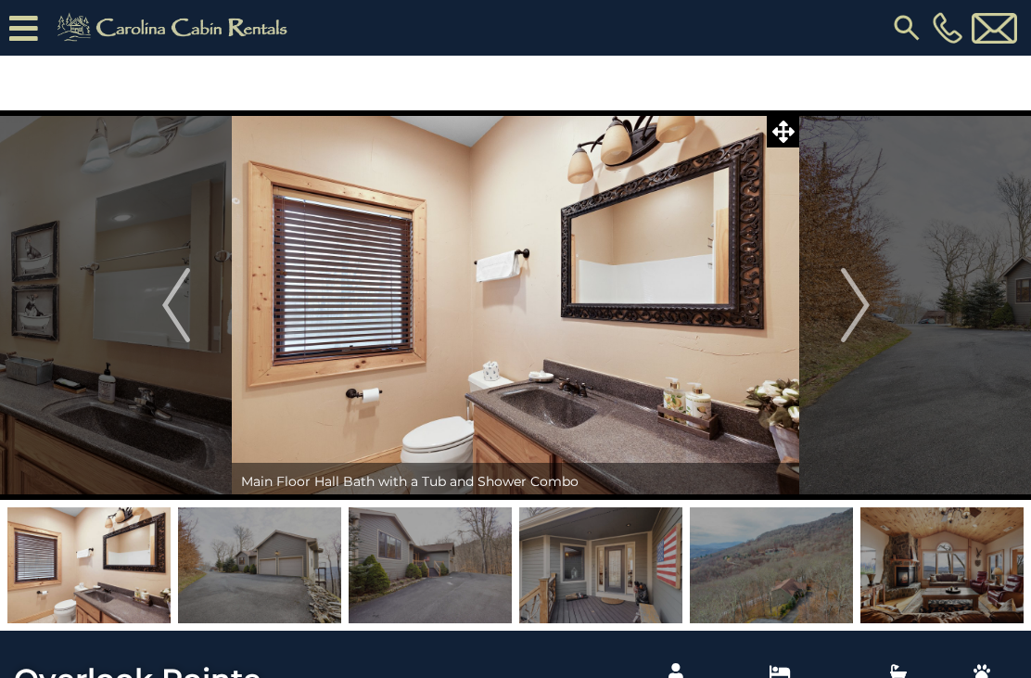
click at [844, 315] on img "Next" at bounding box center [855, 305] width 28 height 74
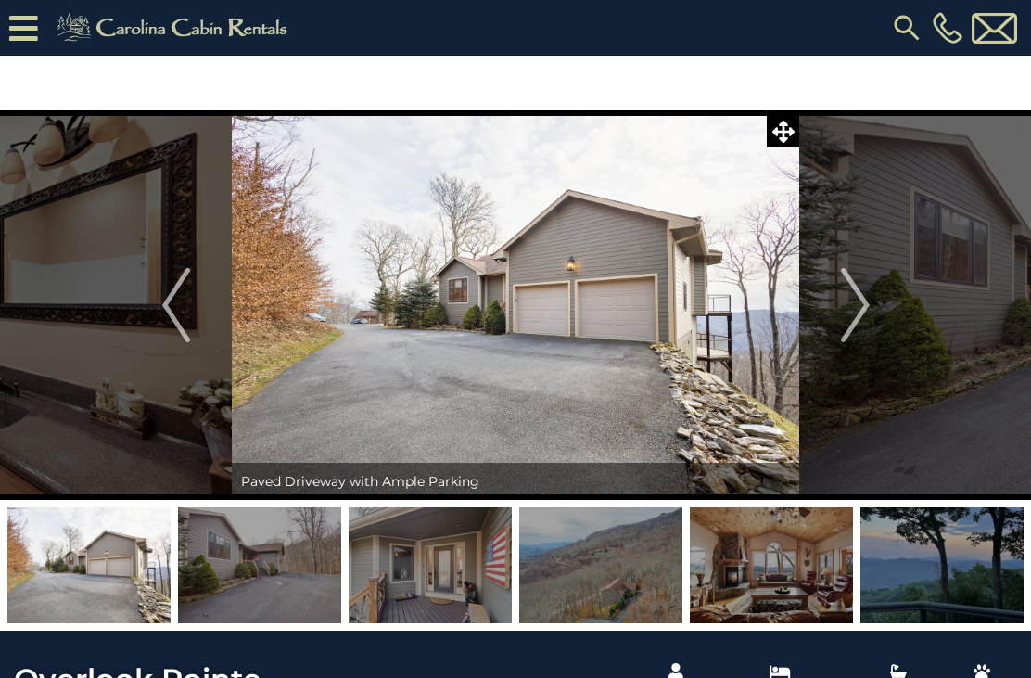
click at [184, 318] on img "Previous" at bounding box center [176, 305] width 28 height 74
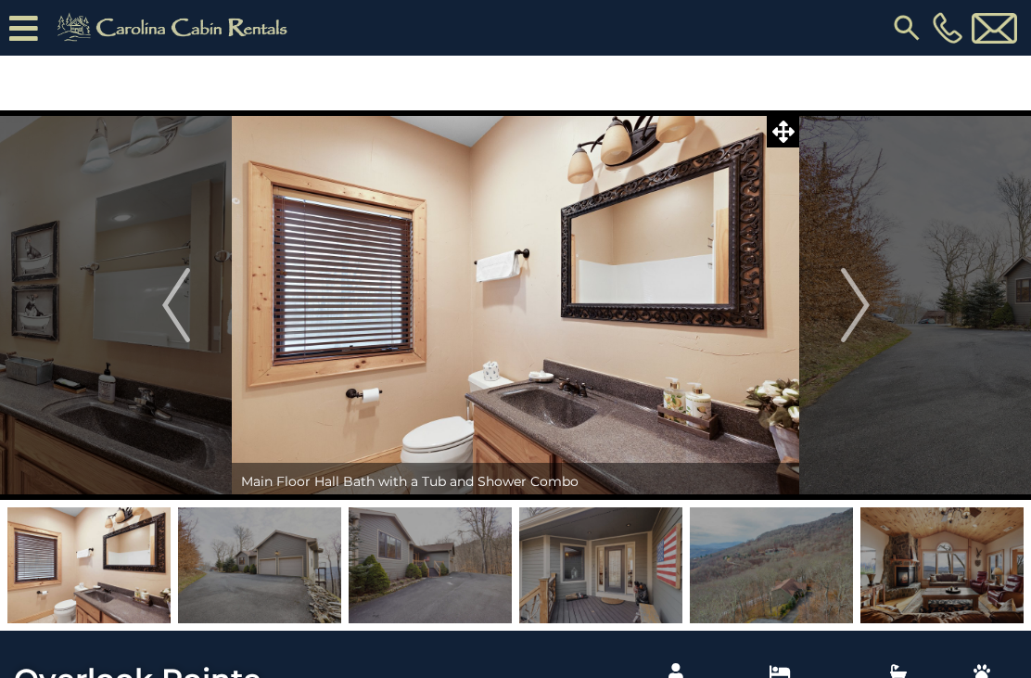
click at [185, 302] on img "Previous" at bounding box center [176, 305] width 28 height 74
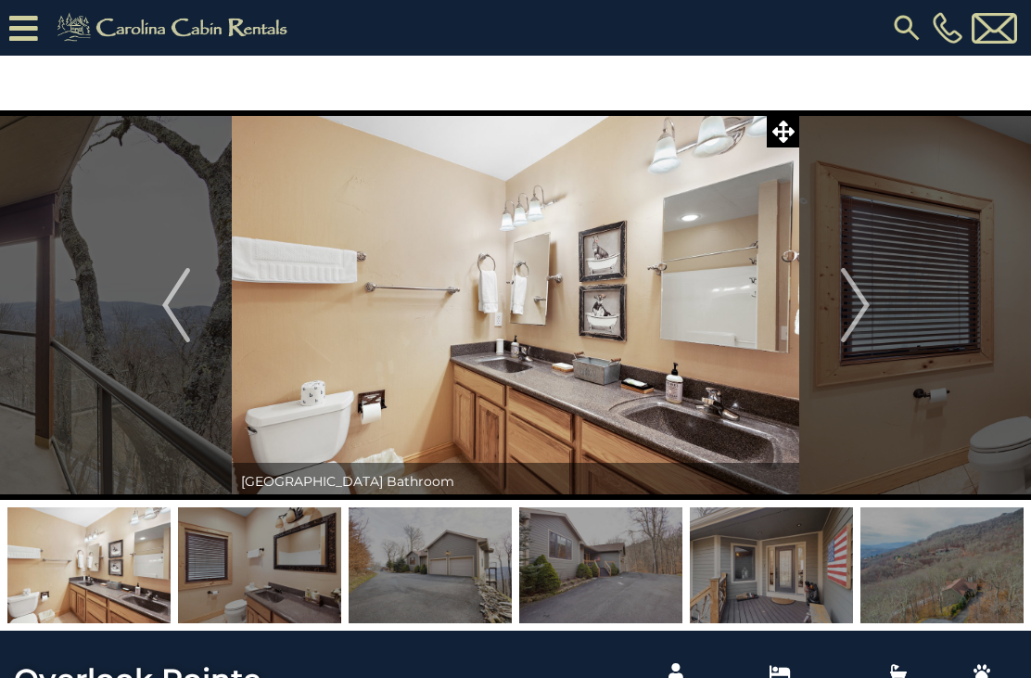
click at [858, 297] on img "Next" at bounding box center [855, 305] width 28 height 74
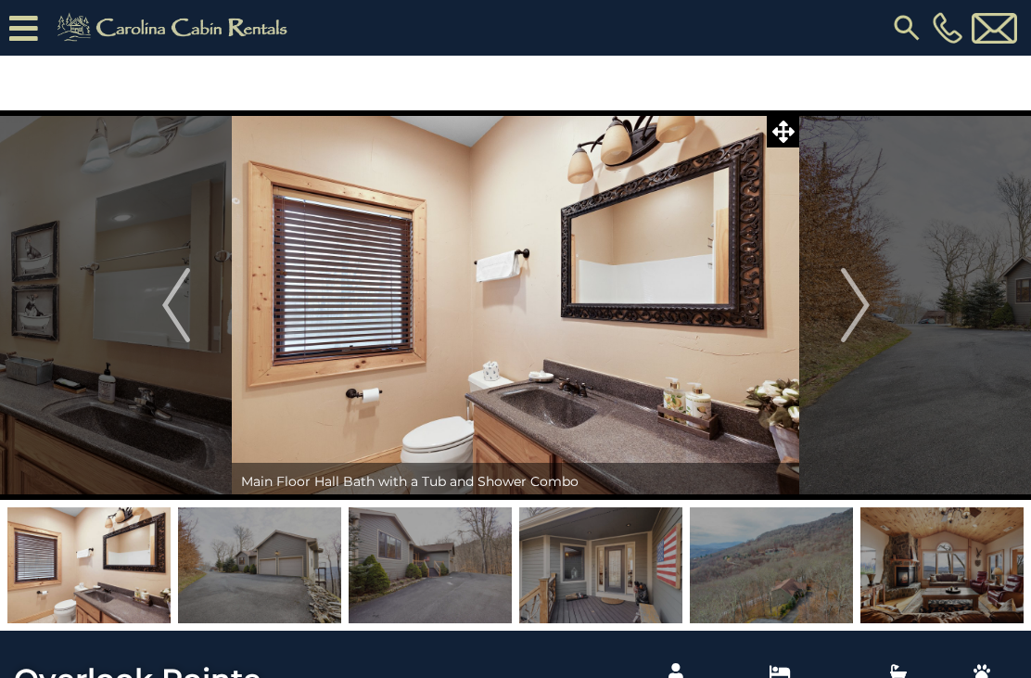
click at [857, 305] on img "Next" at bounding box center [855, 305] width 28 height 74
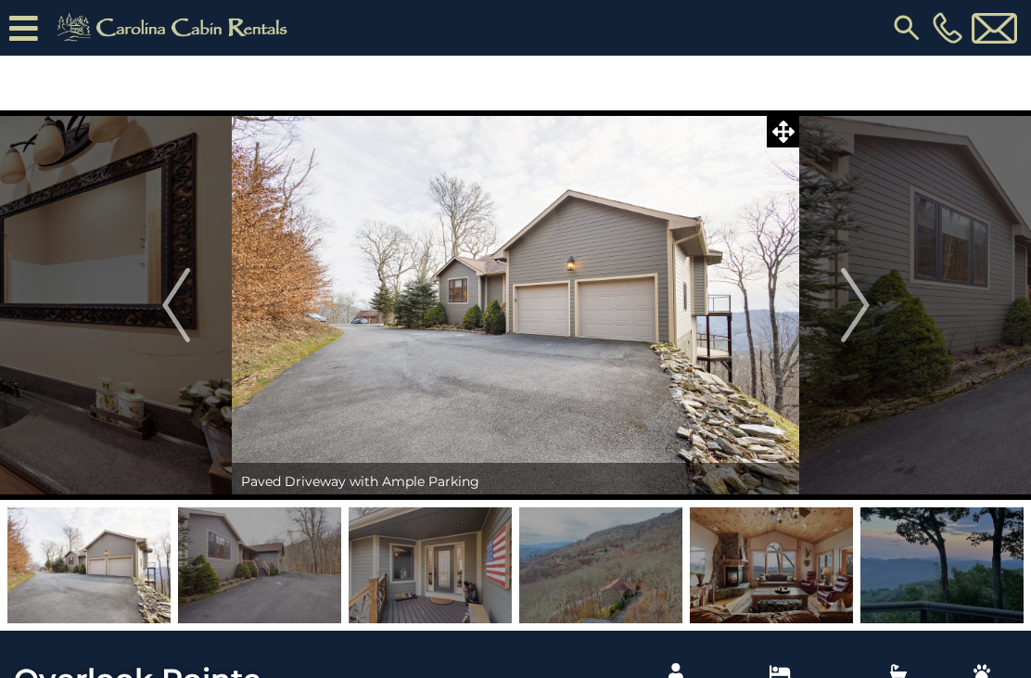
click at [851, 325] on img "Next" at bounding box center [855, 305] width 28 height 74
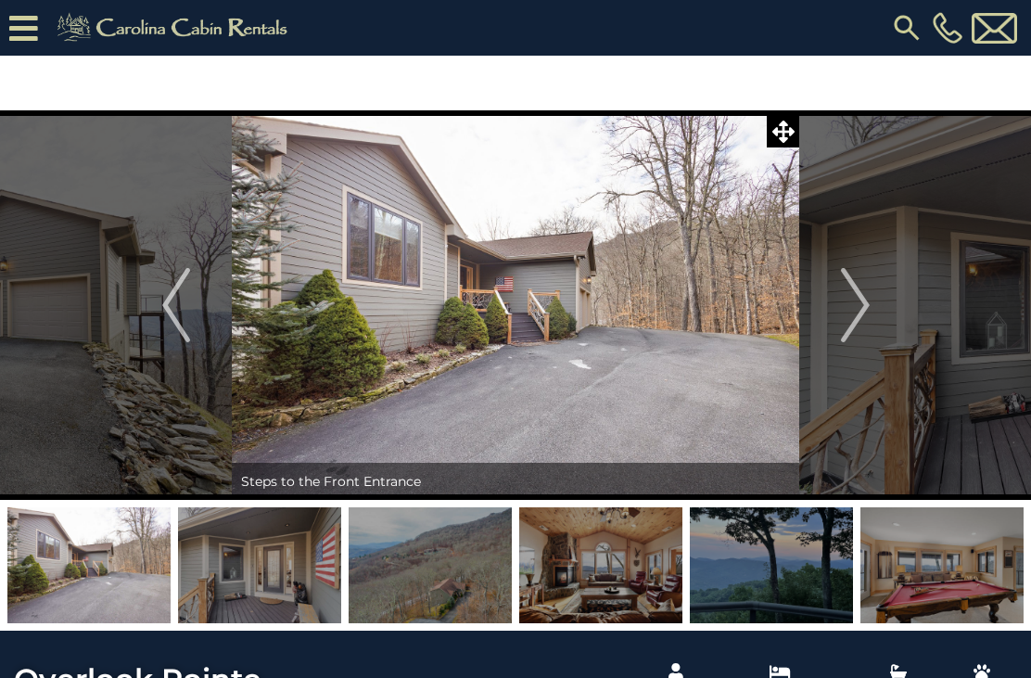
click at [850, 325] on img "Next" at bounding box center [855, 305] width 28 height 74
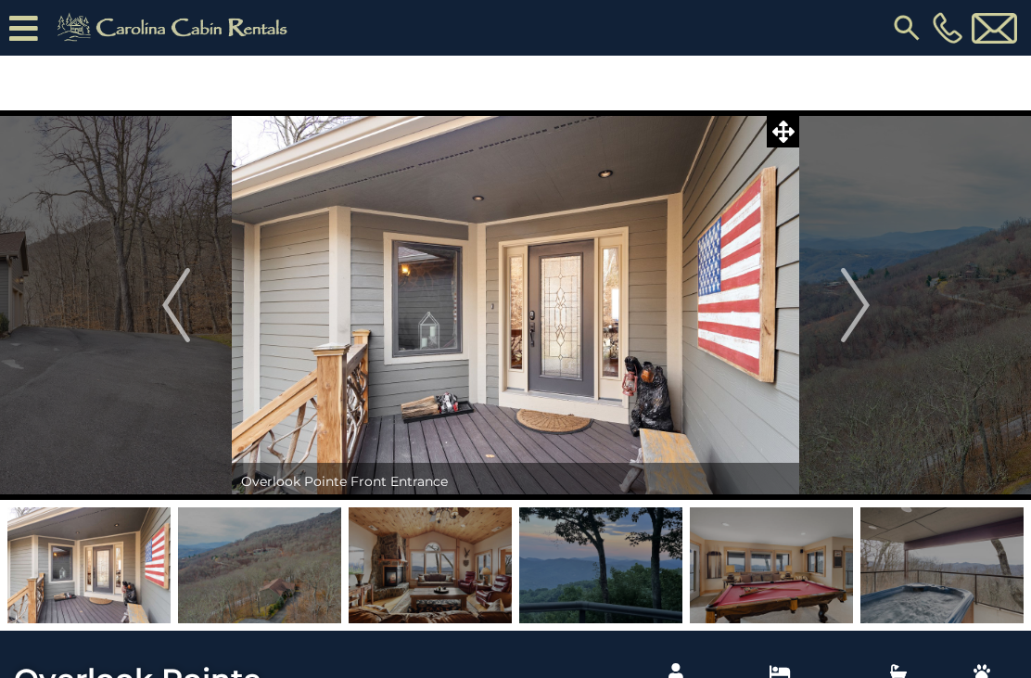
click at [847, 316] on img "Next" at bounding box center [855, 305] width 28 height 74
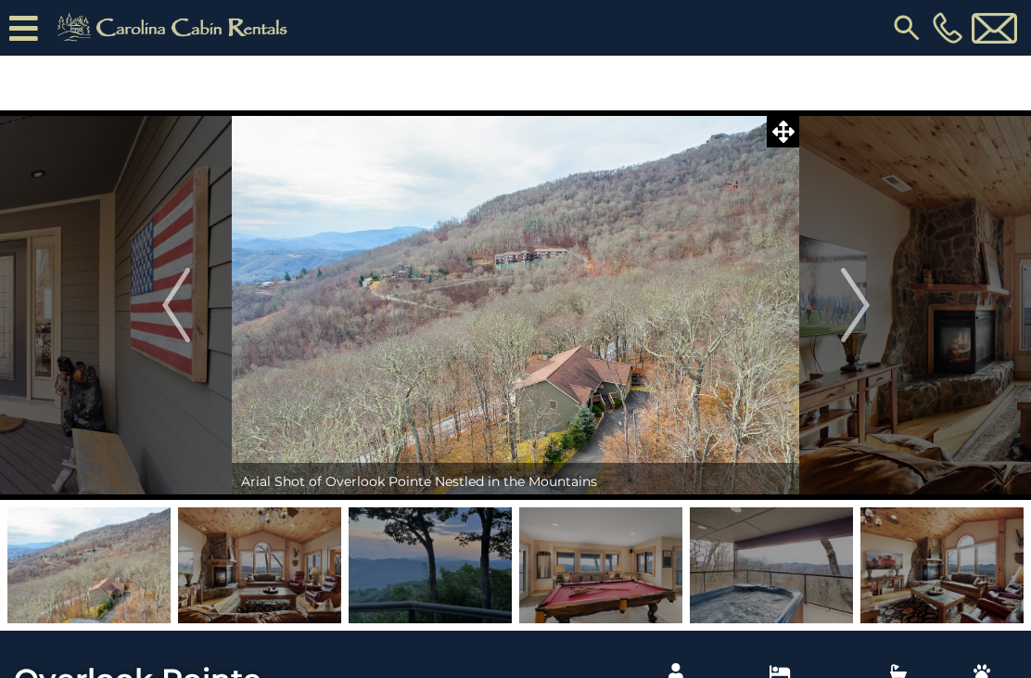
click at [839, 322] on button "Next" at bounding box center [856, 305] width 112 height 390
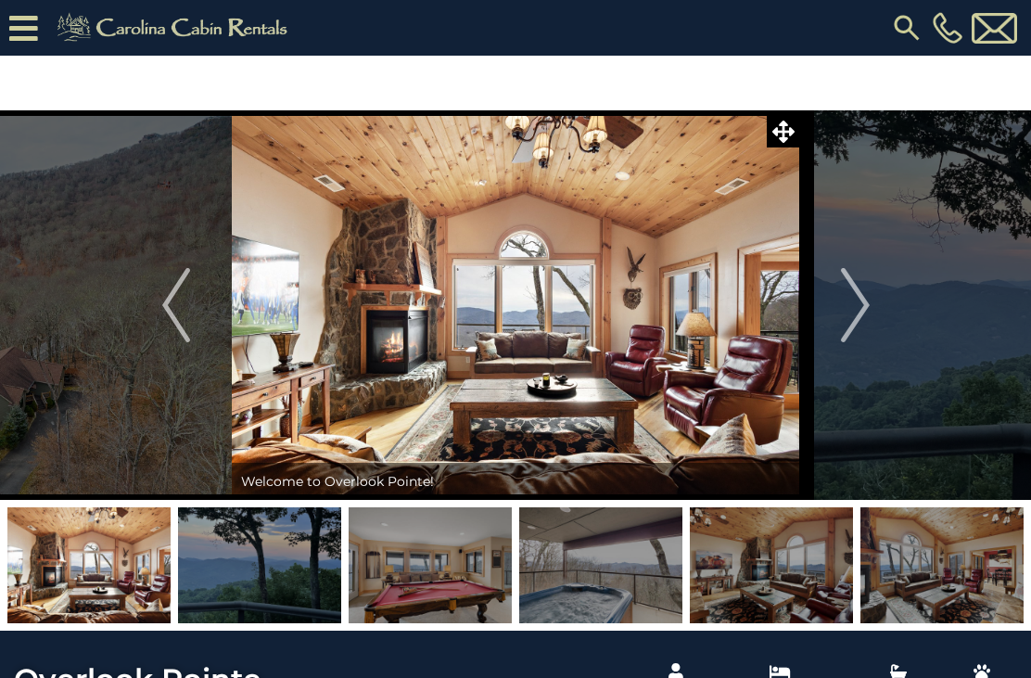
click at [851, 316] on img "Next" at bounding box center [855, 305] width 28 height 74
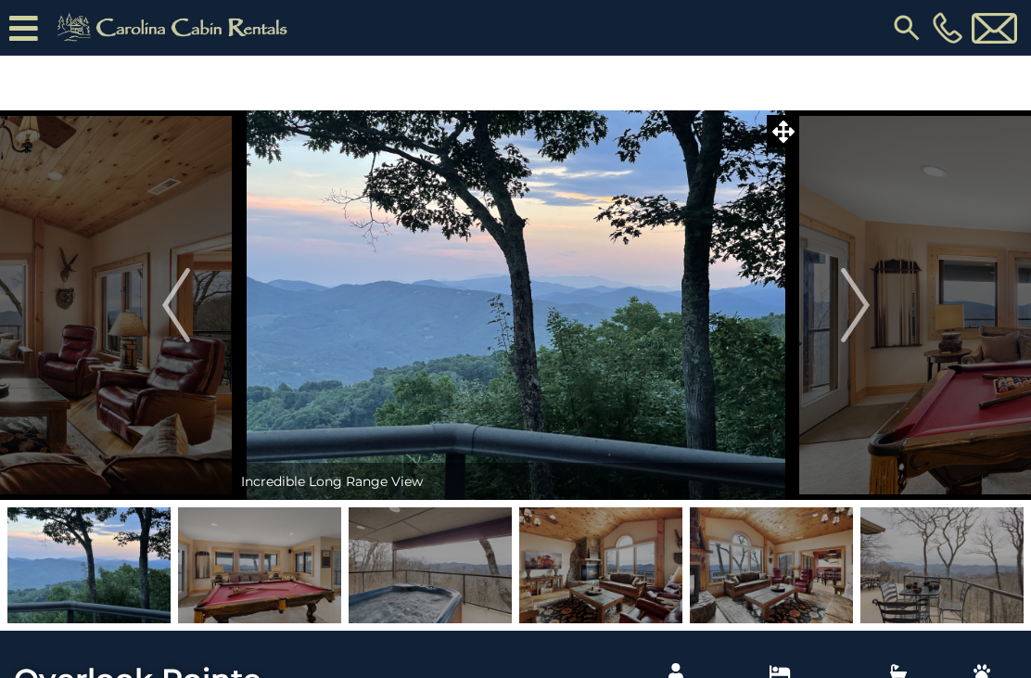
click at [847, 321] on img "Next" at bounding box center [855, 305] width 28 height 74
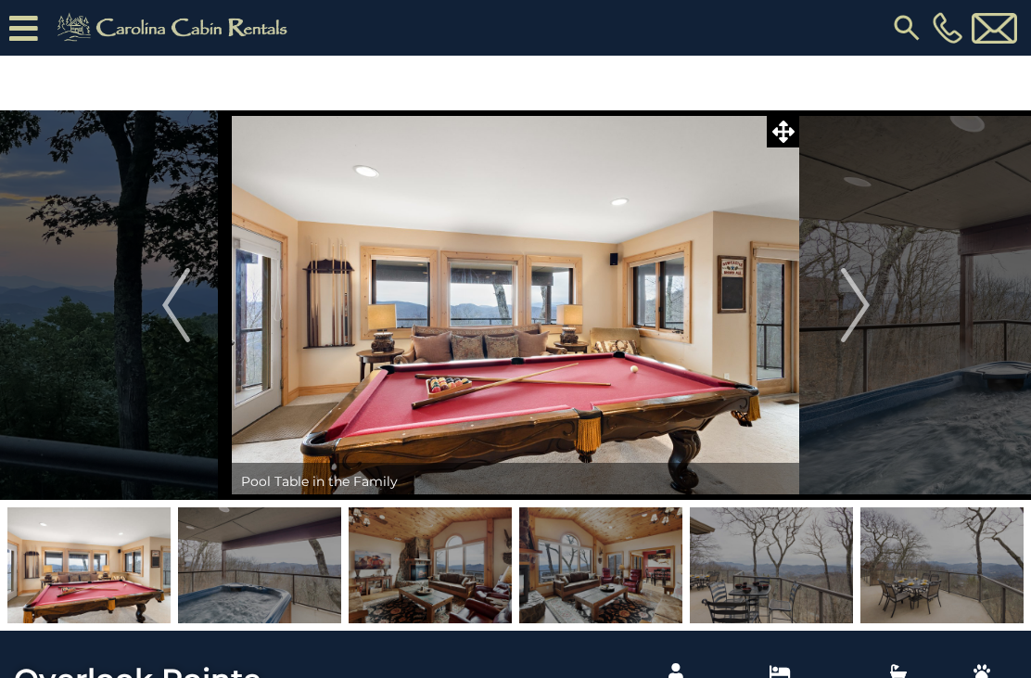
click at [853, 316] on img "Next" at bounding box center [855, 305] width 28 height 74
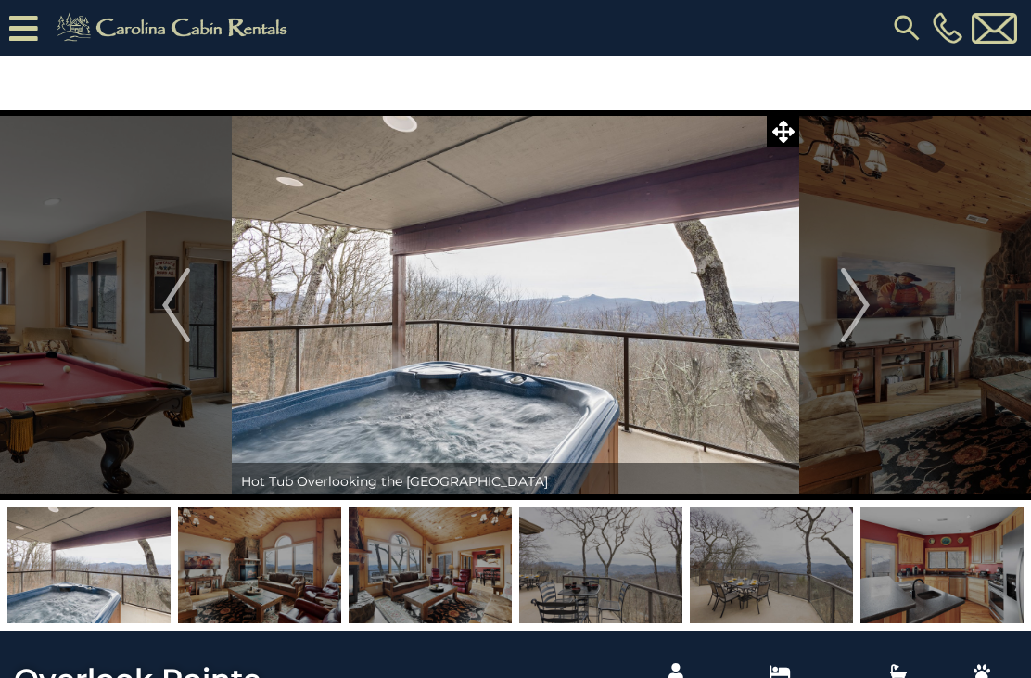
click at [846, 314] on img "Next" at bounding box center [855, 305] width 28 height 74
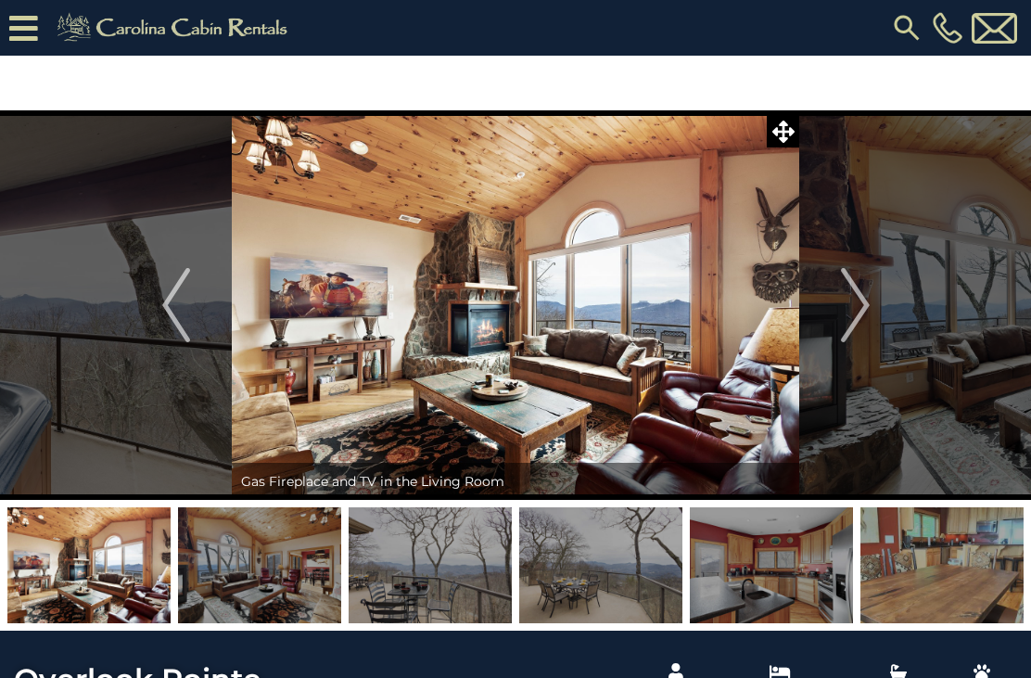
click at [847, 312] on img "Next" at bounding box center [855, 305] width 28 height 74
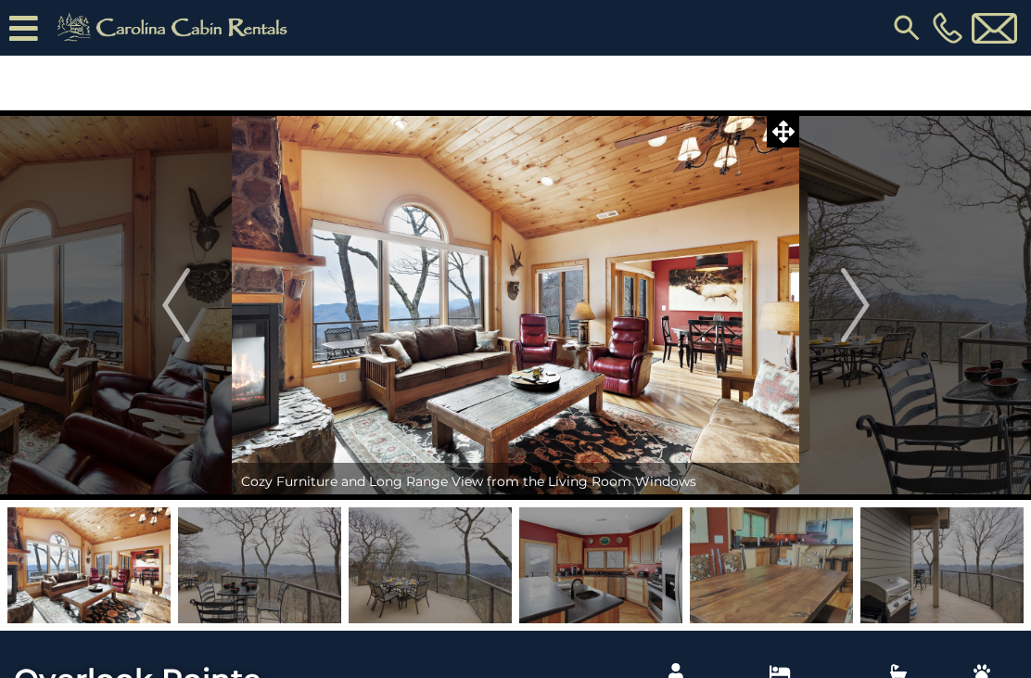
click at [845, 309] on img "Next" at bounding box center [855, 305] width 28 height 74
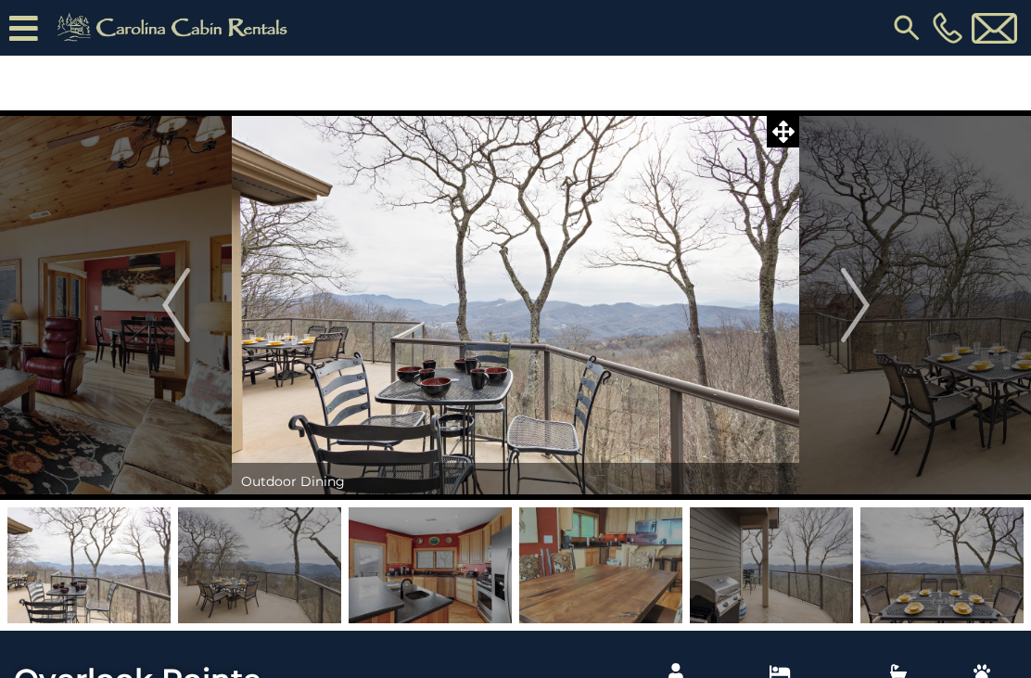
click at [847, 309] on img "Next" at bounding box center [855, 305] width 28 height 74
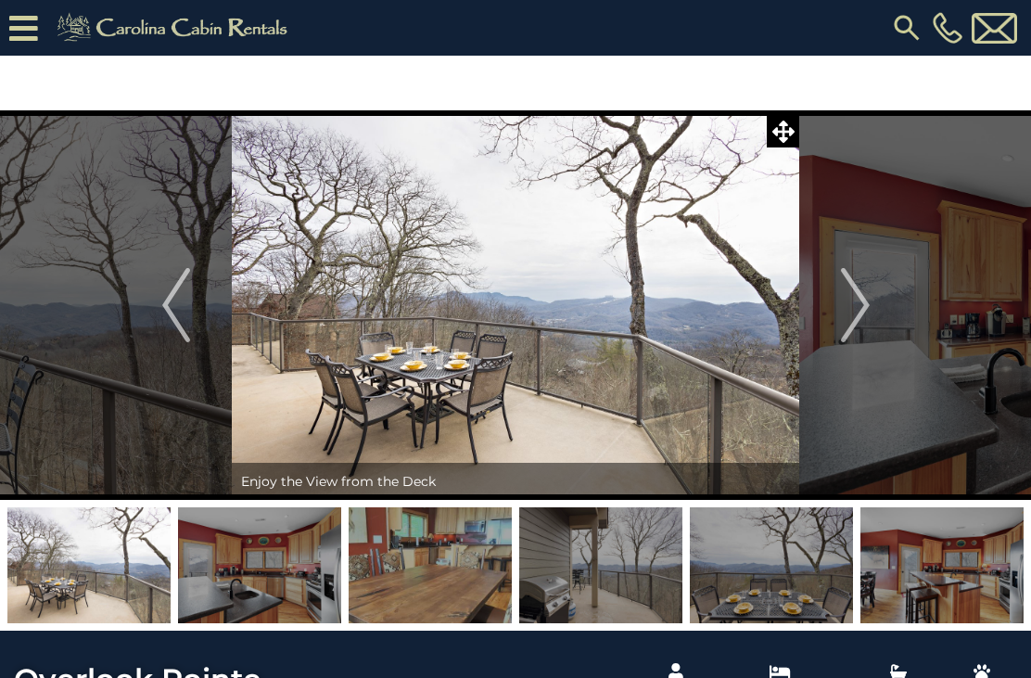
click at [839, 312] on button "Next" at bounding box center [856, 305] width 112 height 390
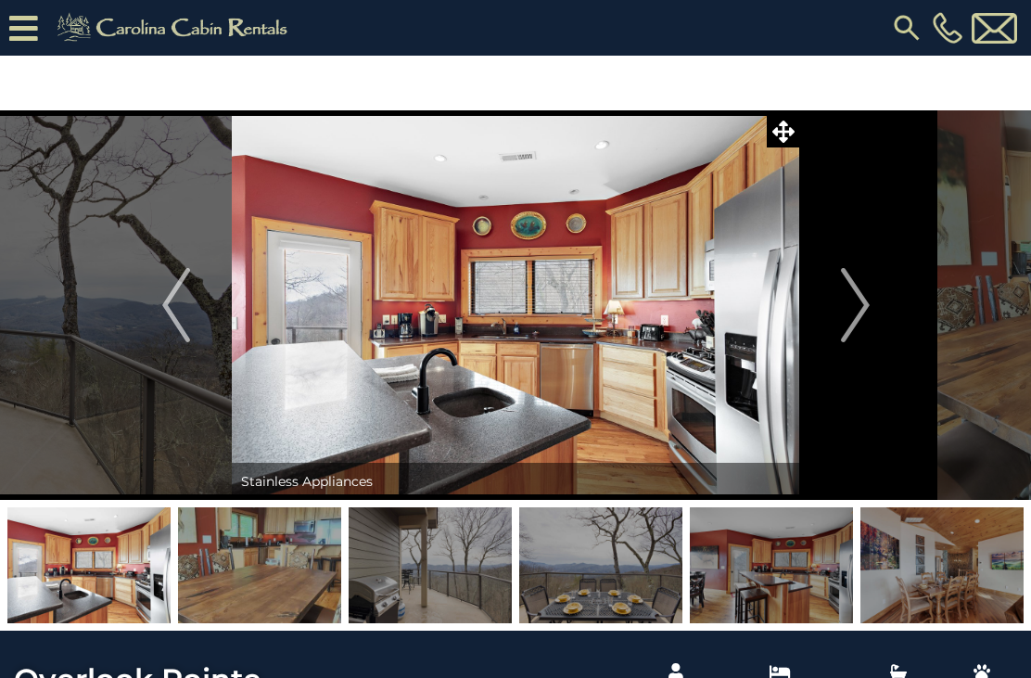
click at [842, 309] on img "Next" at bounding box center [855, 305] width 28 height 74
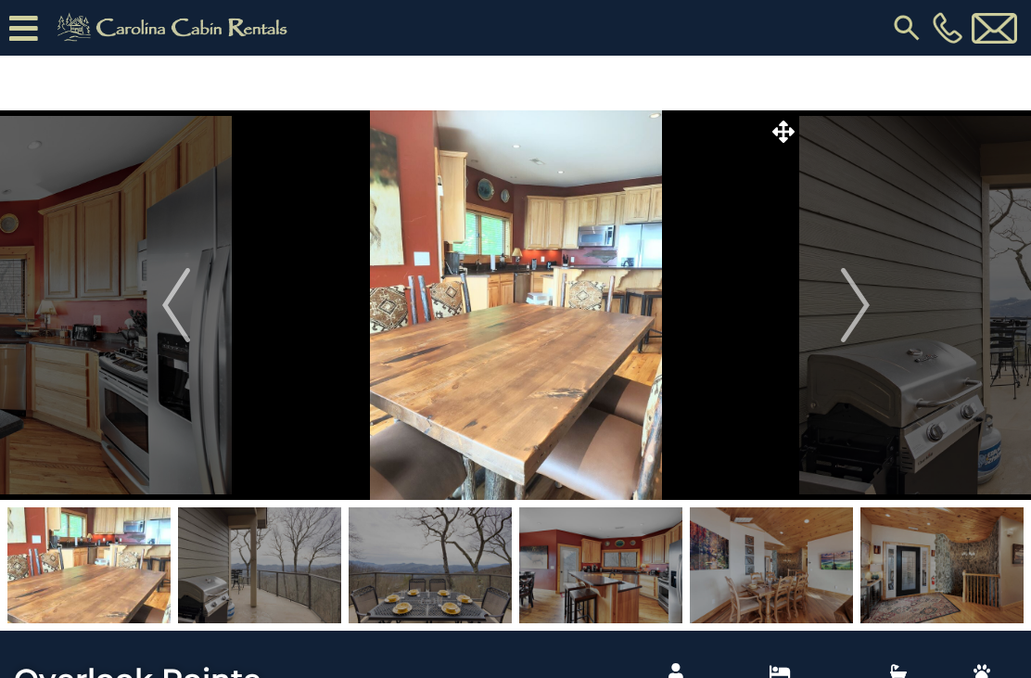
click at [849, 315] on img "Next" at bounding box center [855, 305] width 28 height 74
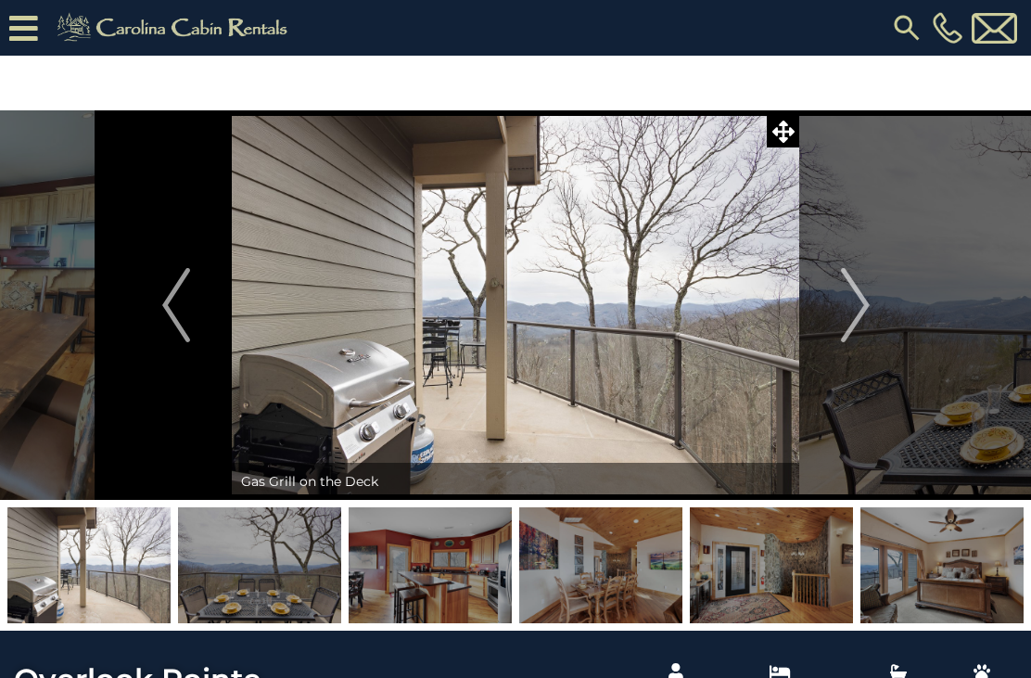
click at [849, 324] on img "Next" at bounding box center [855, 305] width 28 height 74
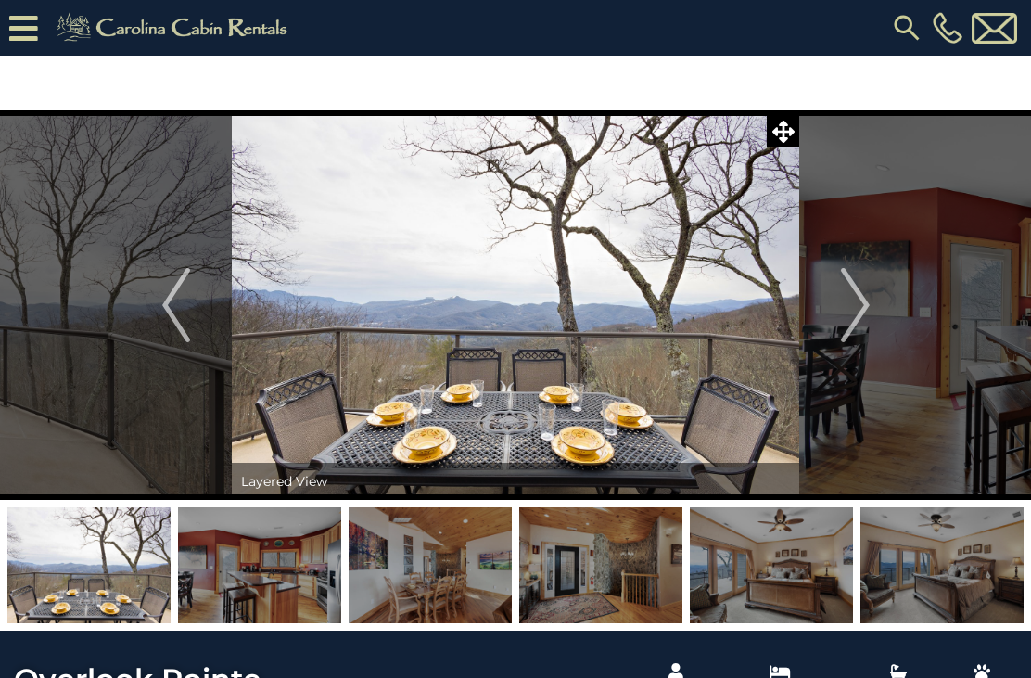
click at [847, 321] on img "Next" at bounding box center [855, 305] width 28 height 74
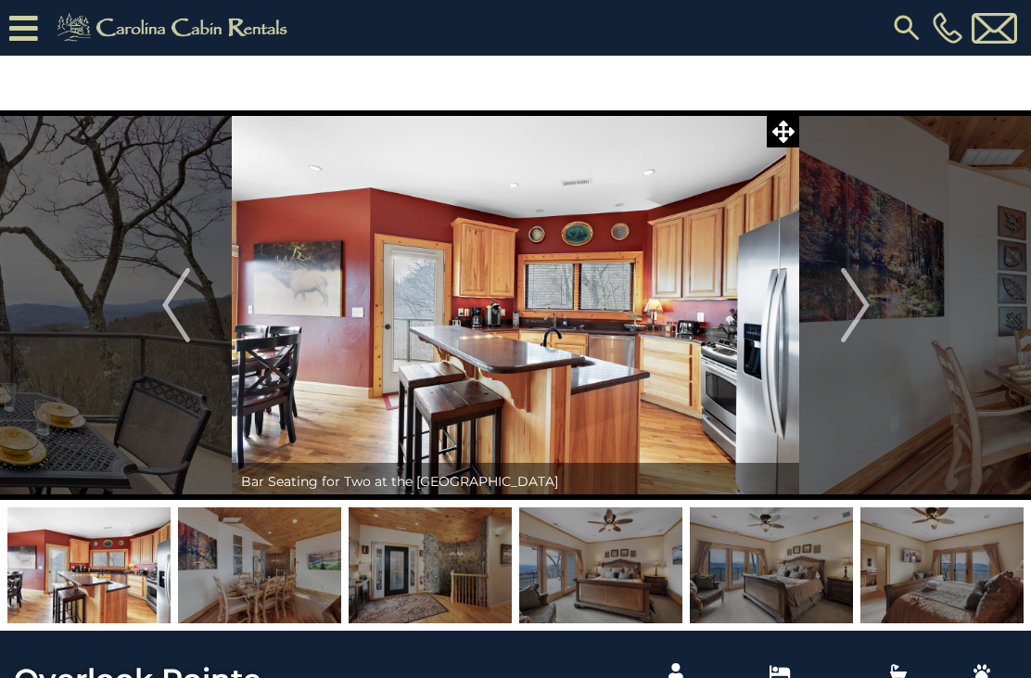
click at [843, 322] on img "Next" at bounding box center [855, 305] width 28 height 74
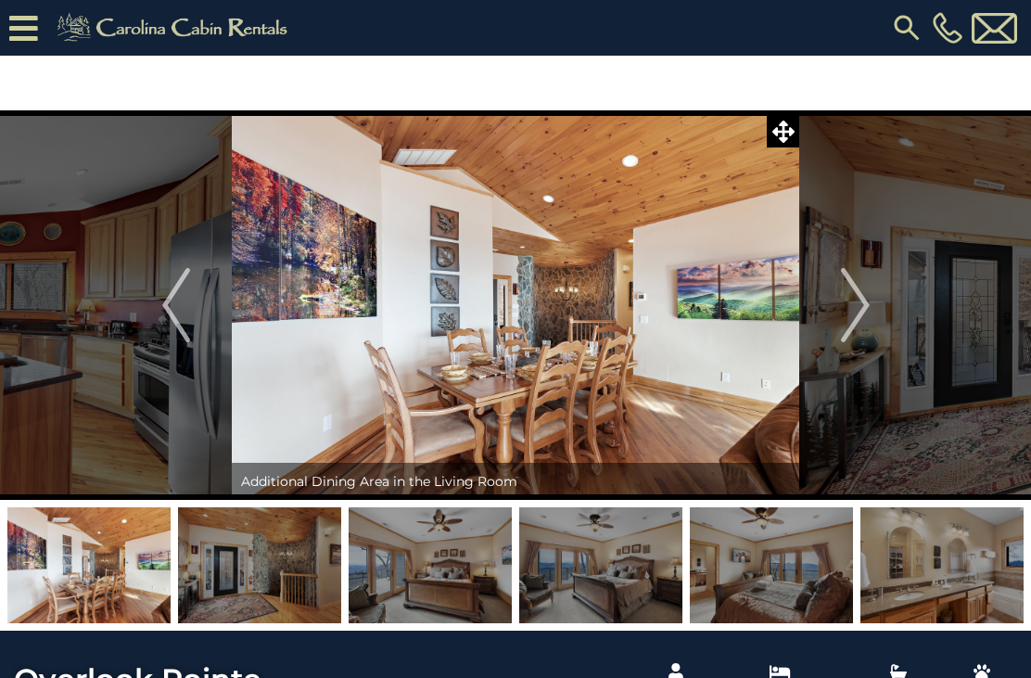
click at [858, 327] on img "Next" at bounding box center [855, 305] width 28 height 74
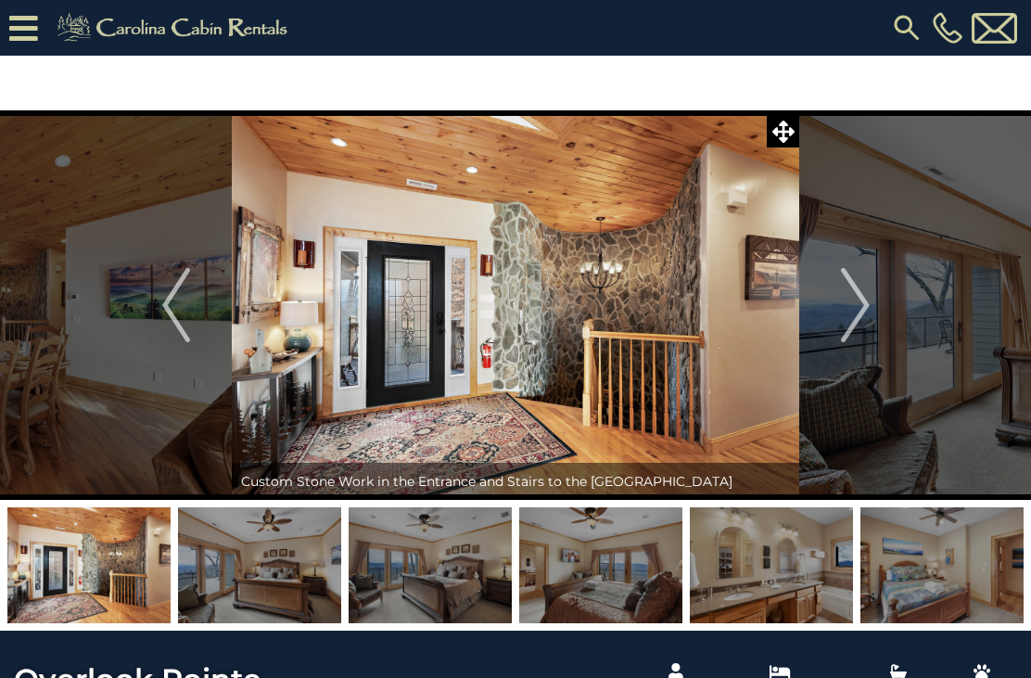
click at [852, 329] on img "Next" at bounding box center [855, 305] width 28 height 74
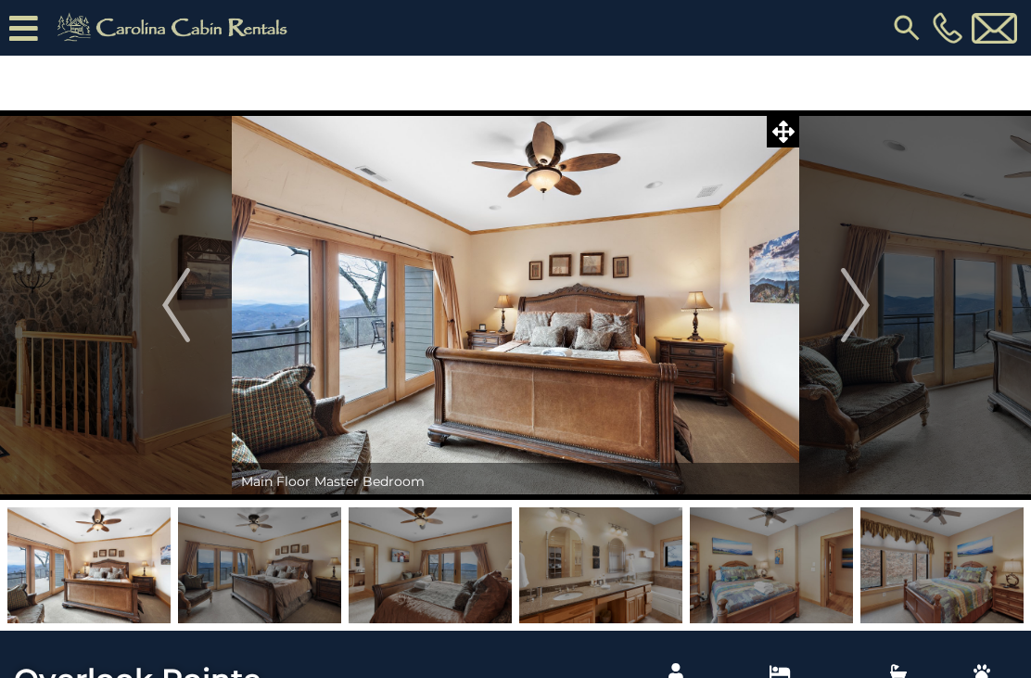
click at [848, 319] on img "Next" at bounding box center [855, 305] width 28 height 74
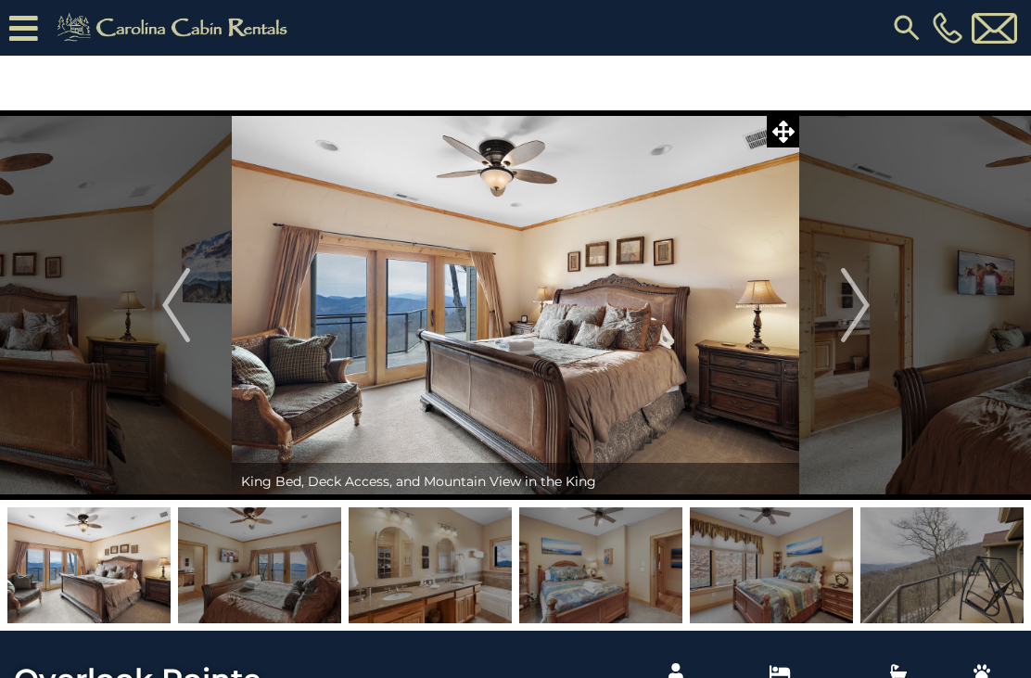
click at [847, 317] on img "Next" at bounding box center [855, 305] width 28 height 74
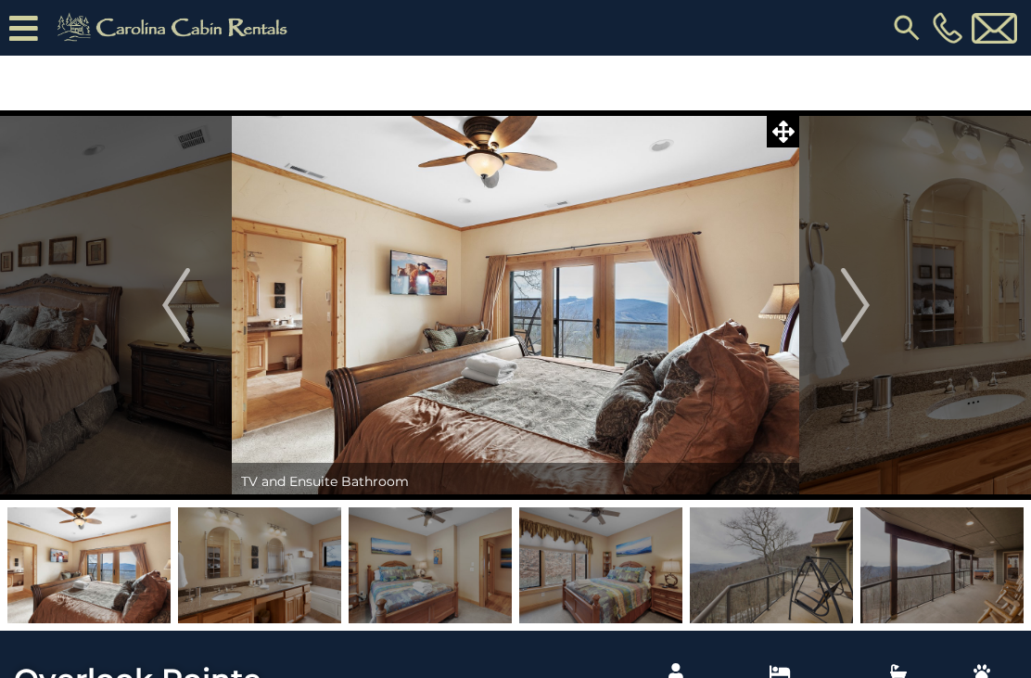
click at [849, 318] on img "Next" at bounding box center [855, 305] width 28 height 74
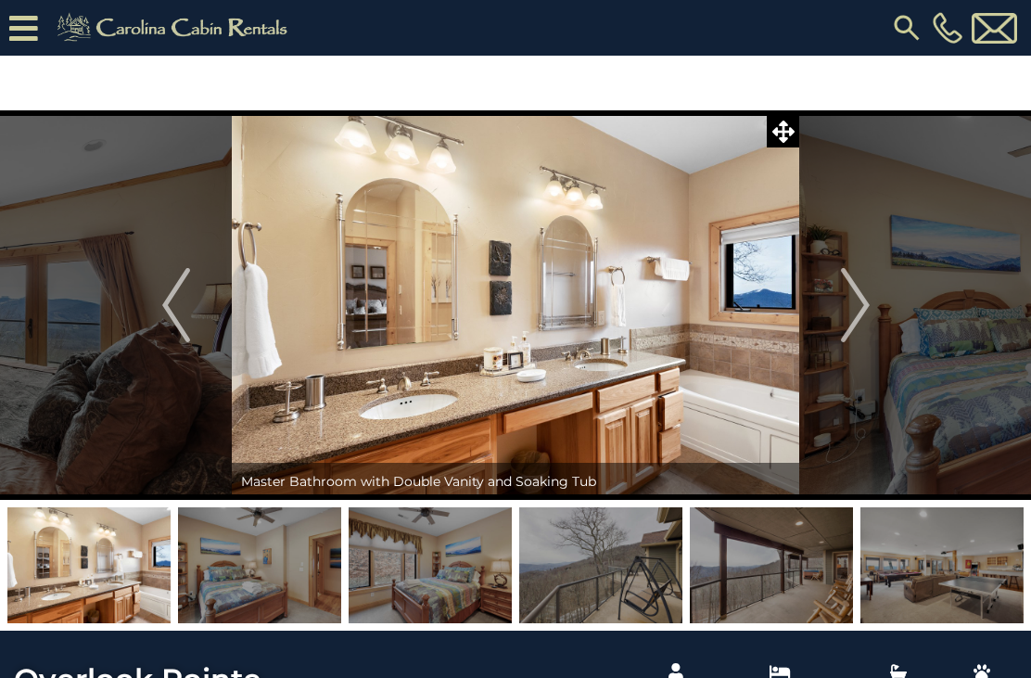
click at [845, 315] on img "Next" at bounding box center [855, 305] width 28 height 74
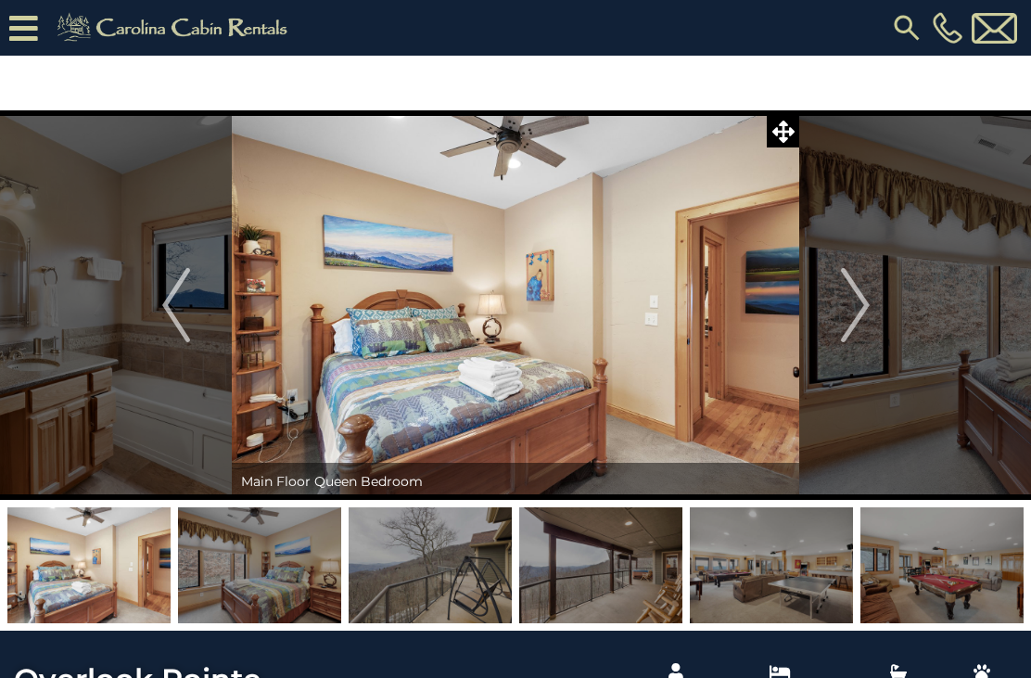
click at [846, 315] on img "Next" at bounding box center [855, 305] width 28 height 74
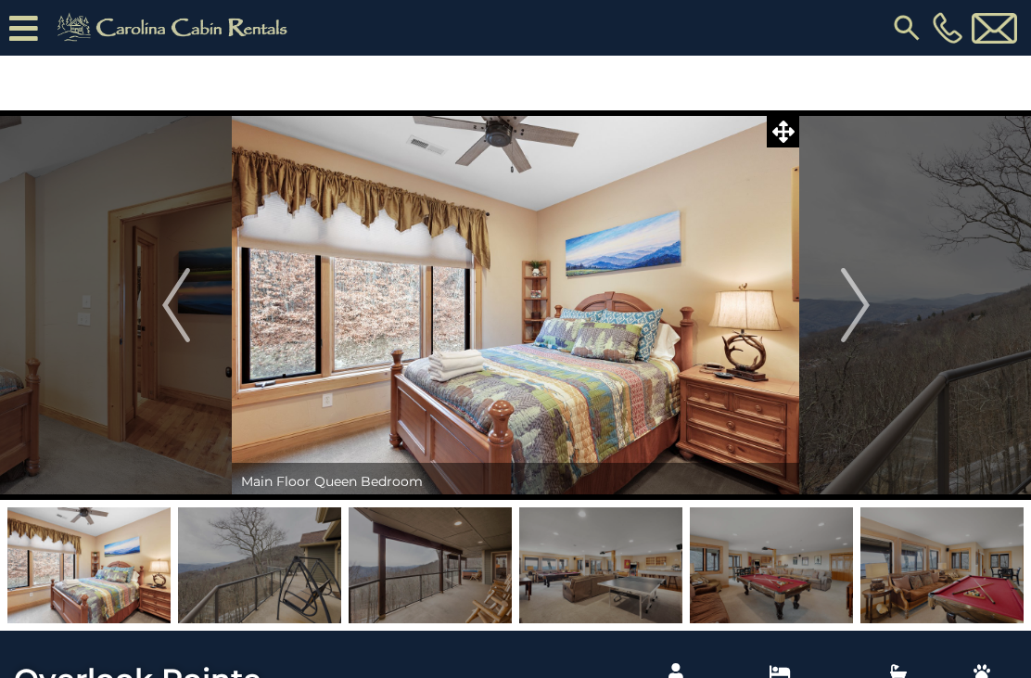
click at [863, 308] on img "Next" at bounding box center [855, 305] width 28 height 74
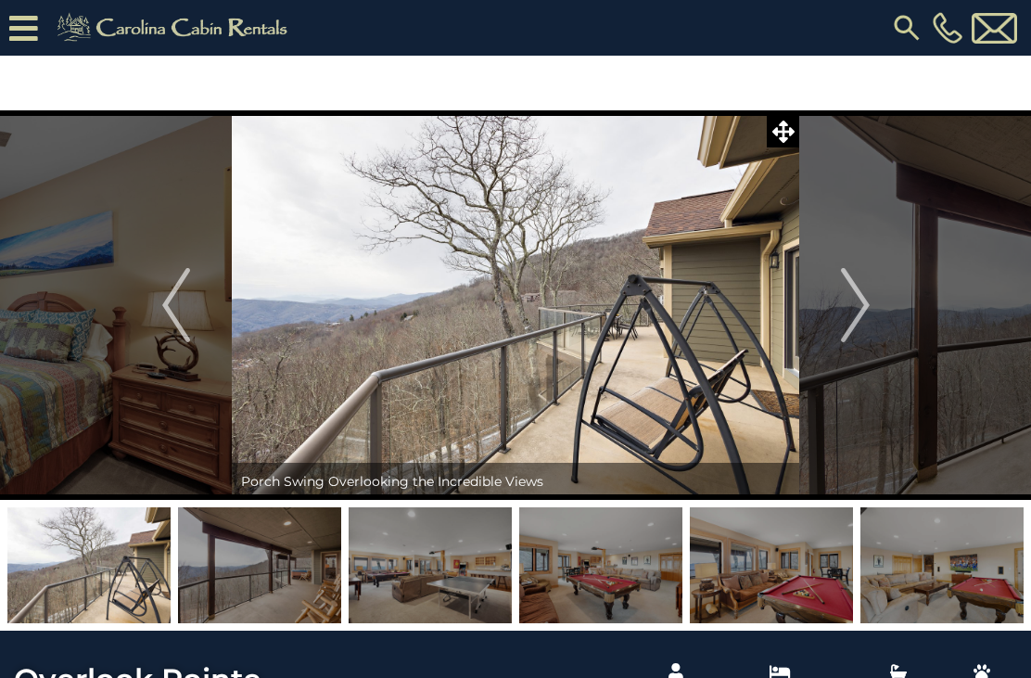
click at [850, 309] on img "Next" at bounding box center [855, 305] width 28 height 74
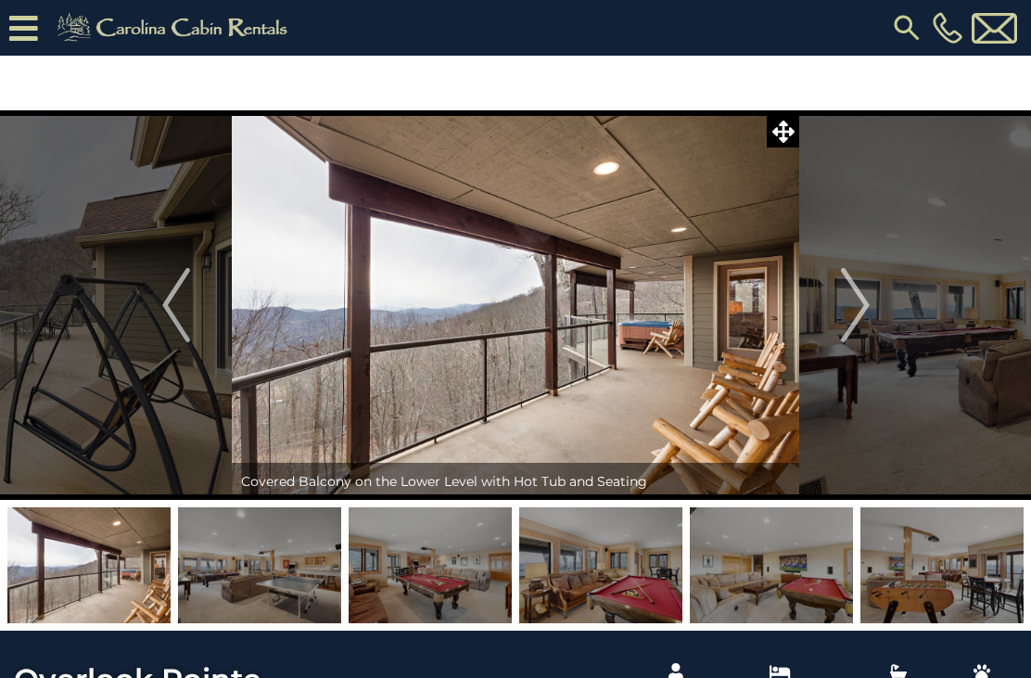
click at [856, 316] on img "Next" at bounding box center [855, 305] width 28 height 74
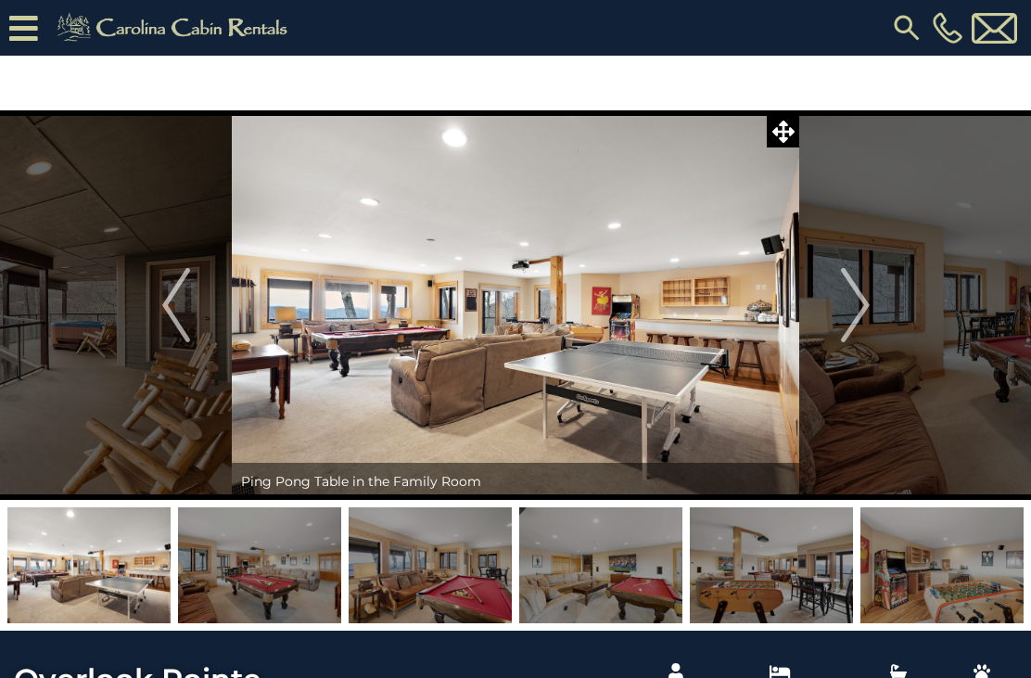
click at [846, 322] on img "Next" at bounding box center [855, 305] width 28 height 74
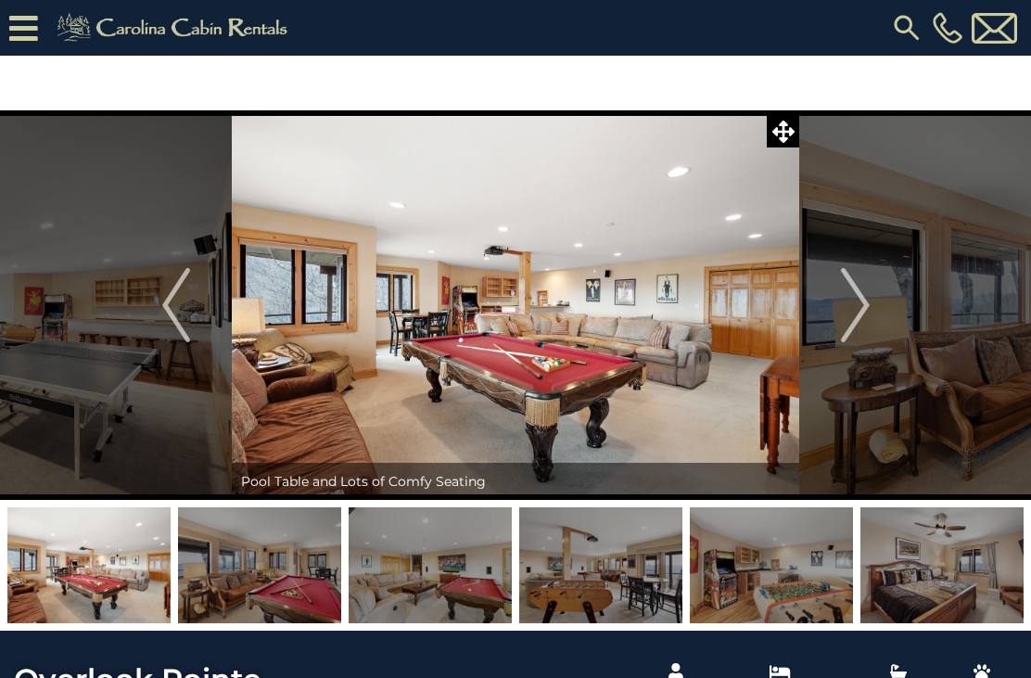
click at [852, 312] on img "Next" at bounding box center [855, 305] width 28 height 74
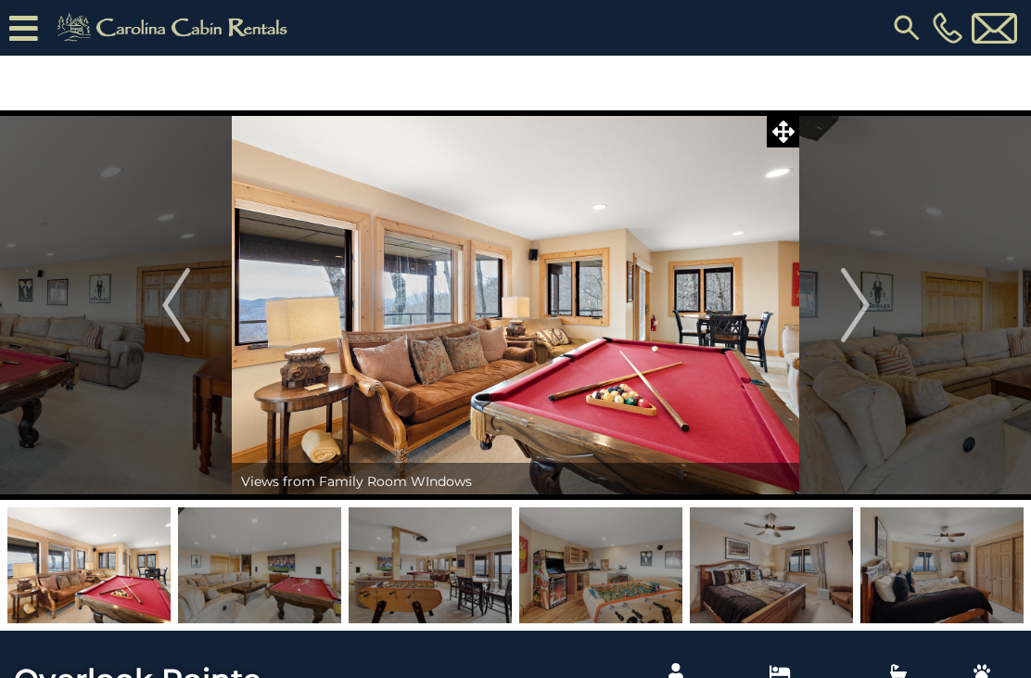
click at [839, 310] on button "Next" at bounding box center [856, 305] width 112 height 390
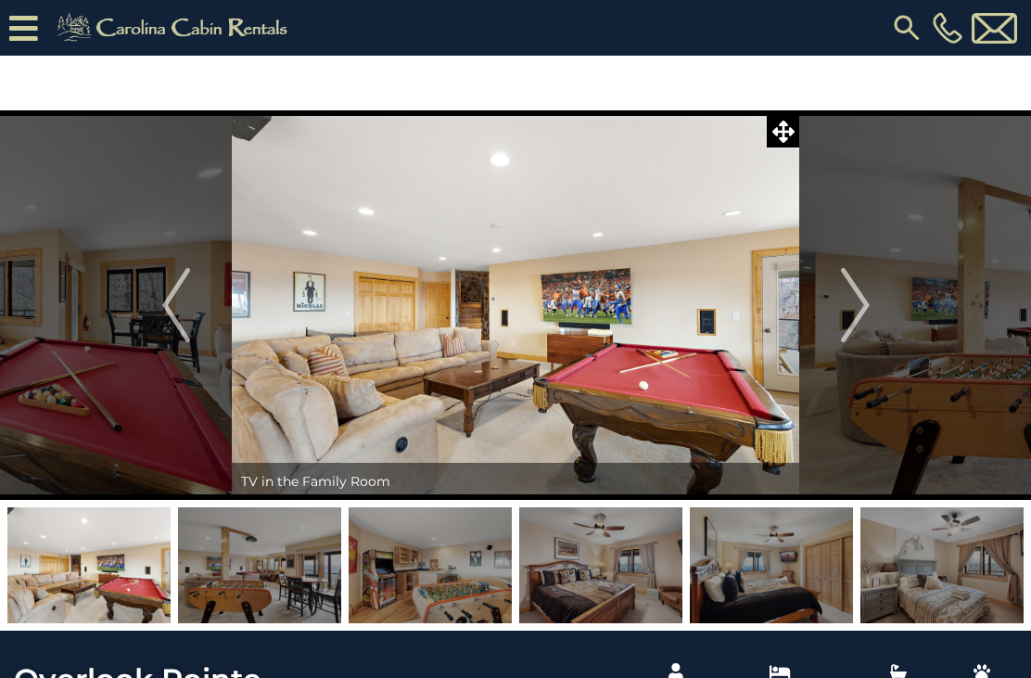
click at [834, 309] on button "Next" at bounding box center [856, 305] width 112 height 390
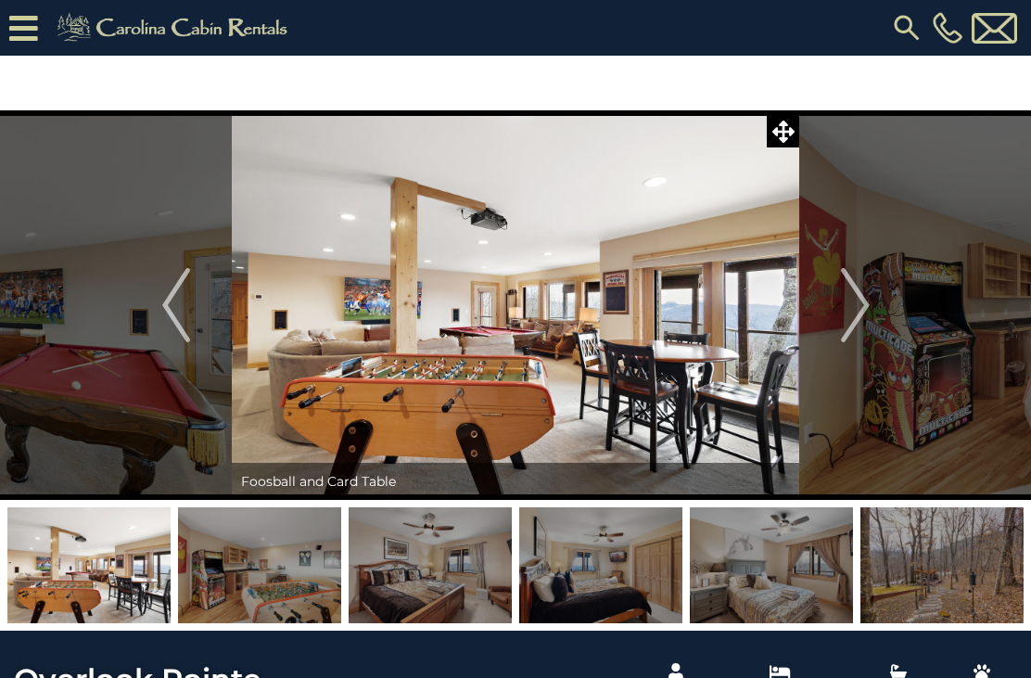
click at [832, 313] on button "Next" at bounding box center [856, 305] width 112 height 390
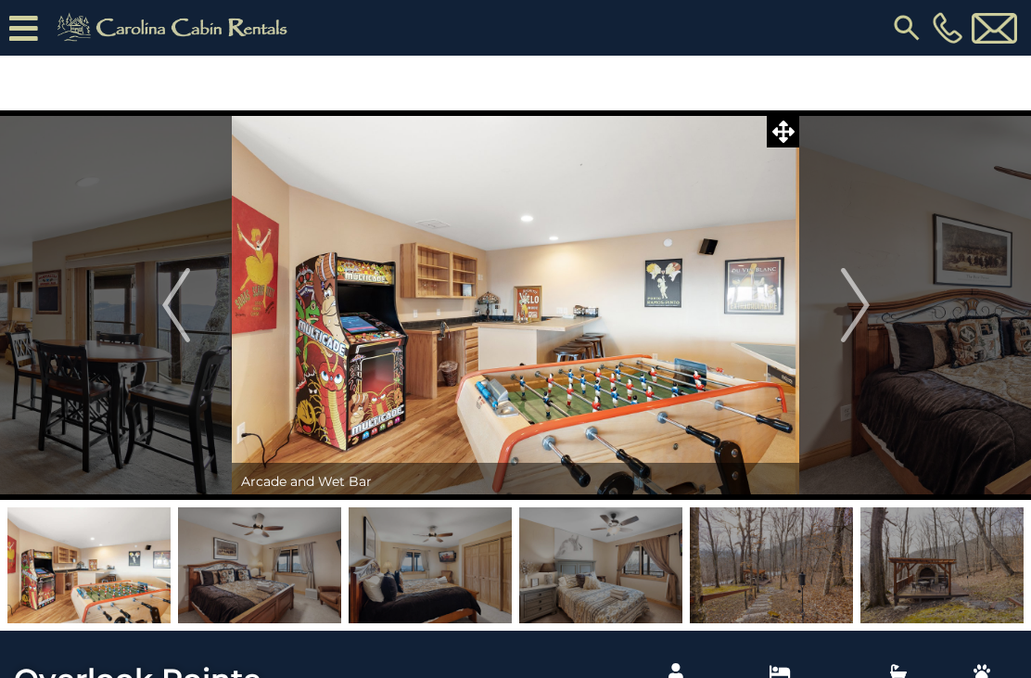
click at [826, 319] on button "Next" at bounding box center [856, 305] width 112 height 390
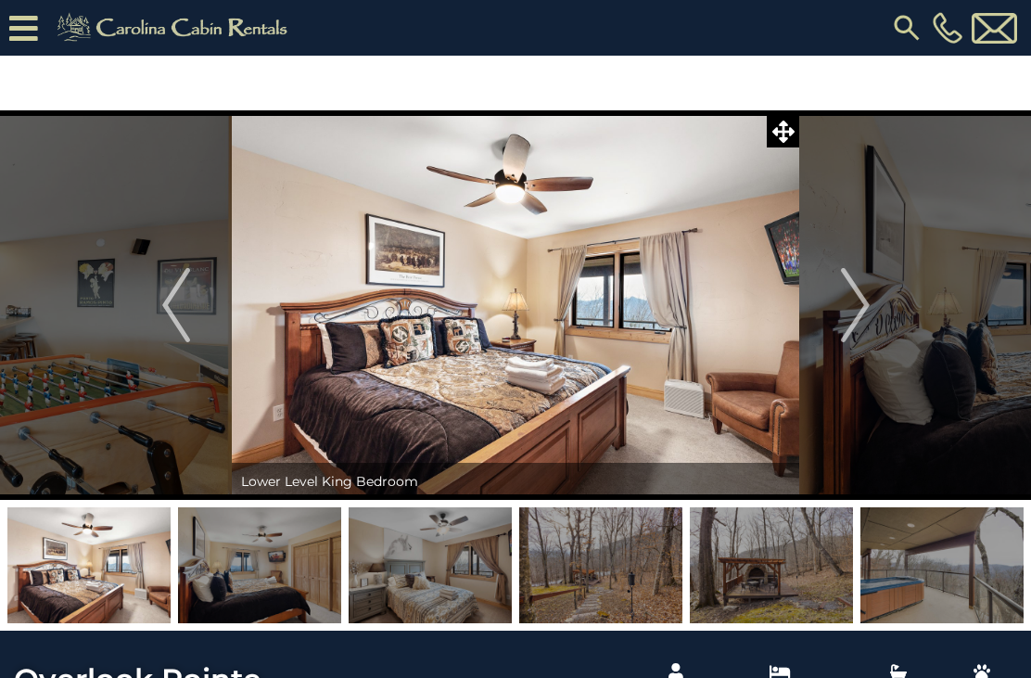
click at [825, 318] on button "Next" at bounding box center [856, 305] width 112 height 390
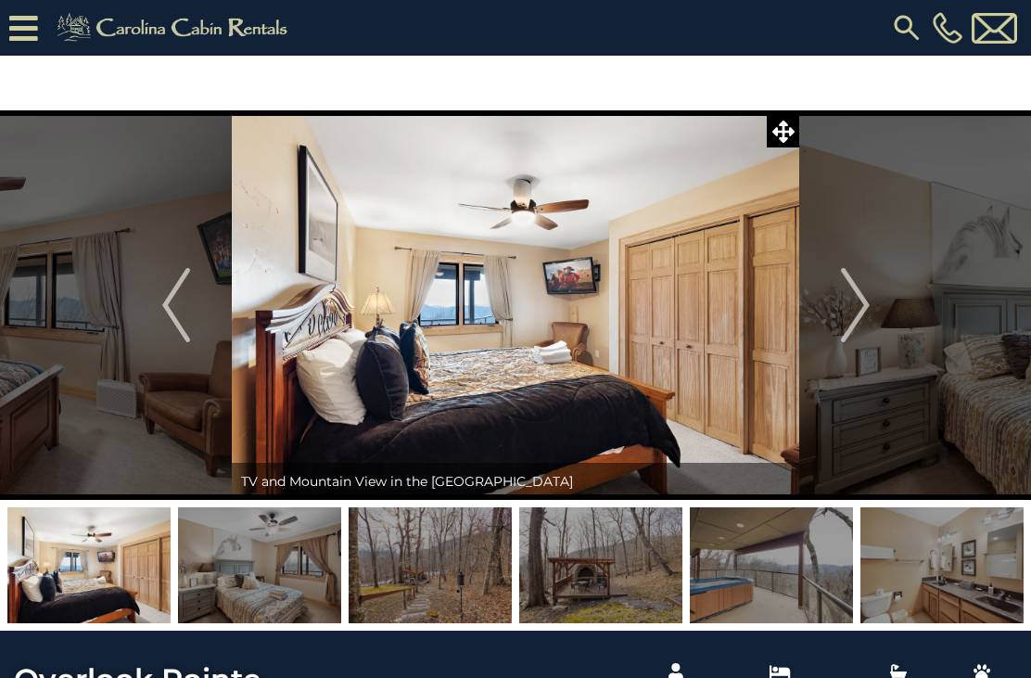
click at [828, 314] on button "Next" at bounding box center [856, 305] width 112 height 390
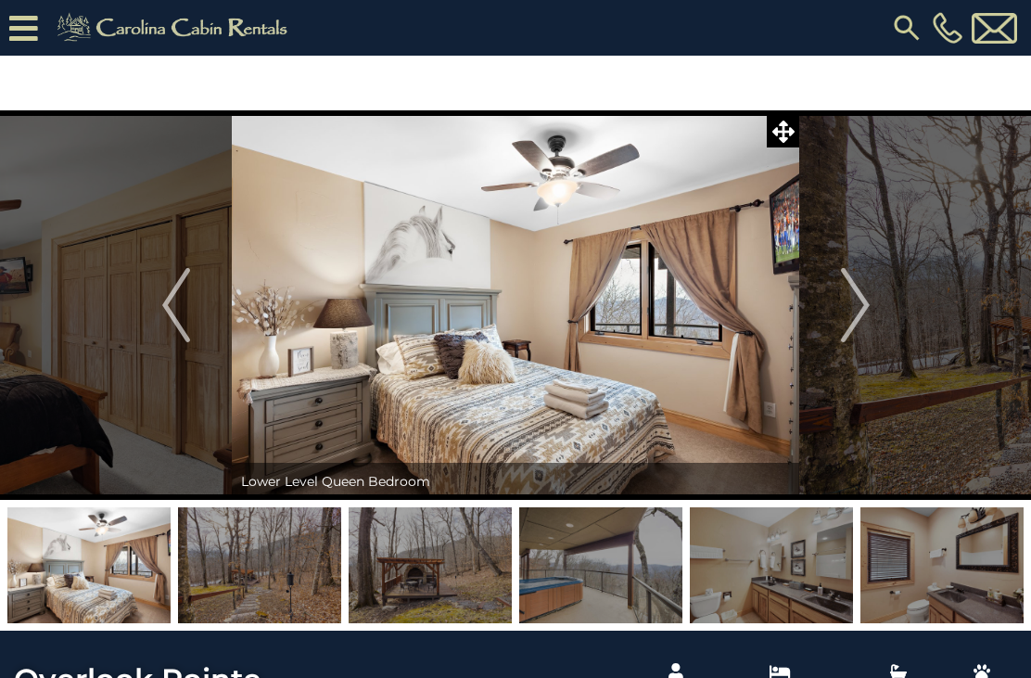
click at [828, 315] on button "Next" at bounding box center [856, 305] width 112 height 390
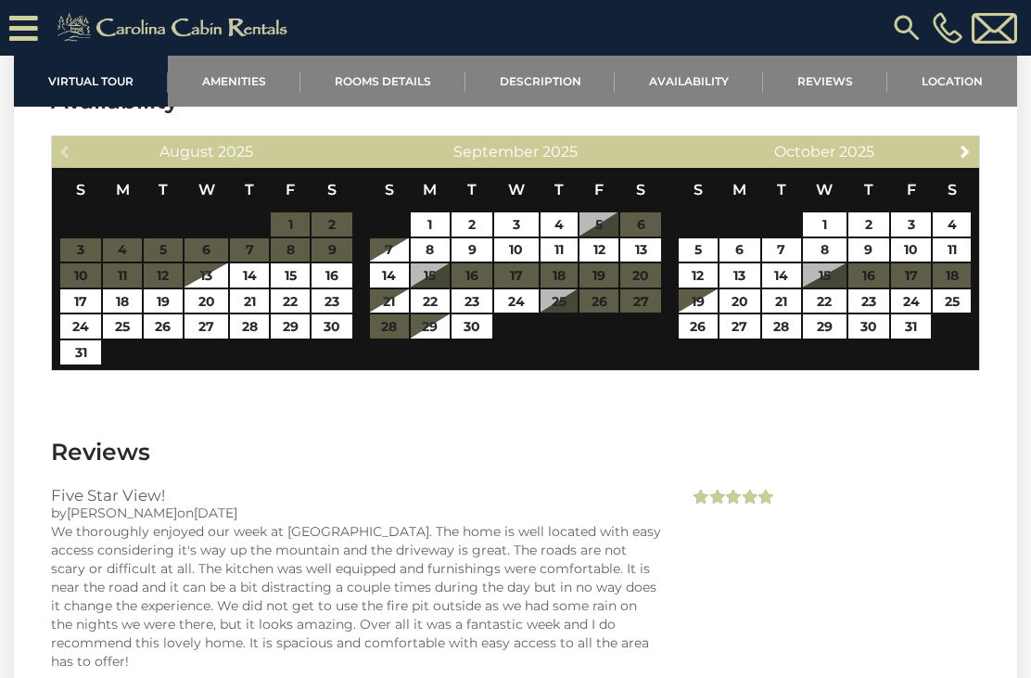
scroll to position [3423, 0]
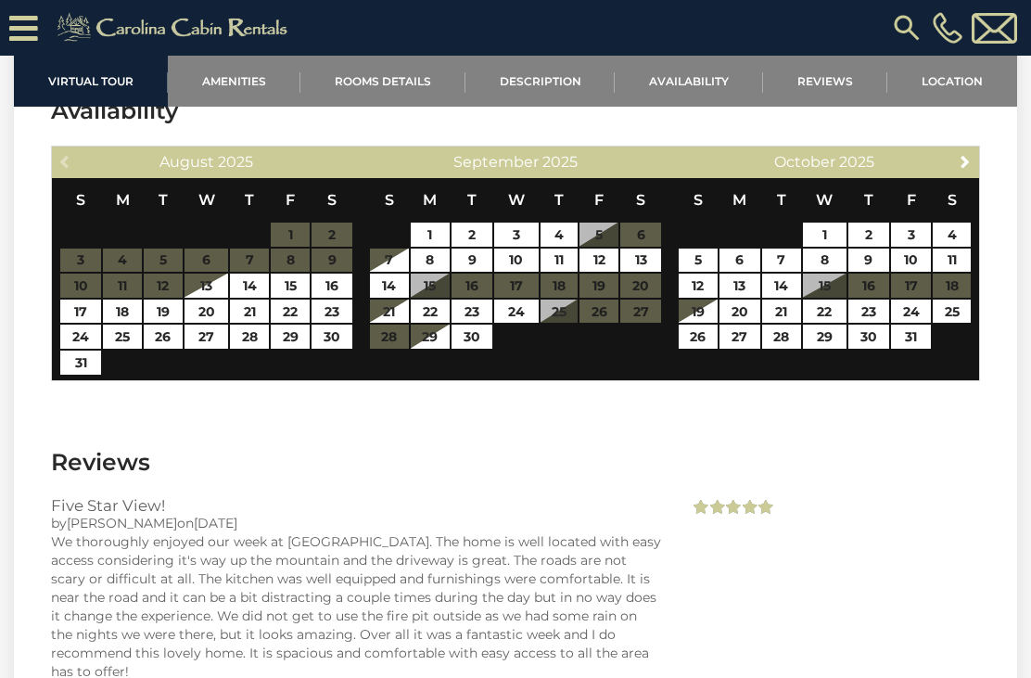
click at [967, 161] on span "Next" at bounding box center [965, 161] width 15 height 15
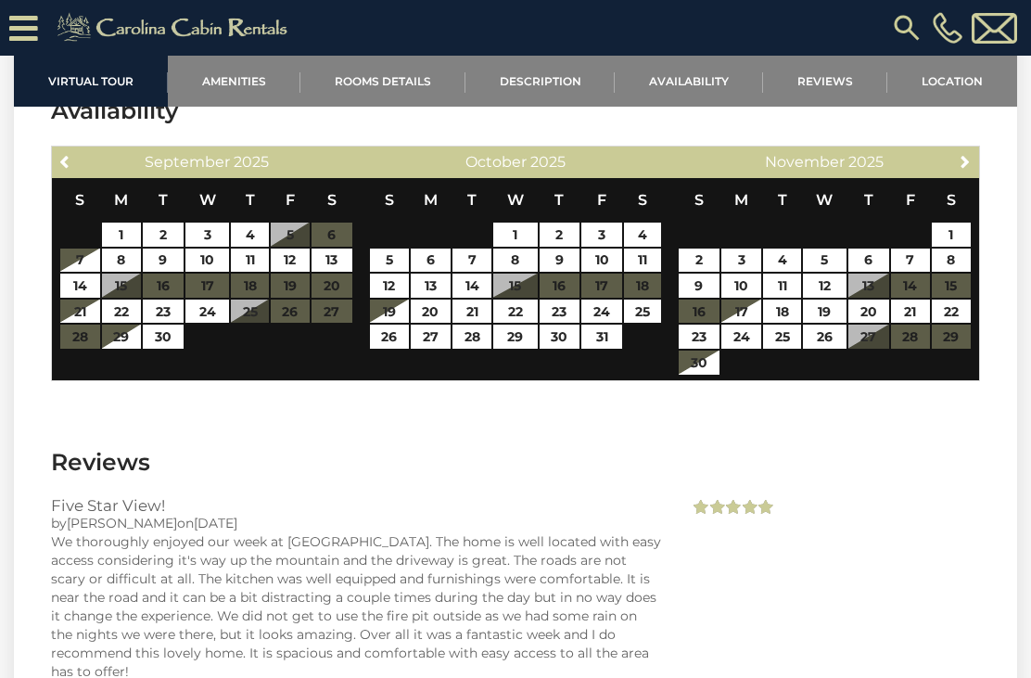
click at [960, 166] on span "Next" at bounding box center [965, 161] width 15 height 15
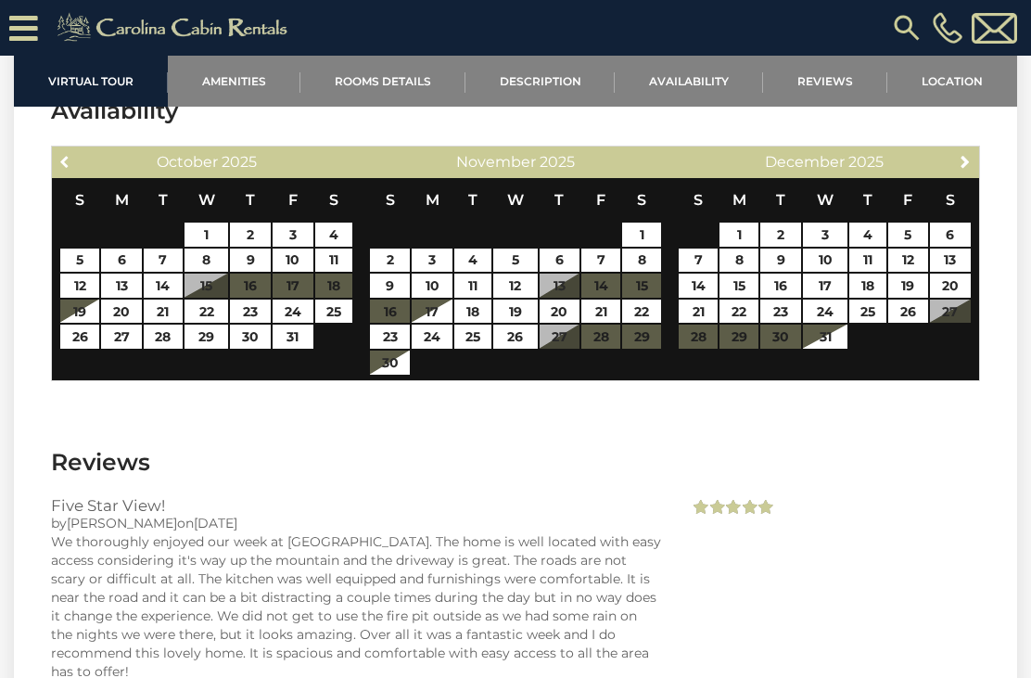
click at [77, 157] on link "Previous" at bounding box center [65, 160] width 23 height 23
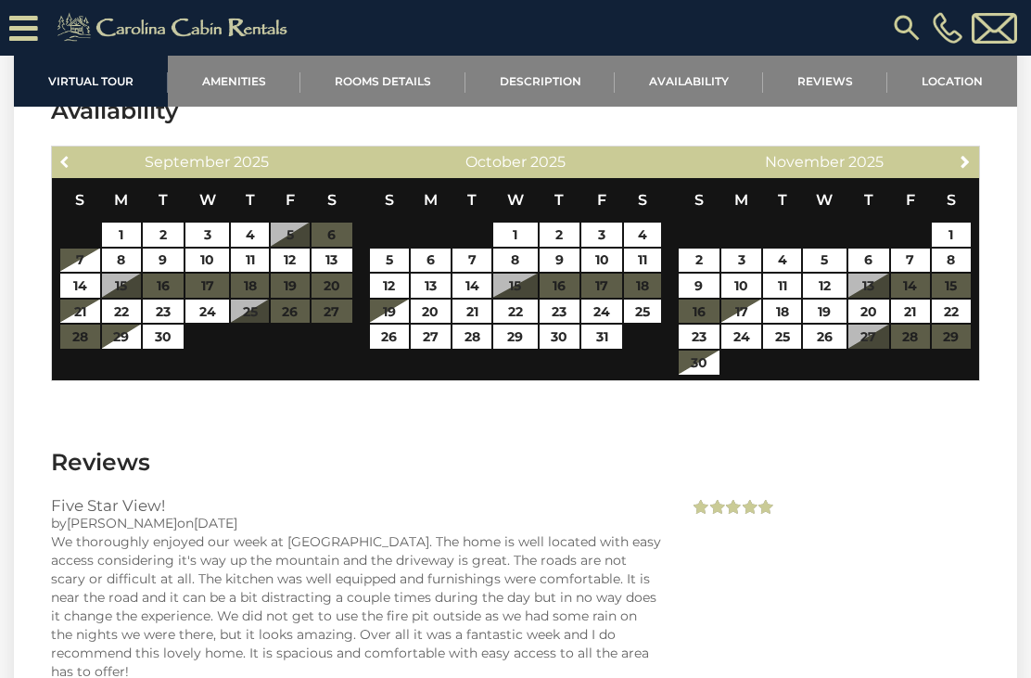
click at [76, 151] on link "Previous" at bounding box center [65, 160] width 23 height 23
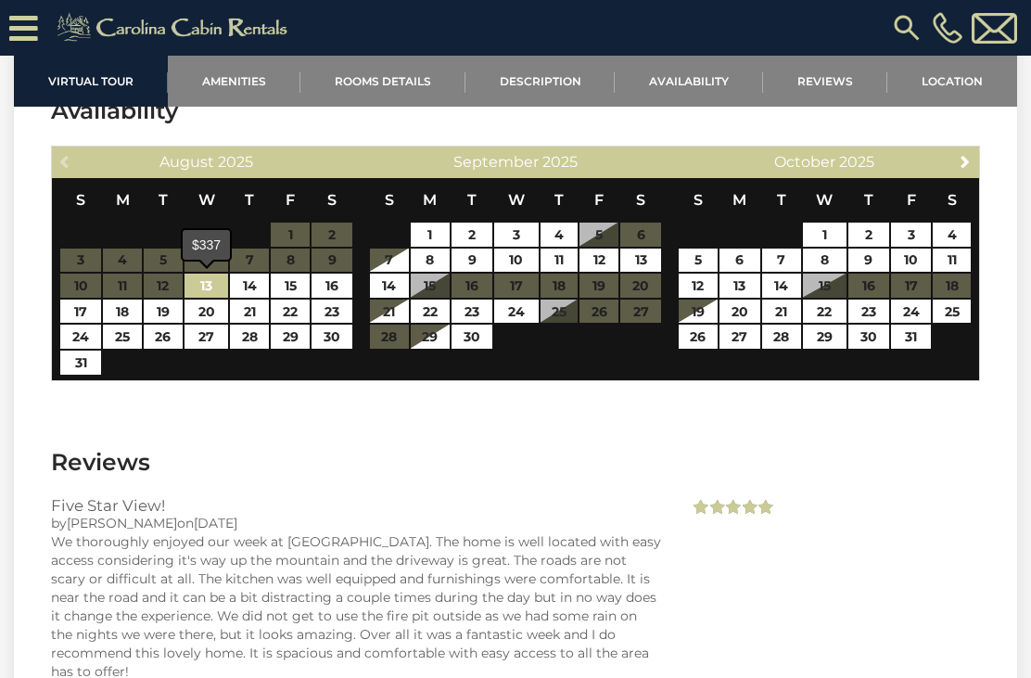
click at [218, 287] on link "13" at bounding box center [207, 286] width 44 height 24
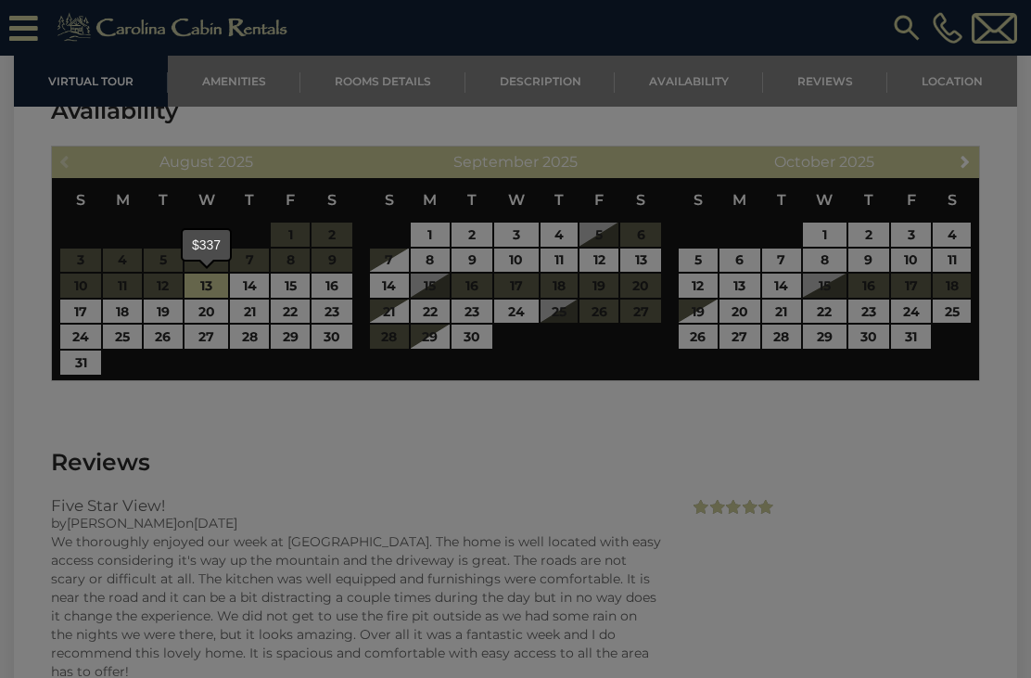
type input "**********"
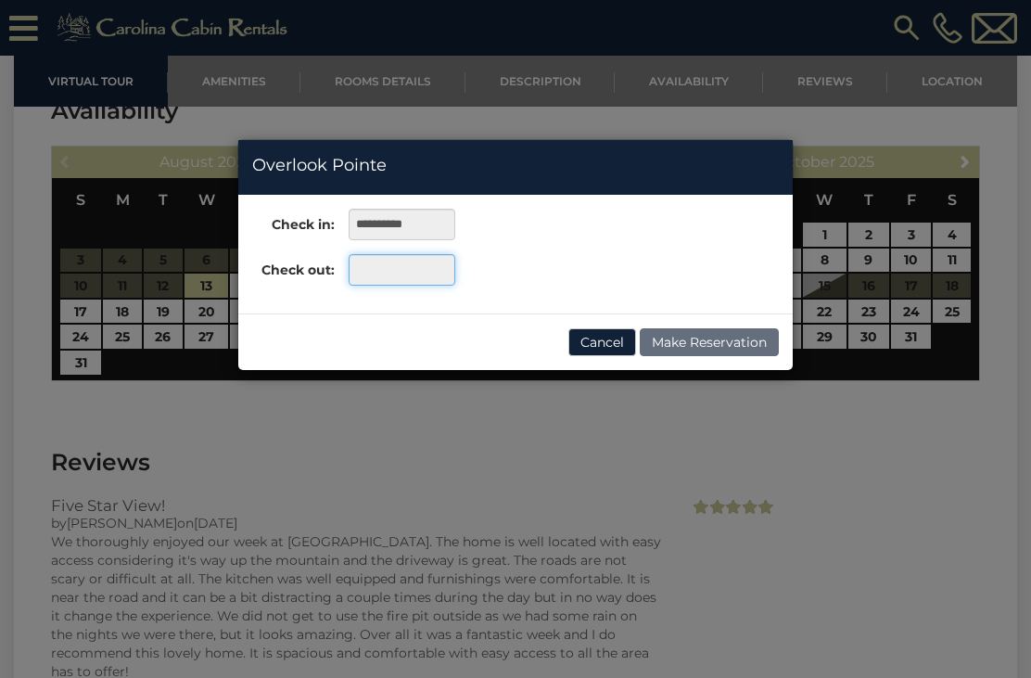
click at [417, 270] on input "text" at bounding box center [402, 270] width 107 height 32
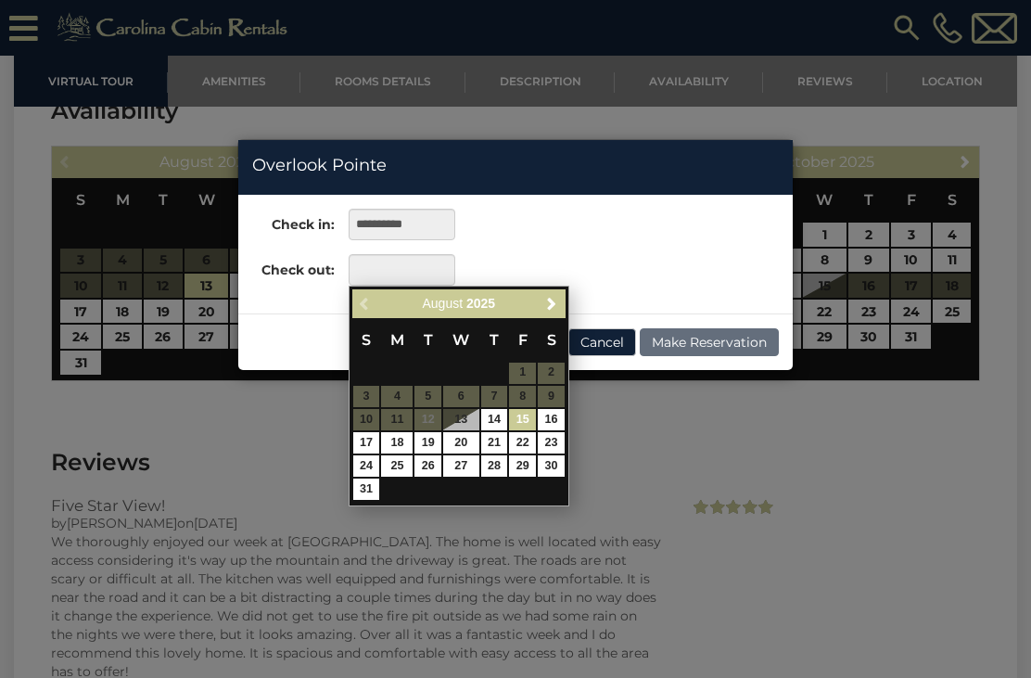
click at [525, 415] on link "15" at bounding box center [522, 419] width 27 height 21
type input "**********"
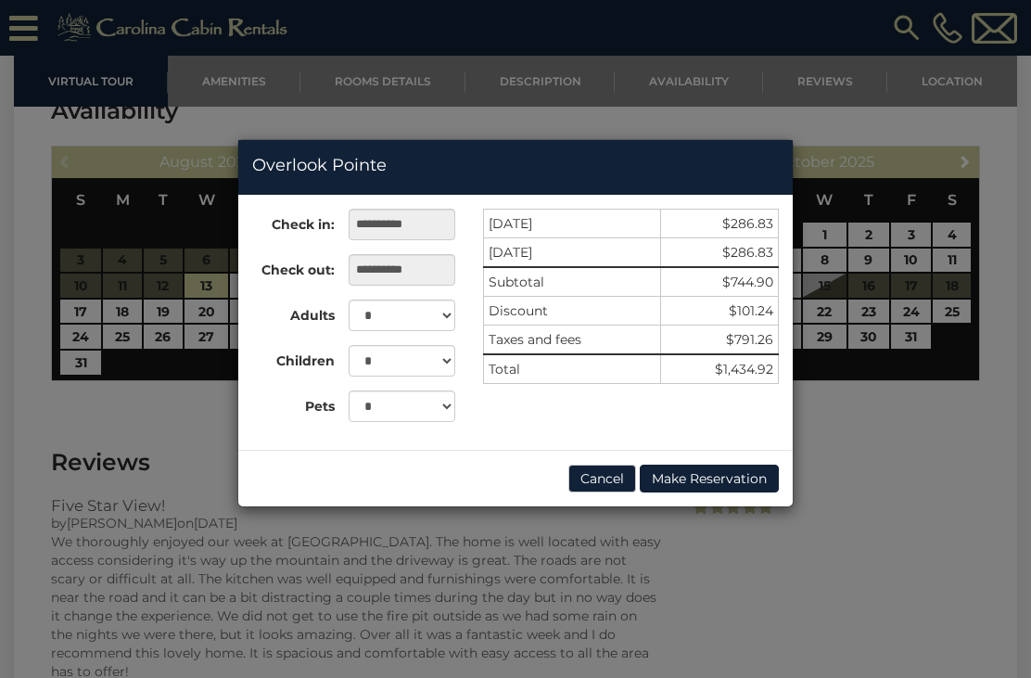
click at [597, 479] on button "Cancel" at bounding box center [603, 479] width 68 height 28
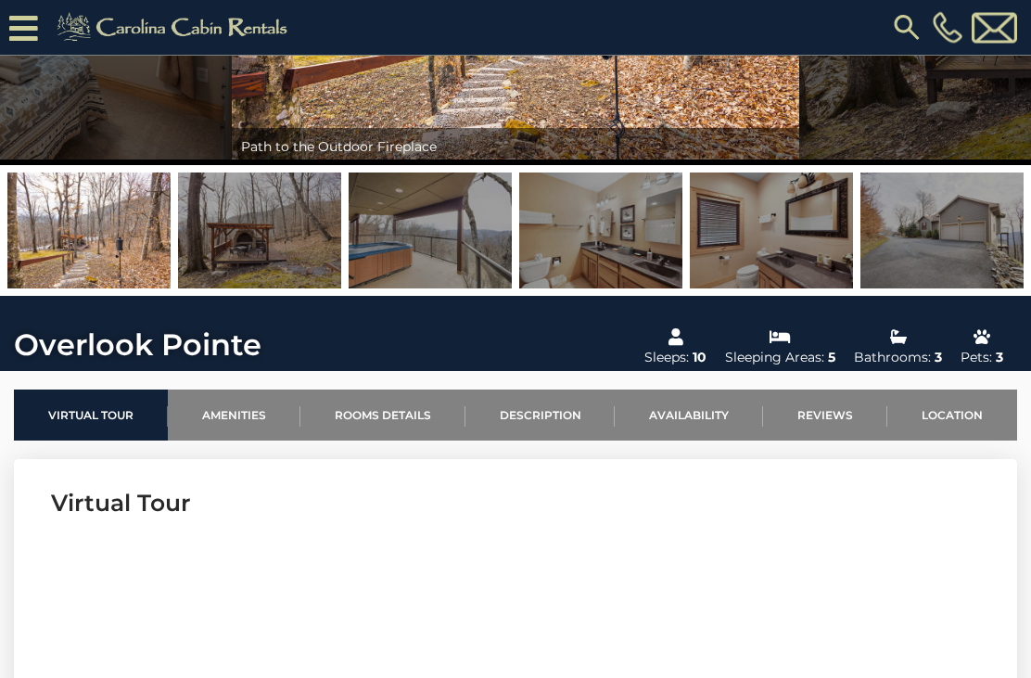
scroll to position [0, 0]
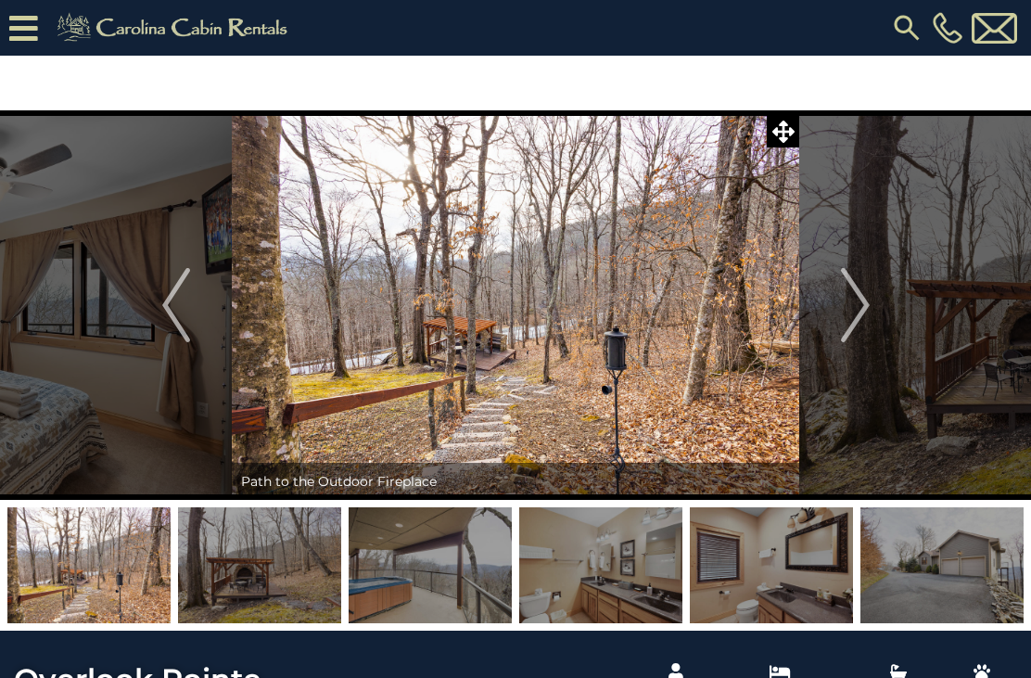
click at [858, 315] on img "Next" at bounding box center [855, 305] width 28 height 74
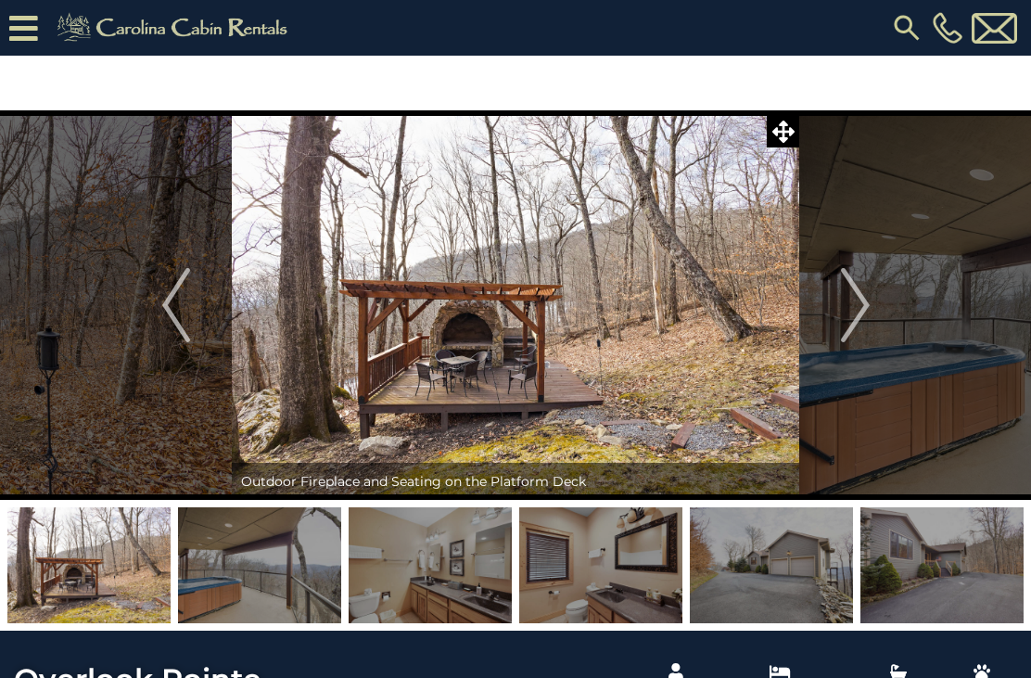
click at [855, 303] on img "Next" at bounding box center [855, 305] width 28 height 74
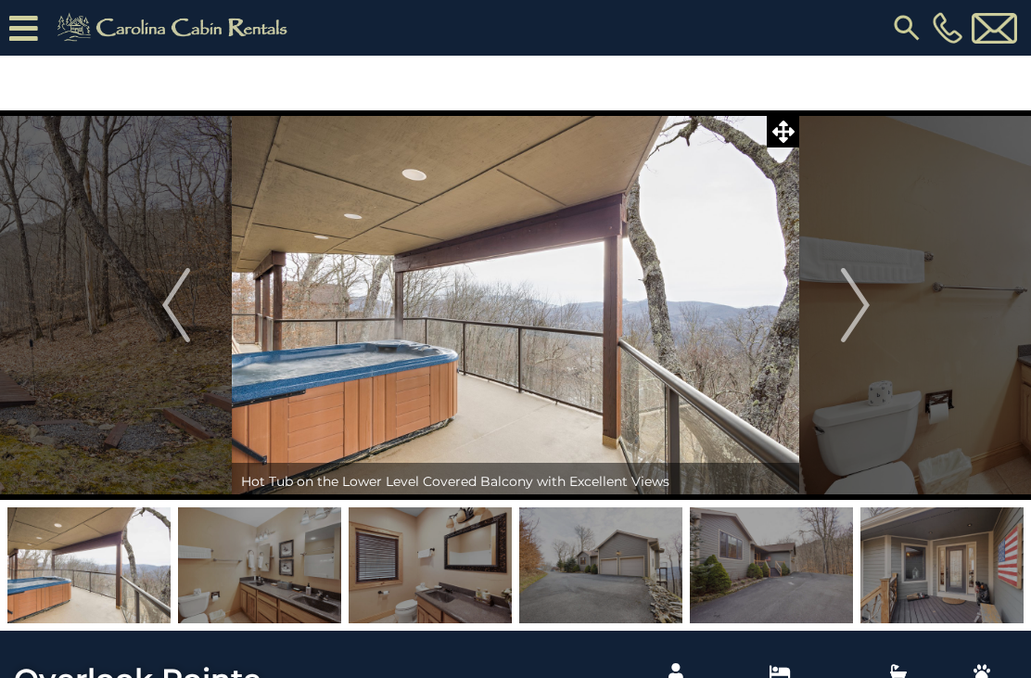
click at [843, 319] on img "Next" at bounding box center [855, 305] width 28 height 74
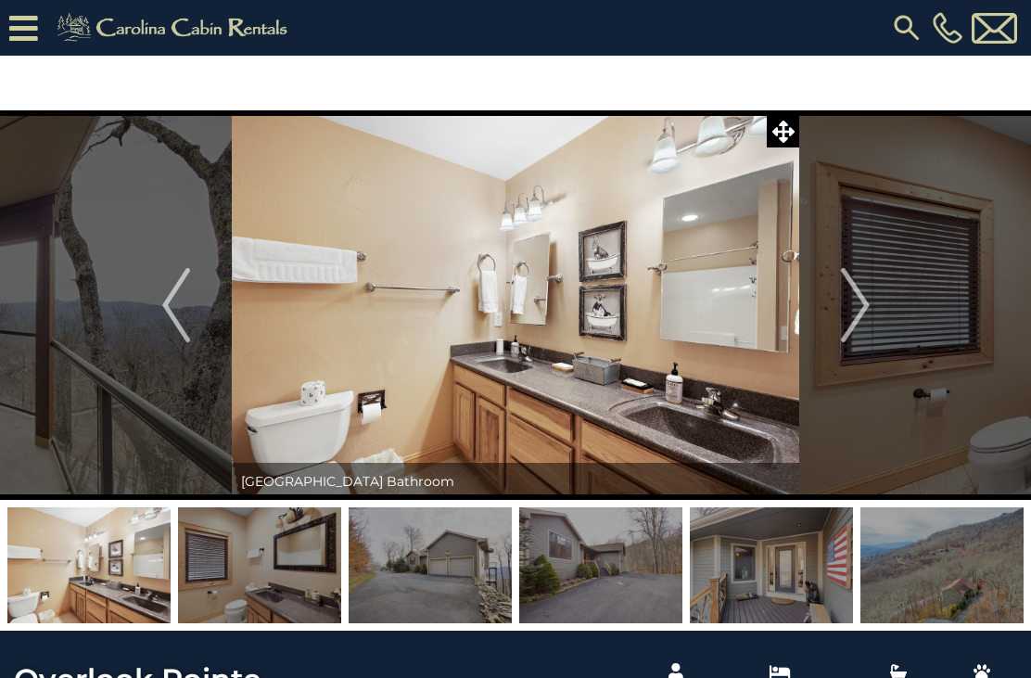
click at [179, 301] on img "Previous" at bounding box center [176, 305] width 28 height 74
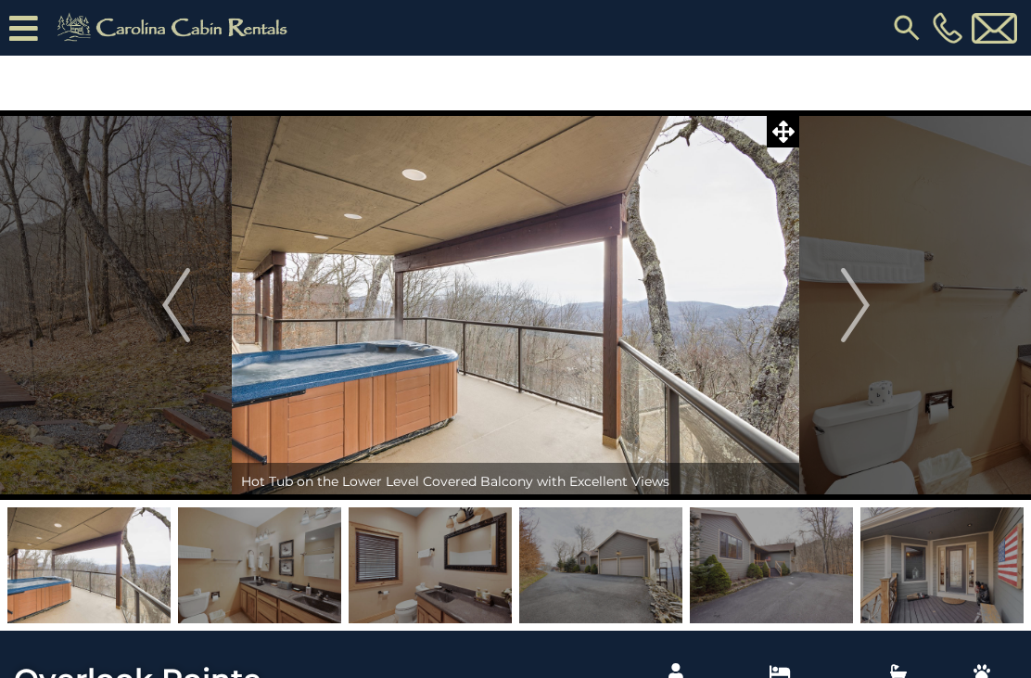
click at [873, 307] on button "Next" at bounding box center [856, 305] width 112 height 390
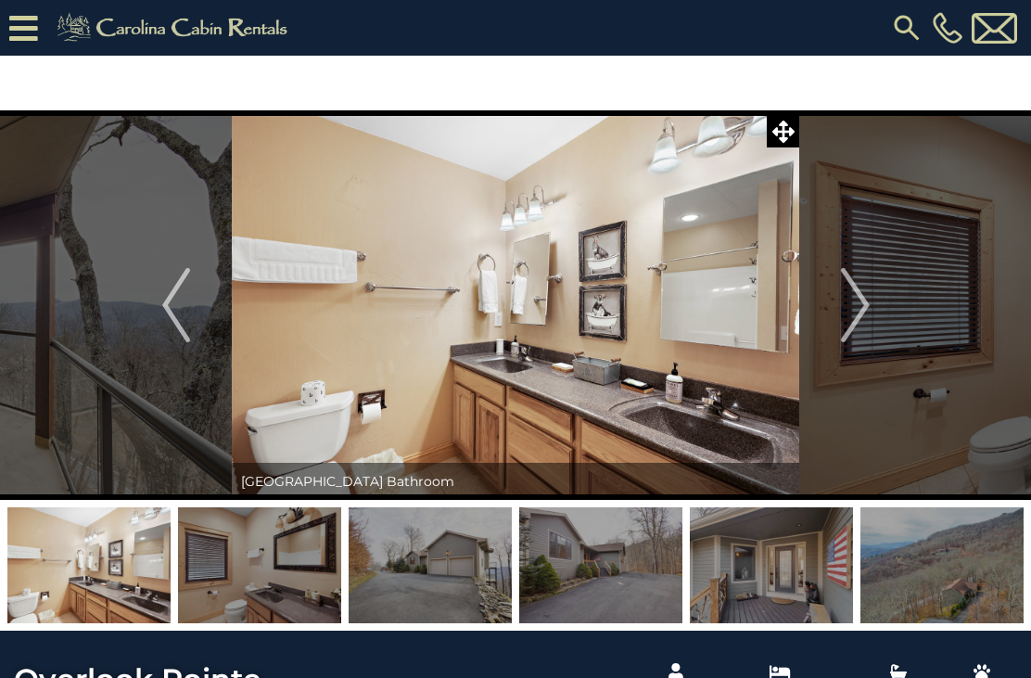
click at [854, 304] on img "Next" at bounding box center [855, 305] width 28 height 74
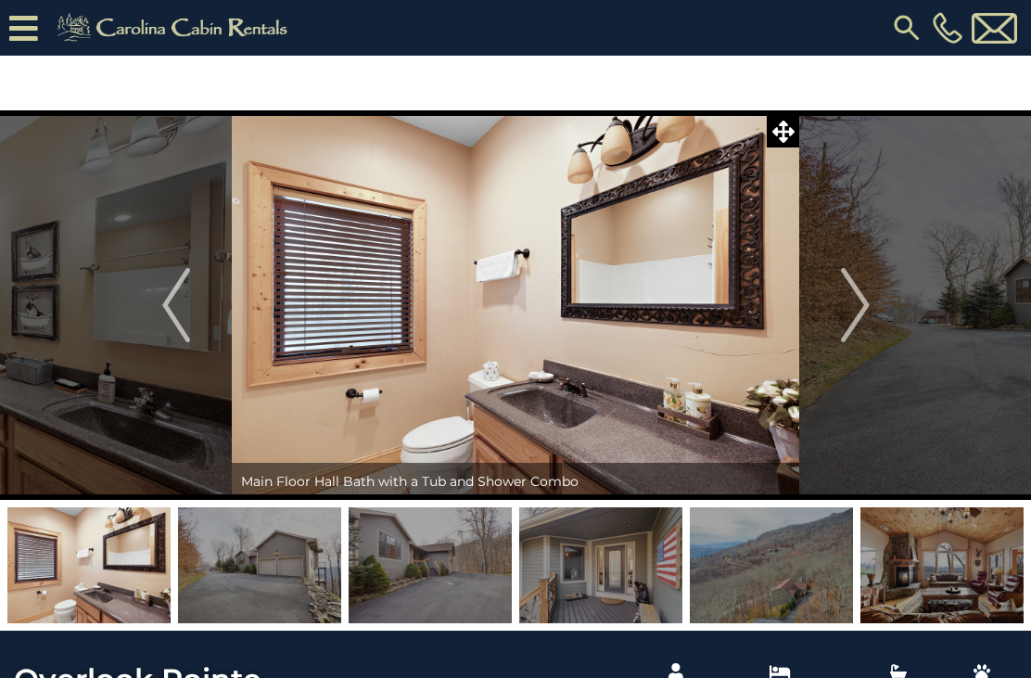
click at [869, 301] on img "Next" at bounding box center [855, 305] width 28 height 74
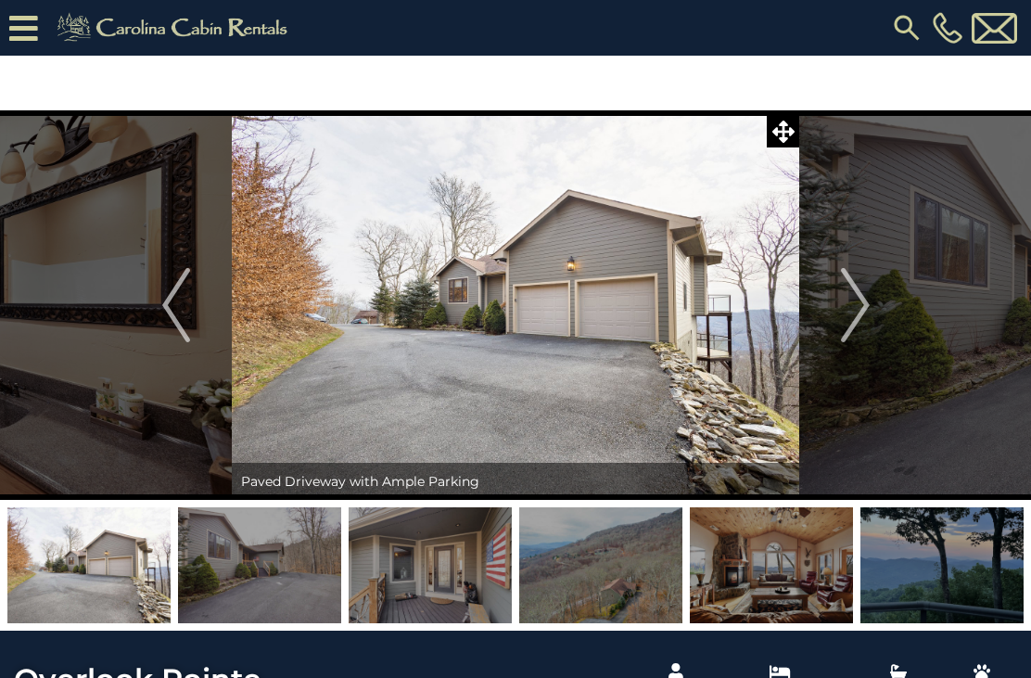
click at [864, 311] on img "Next" at bounding box center [855, 305] width 28 height 74
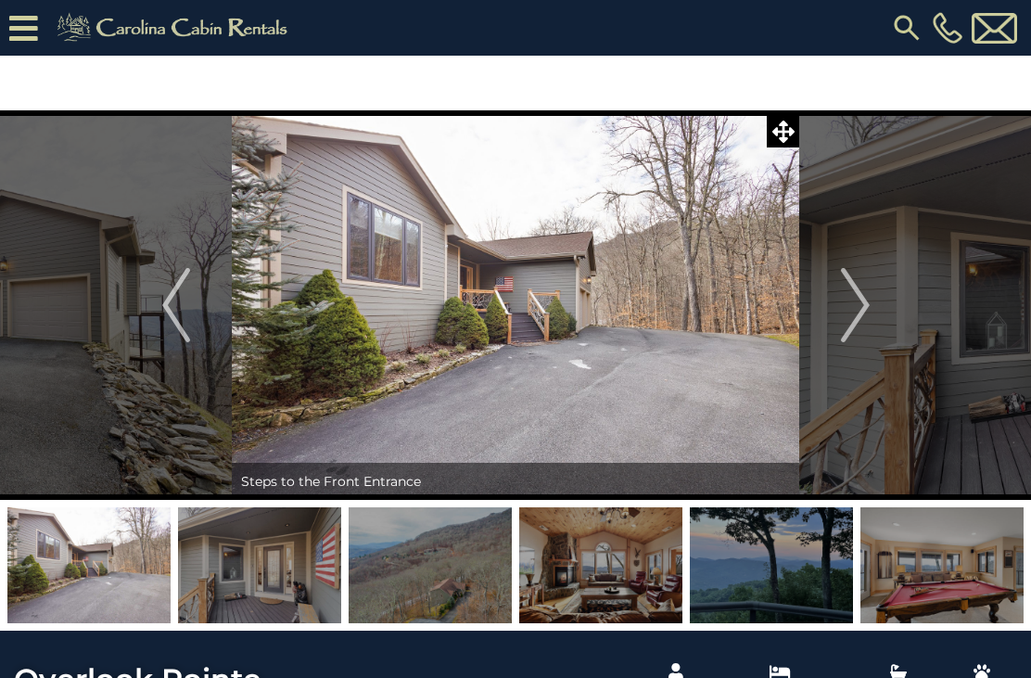
click at [865, 303] on img "Next" at bounding box center [855, 305] width 28 height 74
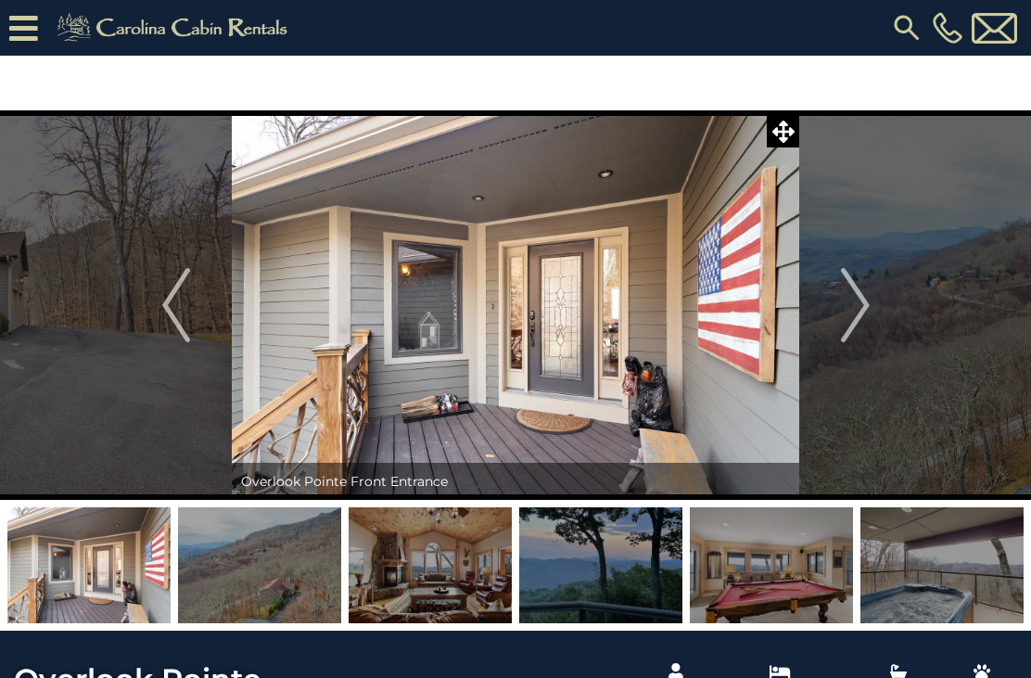
click at [855, 317] on img "Next" at bounding box center [855, 305] width 28 height 74
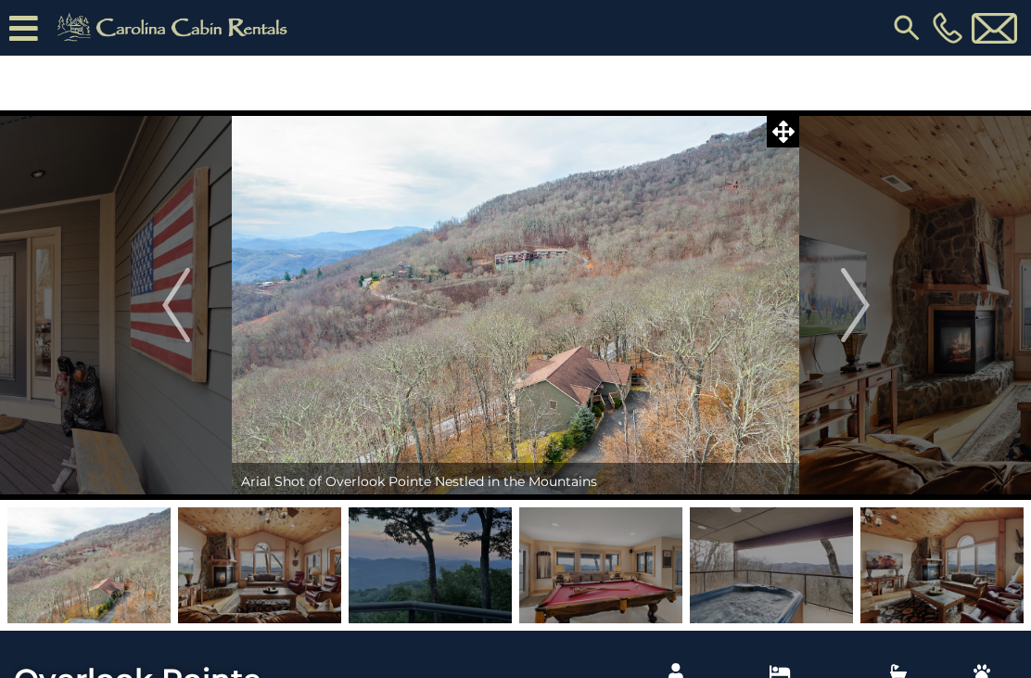
click at [865, 305] on img "Next" at bounding box center [855, 305] width 28 height 74
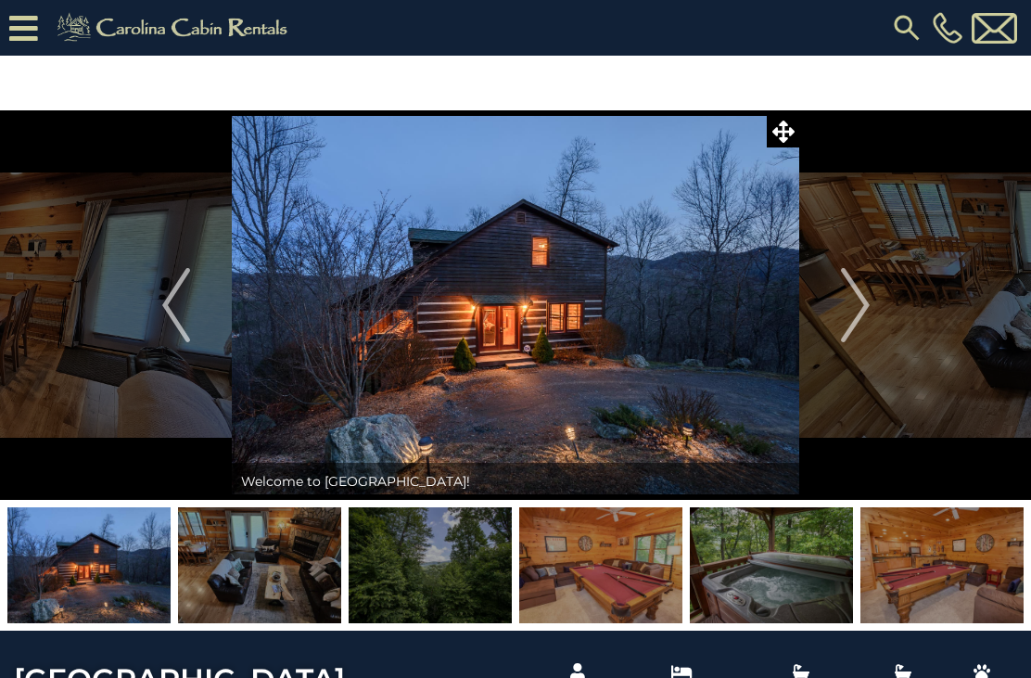
click at [297, 565] on img at bounding box center [259, 565] width 163 height 116
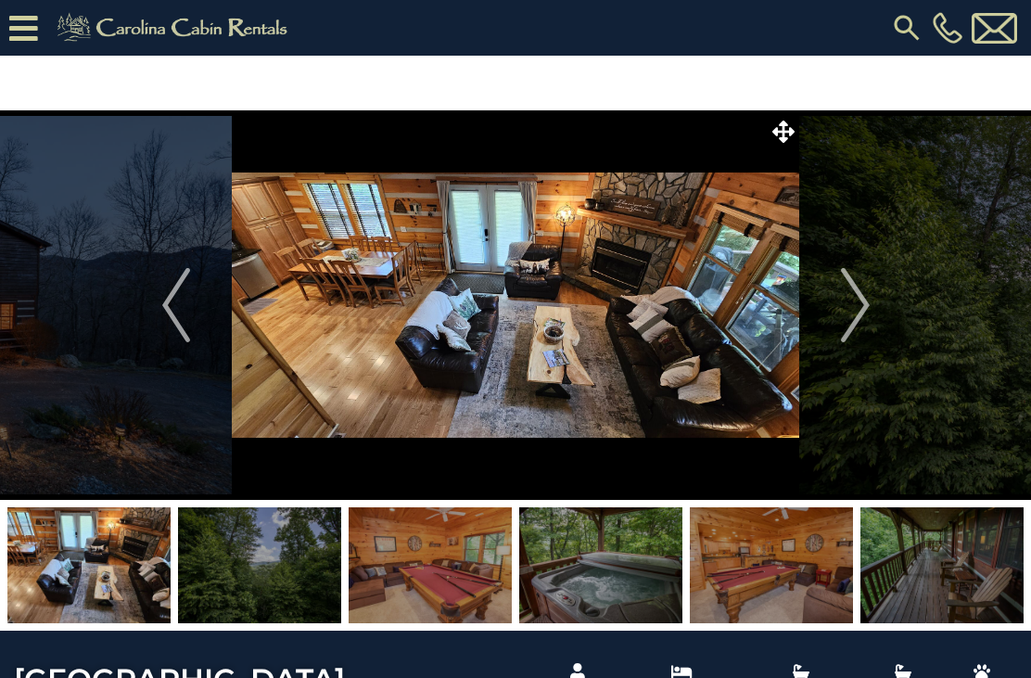
click at [444, 585] on img at bounding box center [430, 565] width 163 height 116
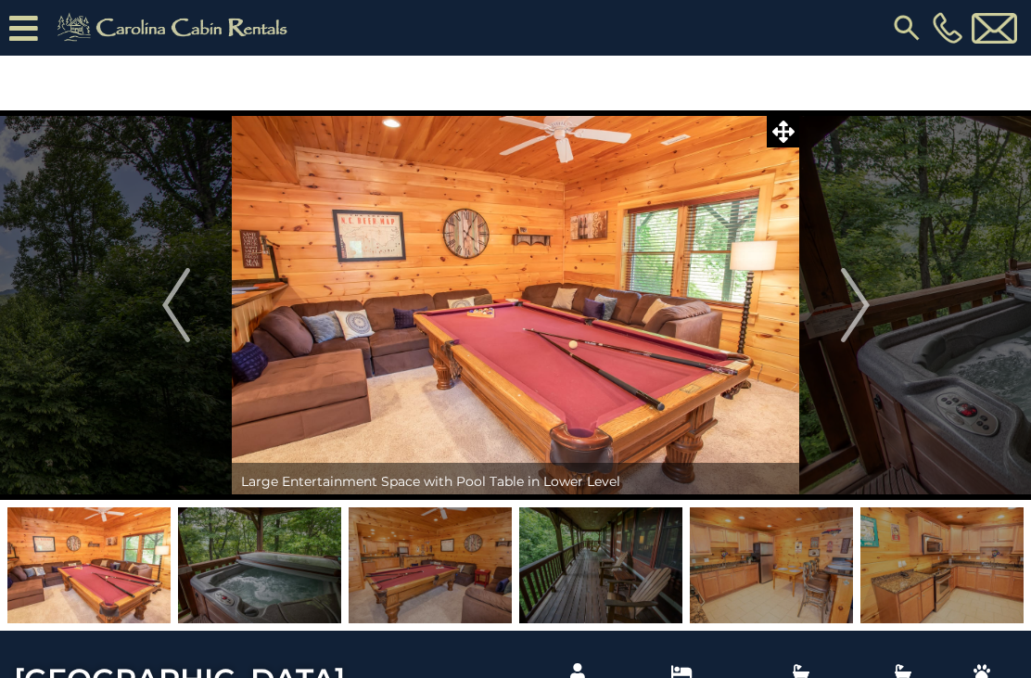
click at [633, 558] on img at bounding box center [600, 565] width 163 height 116
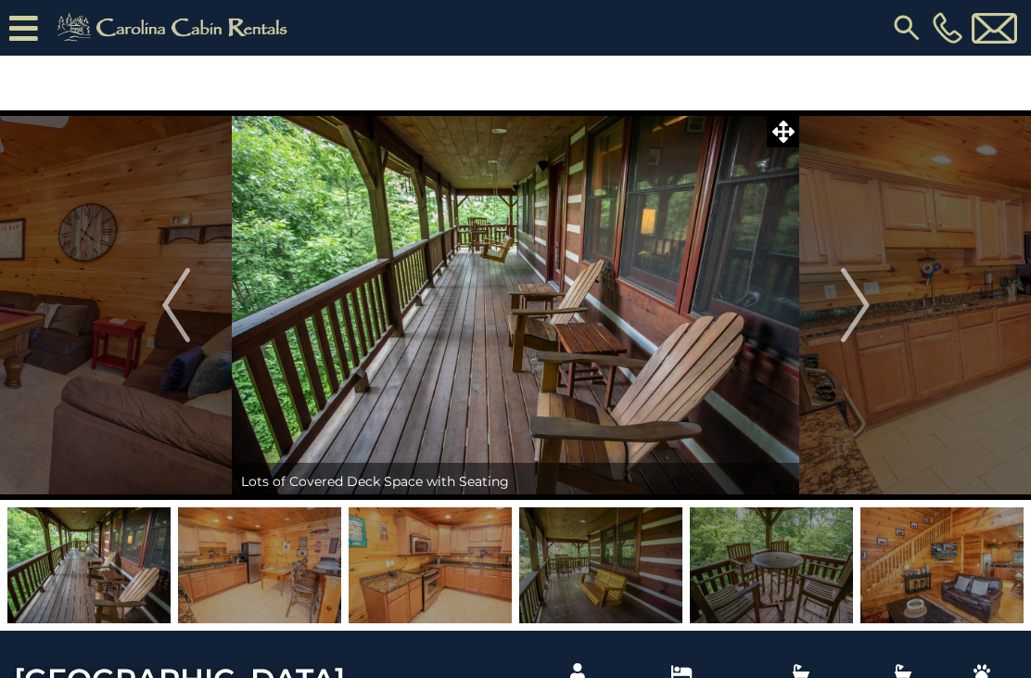
click at [726, 590] on img at bounding box center [771, 565] width 163 height 116
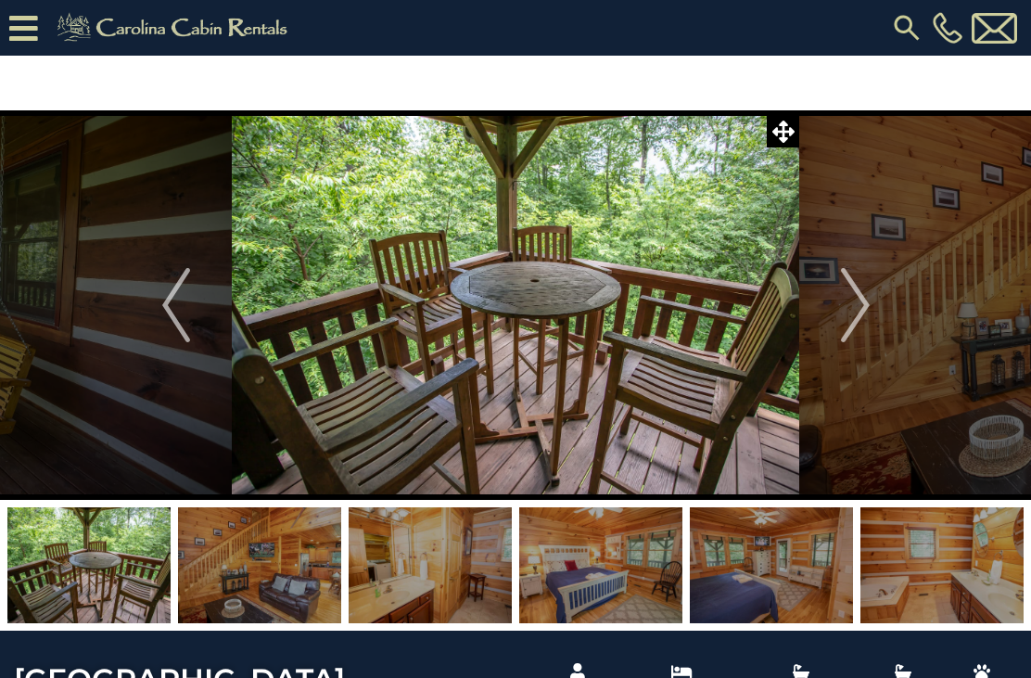
click at [785, 585] on img at bounding box center [771, 565] width 163 height 116
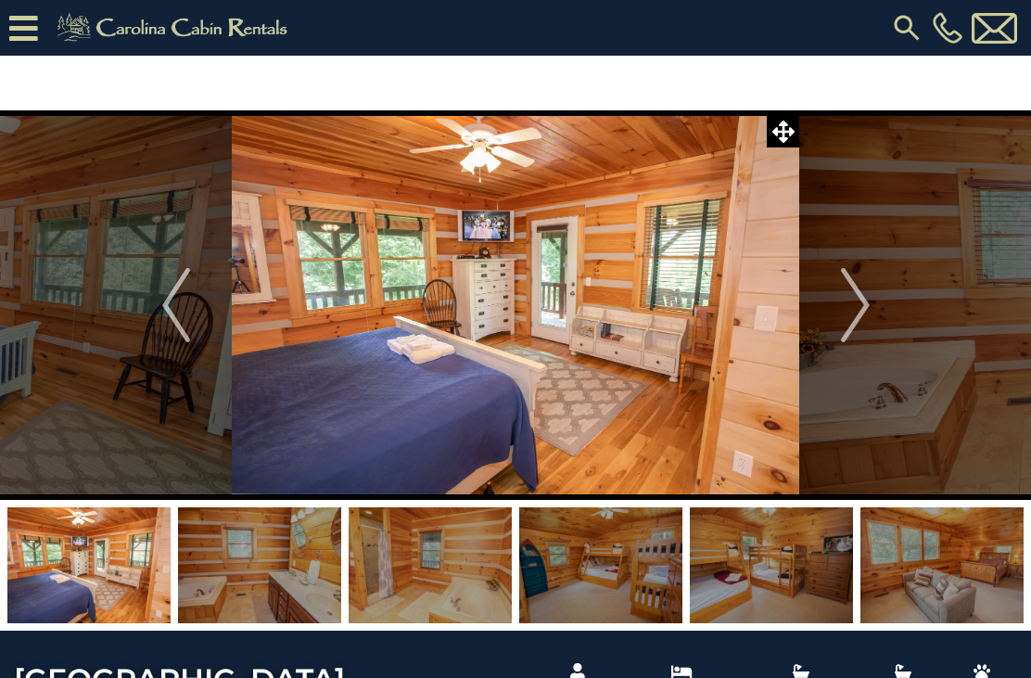
click at [762, 588] on img at bounding box center [771, 565] width 163 height 116
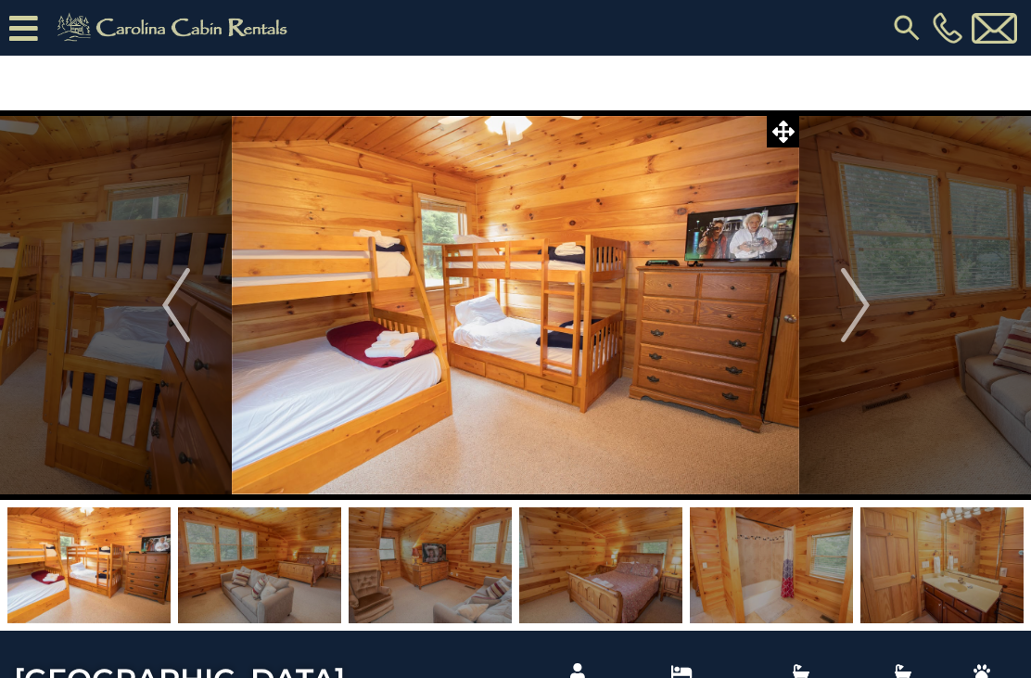
click at [748, 575] on img at bounding box center [771, 565] width 163 height 116
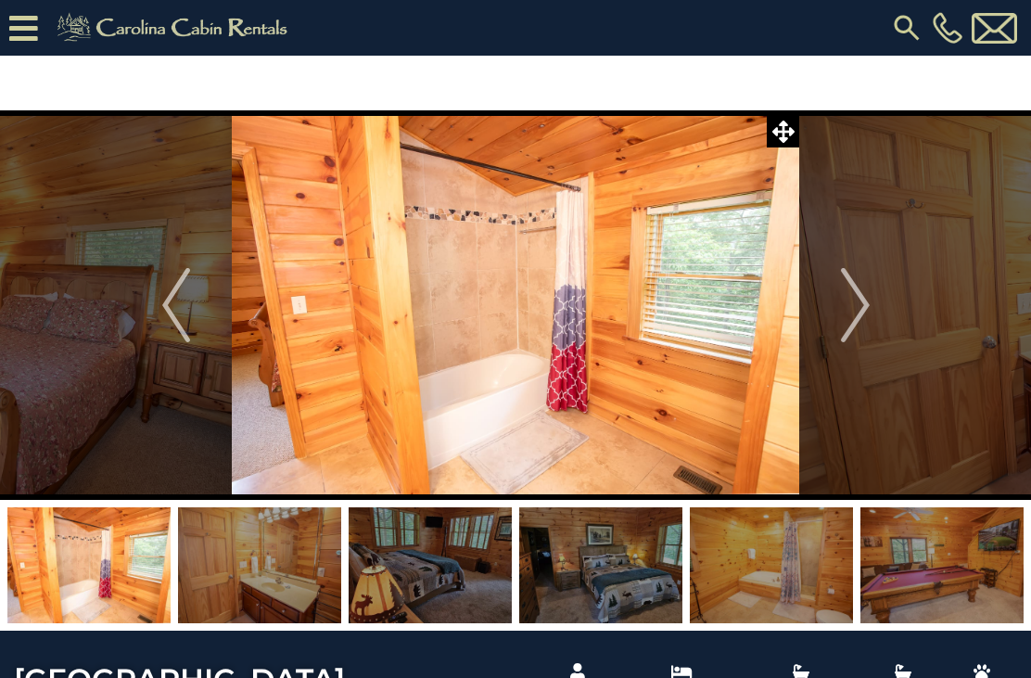
click at [761, 569] on img at bounding box center [771, 565] width 163 height 116
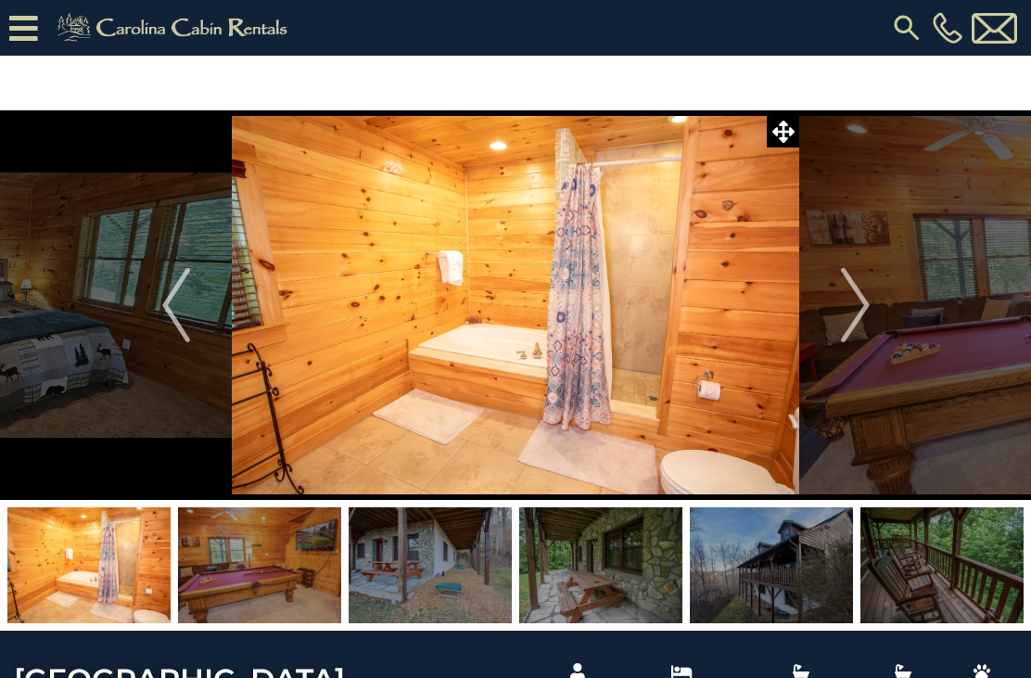
click at [272, 552] on img at bounding box center [259, 565] width 163 height 116
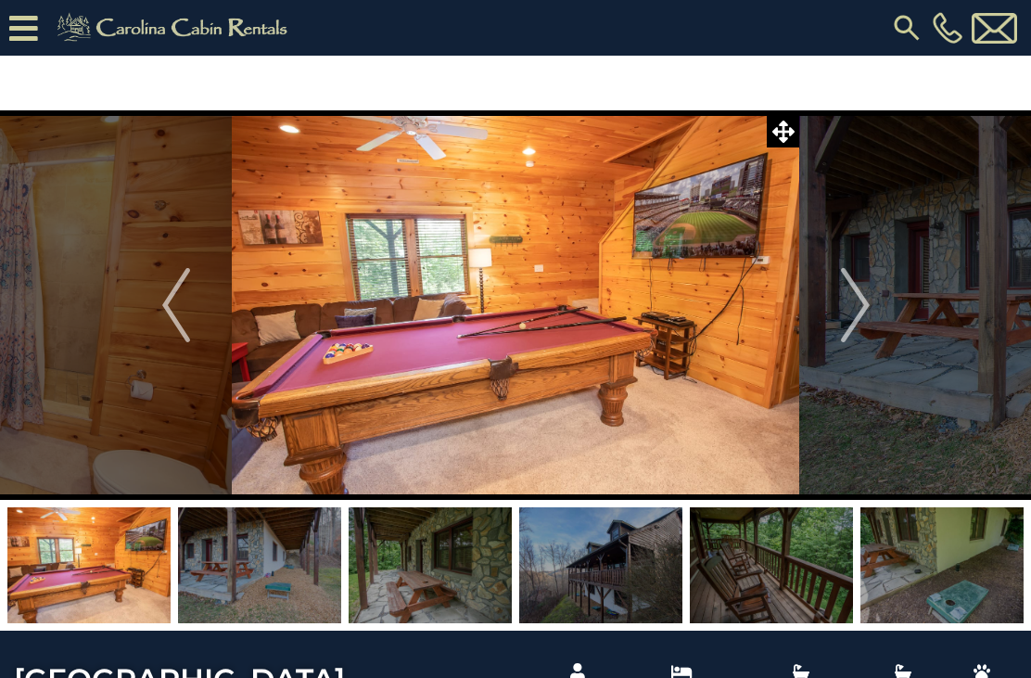
click at [859, 313] on img "Next" at bounding box center [855, 305] width 28 height 74
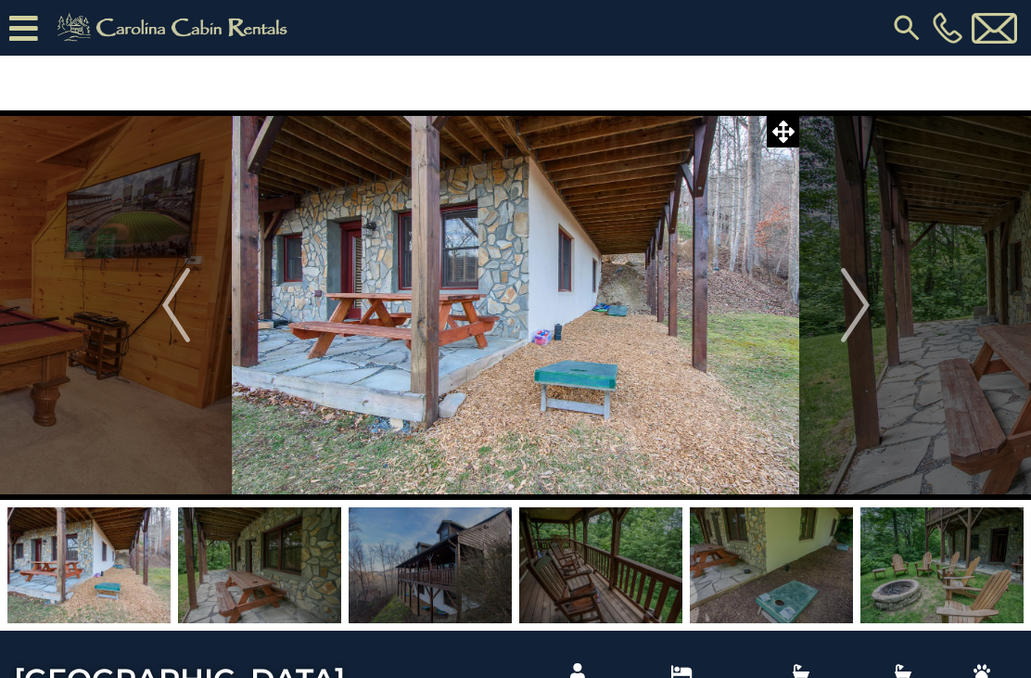
click at [862, 311] on img "Next" at bounding box center [855, 305] width 28 height 74
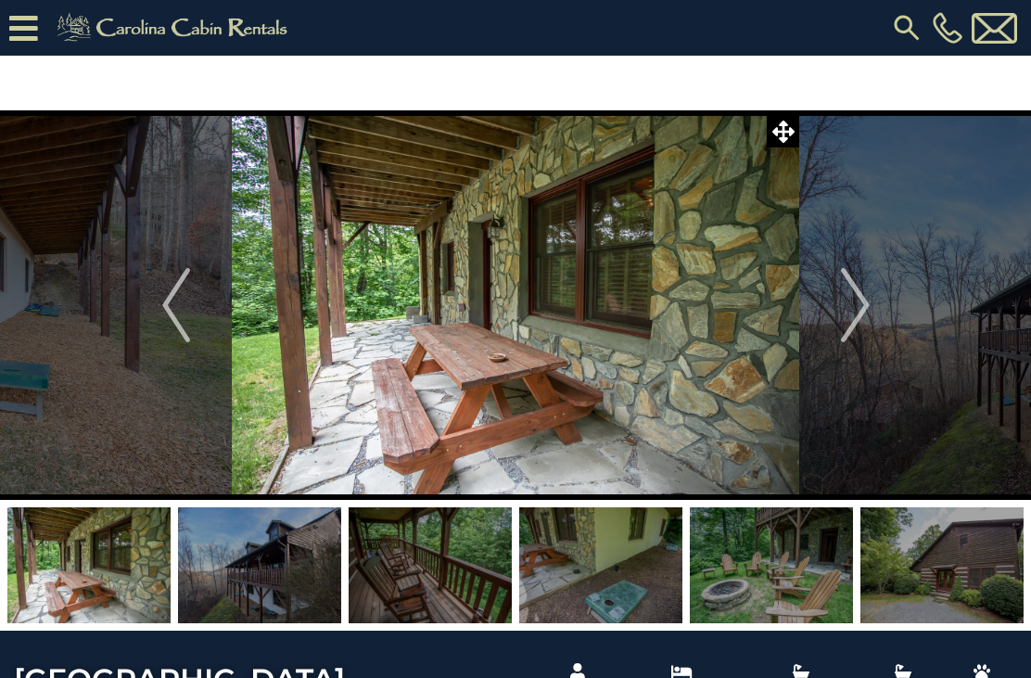
click at [865, 314] on img "Next" at bounding box center [855, 305] width 28 height 74
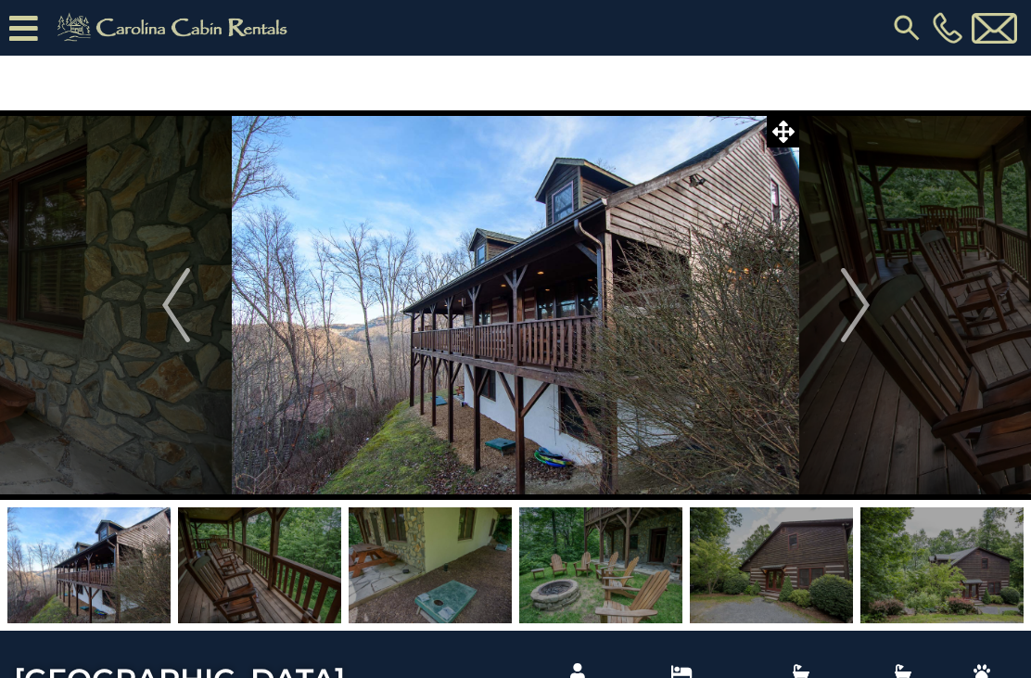
click at [852, 312] on img "Next" at bounding box center [855, 305] width 28 height 74
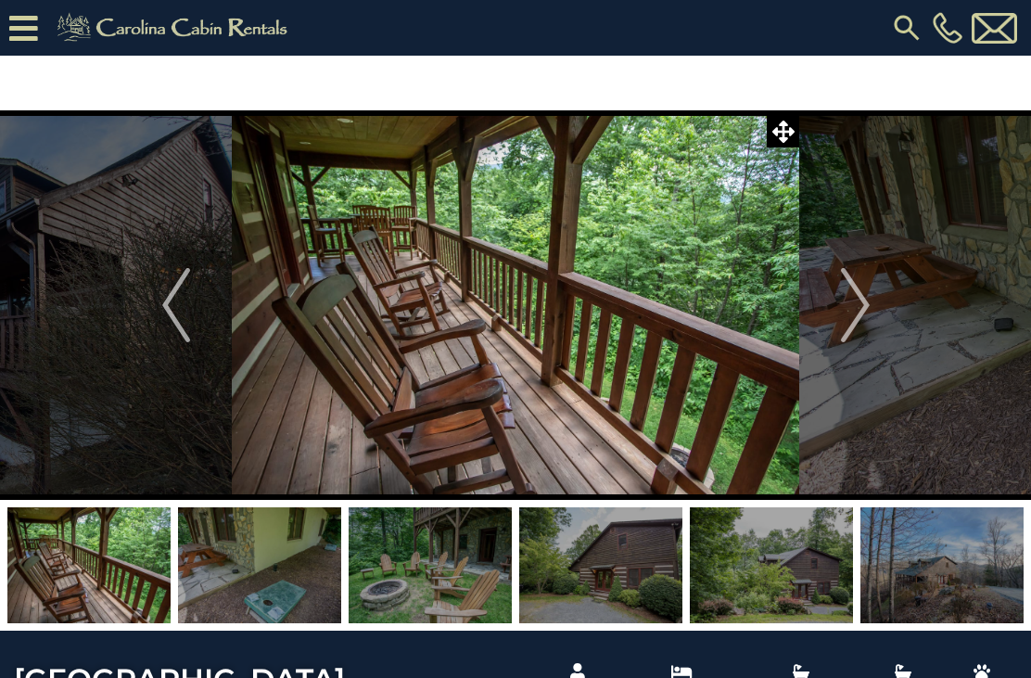
click at [852, 321] on img "Next" at bounding box center [855, 305] width 28 height 74
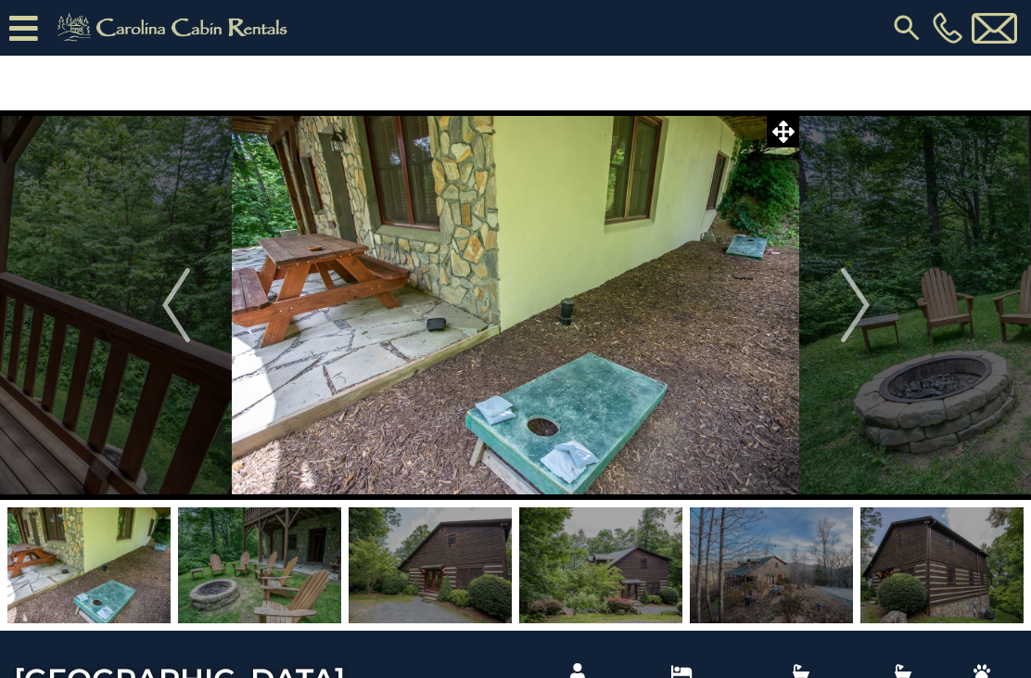
click at [864, 312] on img "Next" at bounding box center [855, 305] width 28 height 74
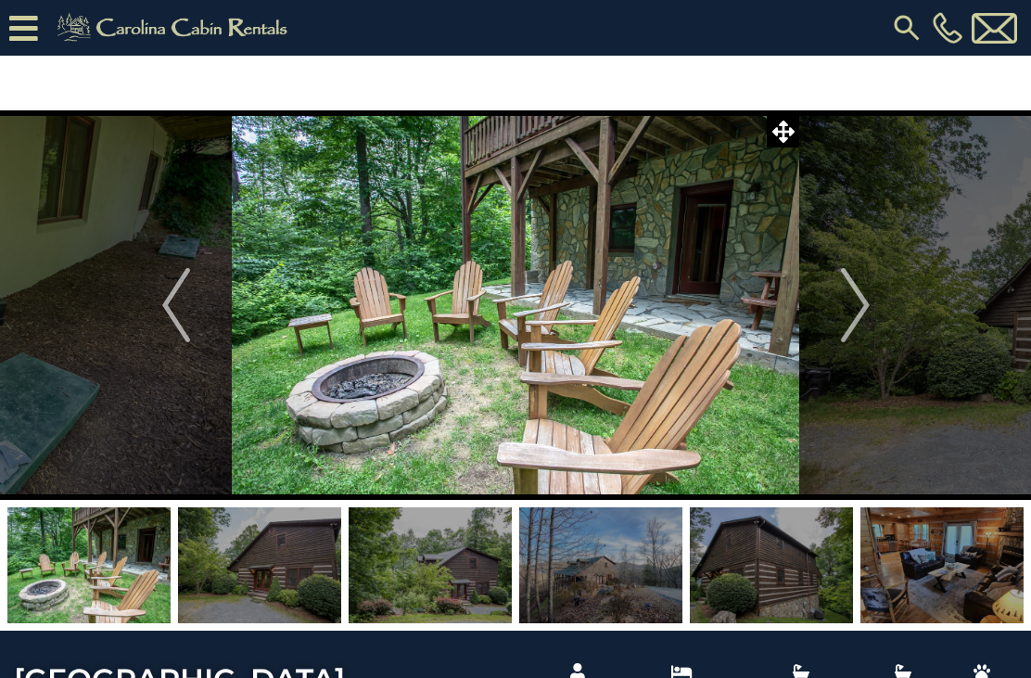
click at [860, 301] on img "Next" at bounding box center [855, 305] width 28 height 74
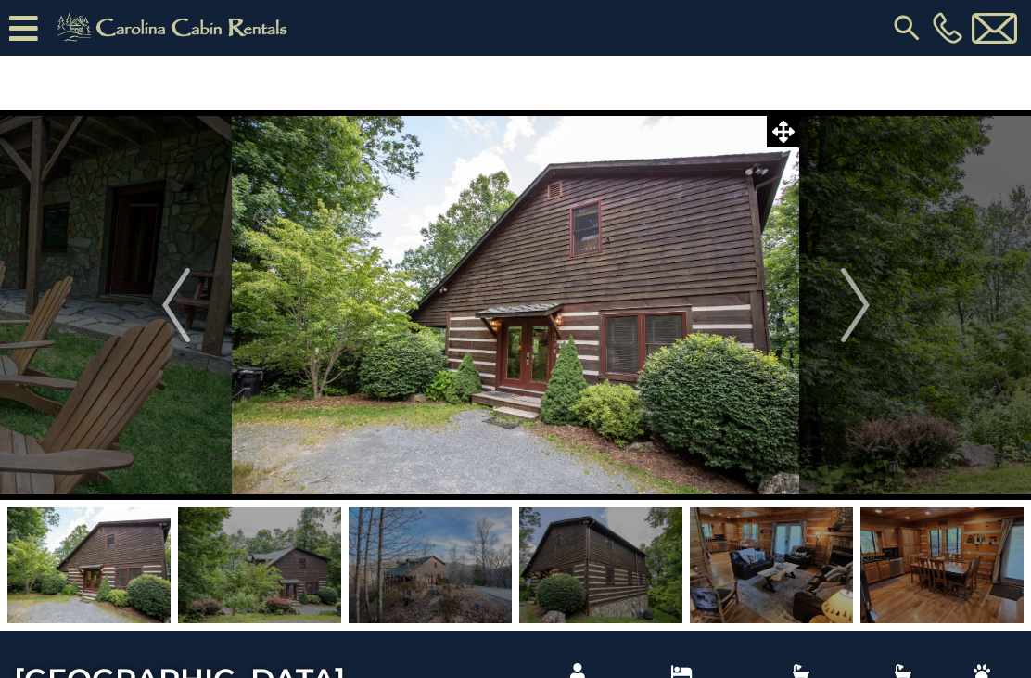
click at [863, 314] on img "Next" at bounding box center [855, 305] width 28 height 74
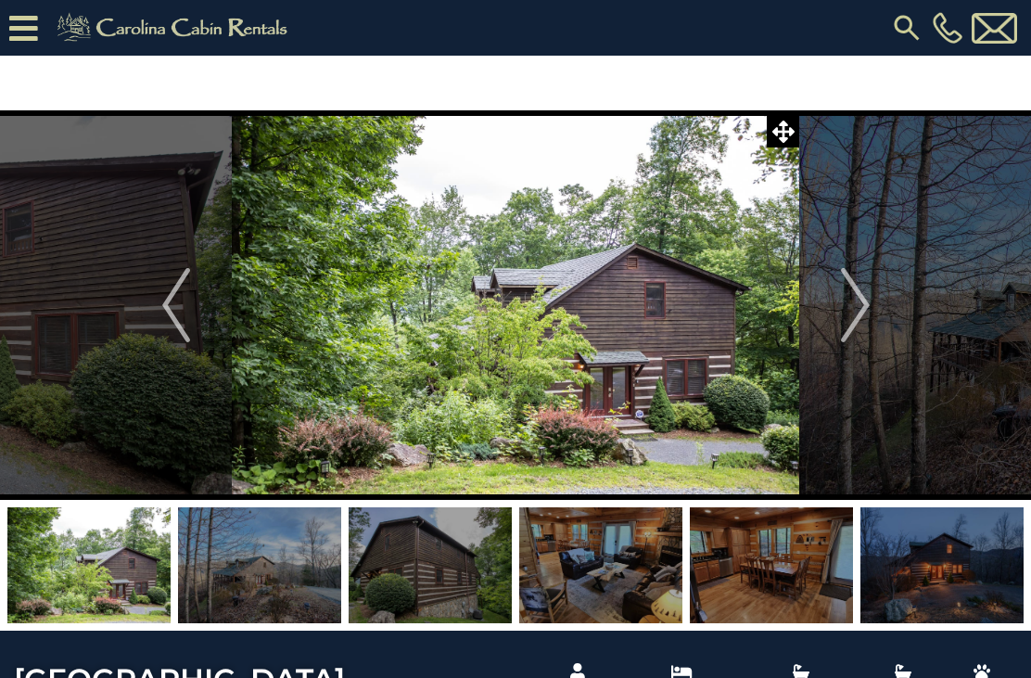
click at [876, 307] on button "Next" at bounding box center [856, 305] width 112 height 390
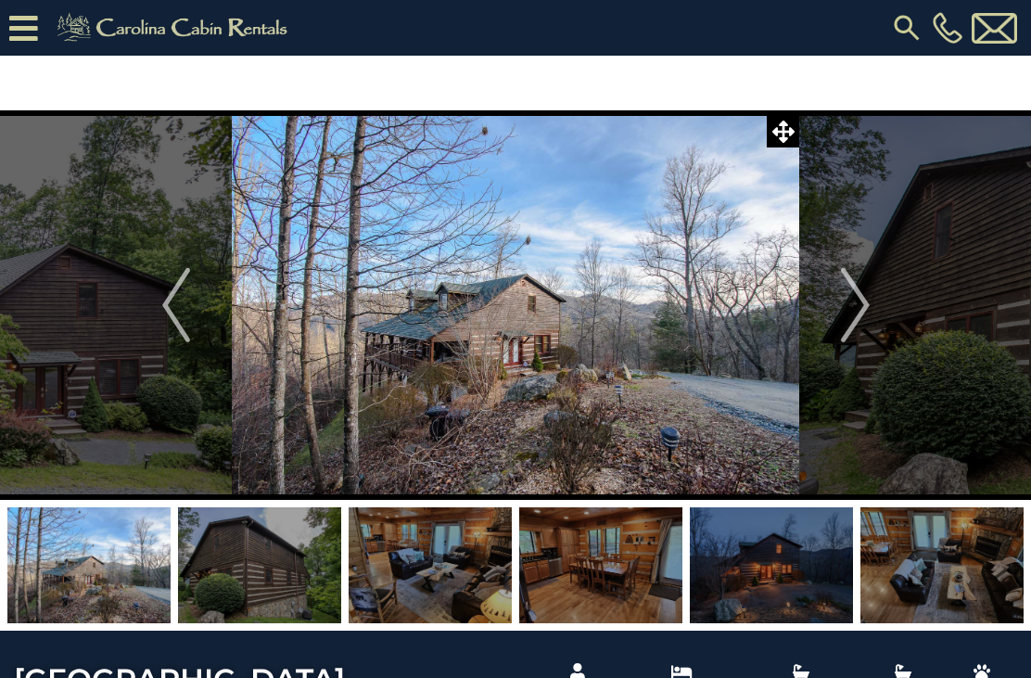
click at [857, 316] on img "Next" at bounding box center [855, 305] width 28 height 74
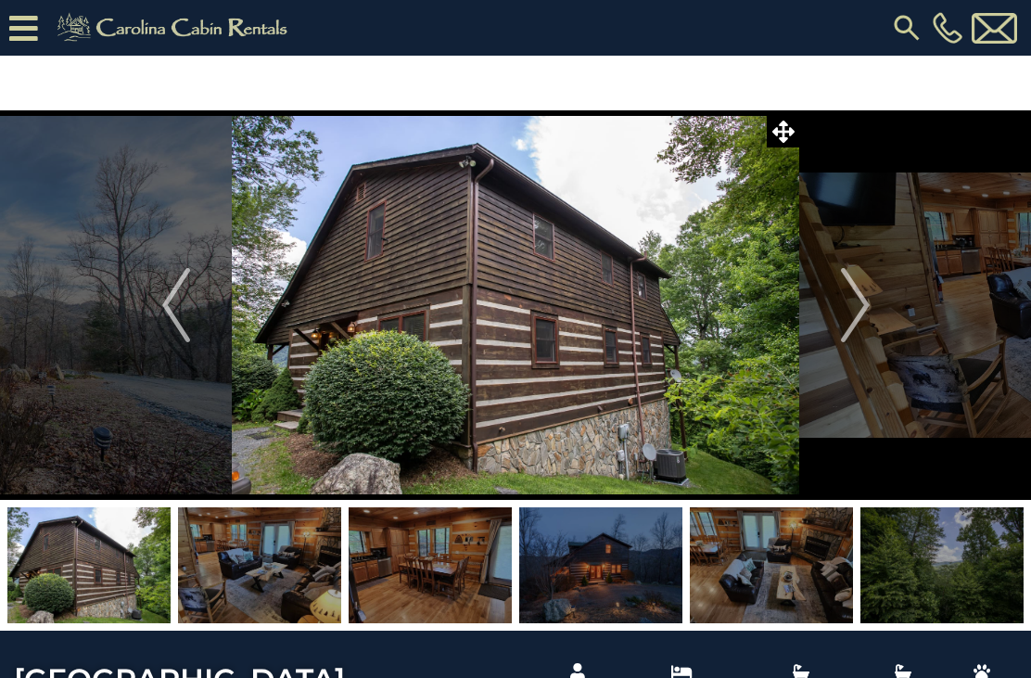
click at [877, 308] on button "Next" at bounding box center [856, 305] width 112 height 390
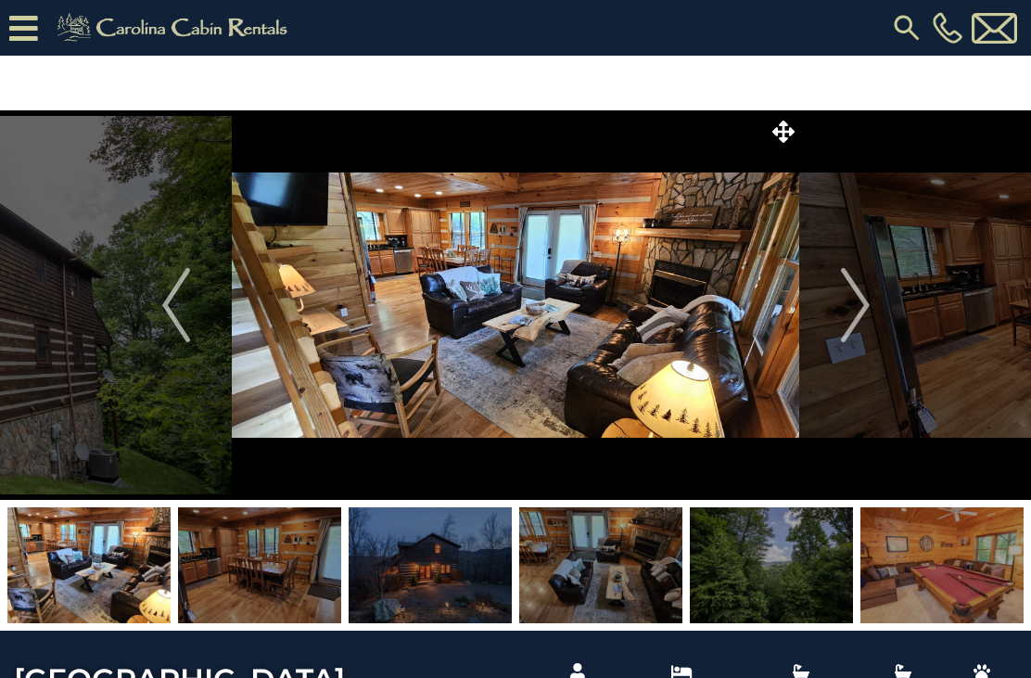
click at [866, 321] on img "Next" at bounding box center [855, 305] width 28 height 74
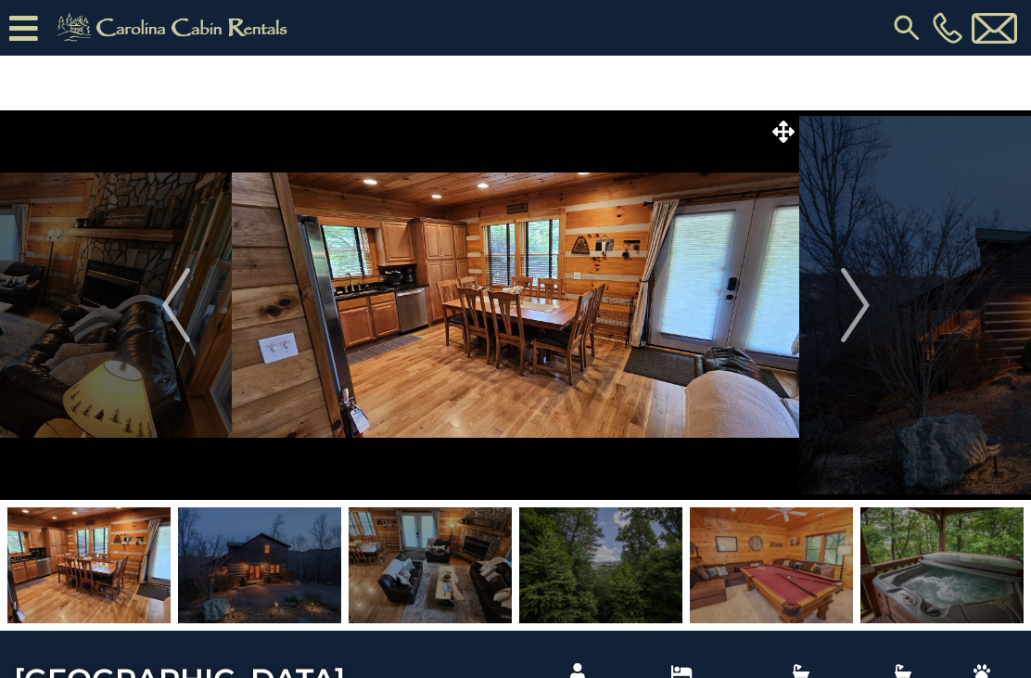
click at [860, 315] on img "Next" at bounding box center [855, 305] width 28 height 74
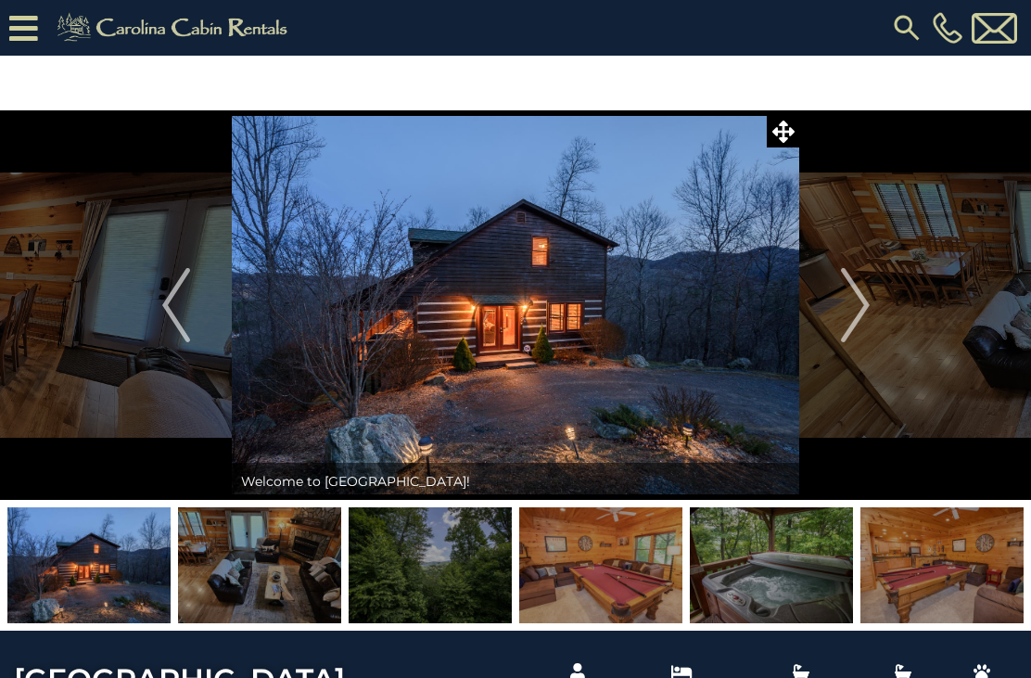
click at [858, 310] on img "Next" at bounding box center [855, 305] width 28 height 74
